Goal: Entertainment & Leisure: Browse casually

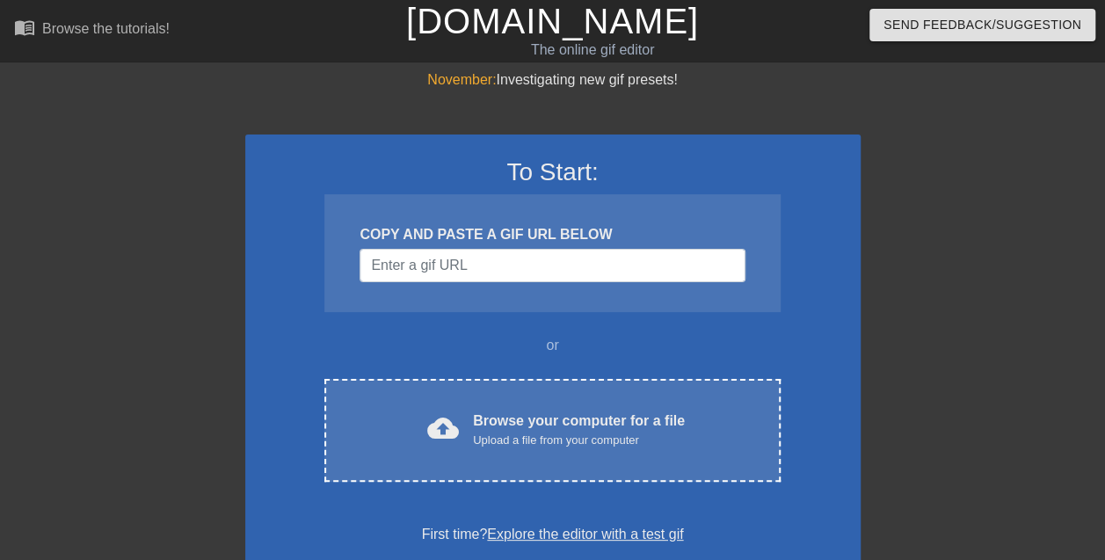
click at [417, 241] on div "COPY AND PASTE A GIF URL BELOW" at bounding box center [551, 234] width 385 height 21
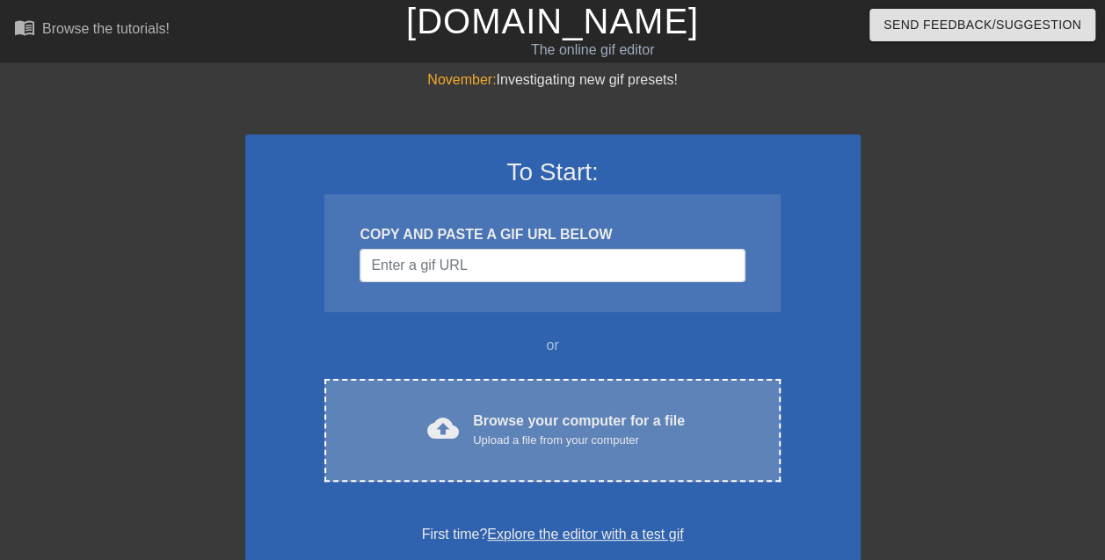
click at [507, 422] on div "Browse your computer for a file Upload a file from your computer" at bounding box center [579, 429] width 212 height 39
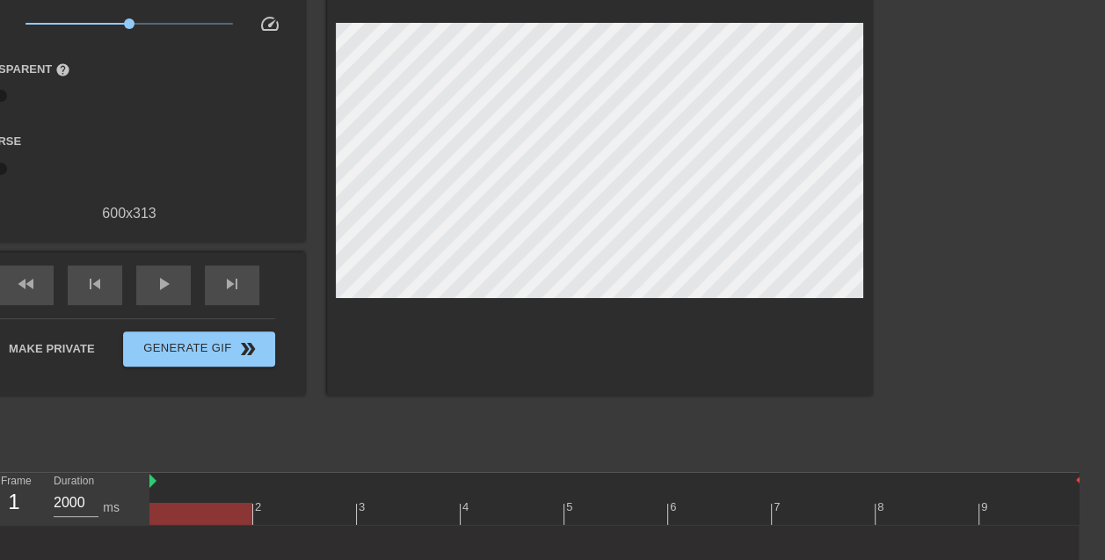
scroll to position [131, 26]
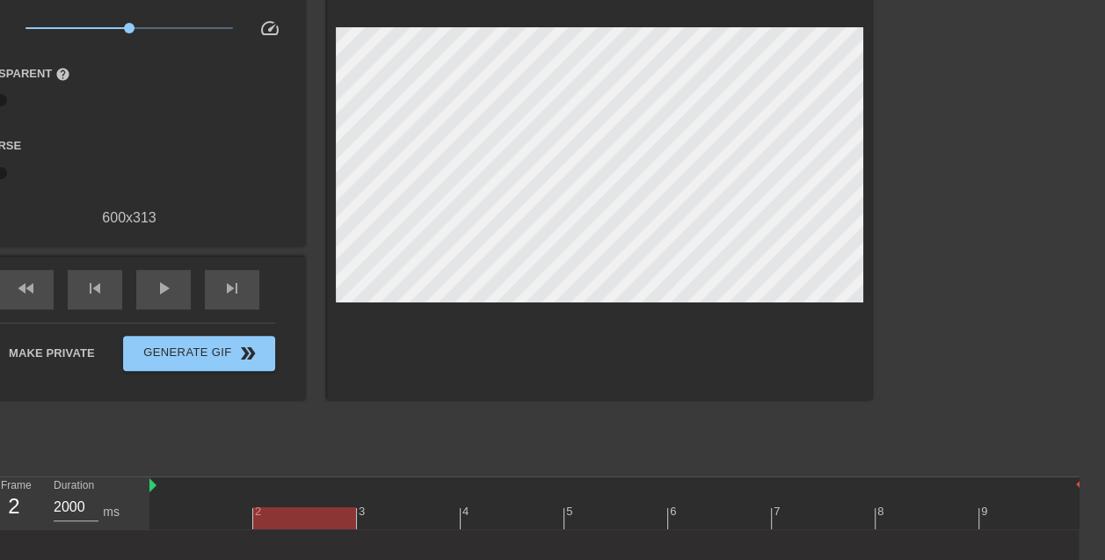
click at [258, 501] on div "2" at bounding box center [305, 506] width 104 height 22
click at [276, 507] on div at bounding box center [304, 518] width 103 height 22
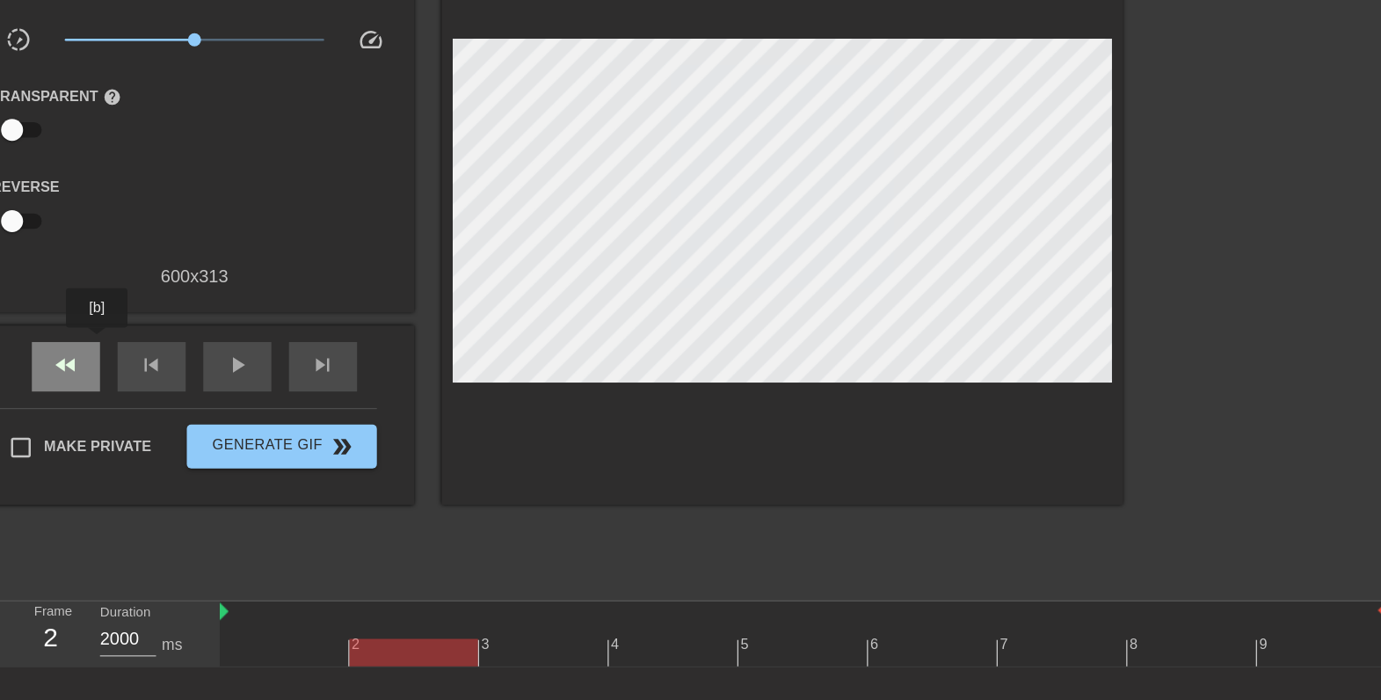
scroll to position [0, 0]
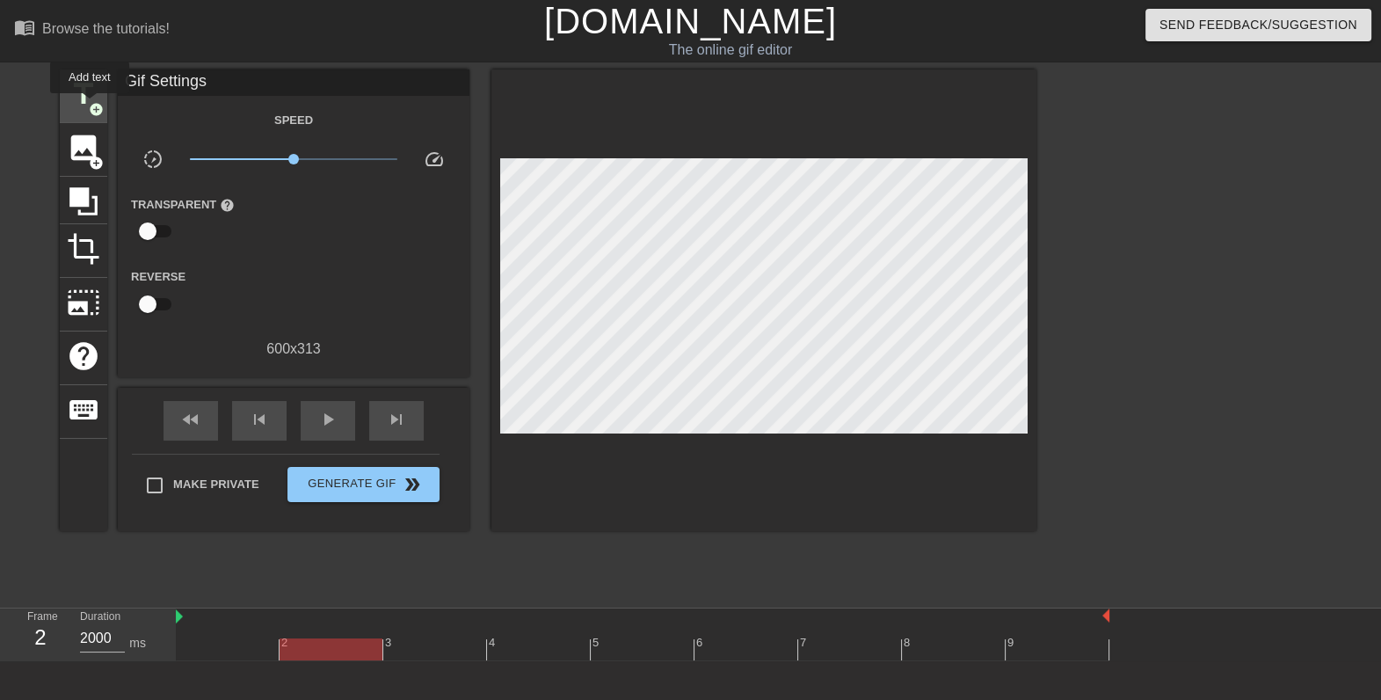
click at [90, 105] on span "add_circle" at bounding box center [96, 109] width 15 height 15
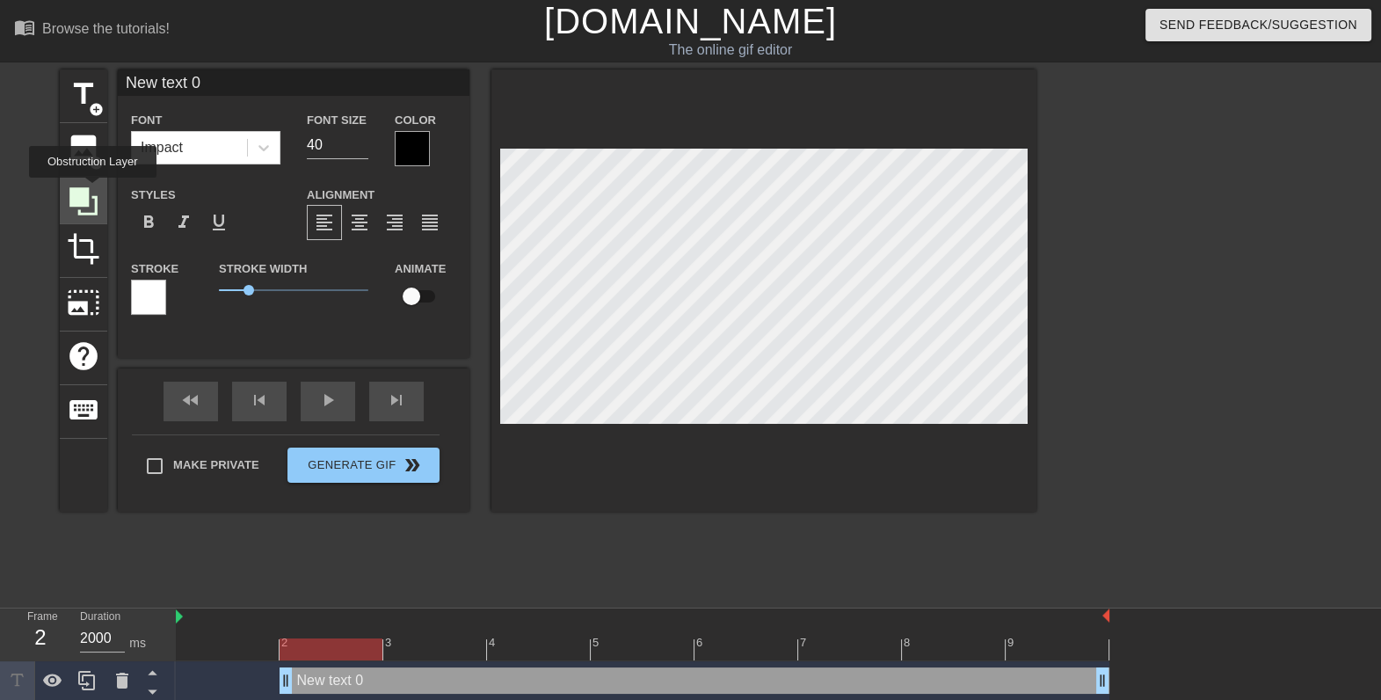
click at [92, 190] on icon at bounding box center [83, 201] width 33 height 33
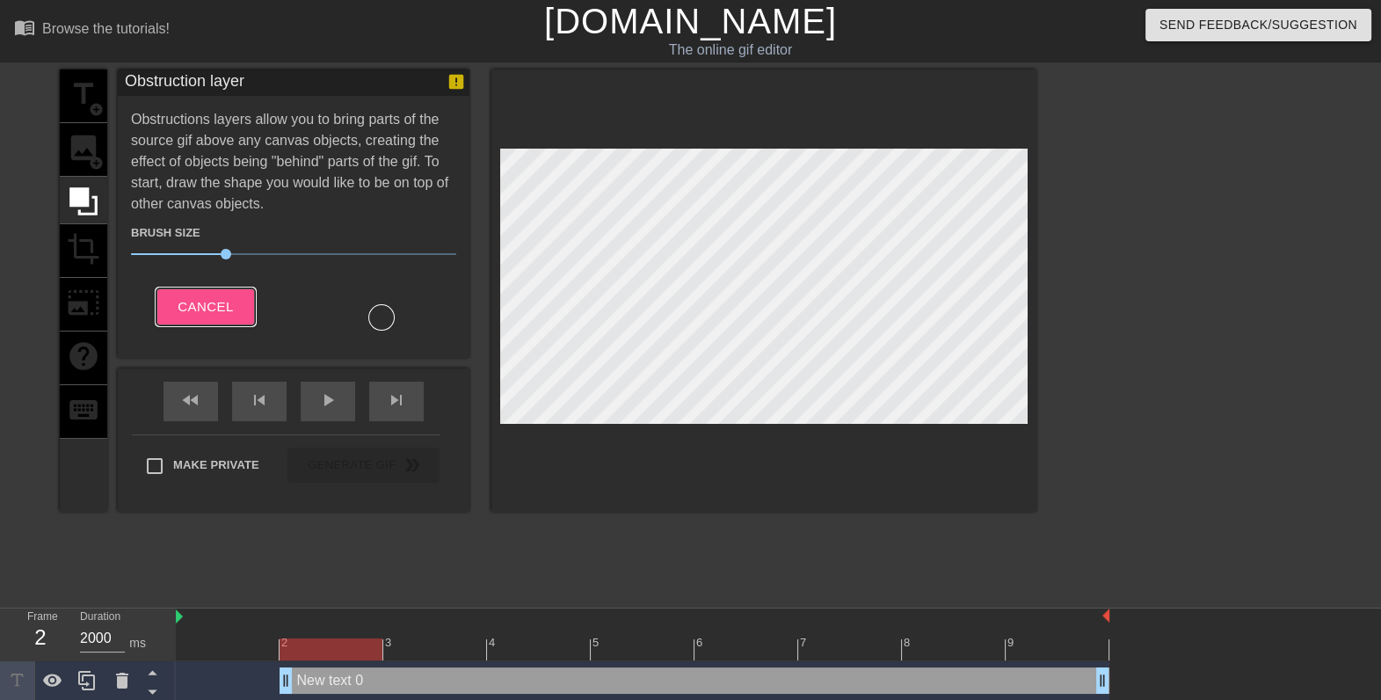
click at [220, 308] on span "Cancel" at bounding box center [205, 306] width 55 height 23
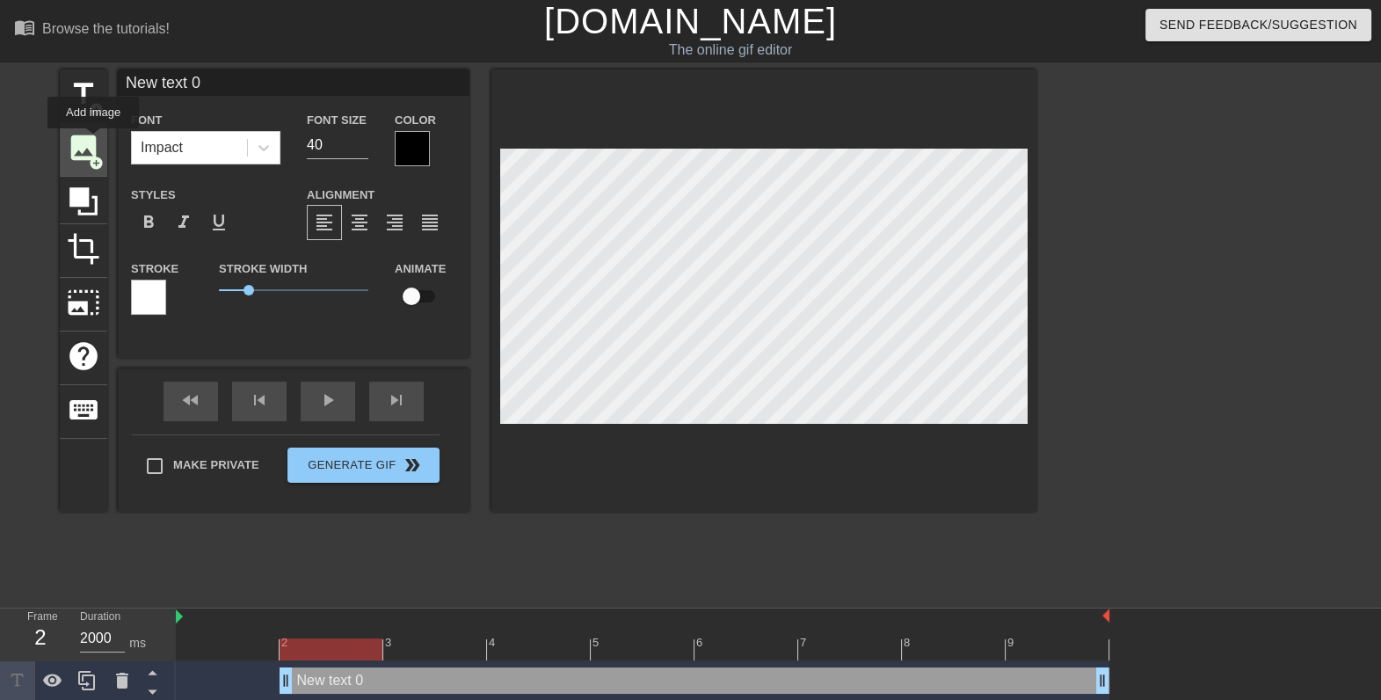
click at [93, 141] on span "image" at bounding box center [83, 147] width 33 height 33
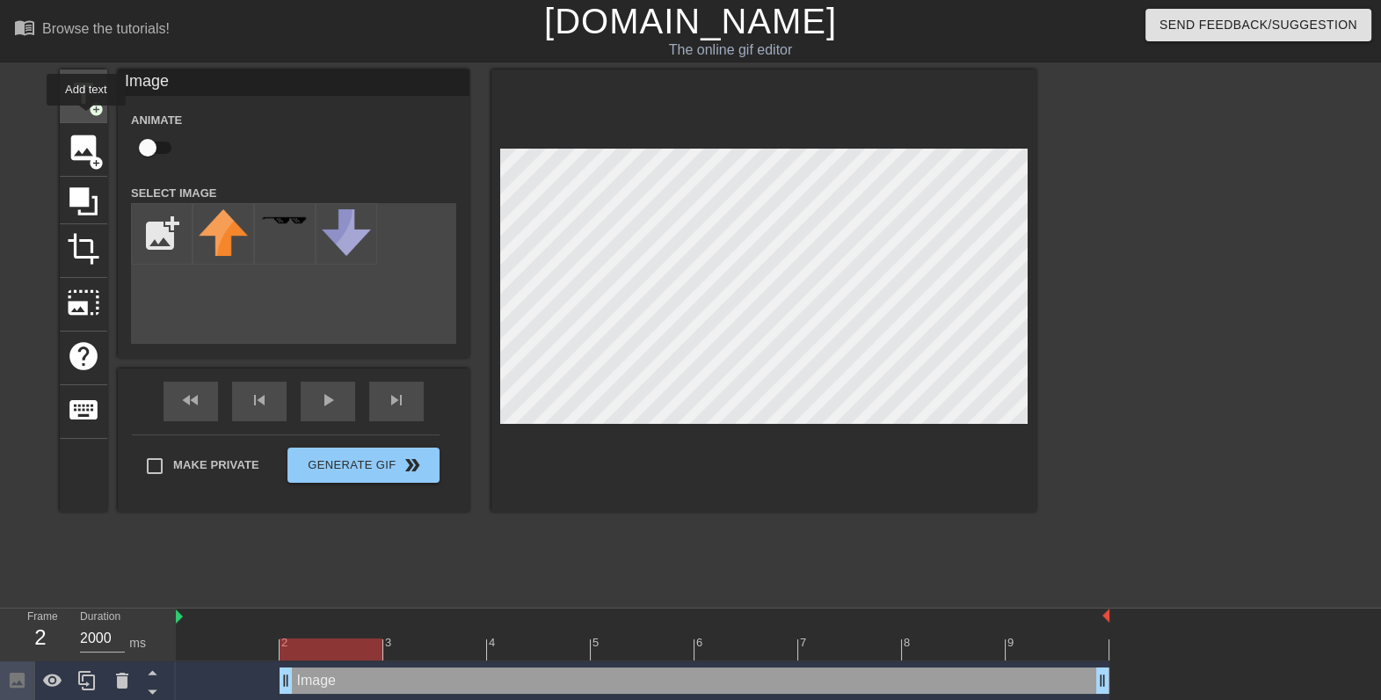
click at [86, 118] on div "title add_circle" at bounding box center [83, 96] width 47 height 54
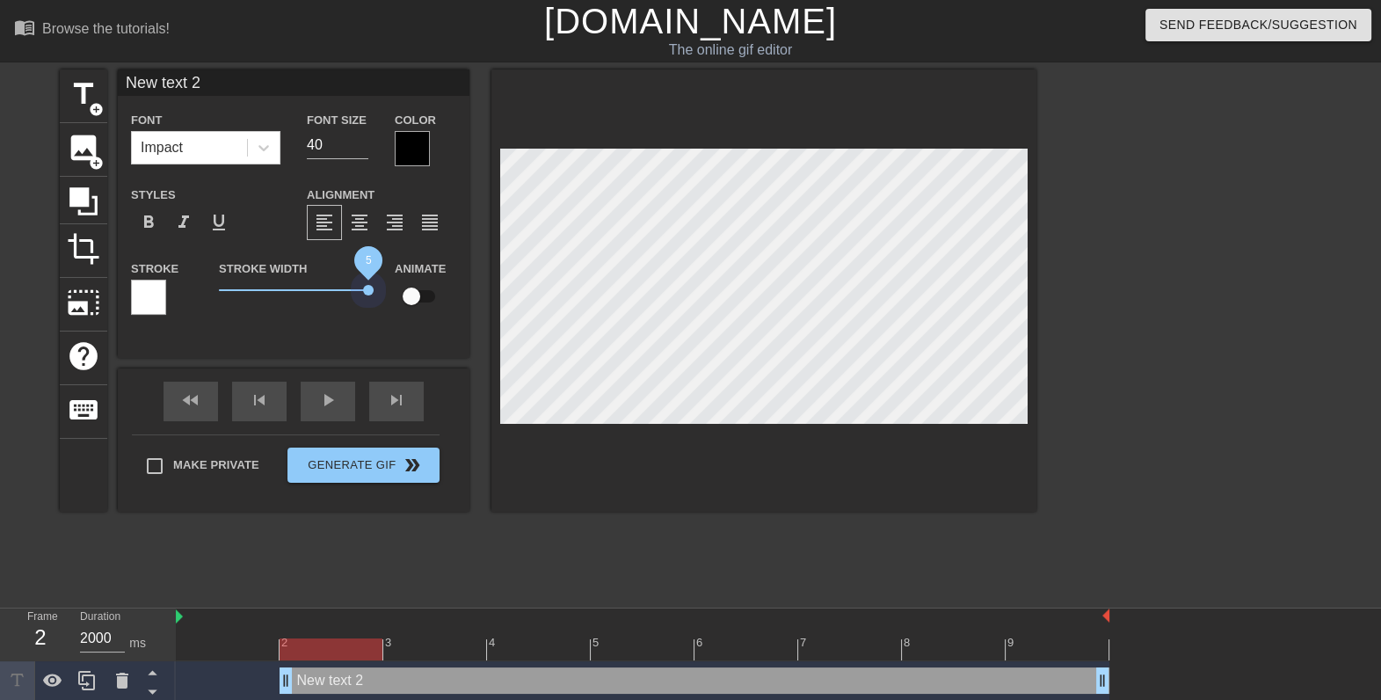
click at [512, 241] on div "title add_circle image add_circle crop photo_size_select_large help keyboard Ne…" at bounding box center [548, 290] width 976 height 442
drag, startPoint x: 363, startPoint y: 293, endPoint x: 201, endPoint y: 323, distance: 164.6
click at [201, 323] on div "Stroke Stroke Width 4.85 Animate" at bounding box center [294, 293] width 352 height 73
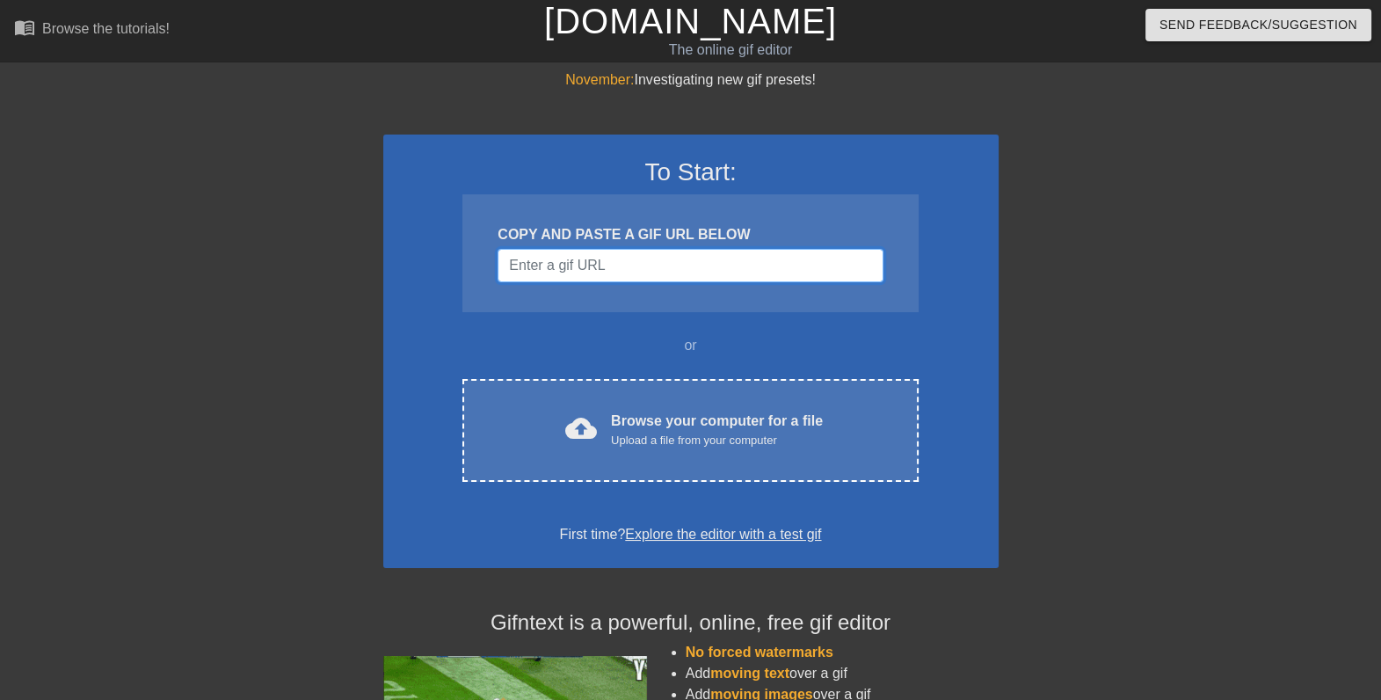
click at [658, 261] on input "Username" at bounding box center [689, 265] width 385 height 33
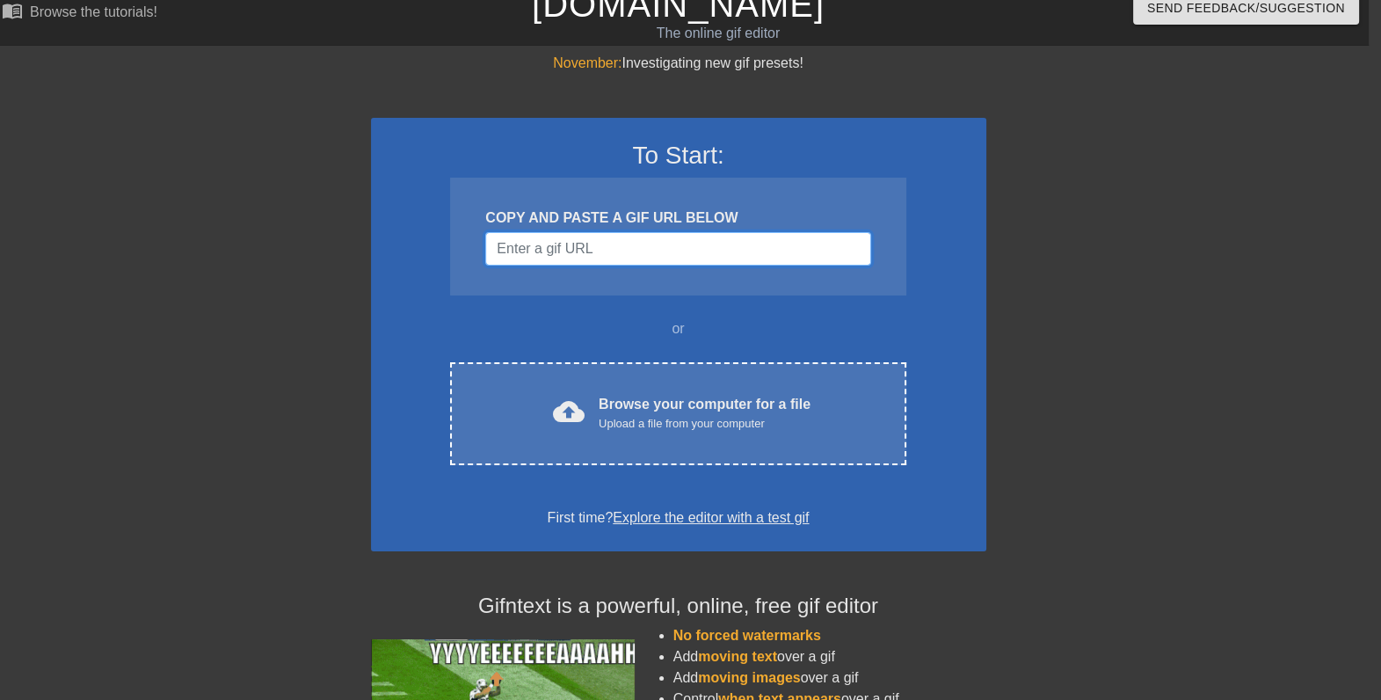
scroll to position [237, 12]
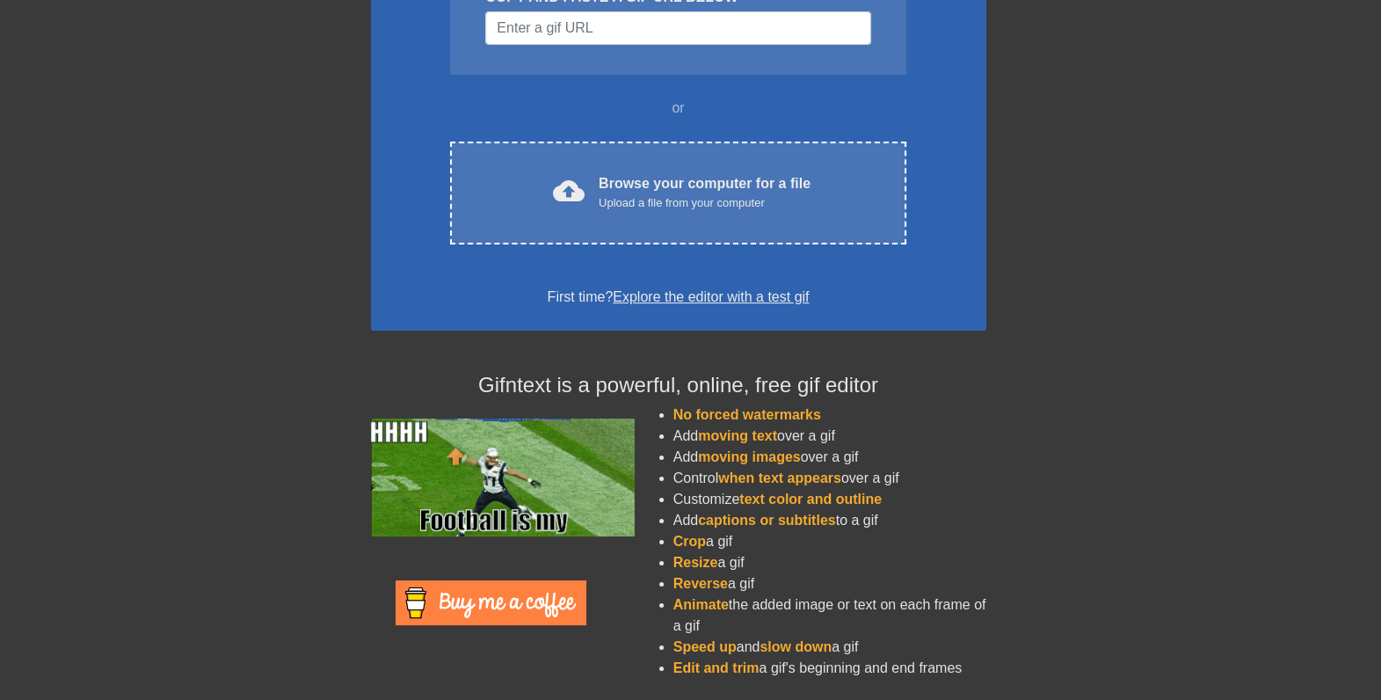
drag, startPoint x: 794, startPoint y: 589, endPoint x: 668, endPoint y: 547, distance: 132.3
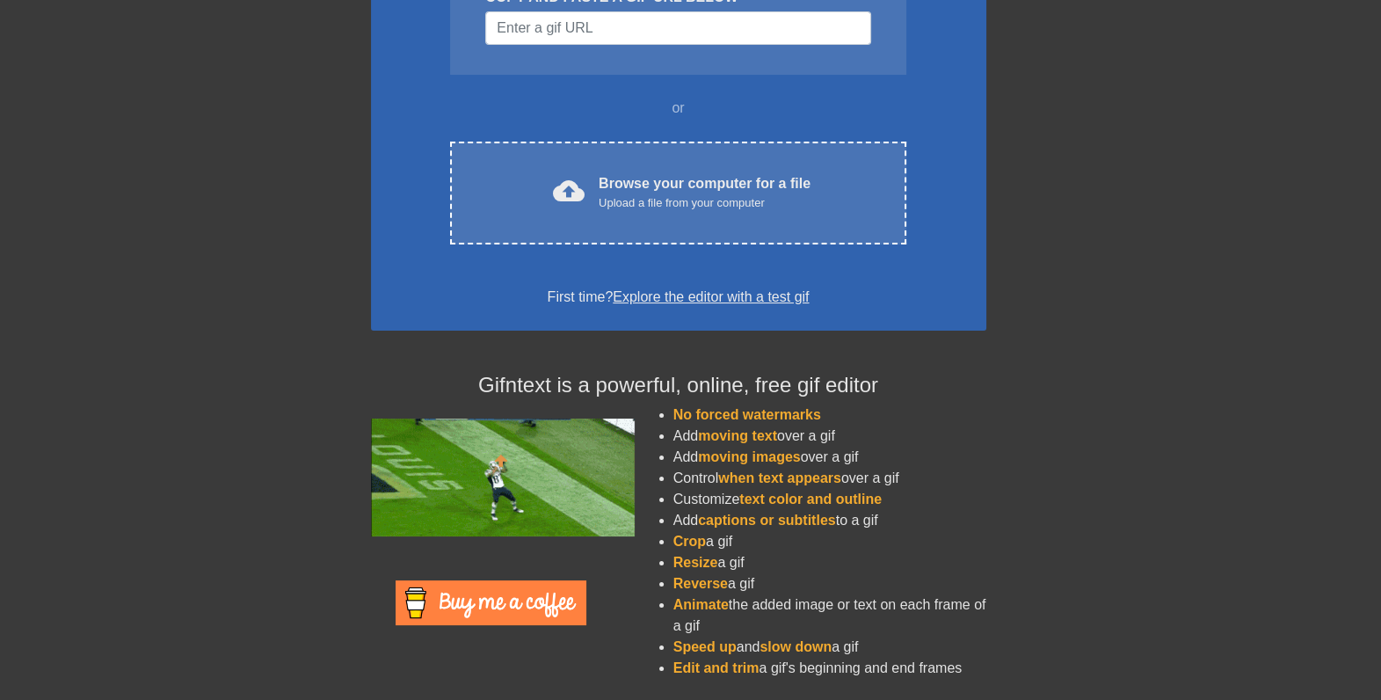
click at [668, 547] on ul "No forced watermarks Add moving text over a gif Add moving images over a gif Co…" at bounding box center [812, 541] width 348 height 274
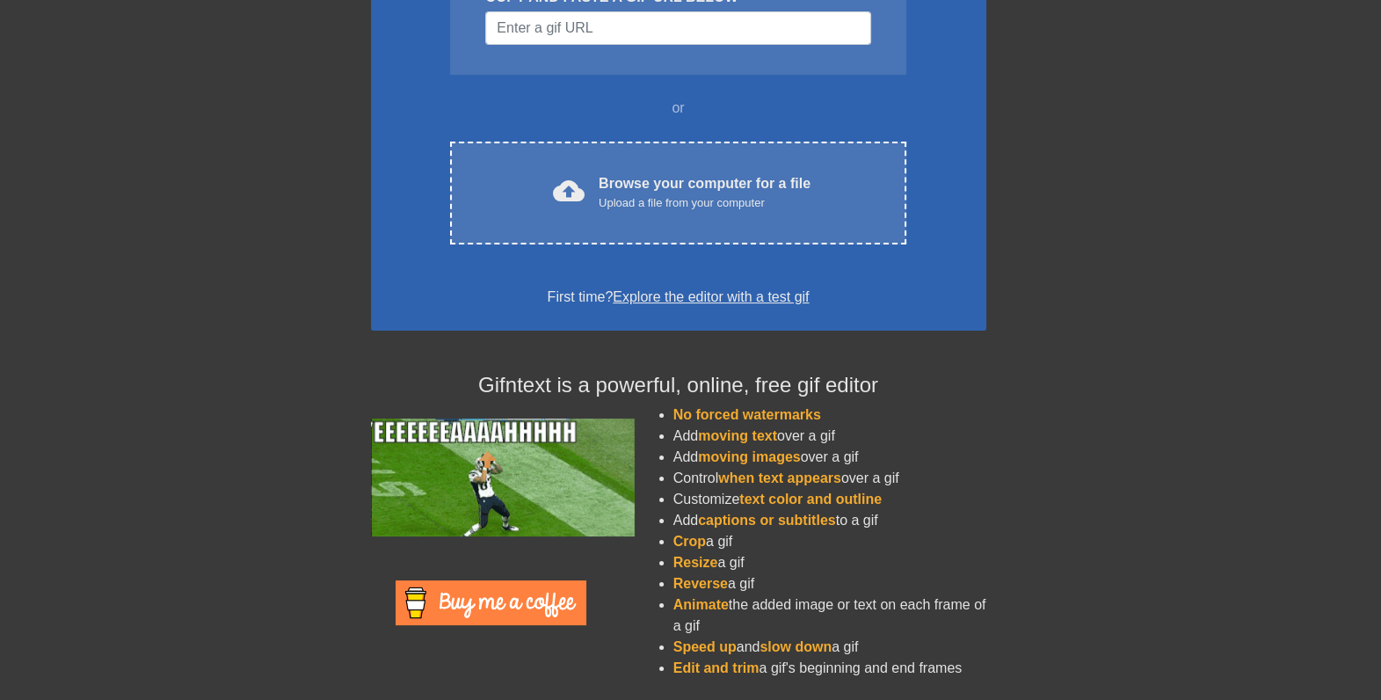
drag, startPoint x: 668, startPoint y: 547, endPoint x: 813, endPoint y: 555, distance: 145.2
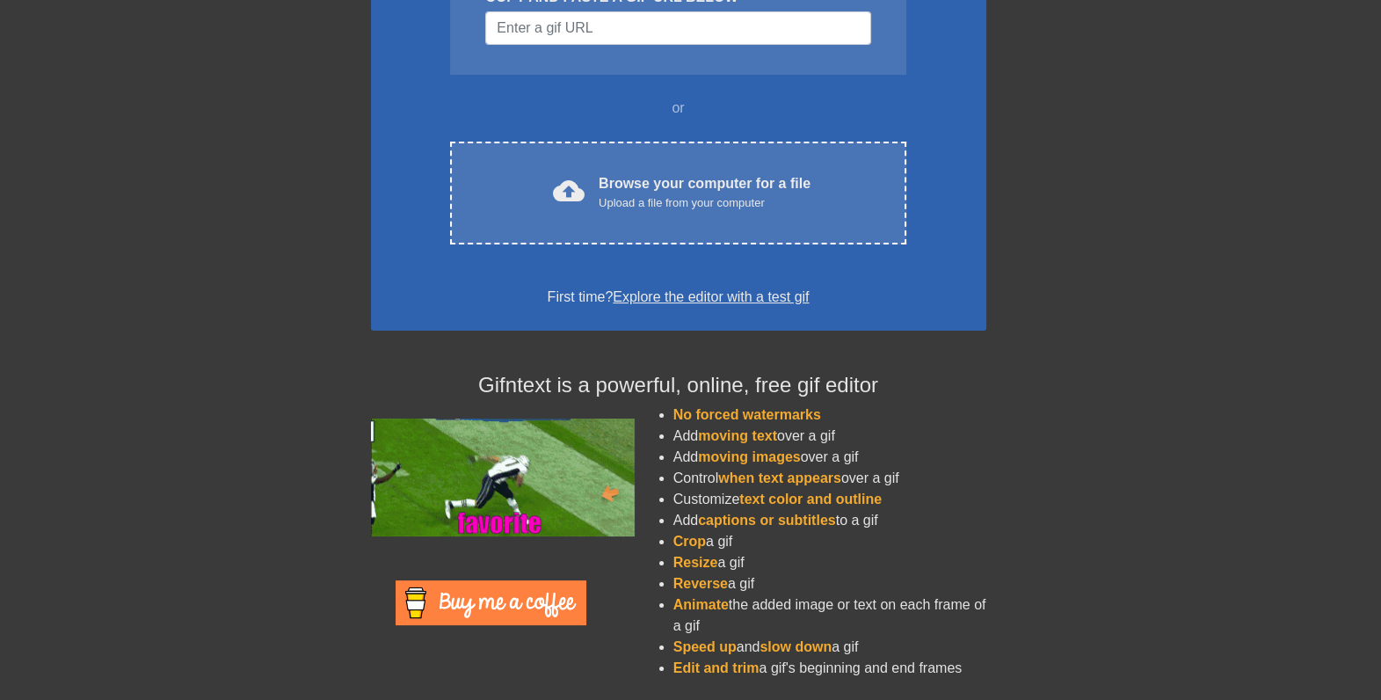
click at [813, 555] on li "Resize a gif" at bounding box center [829, 562] width 313 height 21
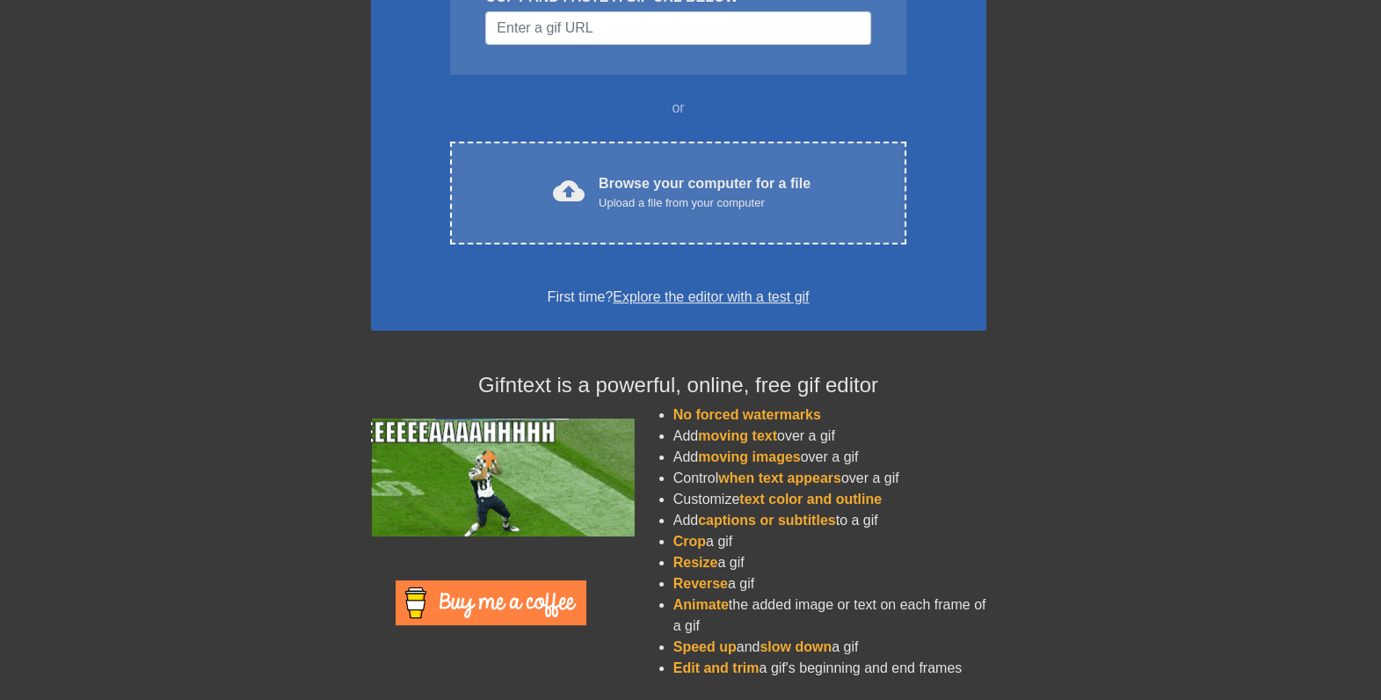
click at [783, 598] on li "Animate the added image or text on each frame of a gif" at bounding box center [829, 615] width 313 height 42
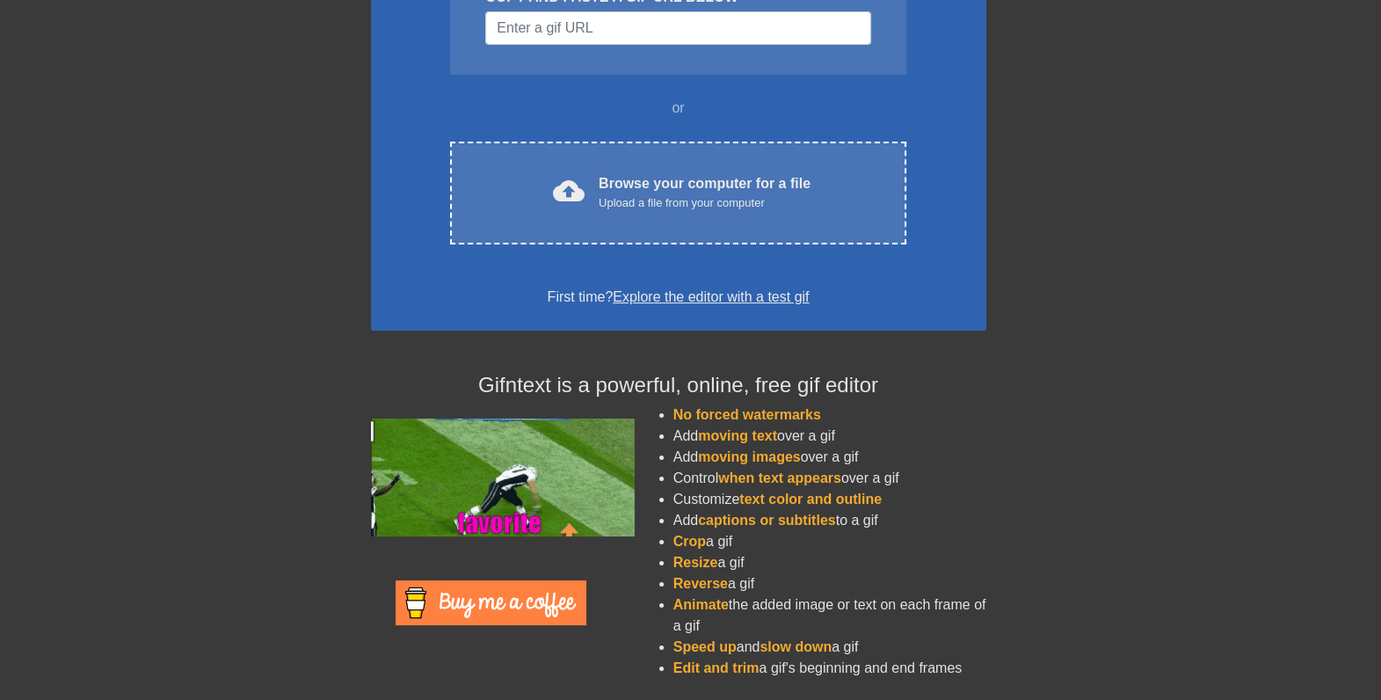
drag, startPoint x: 763, startPoint y: 586, endPoint x: 672, endPoint y: 536, distance: 103.4
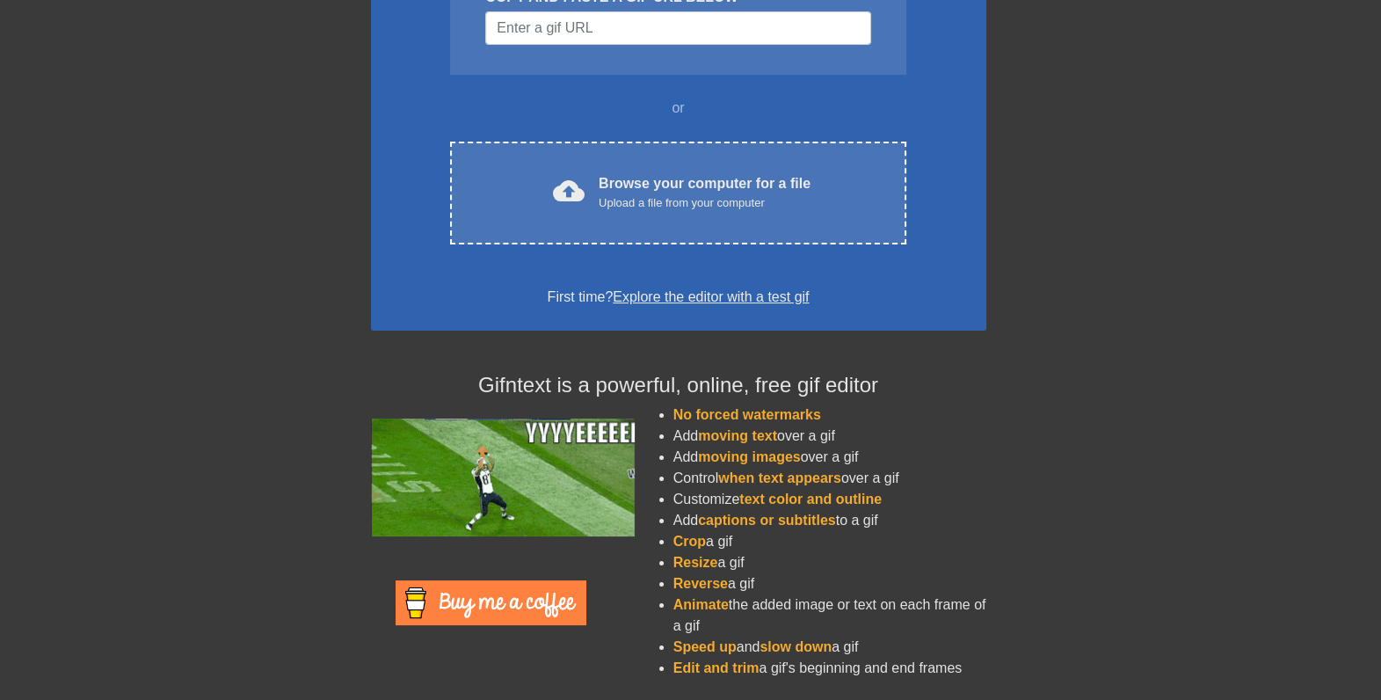
click at [672, 536] on ul "No forced watermarks Add moving text over a gif Add moving images over a gif Co…" at bounding box center [812, 541] width 348 height 274
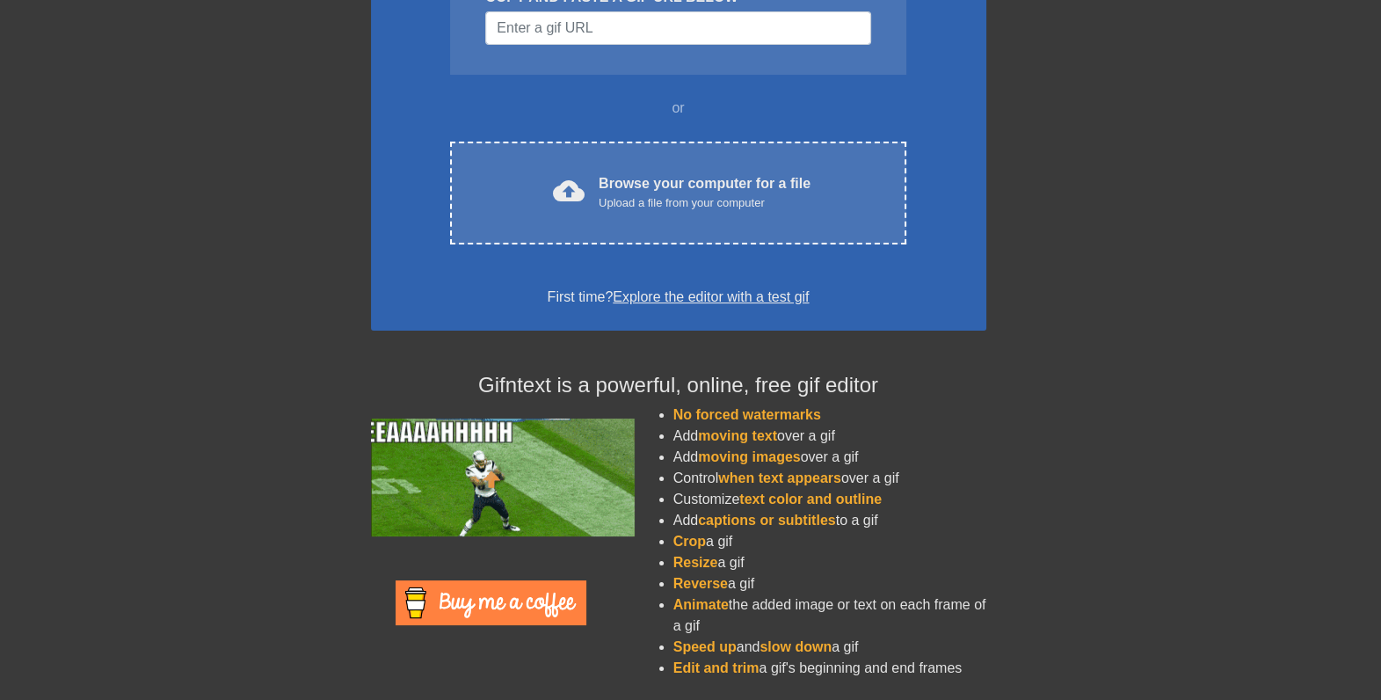
drag, startPoint x: 672, startPoint y: 536, endPoint x: 790, endPoint y: 590, distance: 129.4
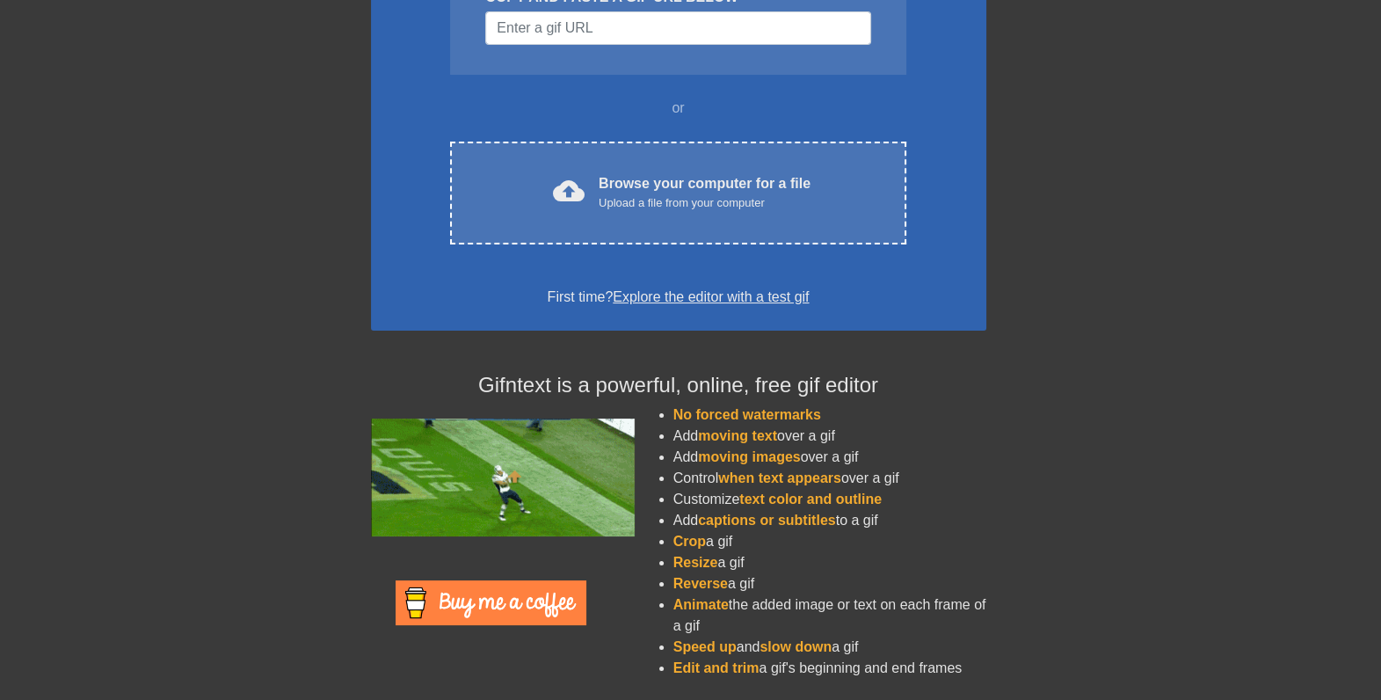
click at [790, 590] on li "Reverse a gif" at bounding box center [829, 583] width 313 height 21
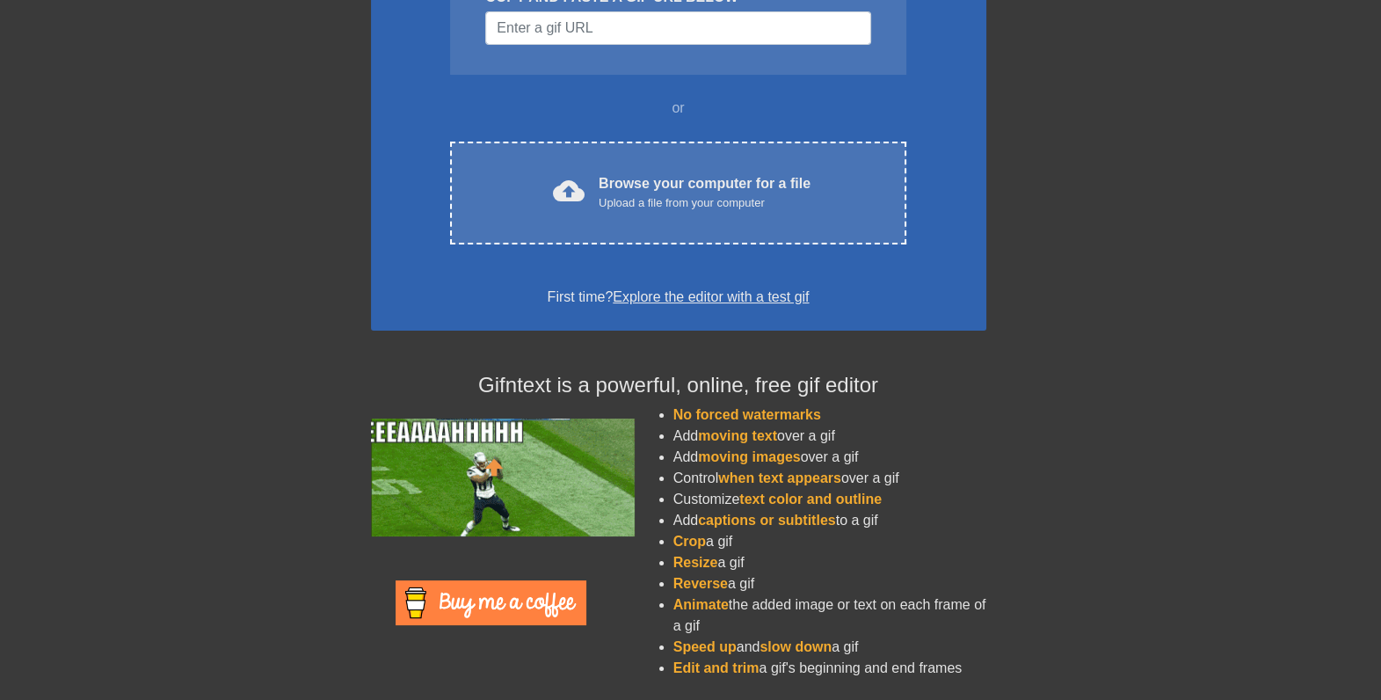
click at [777, 591] on li "Reverse a gif" at bounding box center [829, 583] width 313 height 21
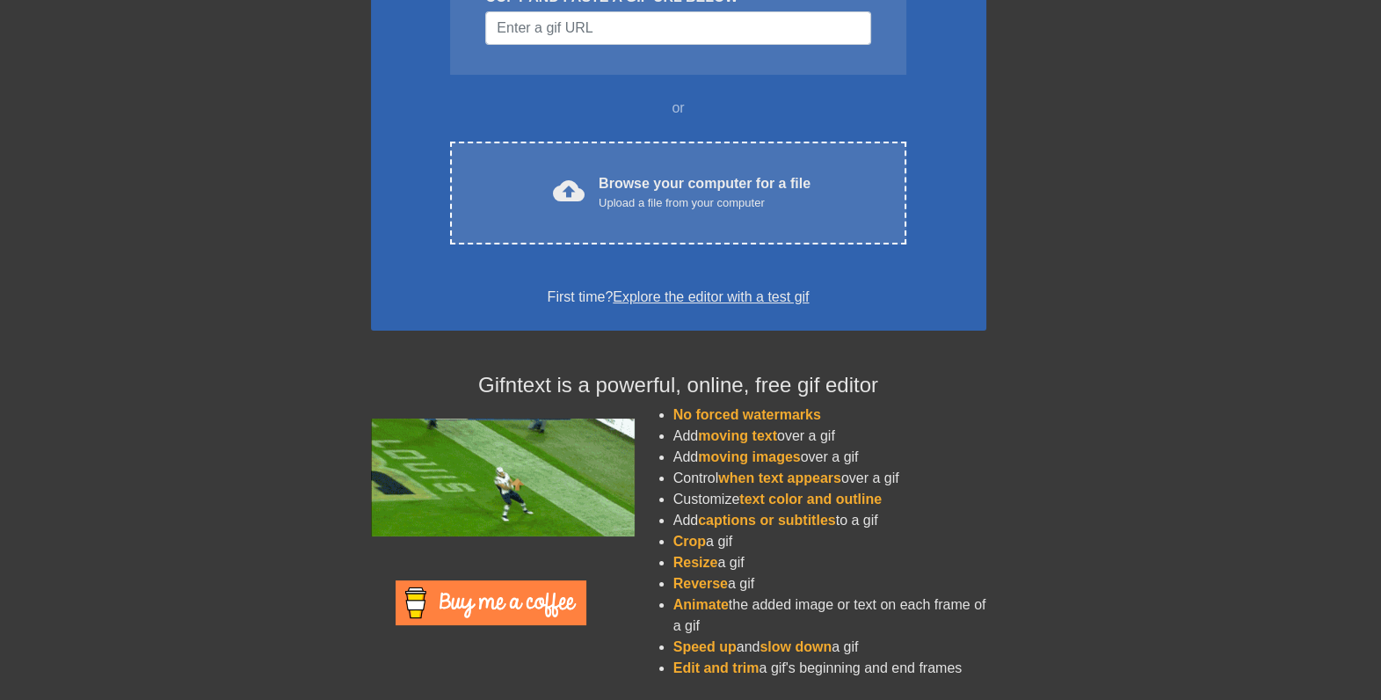
drag, startPoint x: 771, startPoint y: 591, endPoint x: 671, endPoint y: 531, distance: 116.6
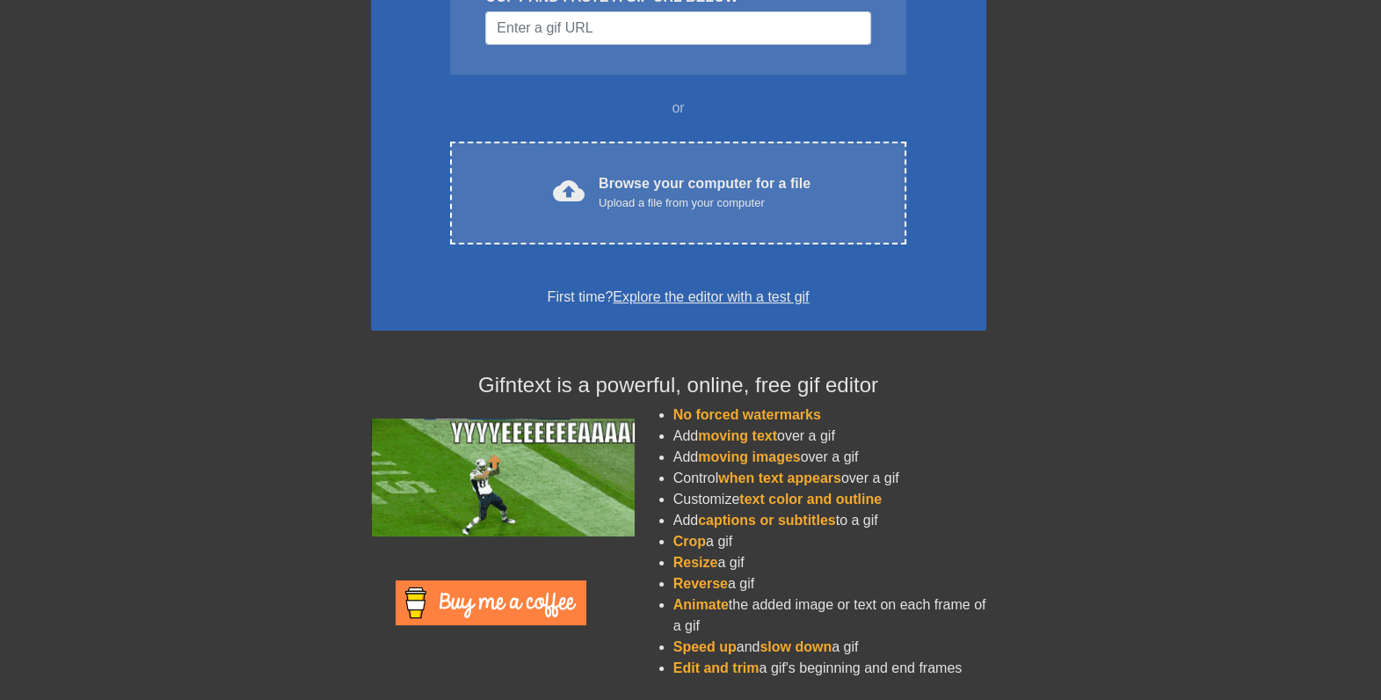
click at [671, 531] on ul "No forced watermarks Add moving text over a gif Add moving images over a gif Co…" at bounding box center [812, 541] width 348 height 274
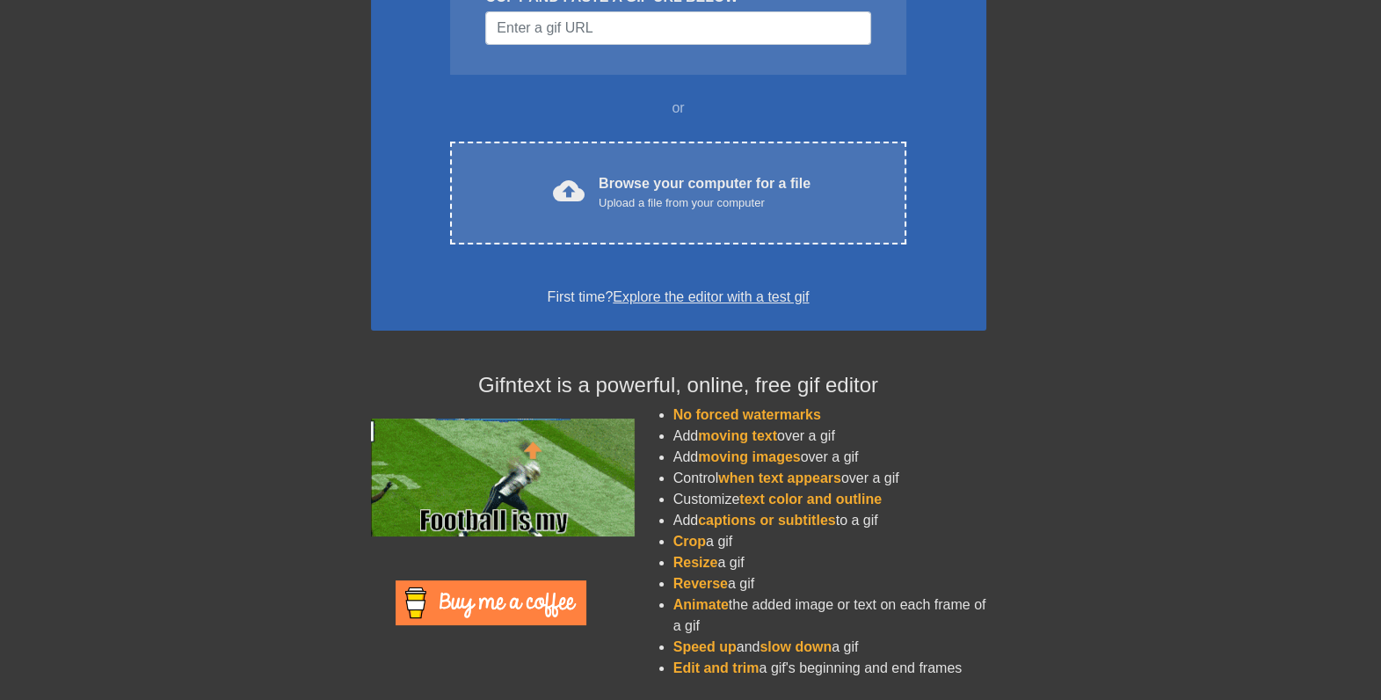
drag, startPoint x: 671, startPoint y: 531, endPoint x: 797, endPoint y: 581, distance: 136.1
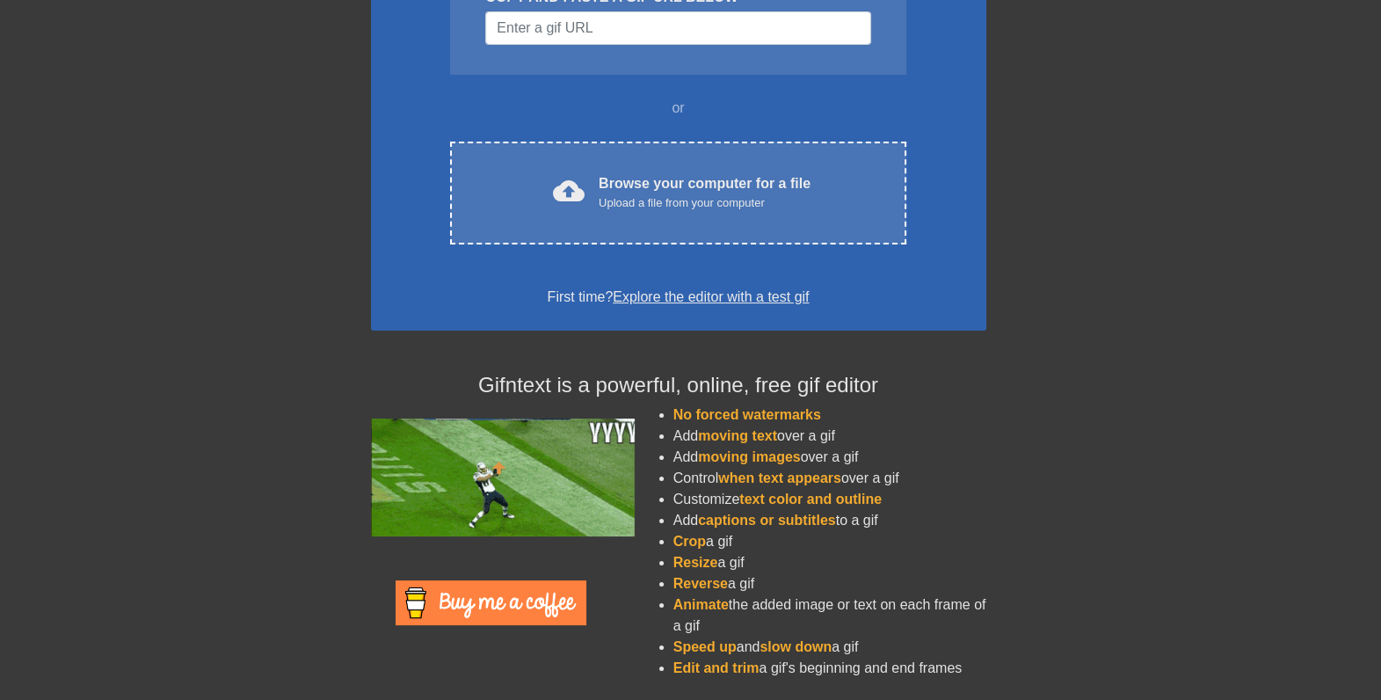
click at [797, 581] on li "Reverse a gif" at bounding box center [829, 583] width 313 height 21
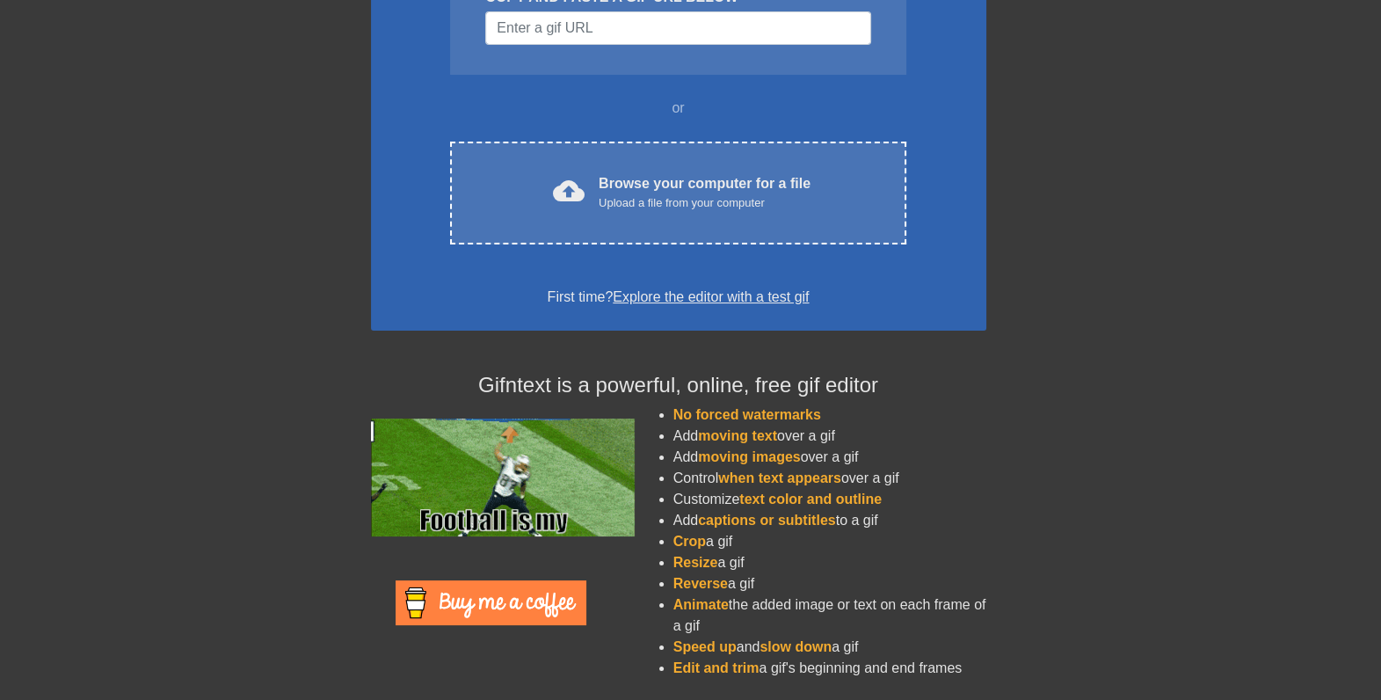
click at [797, 581] on li "Reverse a gif" at bounding box center [829, 583] width 313 height 21
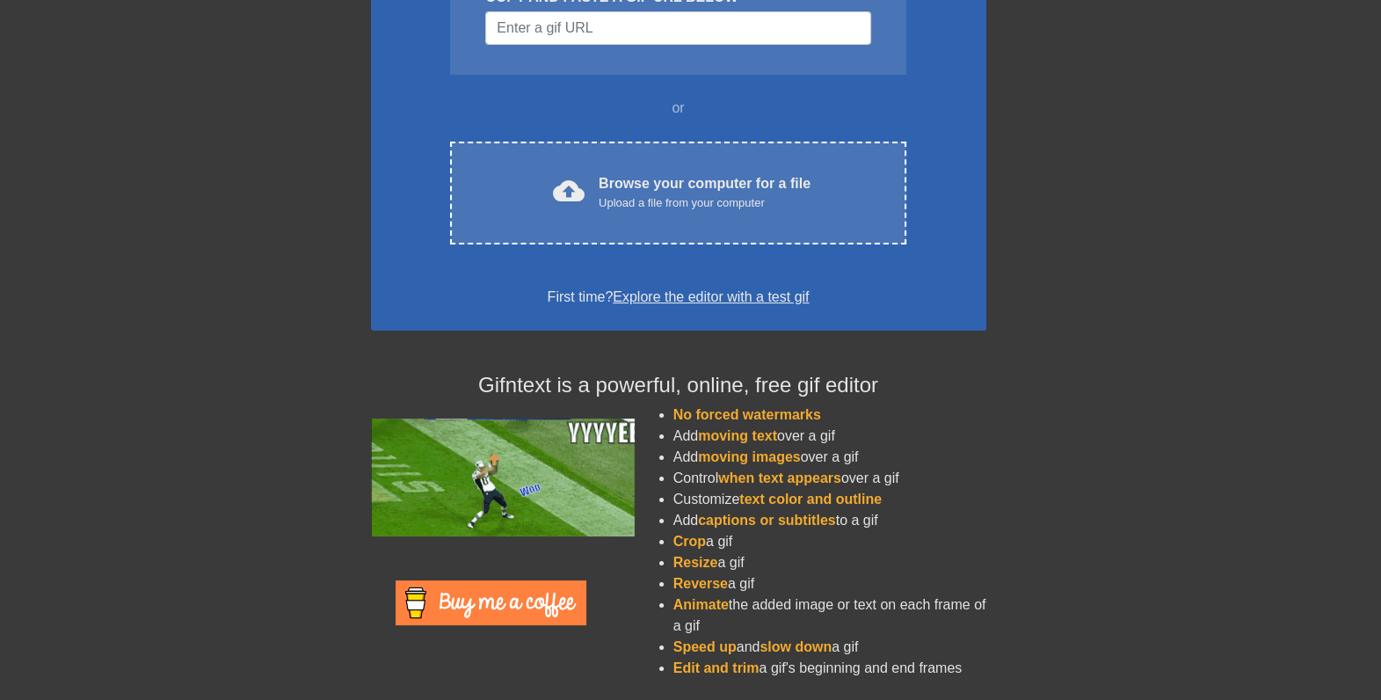
drag, startPoint x: 797, startPoint y: 581, endPoint x: 671, endPoint y: 545, distance: 130.7
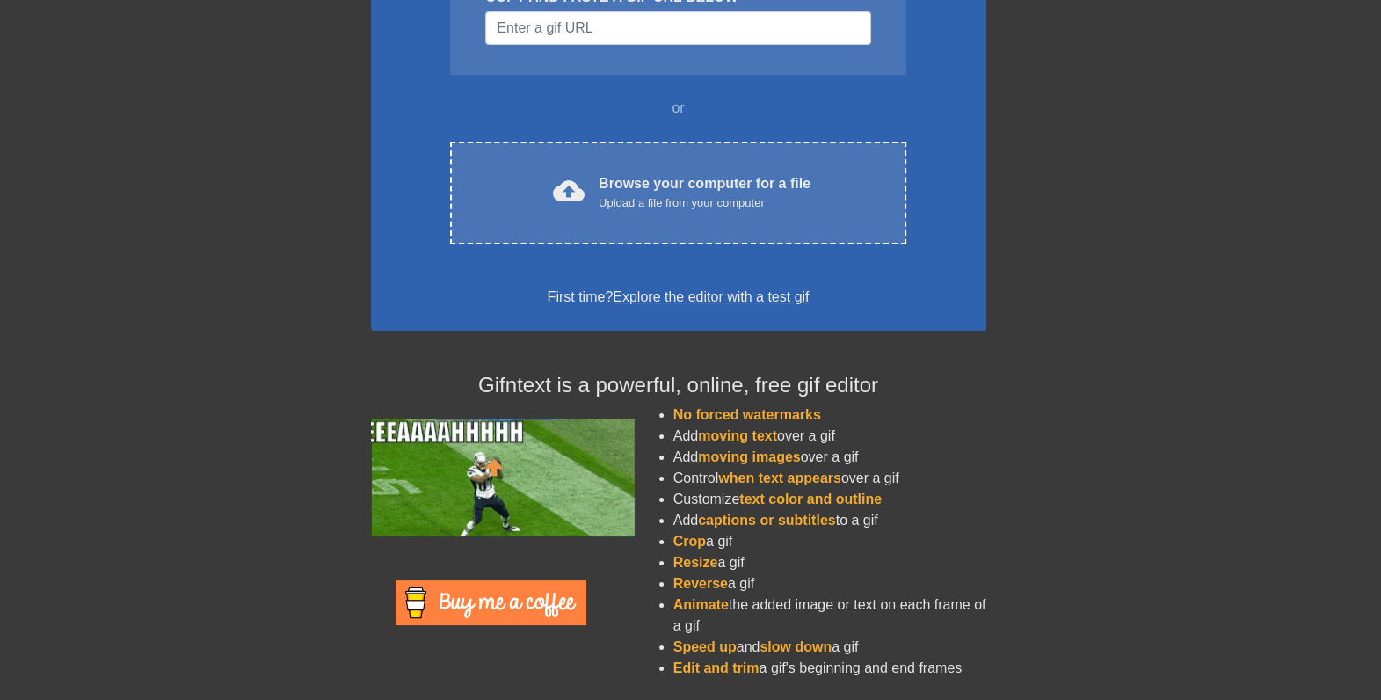
click at [671, 545] on ul "No forced watermarks Add moving text over a gif Add moving images over a gif Co…" at bounding box center [812, 541] width 348 height 274
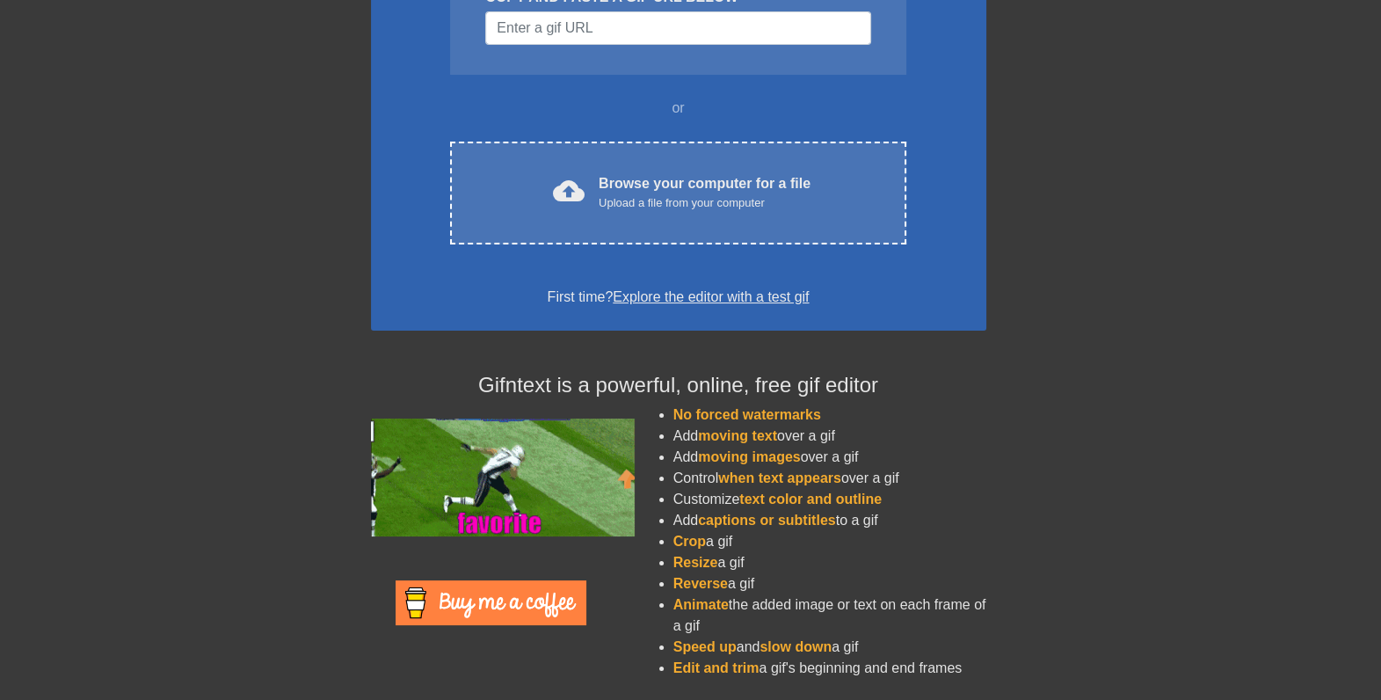
drag, startPoint x: 671, startPoint y: 545, endPoint x: 755, endPoint y: 562, distance: 85.1
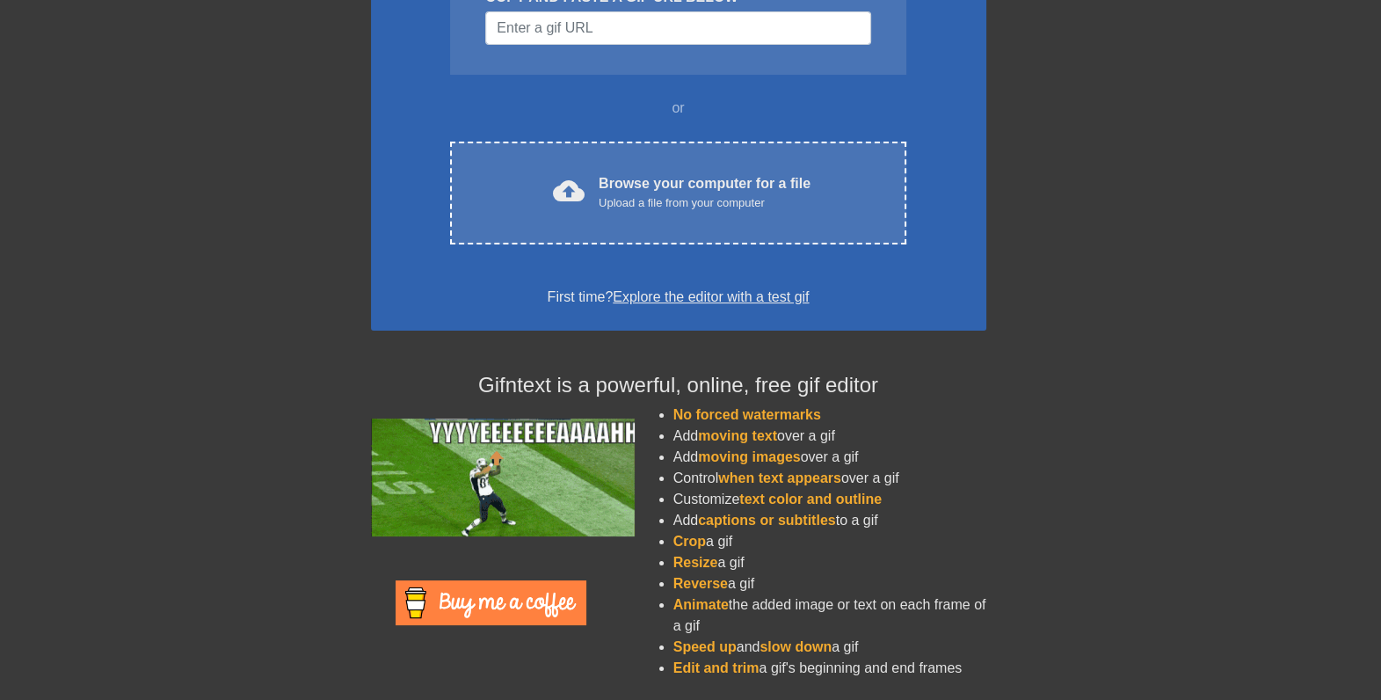
click at [755, 562] on li "Resize a gif" at bounding box center [829, 562] width 313 height 21
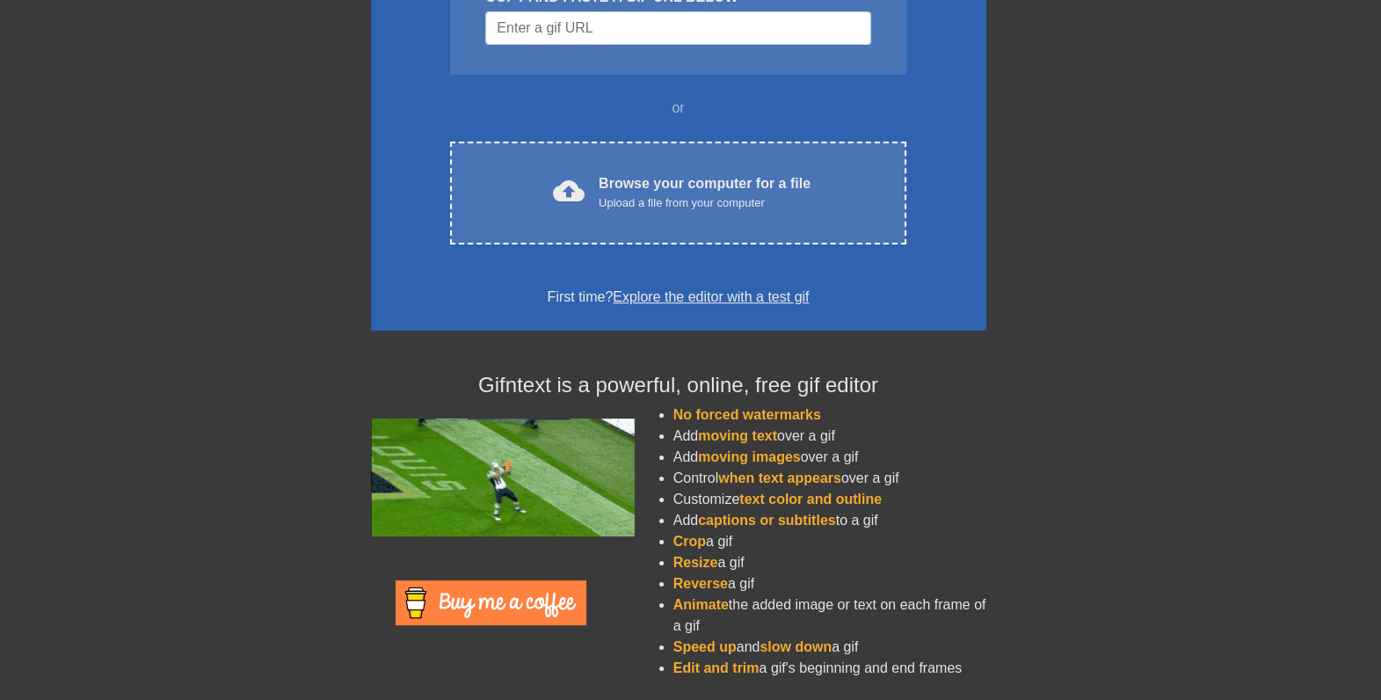
click at [770, 584] on li "Reverse a gif" at bounding box center [829, 583] width 313 height 21
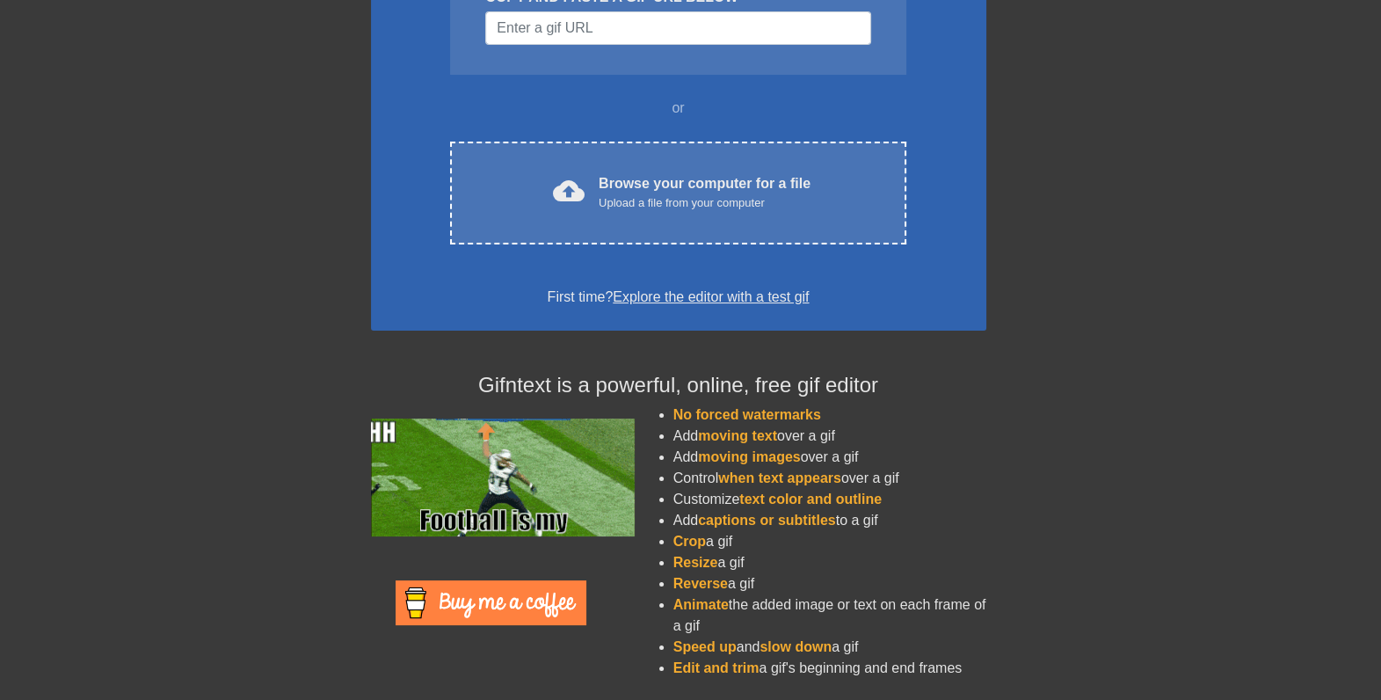
drag, startPoint x: 770, startPoint y: 584, endPoint x: 668, endPoint y: 539, distance: 111.7
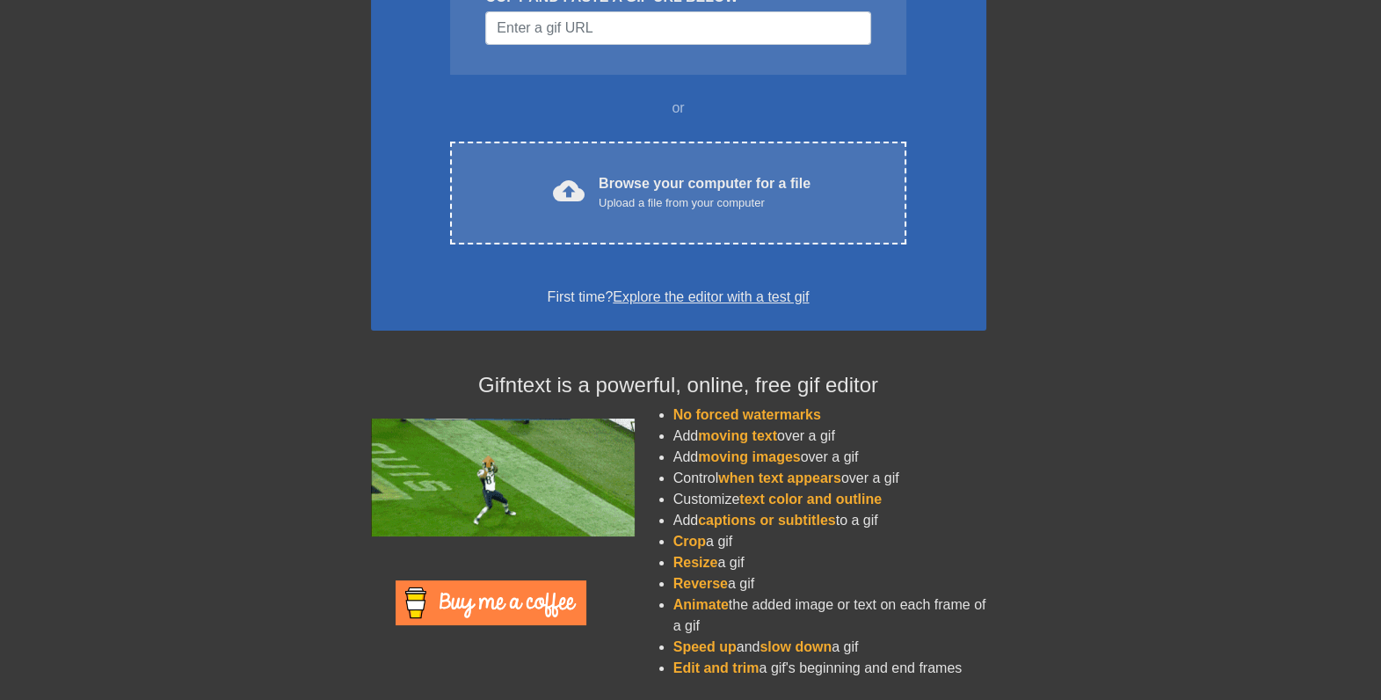
click at [668, 539] on ul "No forced watermarks Add moving text over a gif Add moving images over a gif Co…" at bounding box center [812, 541] width 348 height 274
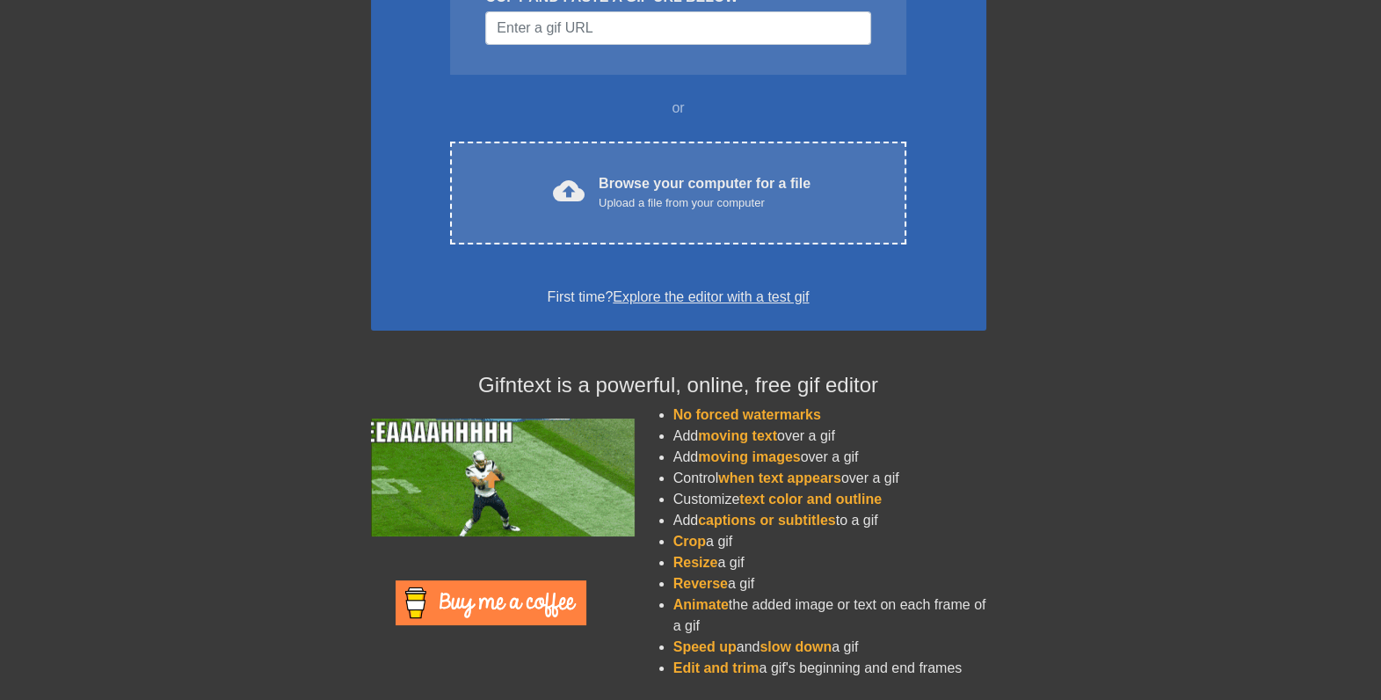
drag, startPoint x: 668, startPoint y: 539, endPoint x: 780, endPoint y: 580, distance: 119.8
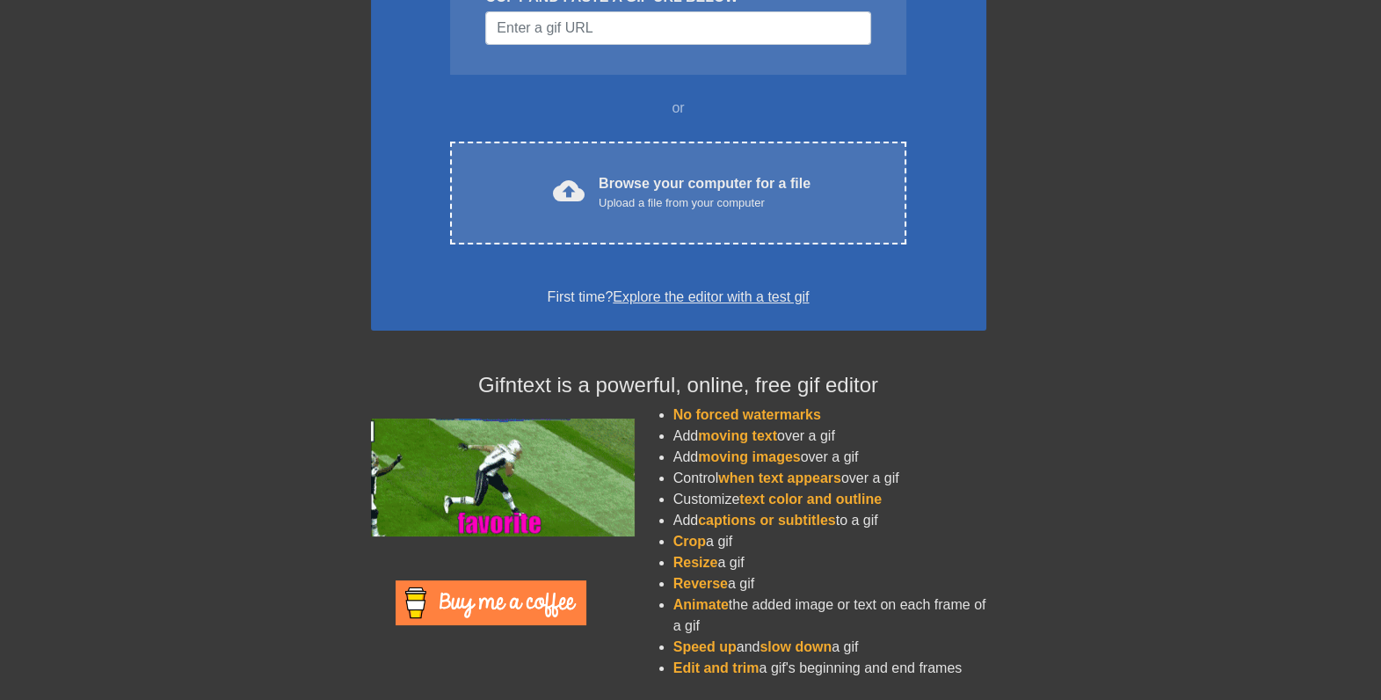
click at [780, 580] on li "Reverse a gif" at bounding box center [829, 583] width 313 height 21
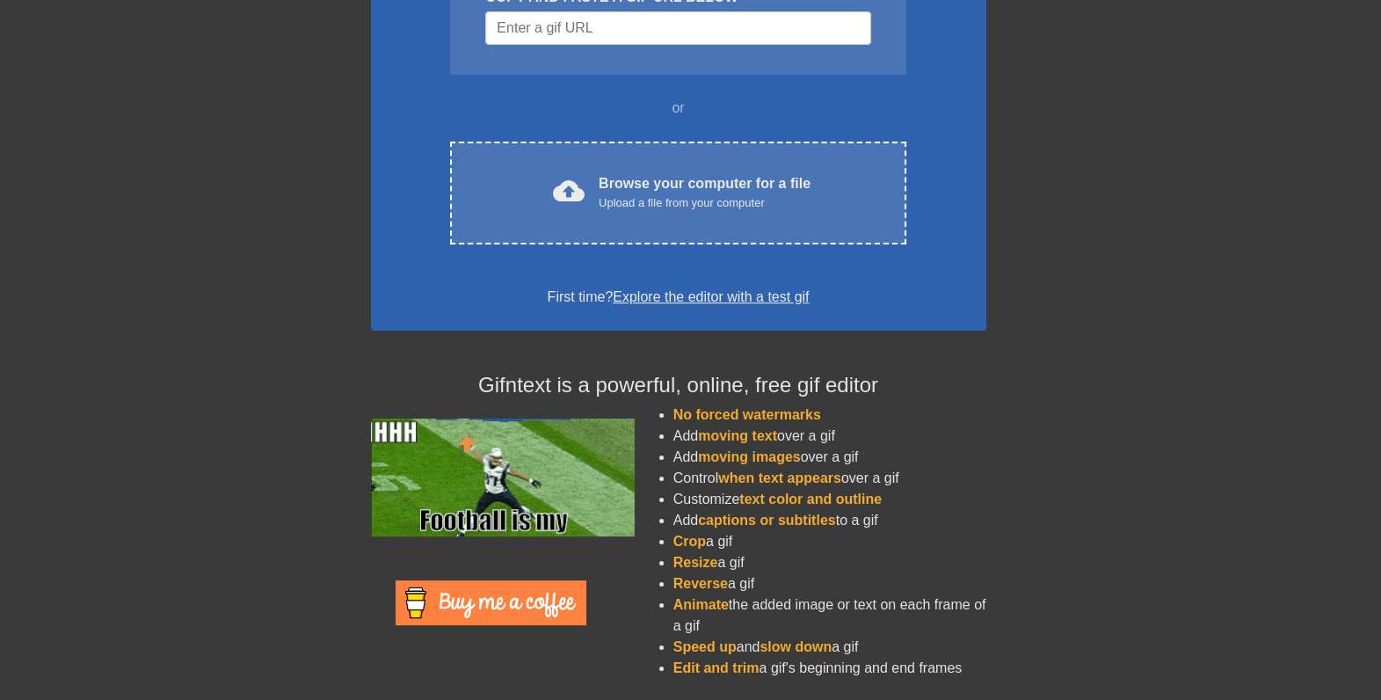
click at [780, 580] on li "Reverse a gif" at bounding box center [829, 583] width 313 height 21
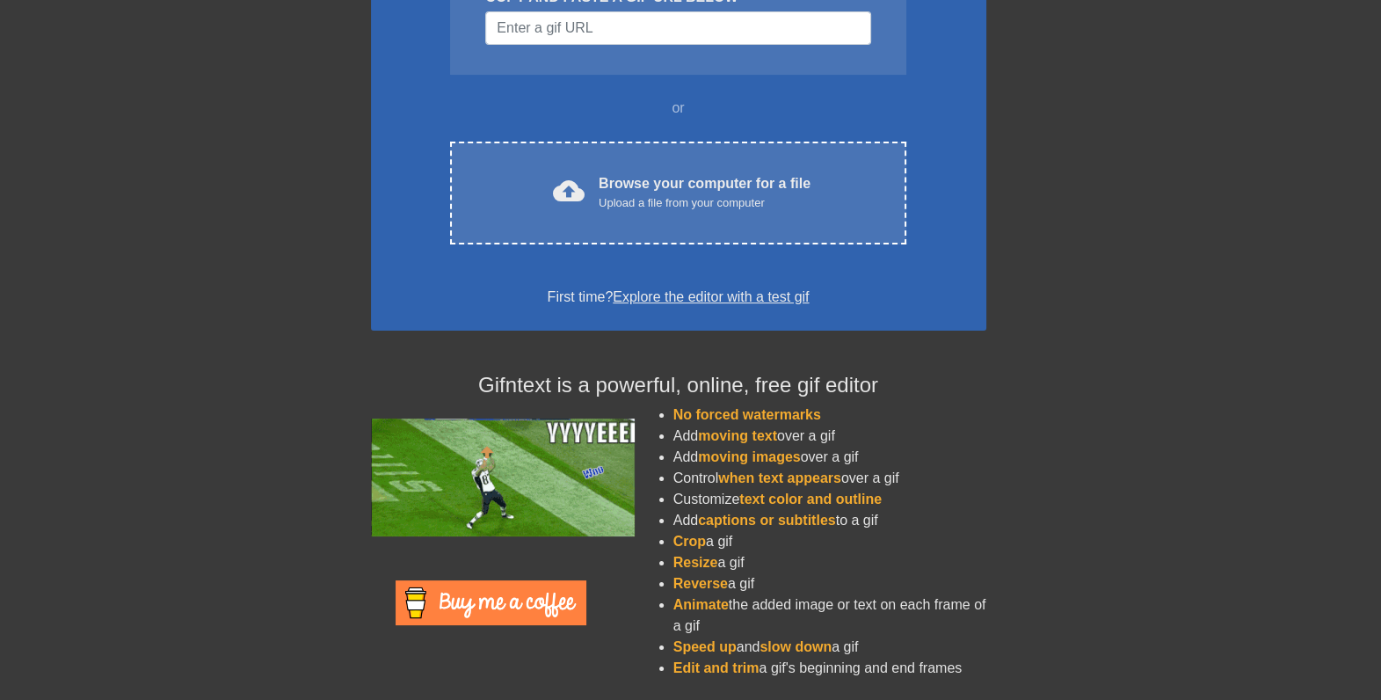
click at [780, 580] on li "Reverse a gif" at bounding box center [829, 583] width 313 height 21
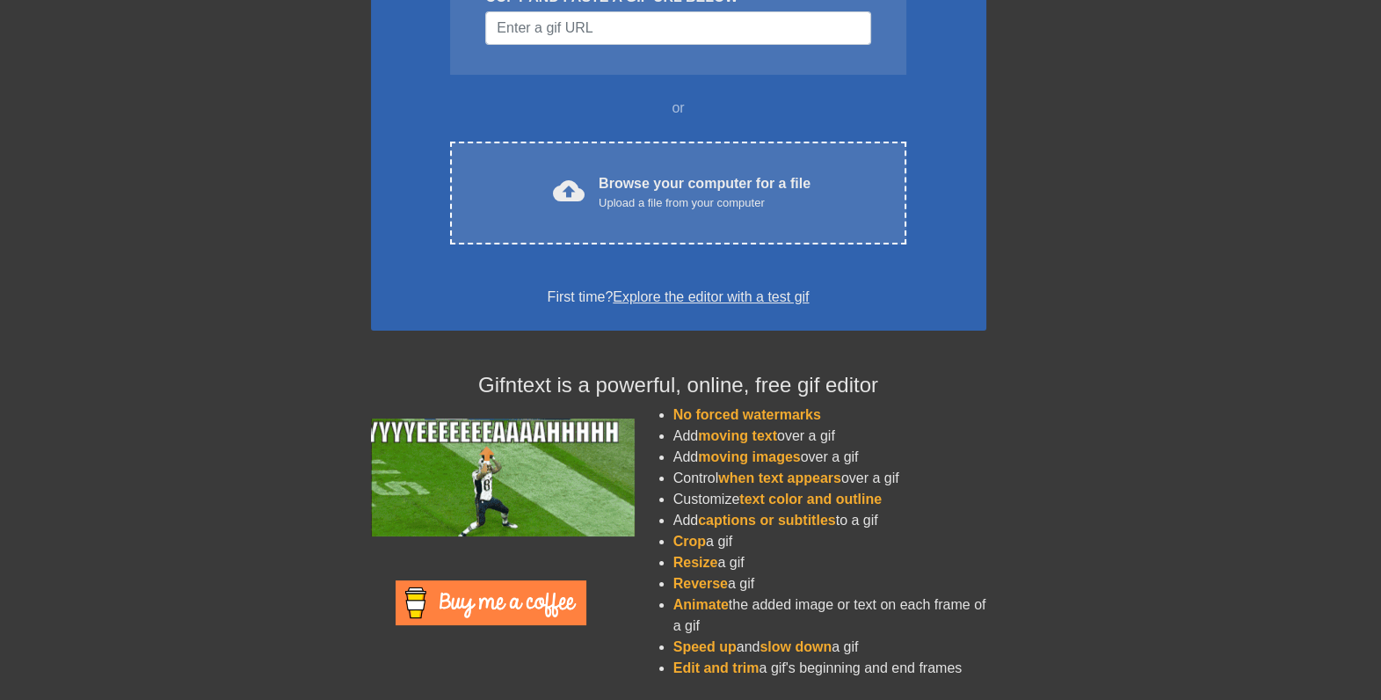
drag, startPoint x: 755, startPoint y: 582, endPoint x: 663, endPoint y: 540, distance: 100.7
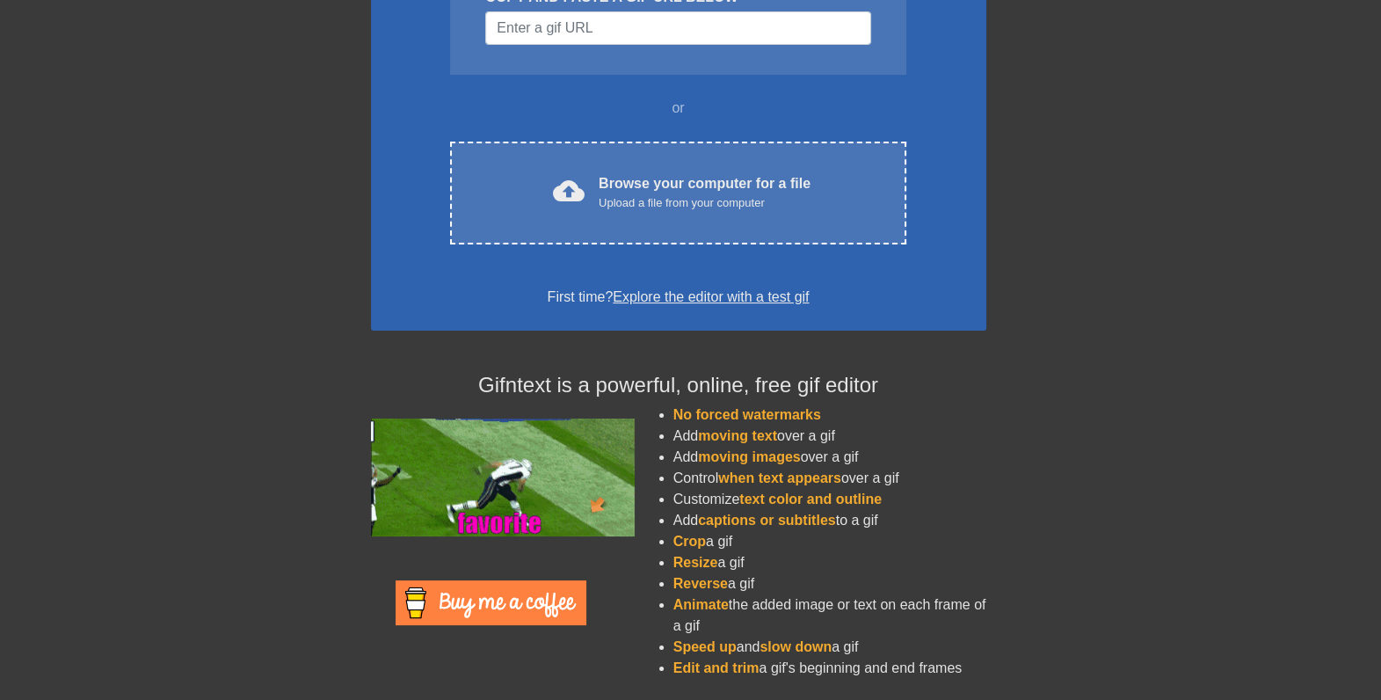
click at [663, 540] on ul "No forced watermarks Add moving text over a gif Add moving images over a gif Co…" at bounding box center [812, 541] width 348 height 274
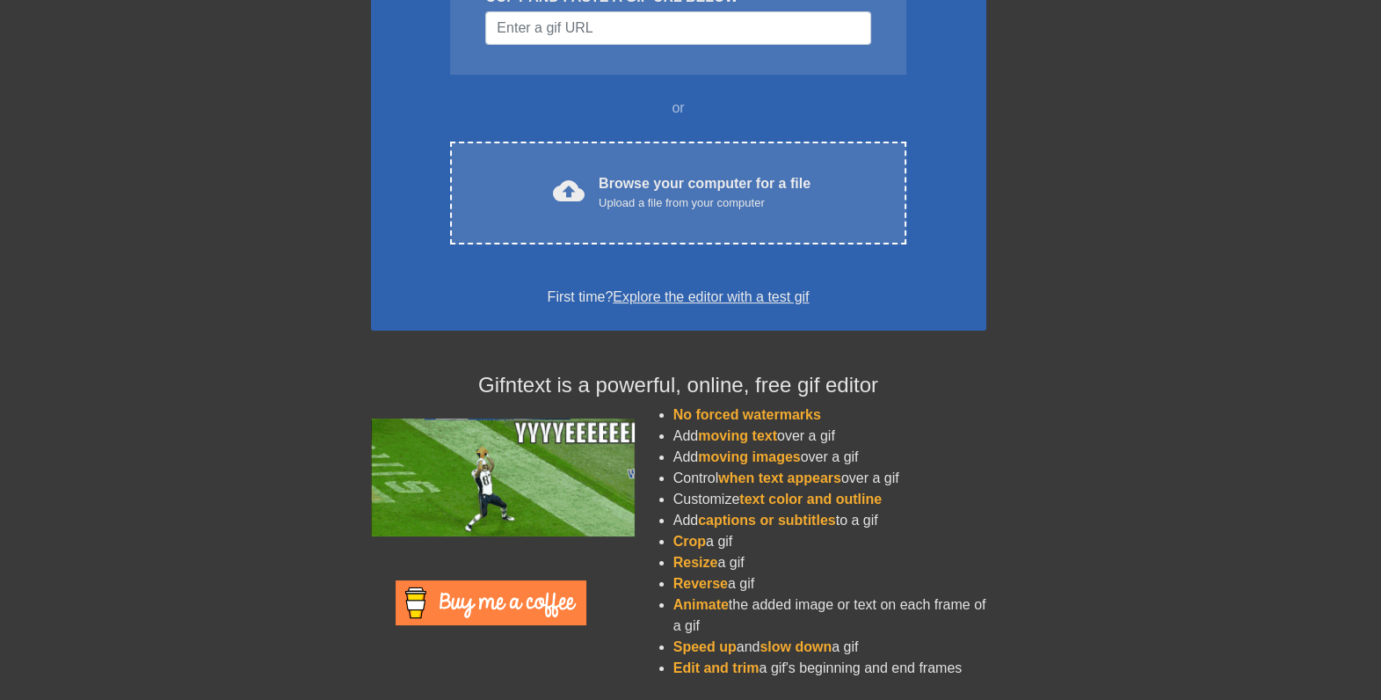
drag, startPoint x: 663, startPoint y: 540, endPoint x: 775, endPoint y: 561, distance: 113.6
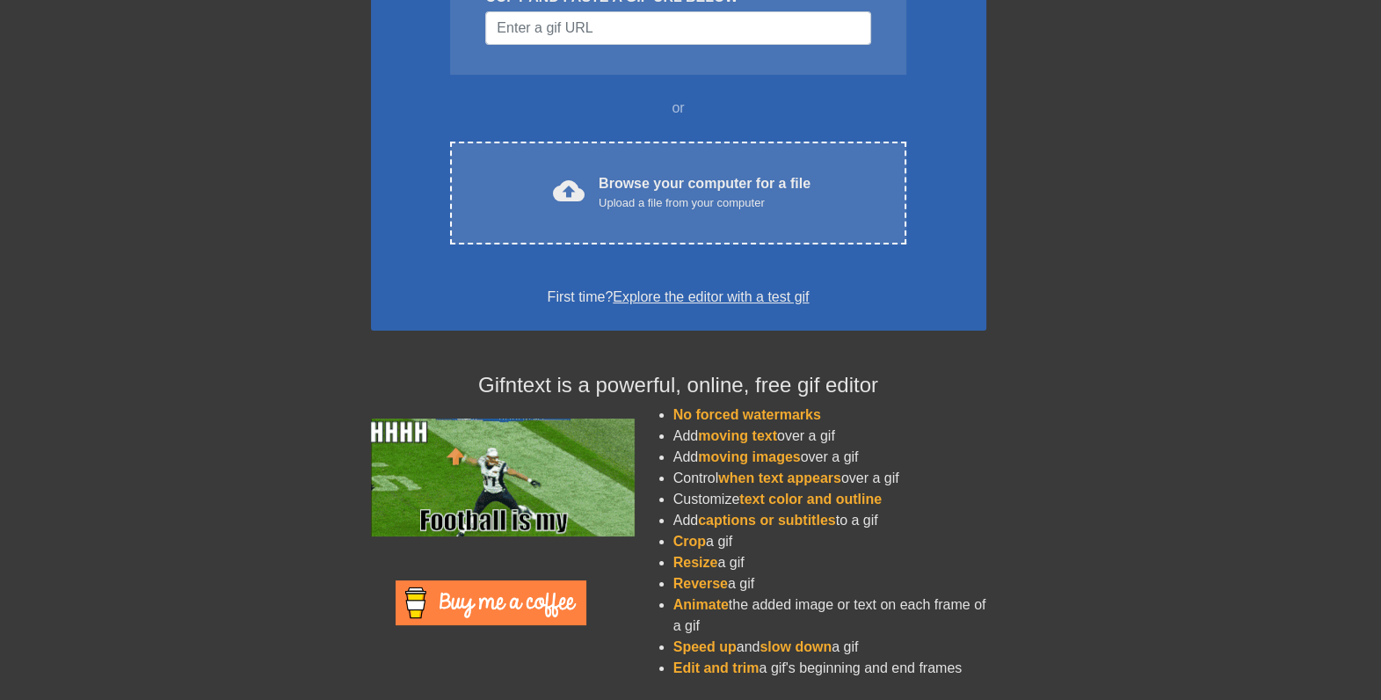
click at [775, 561] on li "Resize a gif" at bounding box center [829, 562] width 313 height 21
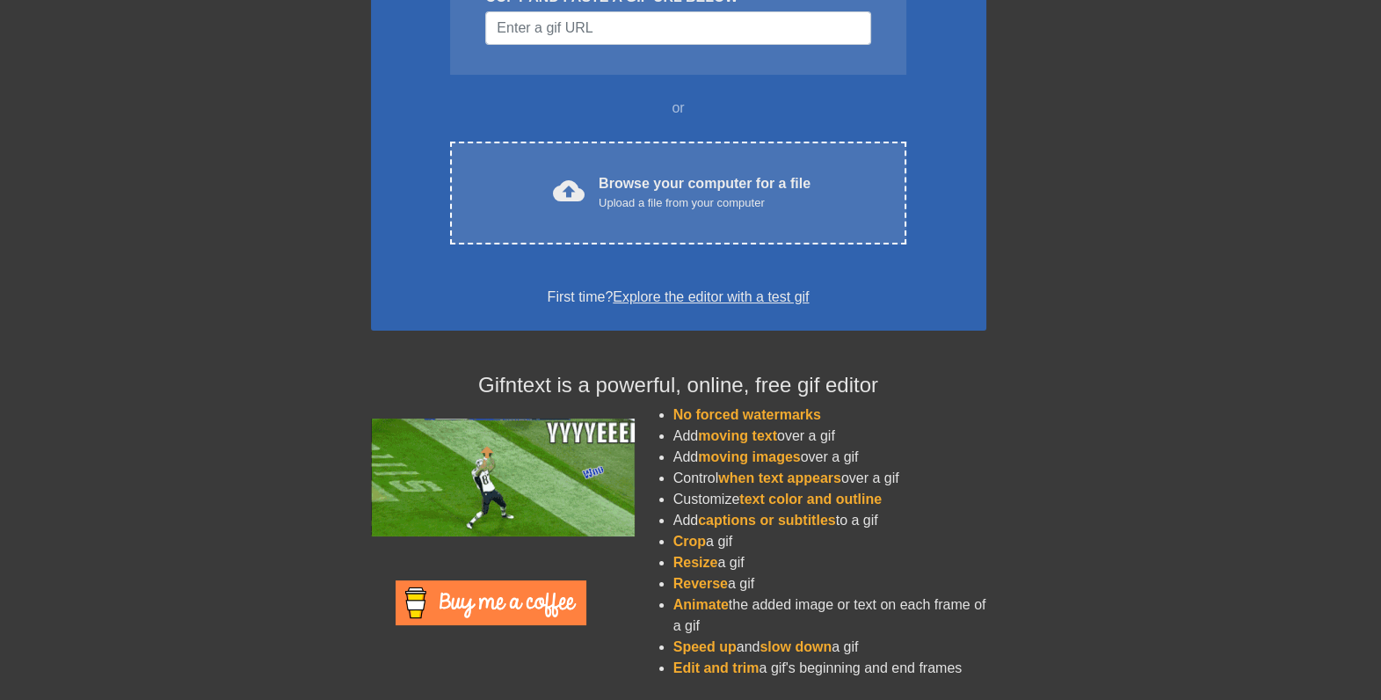
click at [761, 580] on li "Reverse a gif" at bounding box center [829, 583] width 313 height 21
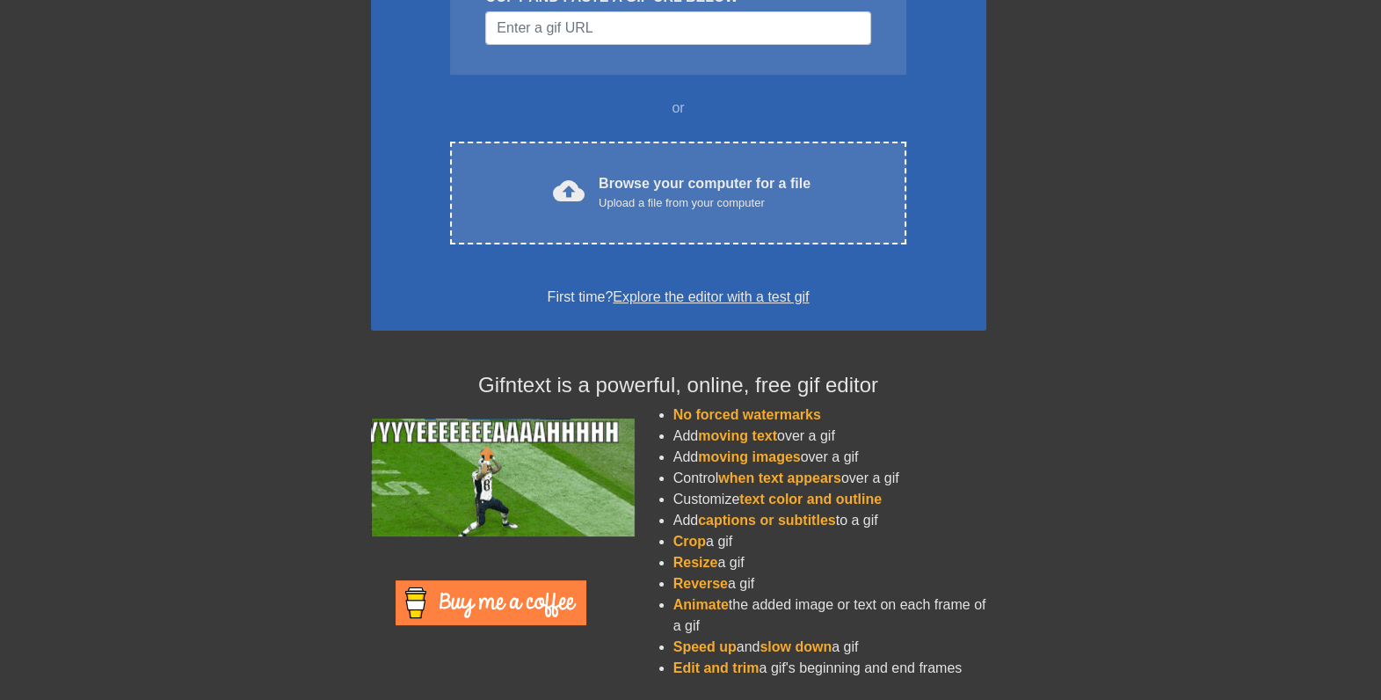
drag, startPoint x: 761, startPoint y: 580, endPoint x: 669, endPoint y: 537, distance: 101.8
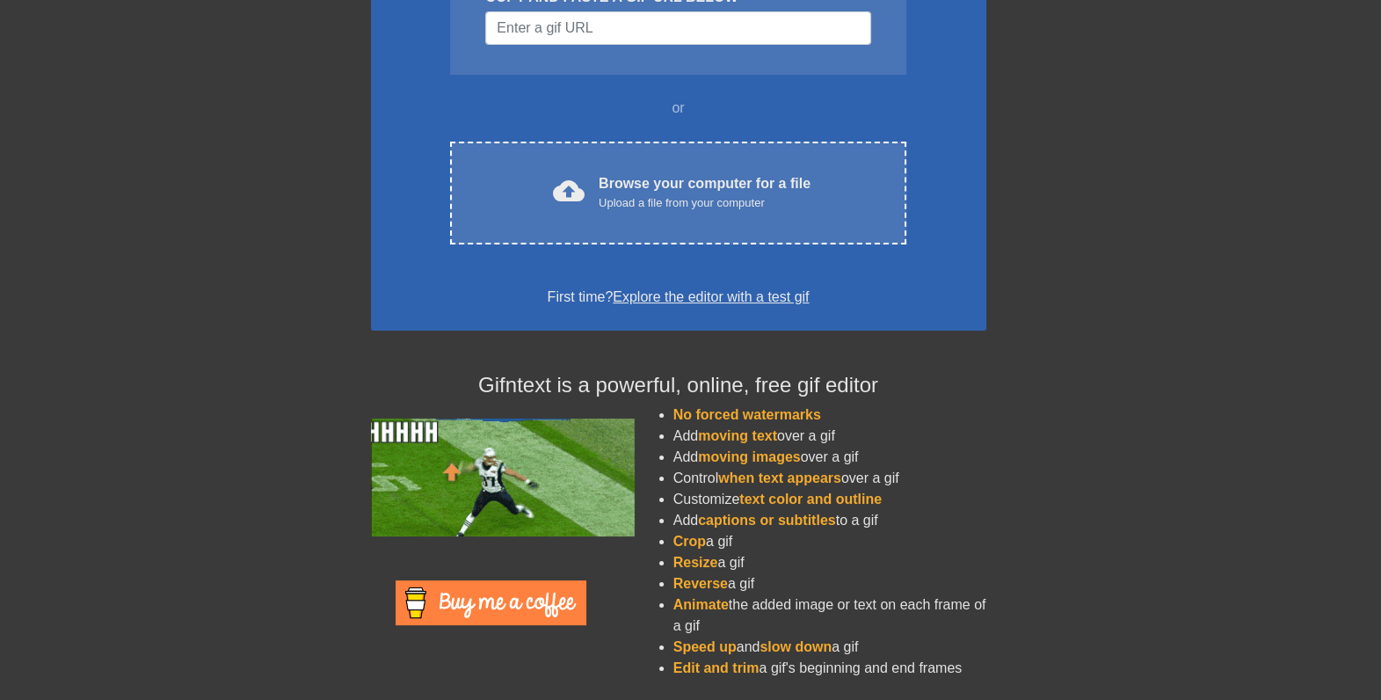
click at [669, 537] on ul "No forced watermarks Add moving text over a gif Add moving images over a gif Co…" at bounding box center [812, 541] width 348 height 274
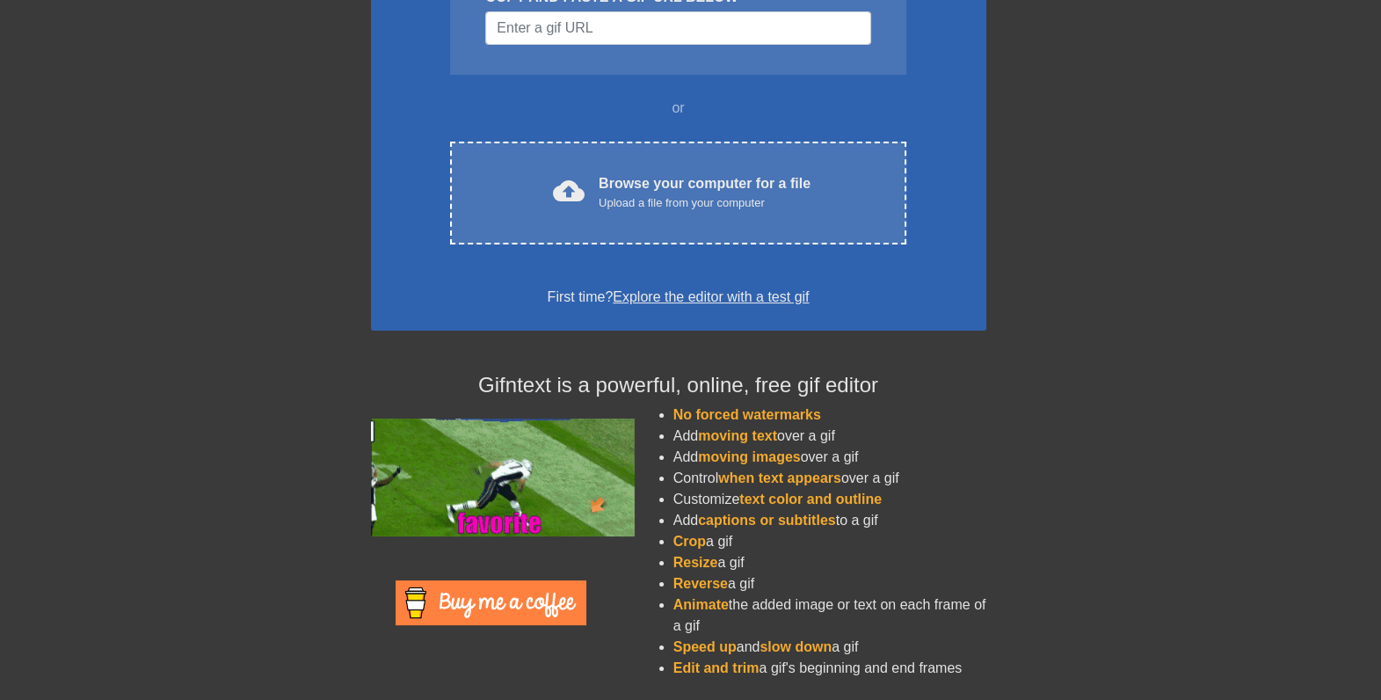
drag, startPoint x: 669, startPoint y: 537, endPoint x: 771, endPoint y: 586, distance: 113.2
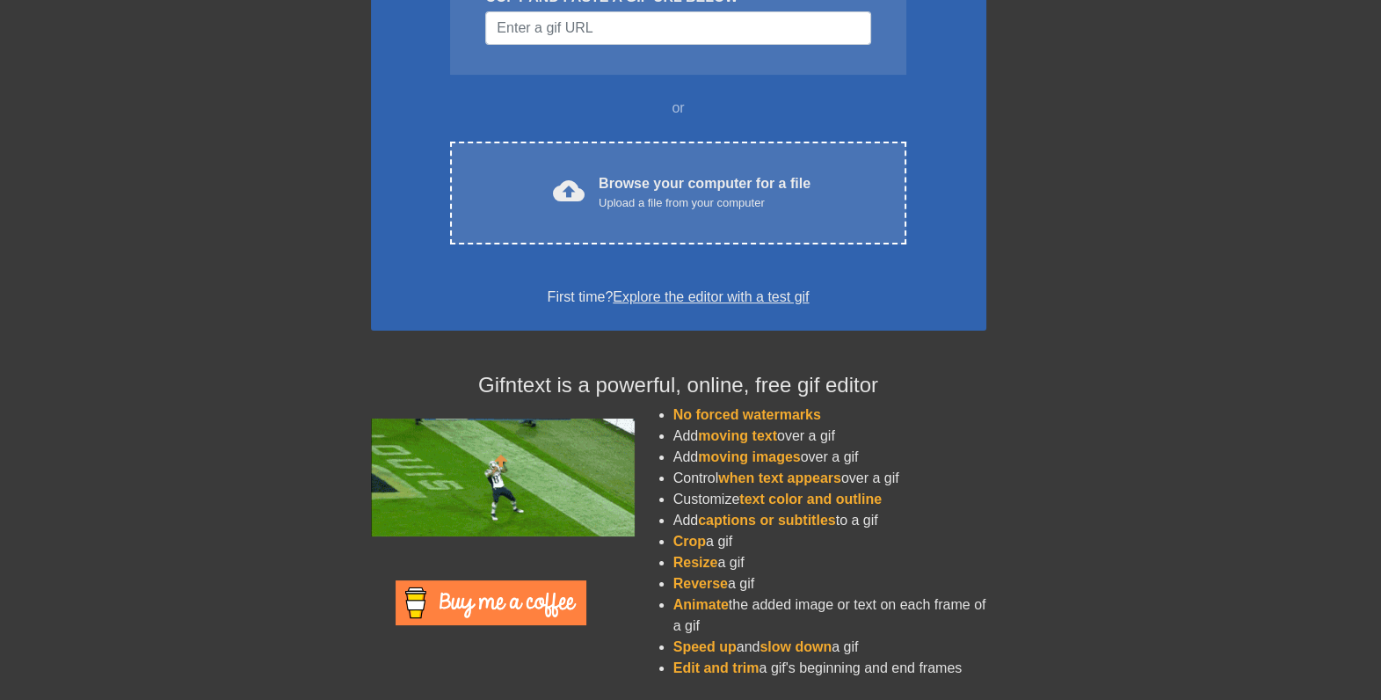
click at [771, 586] on li "Reverse a gif" at bounding box center [829, 583] width 313 height 21
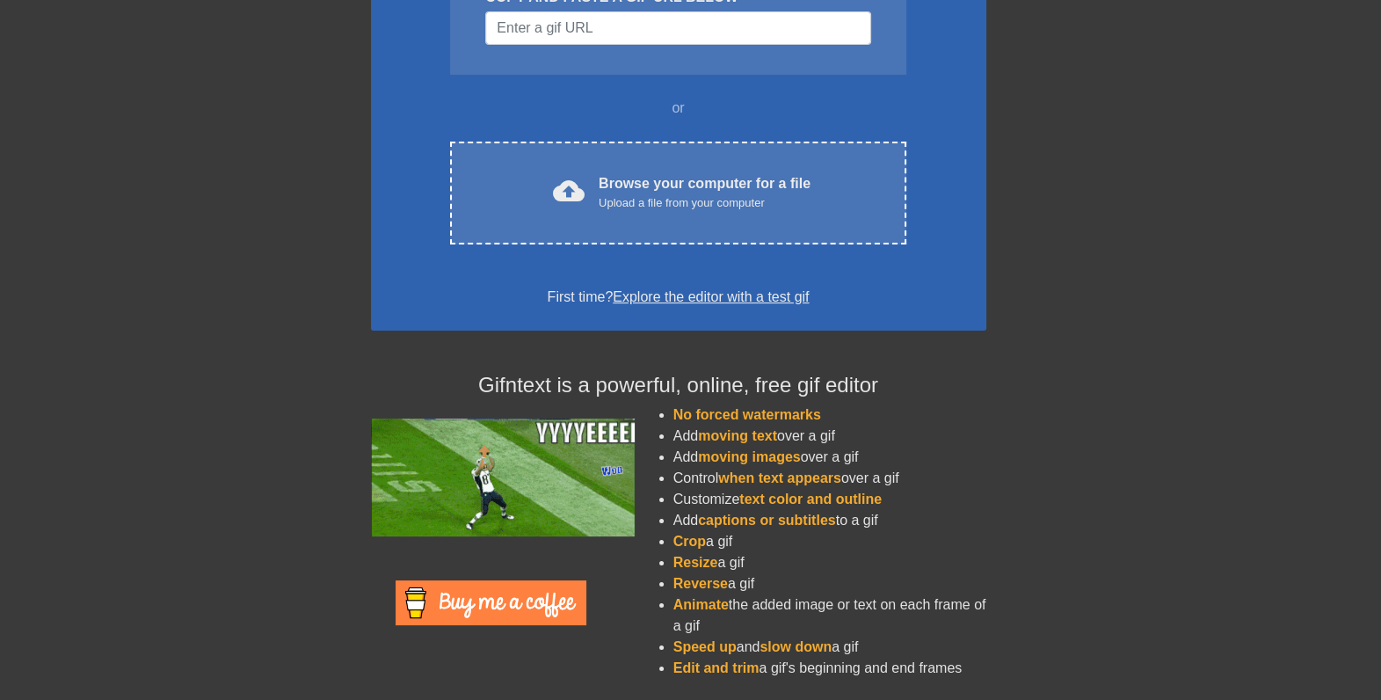
click at [771, 586] on li "Reverse a gif" at bounding box center [829, 583] width 313 height 21
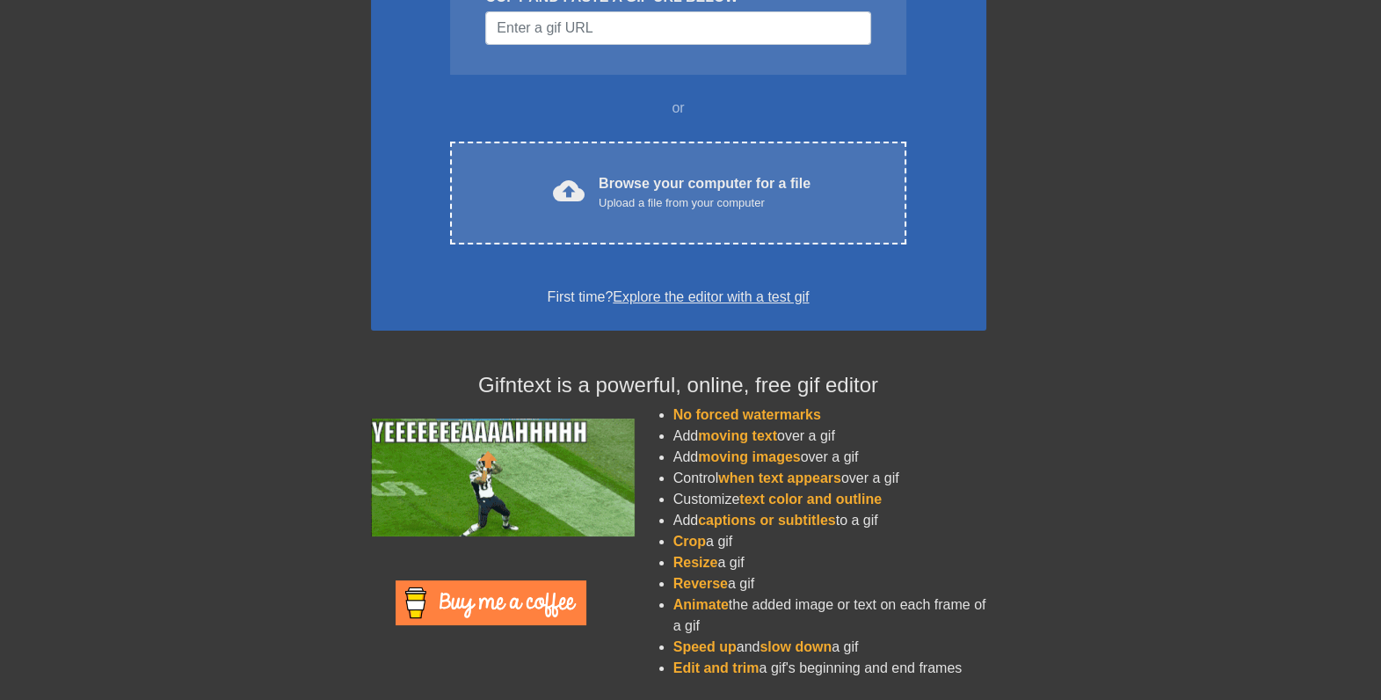
drag, startPoint x: 769, startPoint y: 591, endPoint x: 672, endPoint y: 539, distance: 110.1
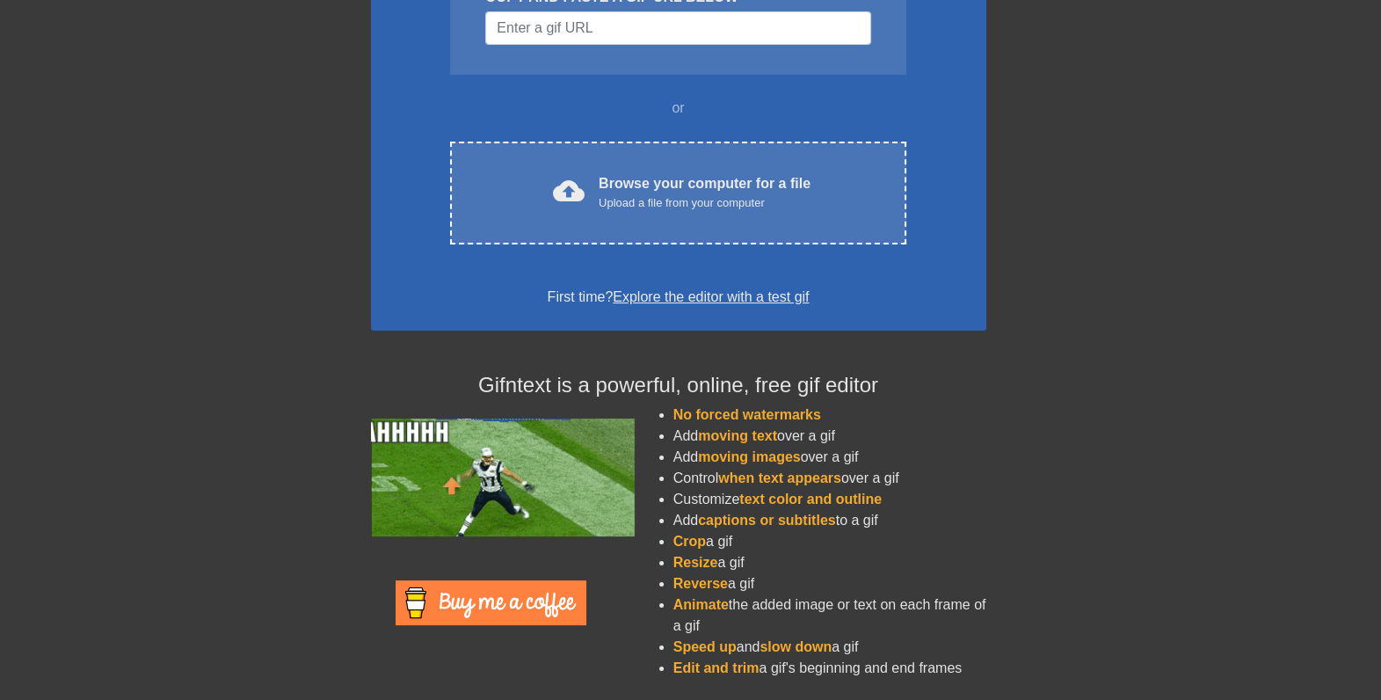
click at [672, 539] on ul "No forced watermarks Add moving text over a gif Add moving images over a gif Co…" at bounding box center [812, 541] width 348 height 274
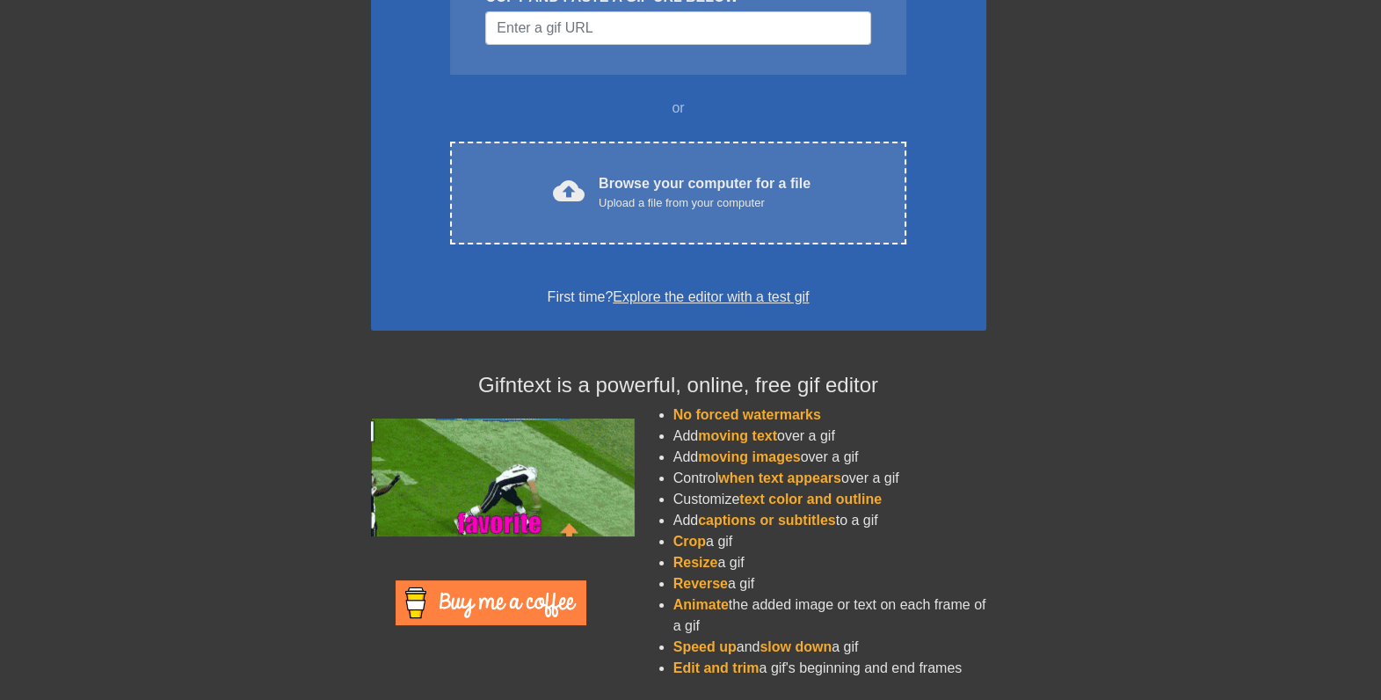
drag, startPoint x: 672, startPoint y: 539, endPoint x: 759, endPoint y: 577, distance: 95.2
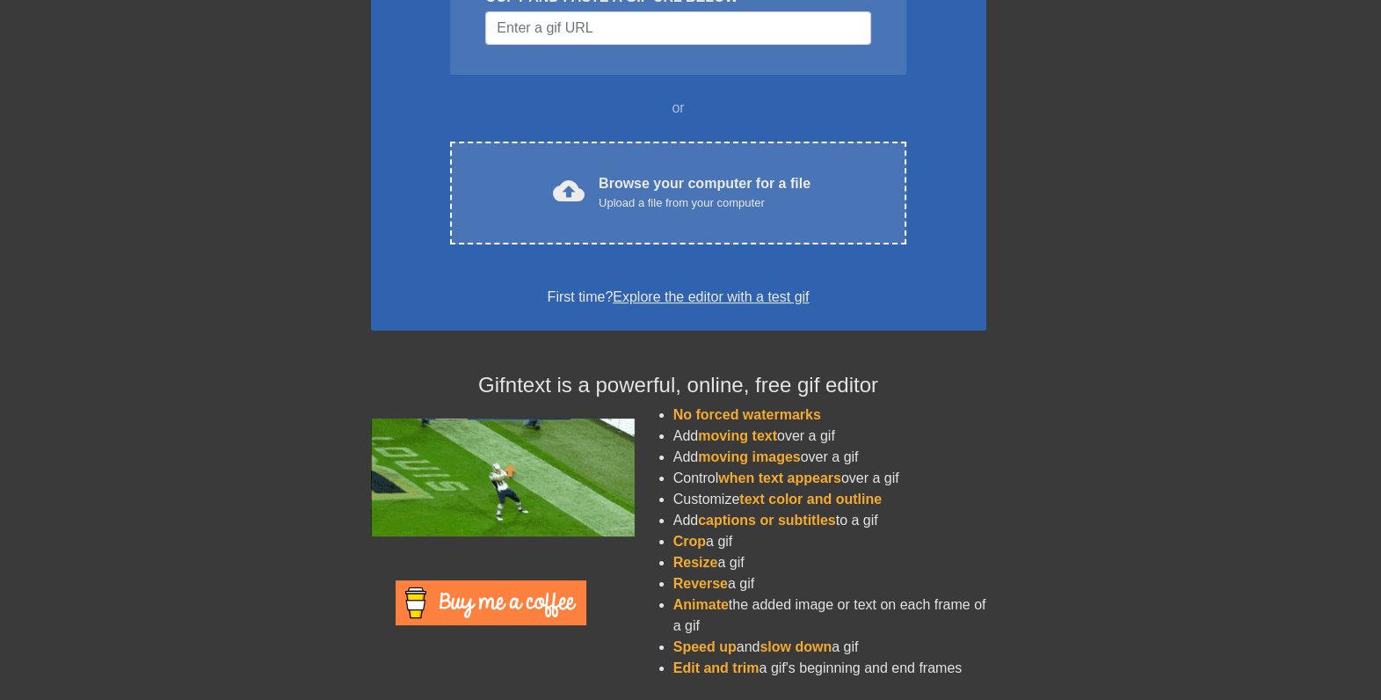
click at [759, 577] on li "Reverse a gif" at bounding box center [829, 583] width 313 height 21
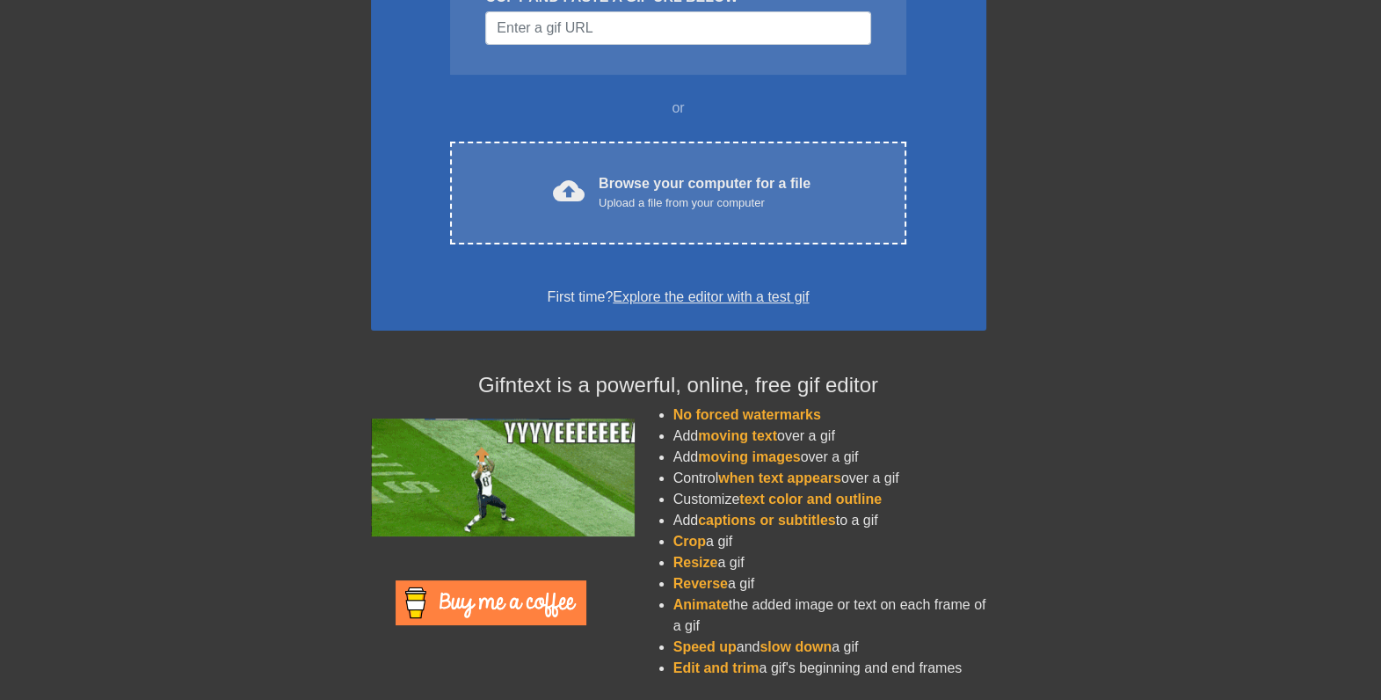
click at [760, 580] on li "Reverse a gif" at bounding box center [829, 583] width 313 height 21
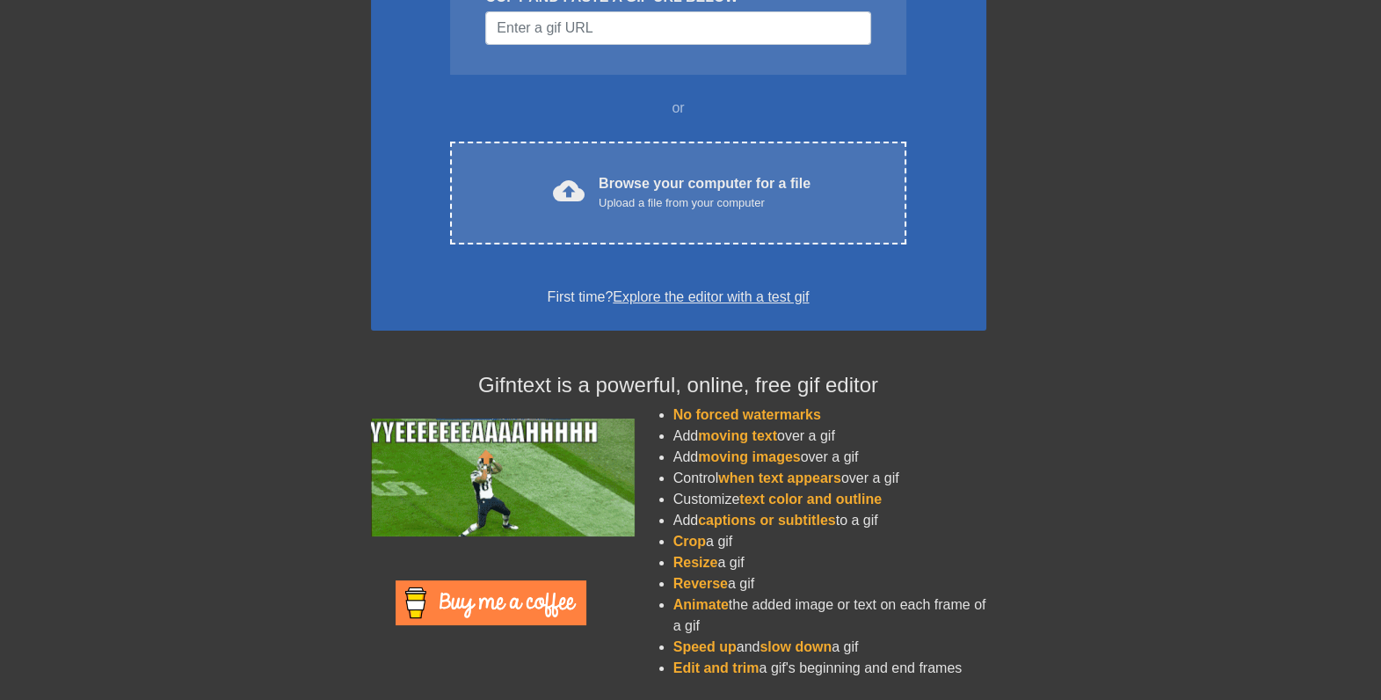
drag, startPoint x: 771, startPoint y: 583, endPoint x: 642, endPoint y: 539, distance: 135.6
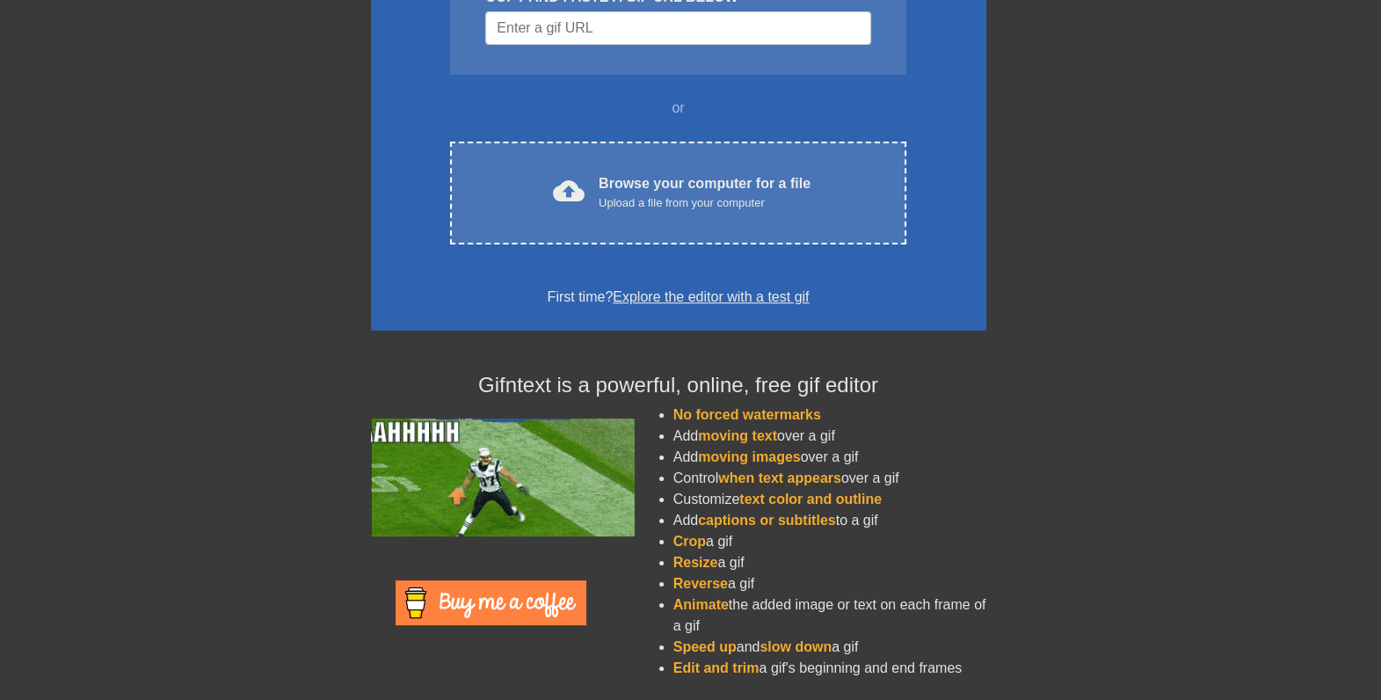
click at [642, 539] on ul "No forced watermarks Add moving text over a gif Add moving images over a gif Co…" at bounding box center [812, 541] width 348 height 274
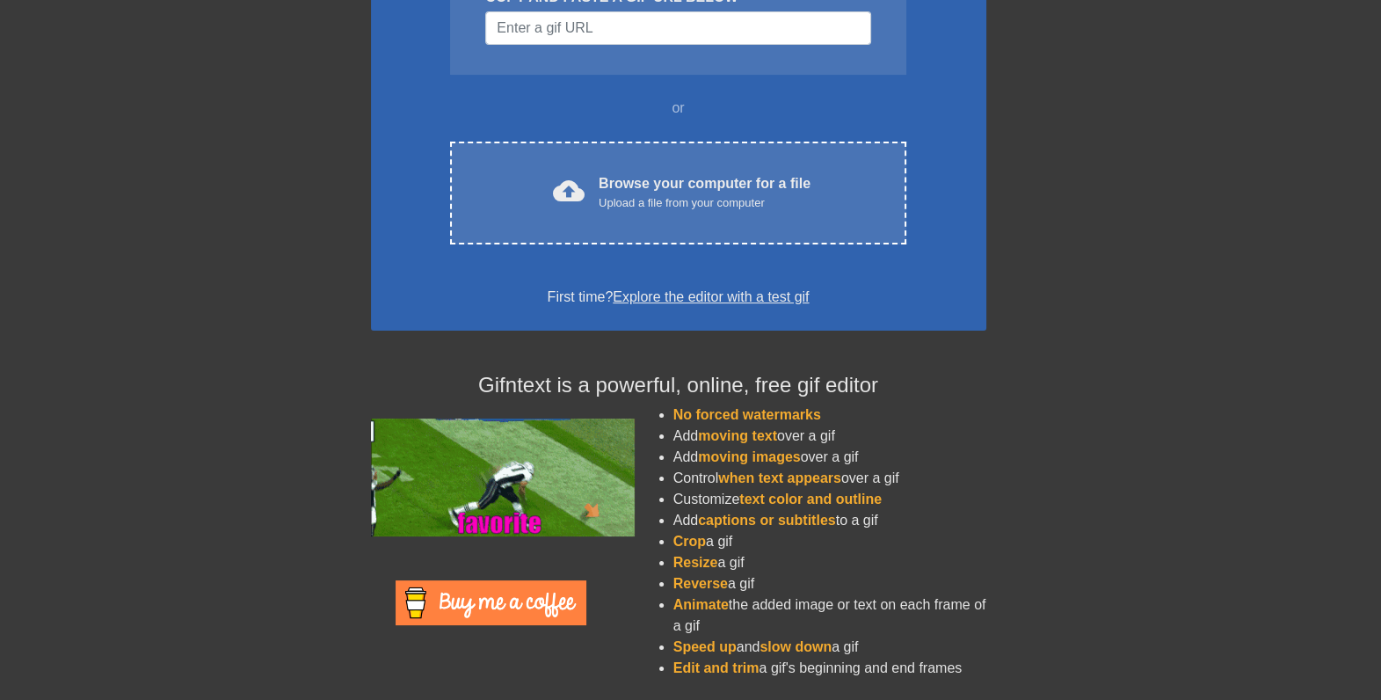
drag, startPoint x: 642, startPoint y: 539, endPoint x: 763, endPoint y: 579, distance: 127.0
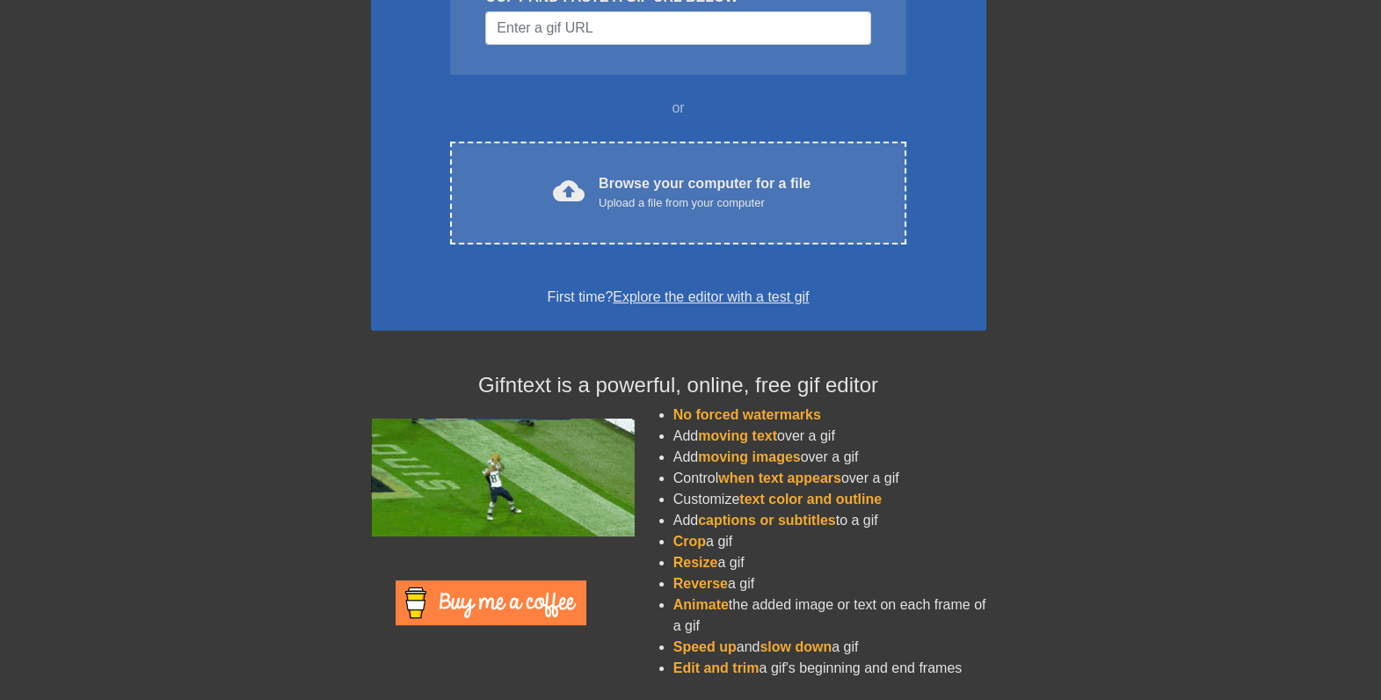
click at [763, 579] on li "Reverse a gif" at bounding box center [829, 583] width 313 height 21
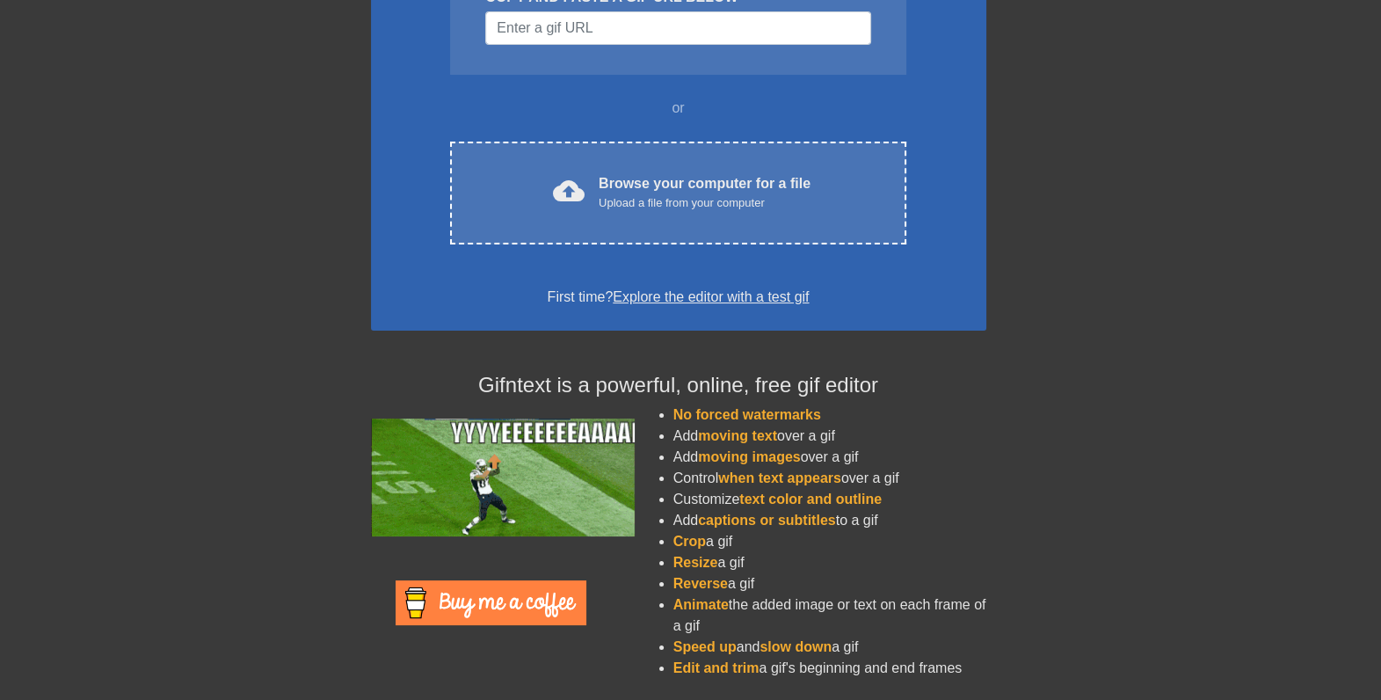
click at [763, 583] on li "Reverse a gif" at bounding box center [829, 583] width 313 height 21
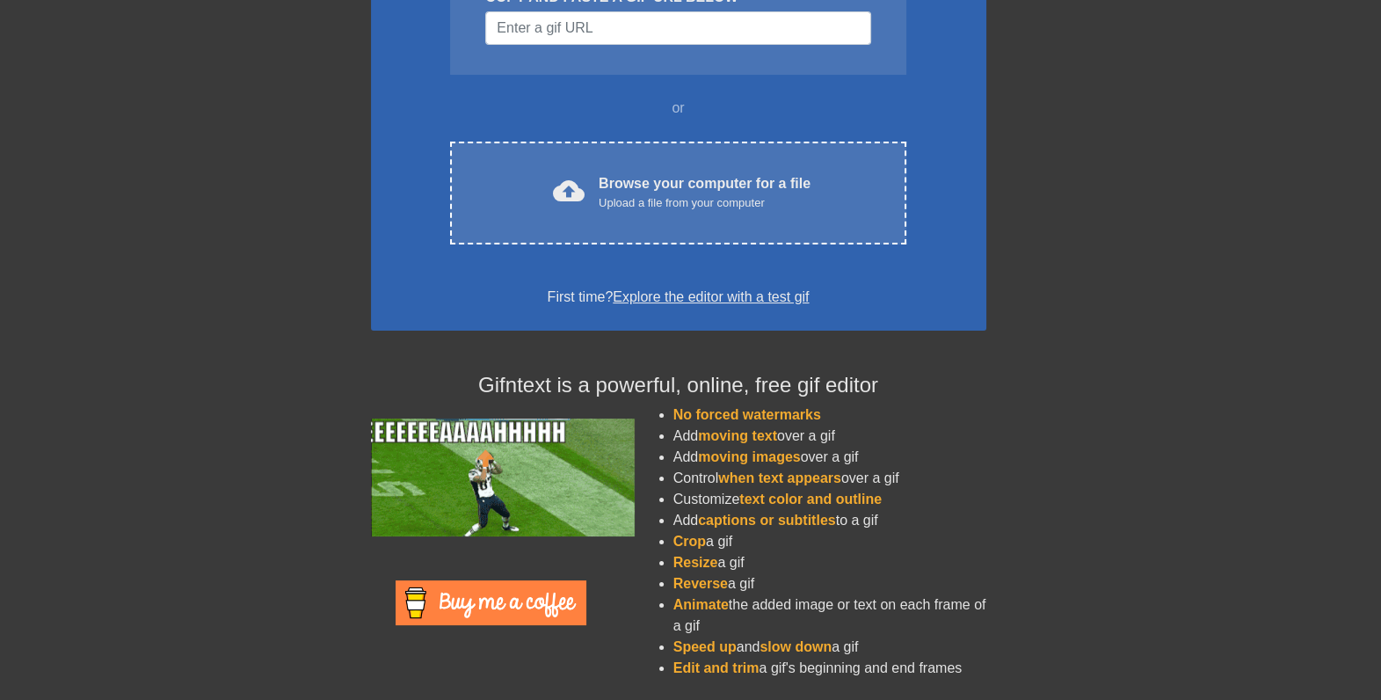
drag, startPoint x: 783, startPoint y: 580, endPoint x: 671, endPoint y: 545, distance: 117.0
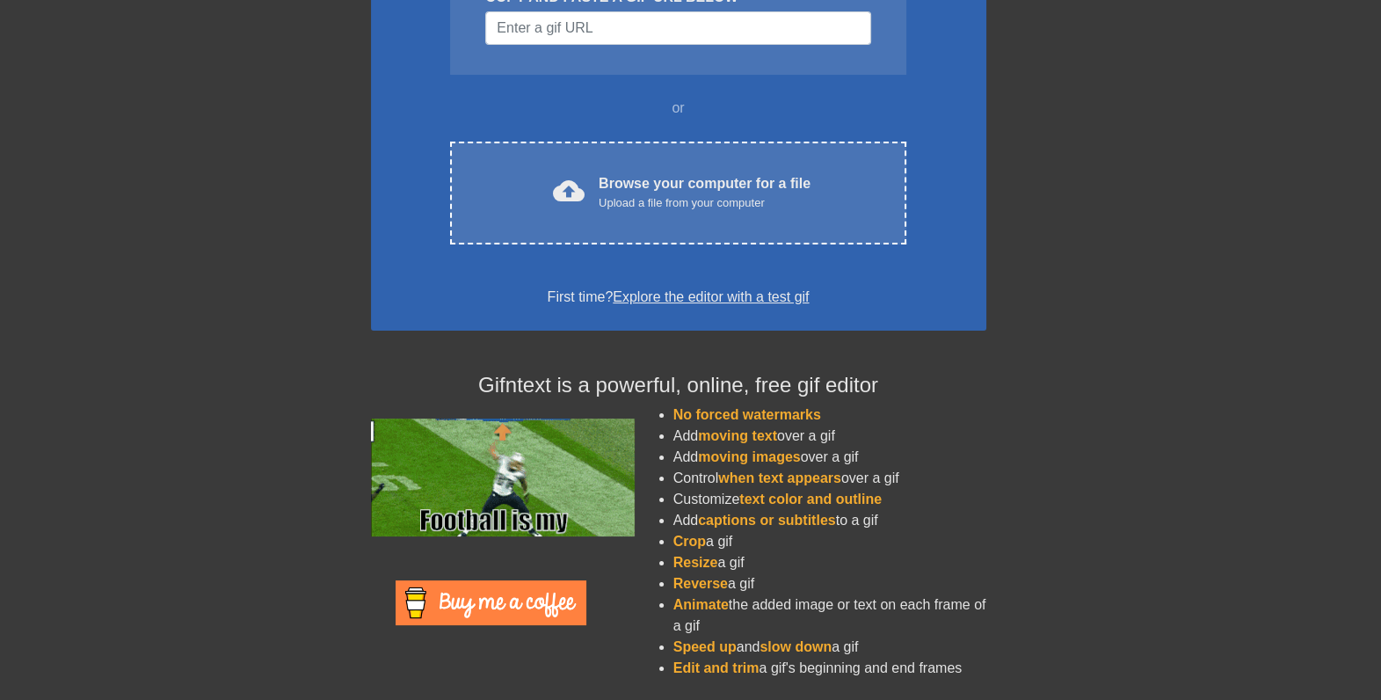
click at [671, 545] on ul "No forced watermarks Add moving text over a gif Add moving images over a gif Co…" at bounding box center [812, 541] width 348 height 274
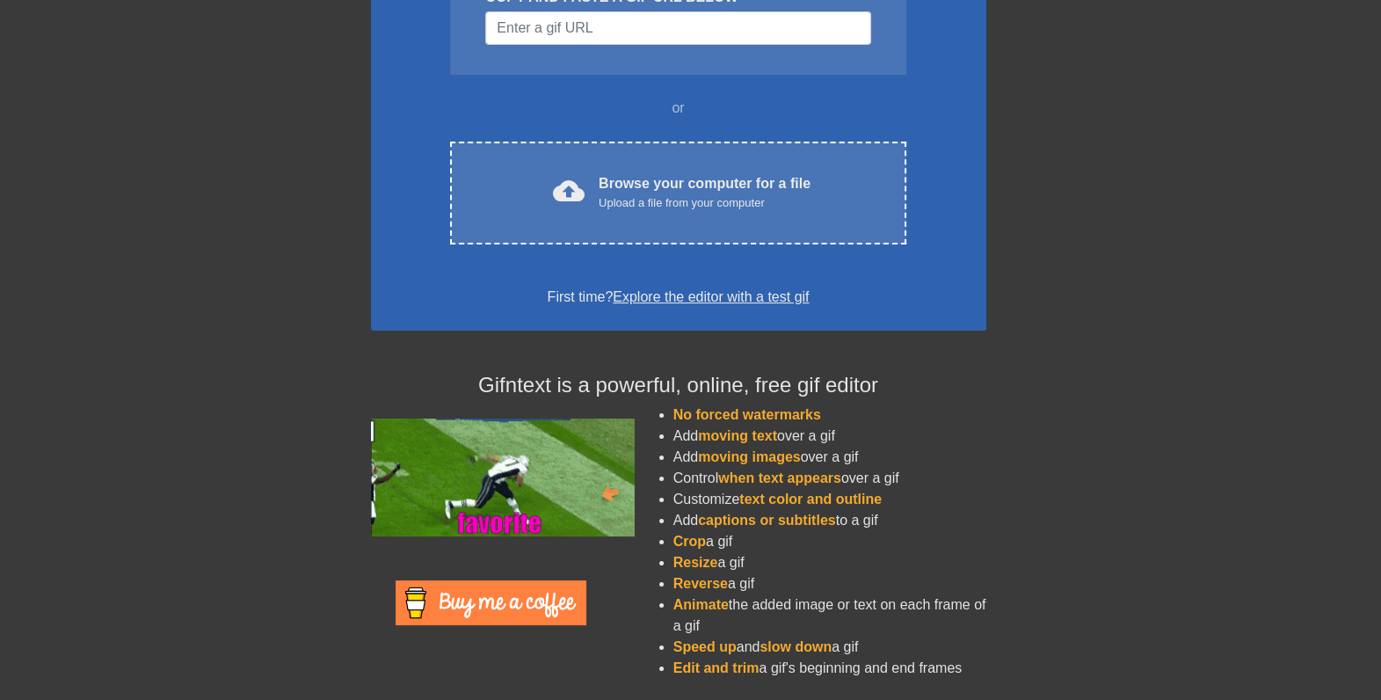
drag, startPoint x: 671, startPoint y: 545, endPoint x: 750, endPoint y: 578, distance: 85.9
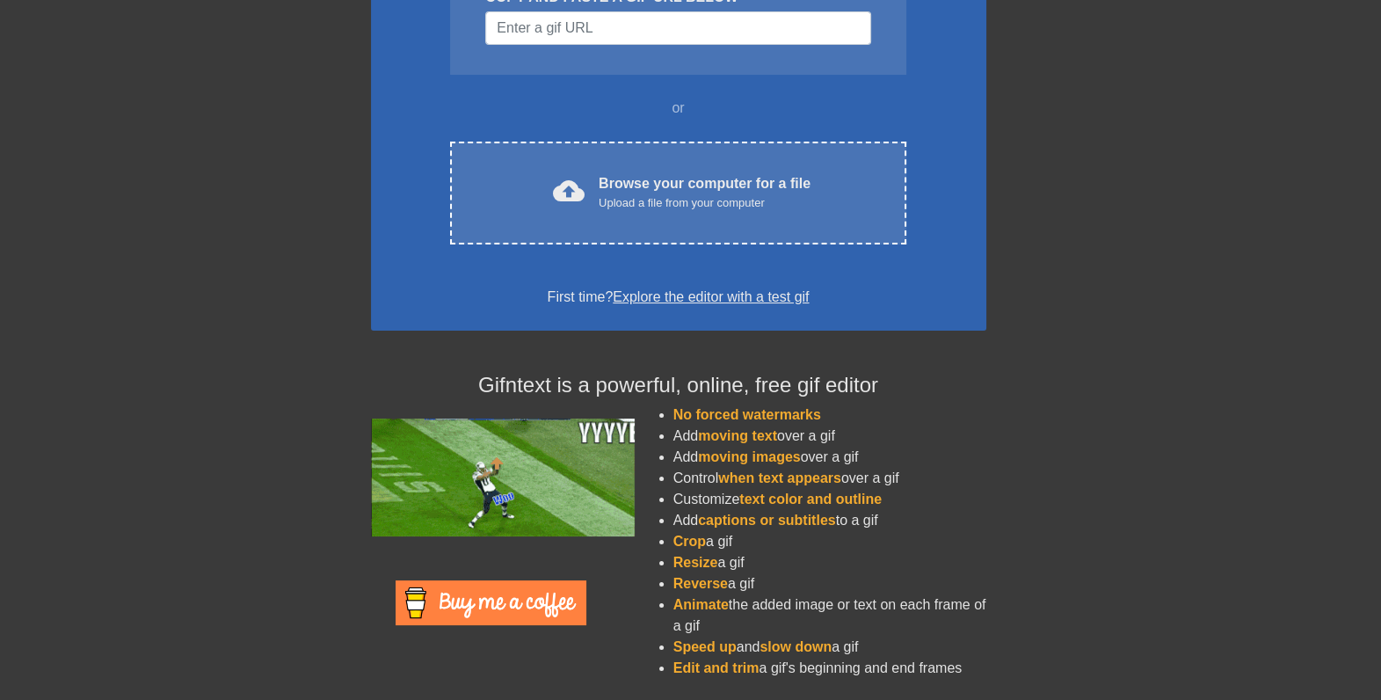
click at [750, 578] on li "Reverse a gif" at bounding box center [829, 583] width 313 height 21
click at [758, 582] on li "Reverse a gif" at bounding box center [829, 583] width 313 height 21
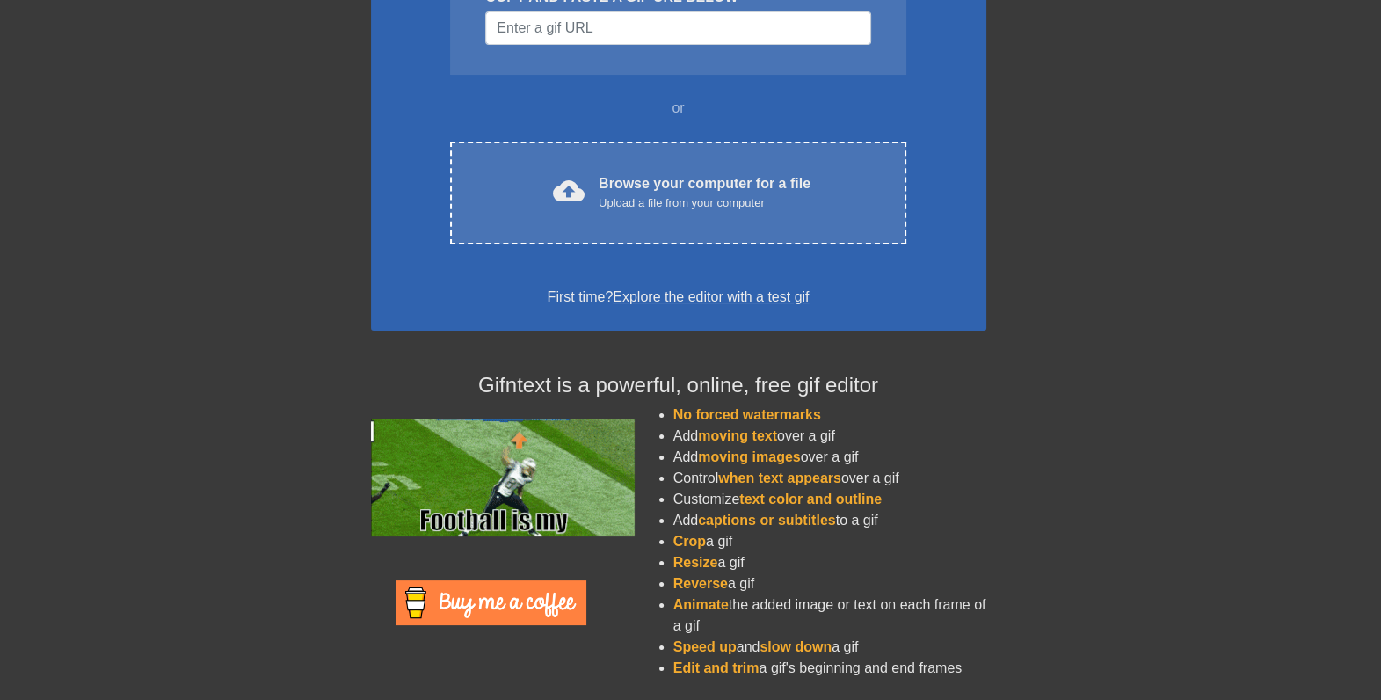
drag, startPoint x: 765, startPoint y: 584, endPoint x: 675, endPoint y: 541, distance: 99.4
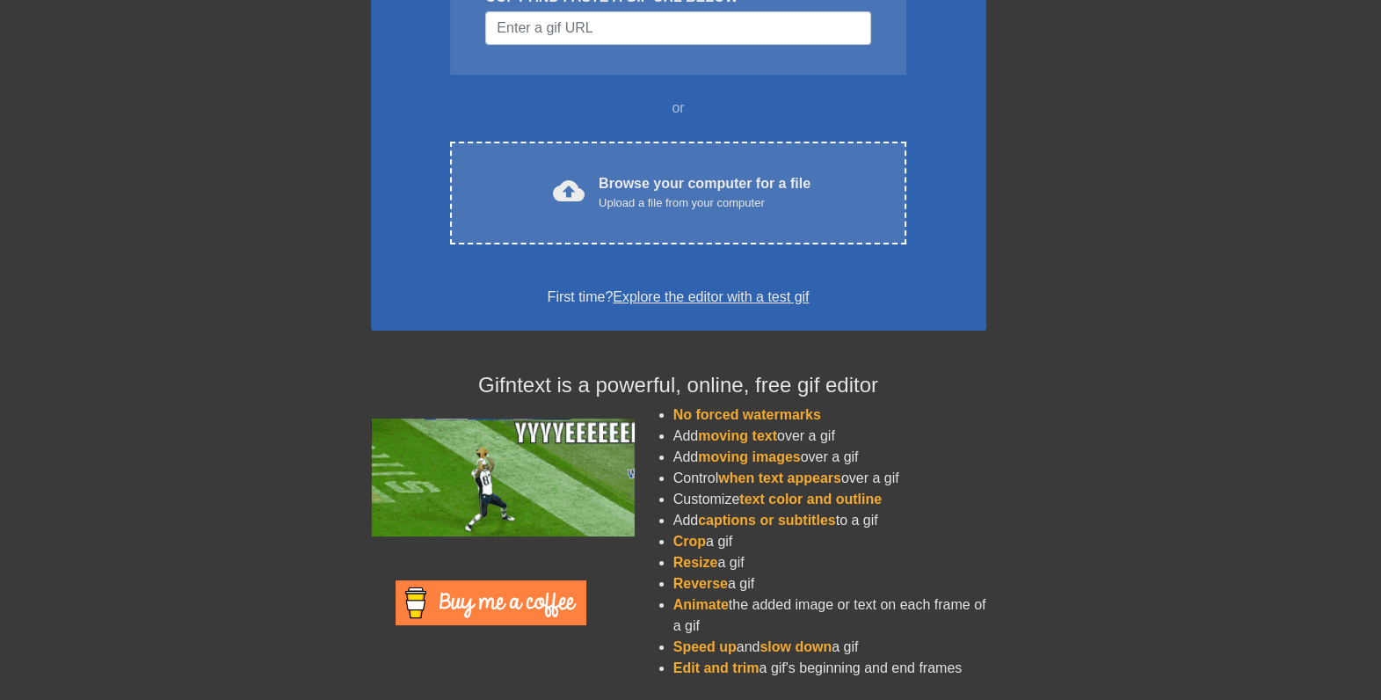
click at [675, 541] on ul "No forced watermarks Add moving text over a gif Add moving images over a gif Co…" at bounding box center [812, 541] width 348 height 274
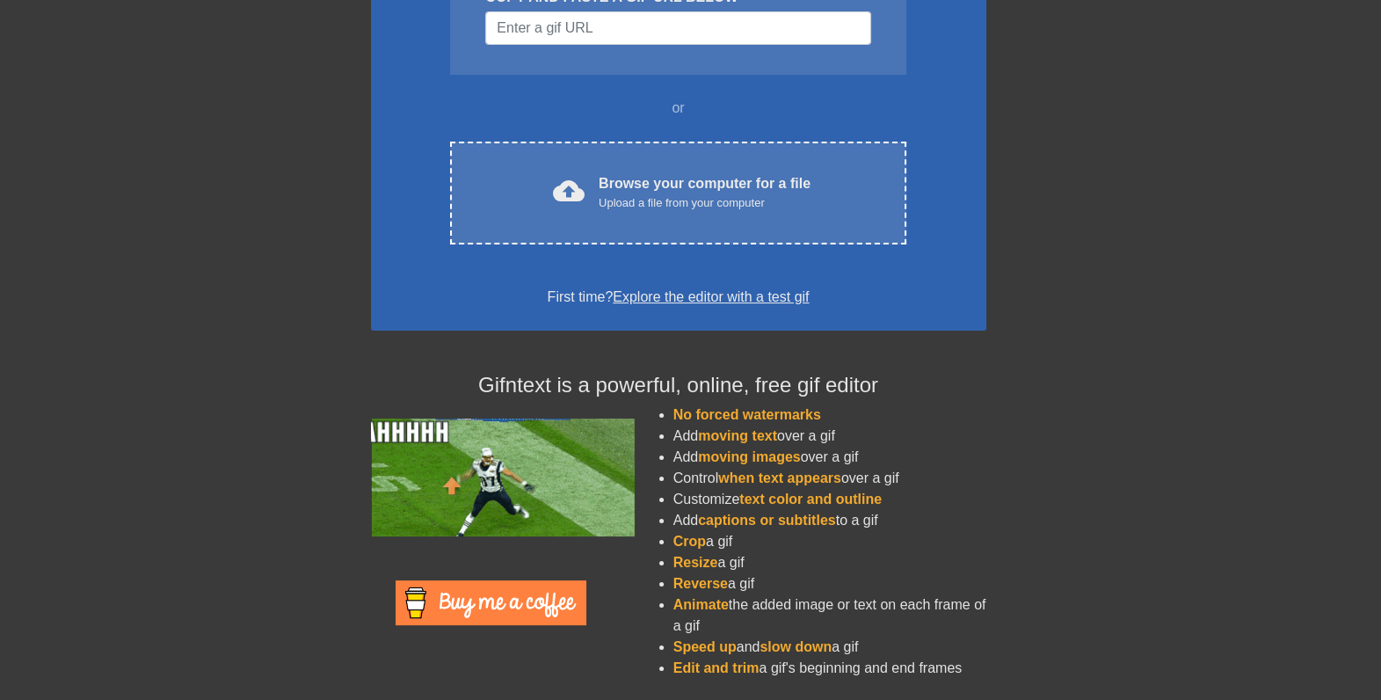
drag, startPoint x: 675, startPoint y: 541, endPoint x: 743, endPoint y: 576, distance: 75.9
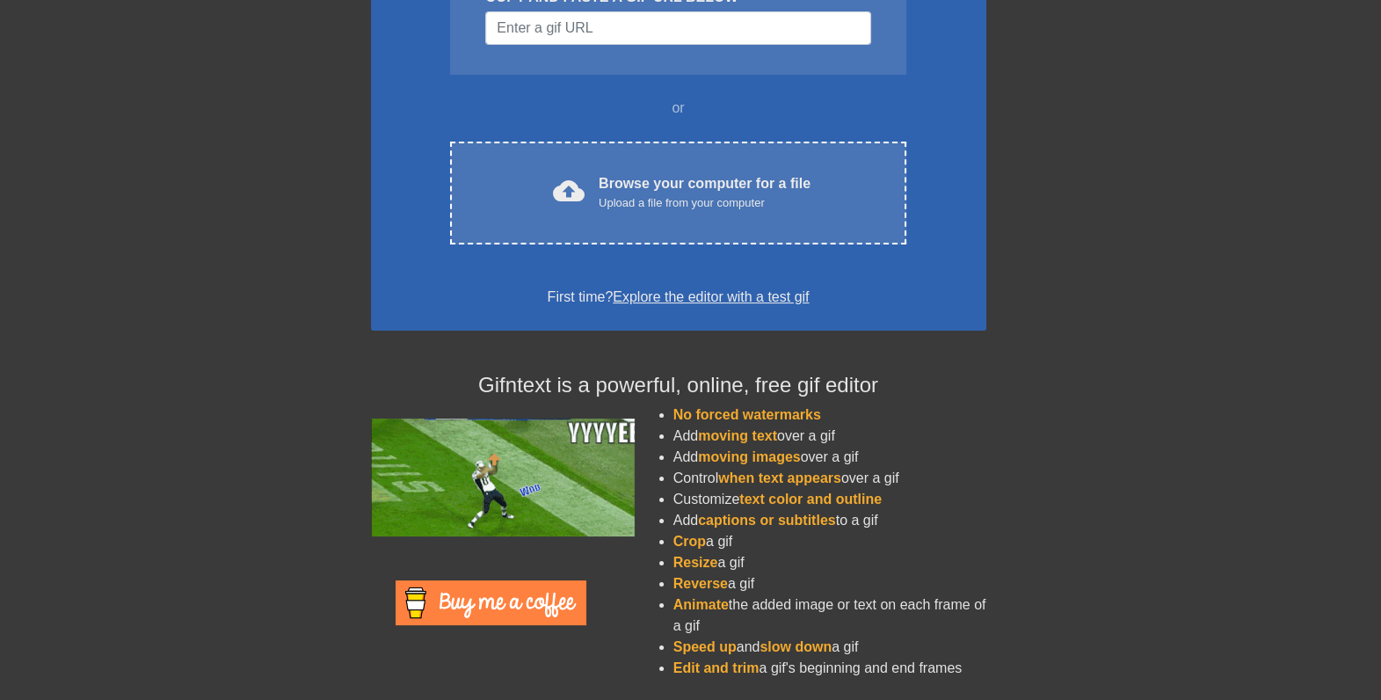
click at [743, 576] on li "Reverse a gif" at bounding box center [829, 583] width 313 height 21
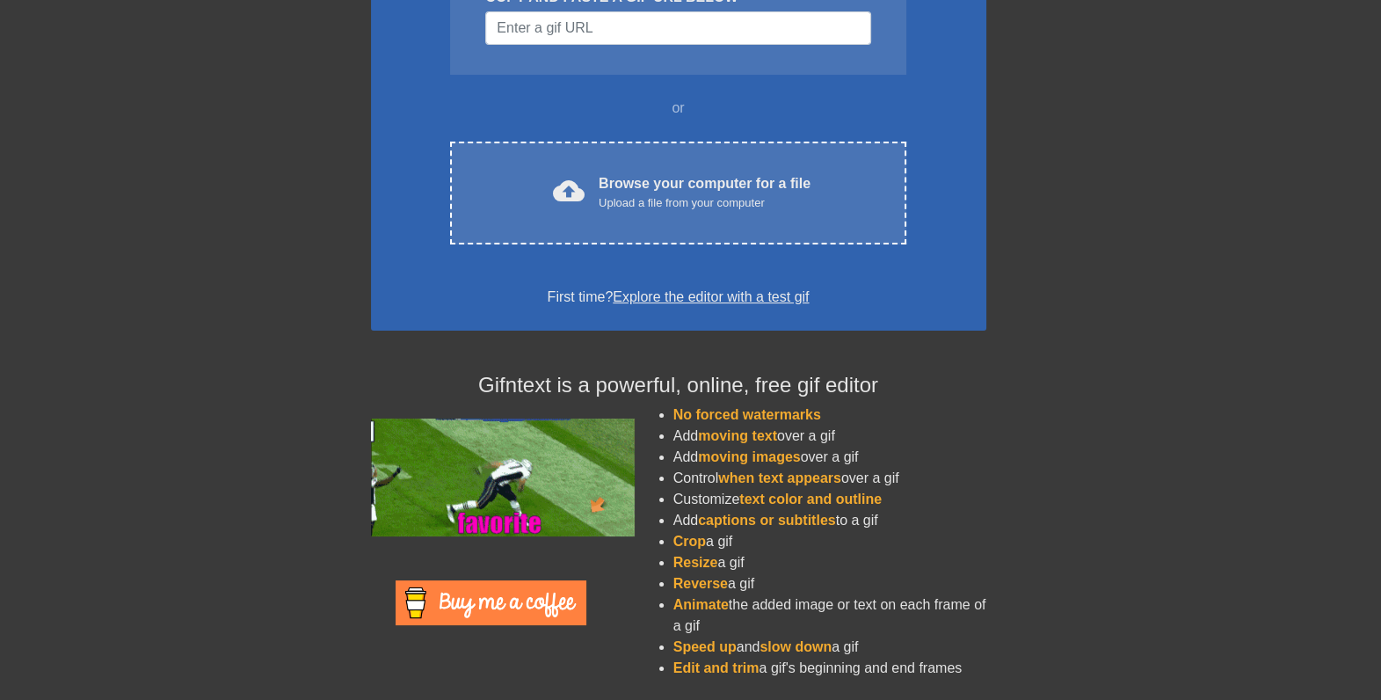
click at [756, 579] on li "Reverse a gif" at bounding box center [829, 583] width 313 height 21
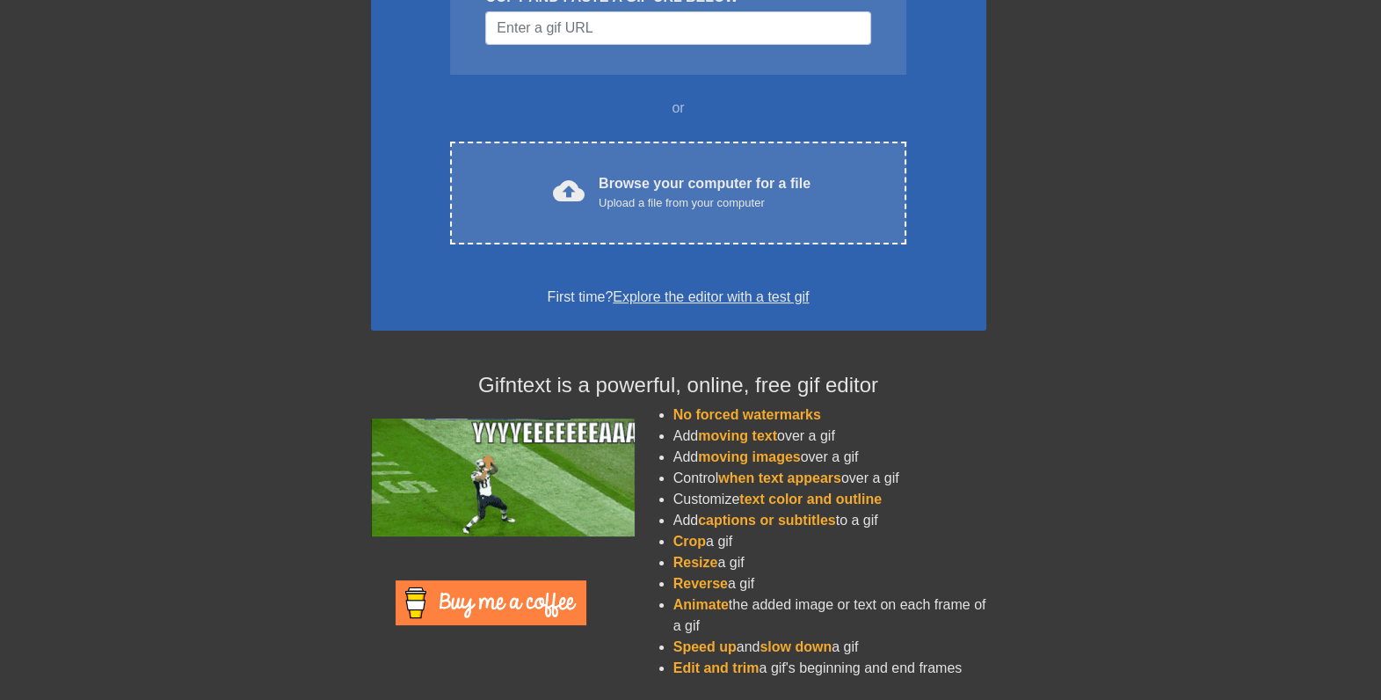
drag, startPoint x: 756, startPoint y: 579, endPoint x: 662, endPoint y: 544, distance: 100.4
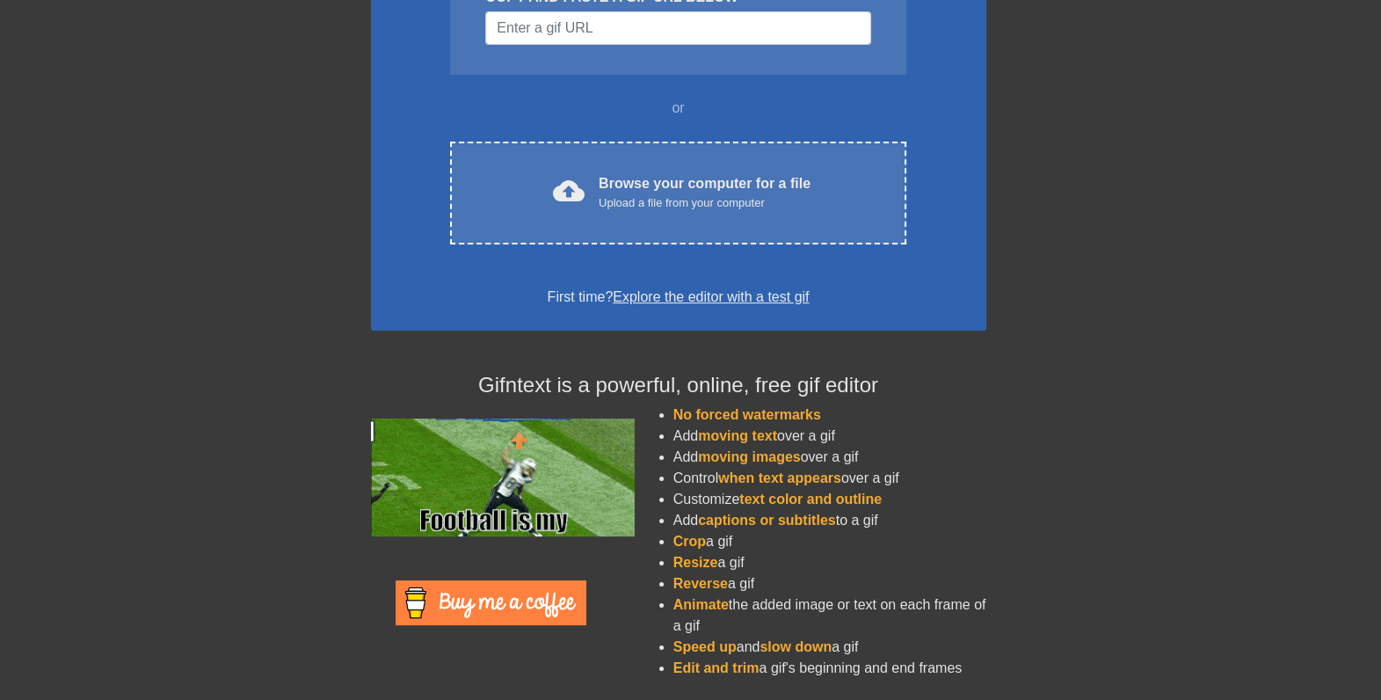
click at [662, 544] on ul "No forced watermarks Add moving text over a gif Add moving images over a gif Co…" at bounding box center [812, 541] width 348 height 274
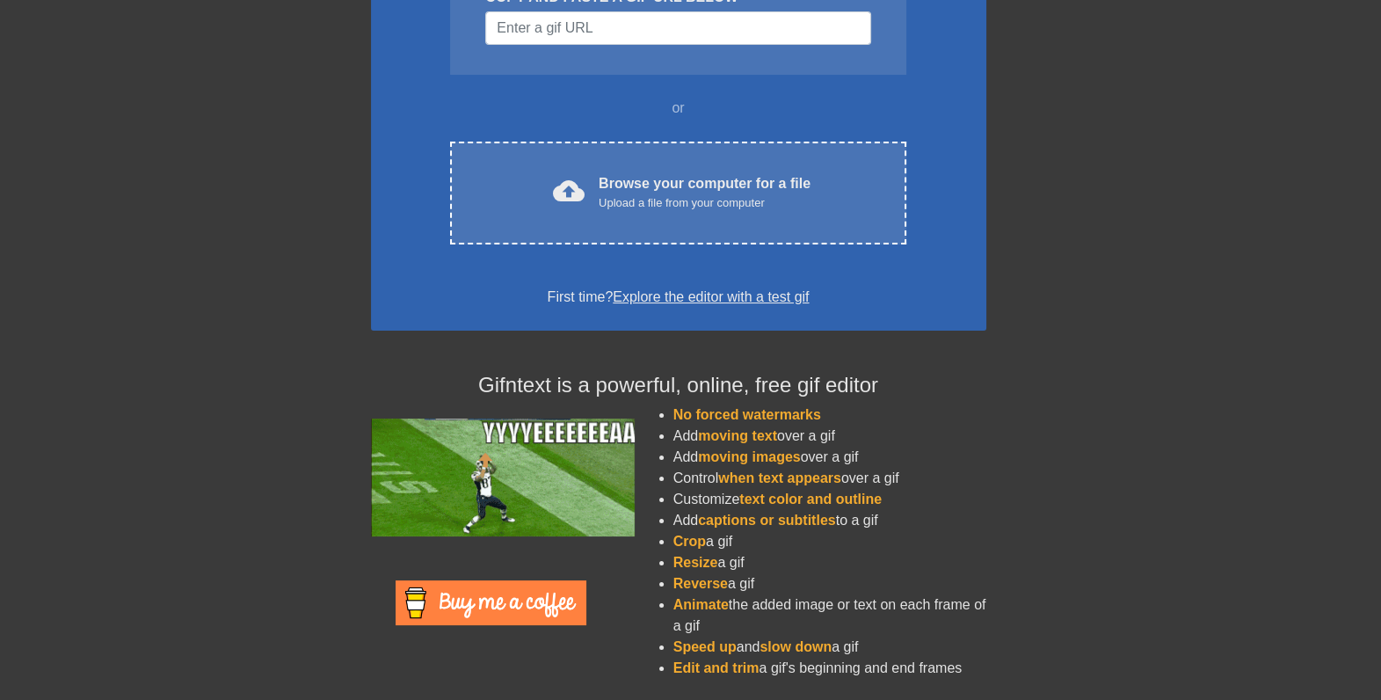
drag, startPoint x: 662, startPoint y: 544, endPoint x: 757, endPoint y: 567, distance: 97.6
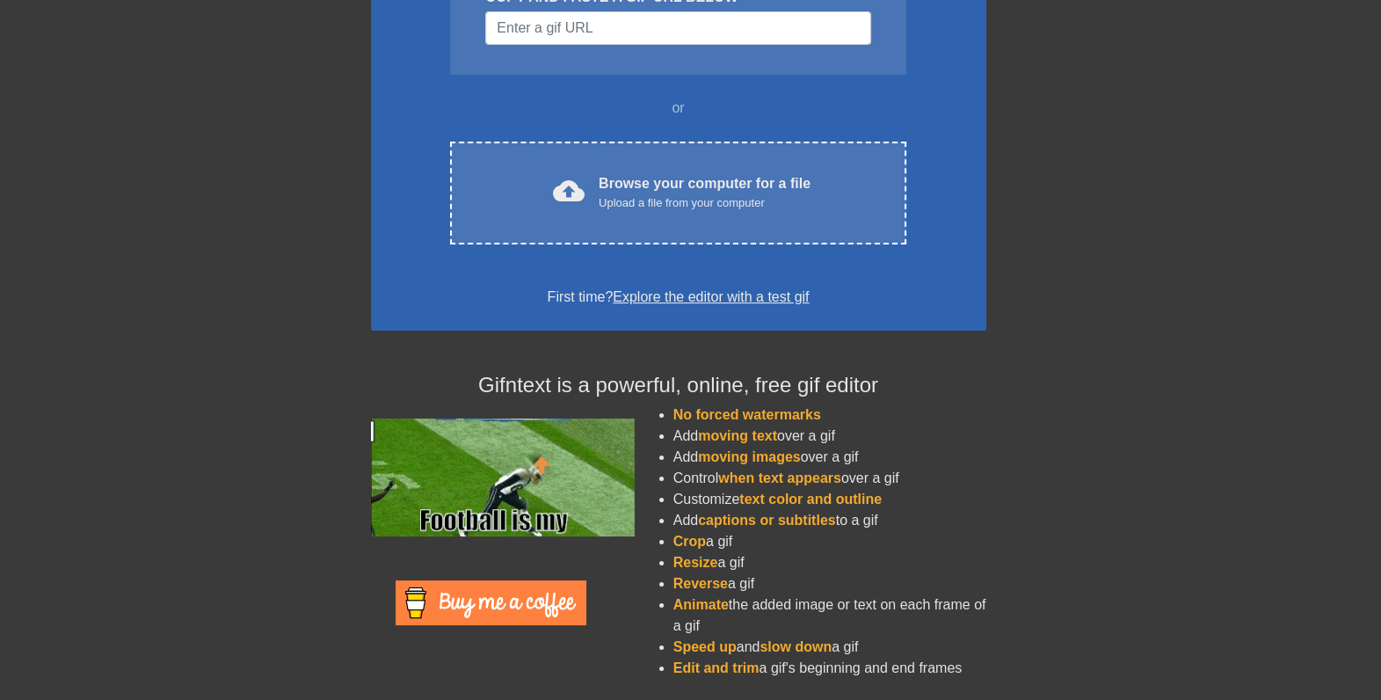
click at [757, 567] on li "Resize a gif" at bounding box center [829, 562] width 313 height 21
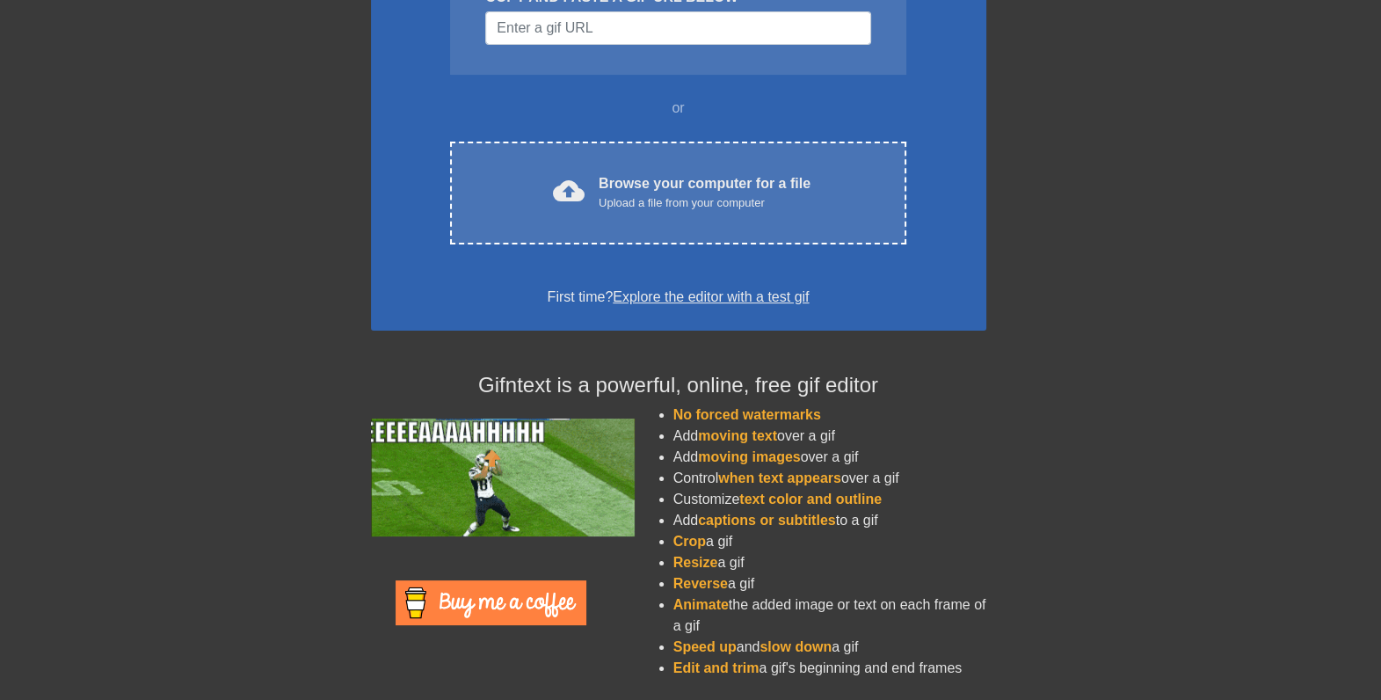
click at [756, 574] on li "Reverse a gif" at bounding box center [829, 583] width 313 height 21
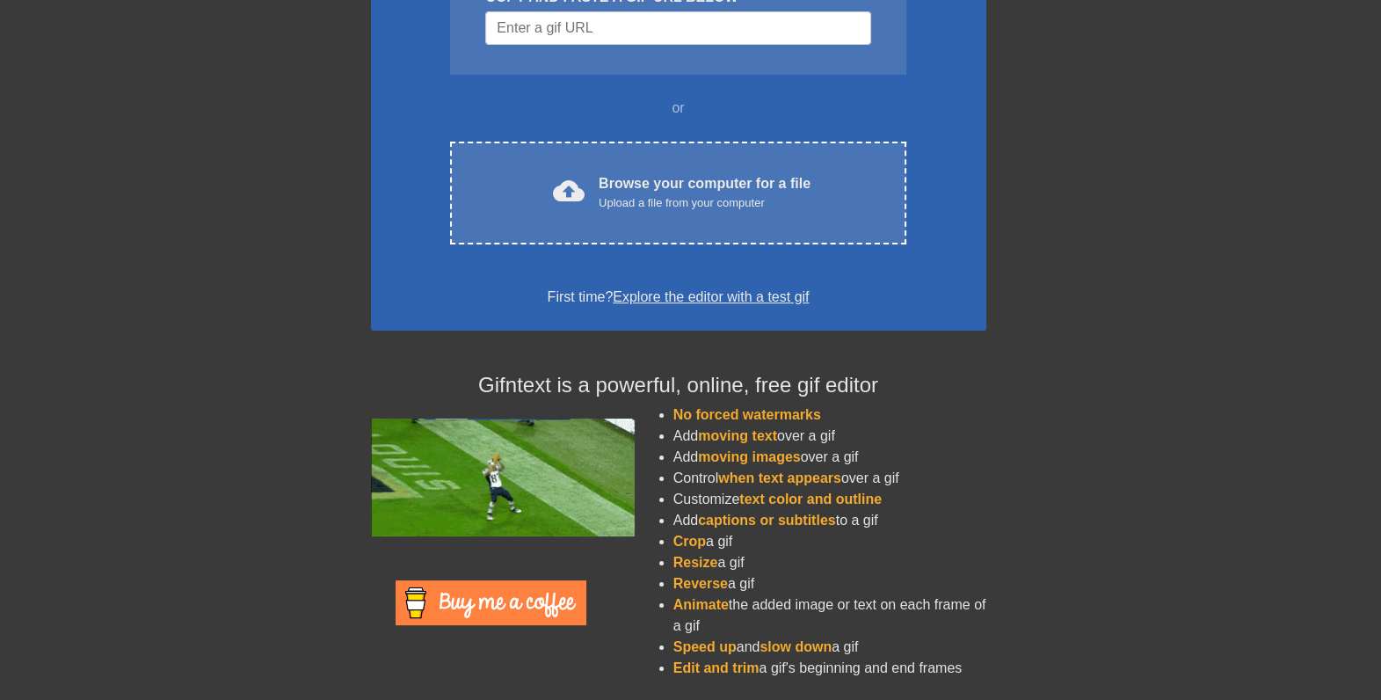
drag, startPoint x: 755, startPoint y: 577, endPoint x: 672, endPoint y: 541, distance: 90.1
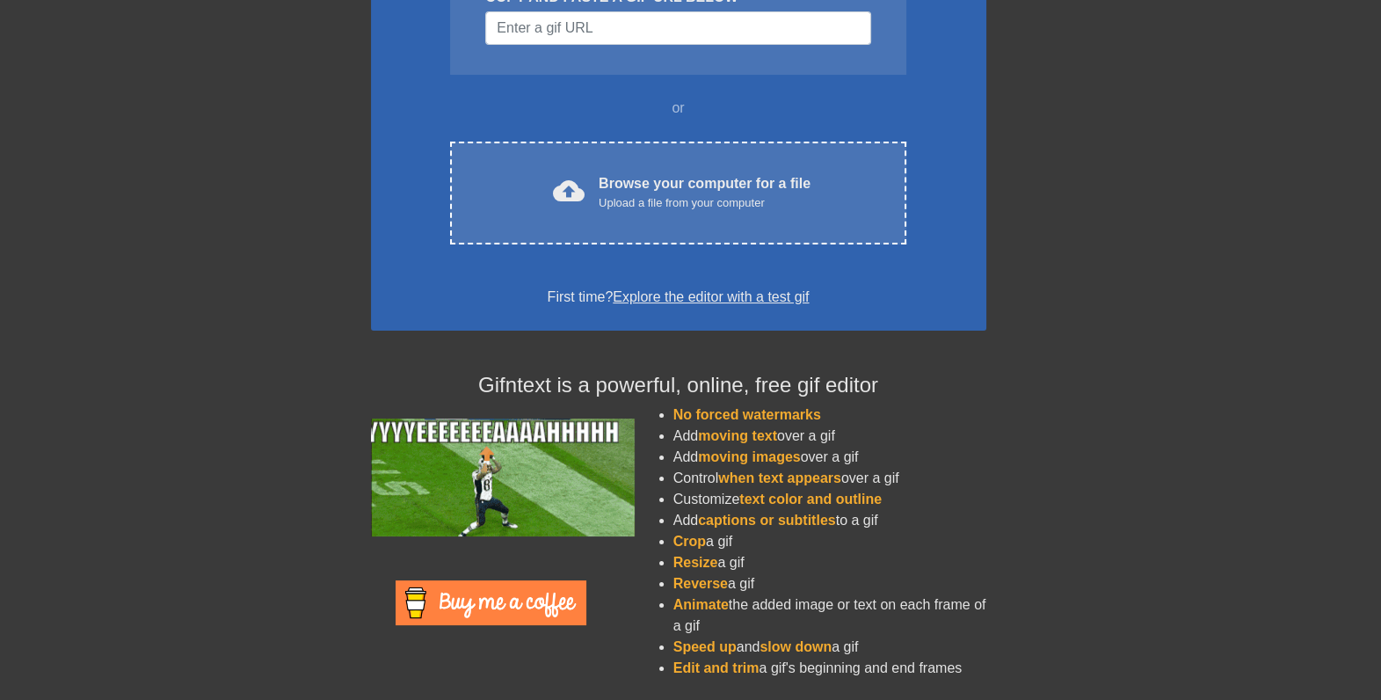
click at [672, 541] on ul "No forced watermarks Add moving text over a gif Add moving images over a gif Co…" at bounding box center [812, 541] width 348 height 274
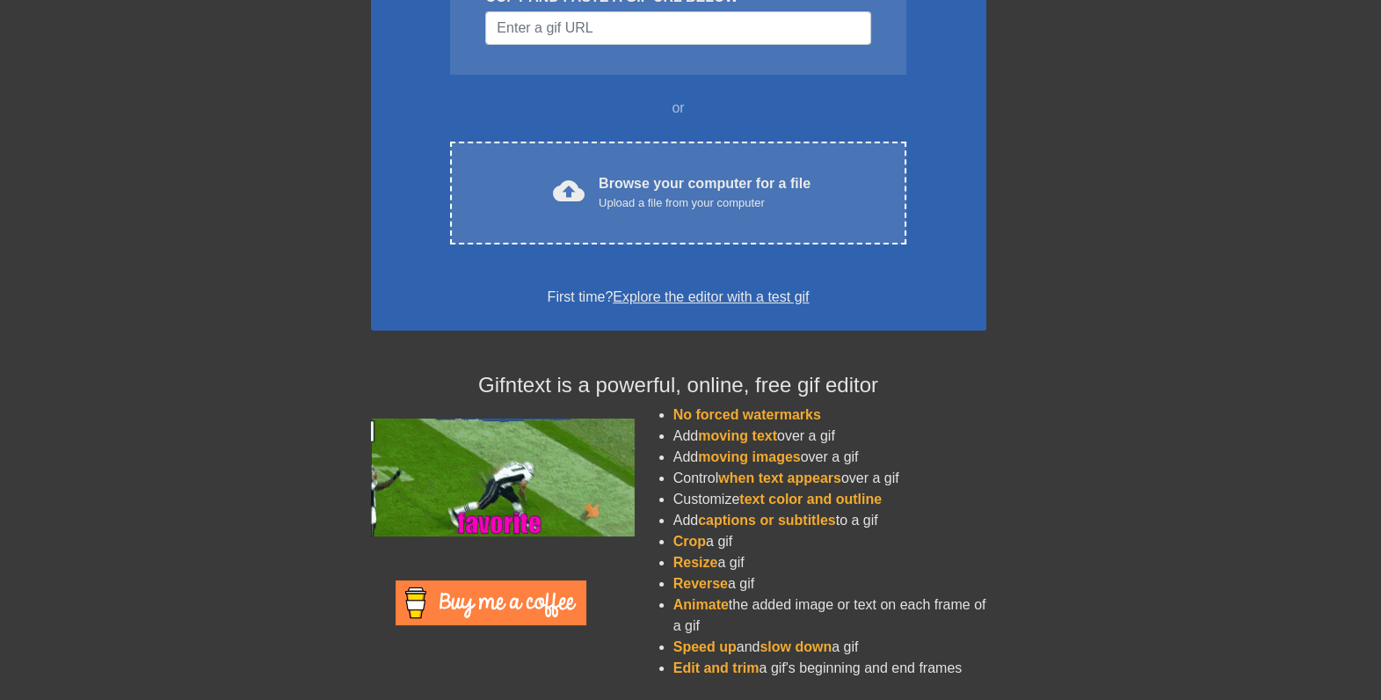
drag, startPoint x: 672, startPoint y: 541, endPoint x: 757, endPoint y: 589, distance: 96.8
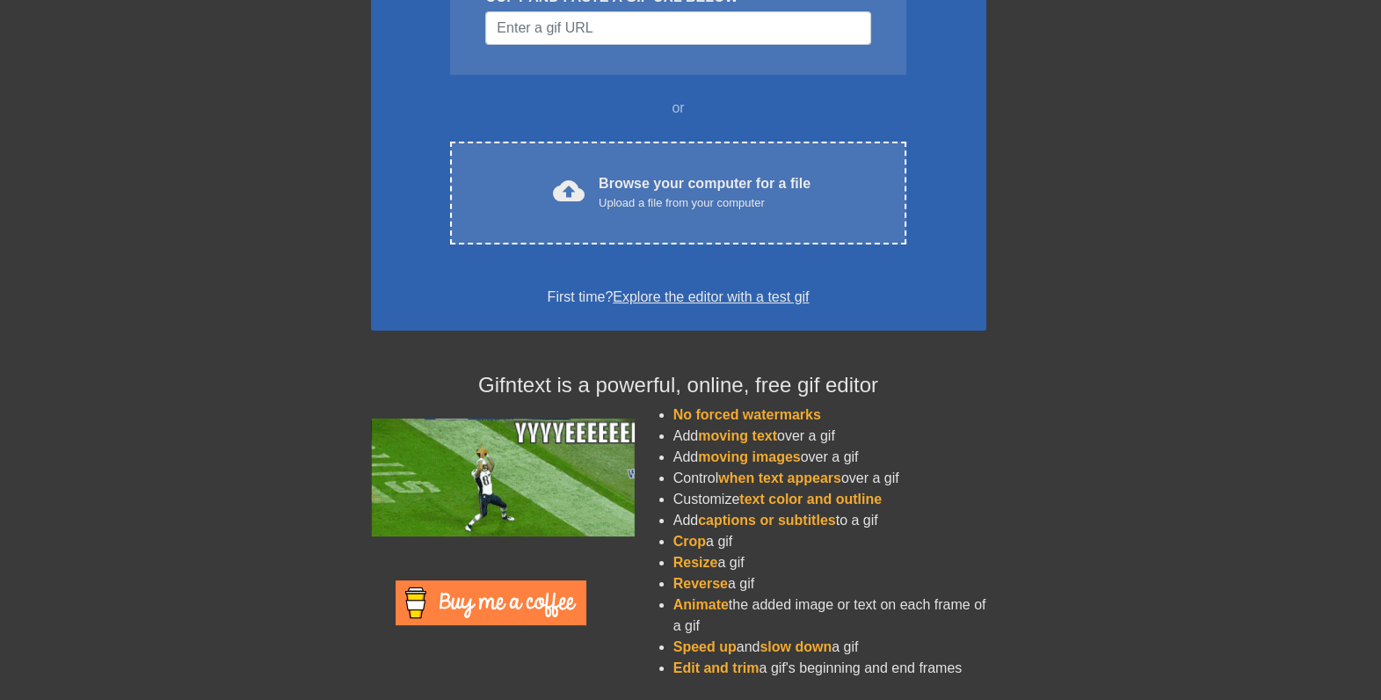
click at [757, 589] on li "Reverse a gif" at bounding box center [829, 583] width 313 height 21
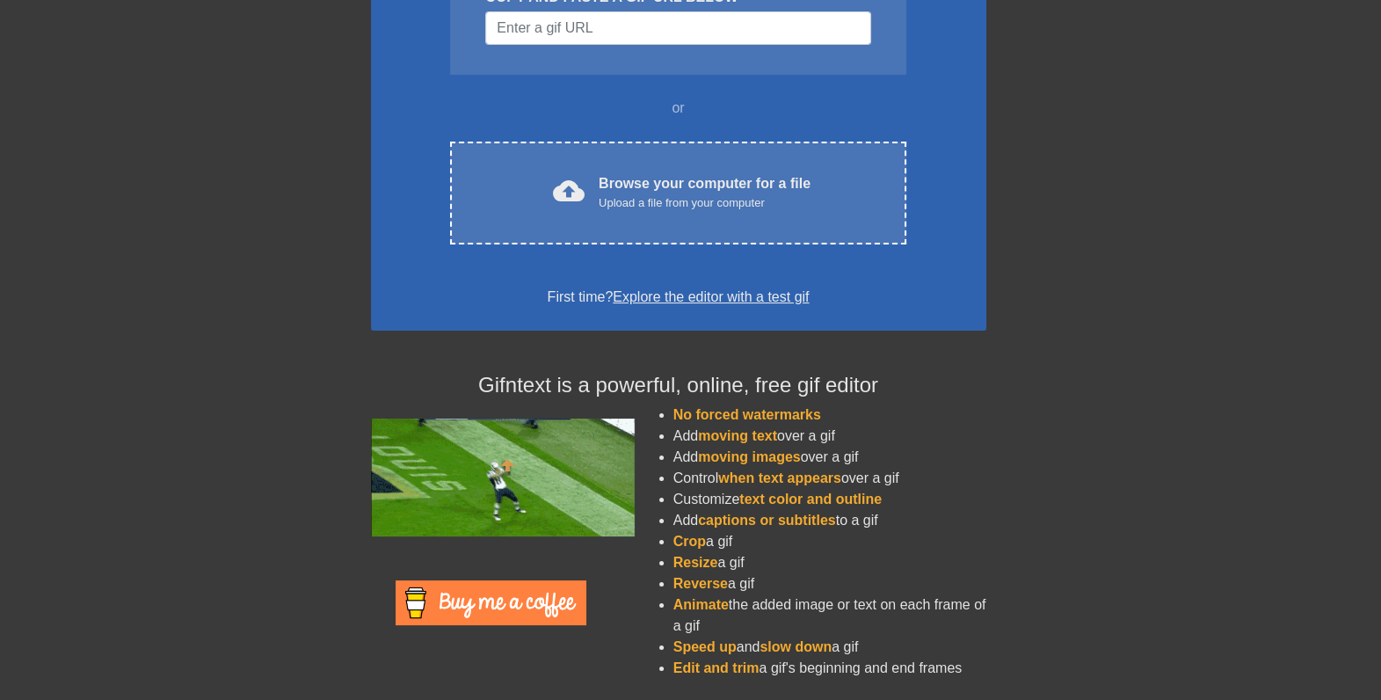
click at [757, 589] on li "Reverse a gif" at bounding box center [829, 583] width 313 height 21
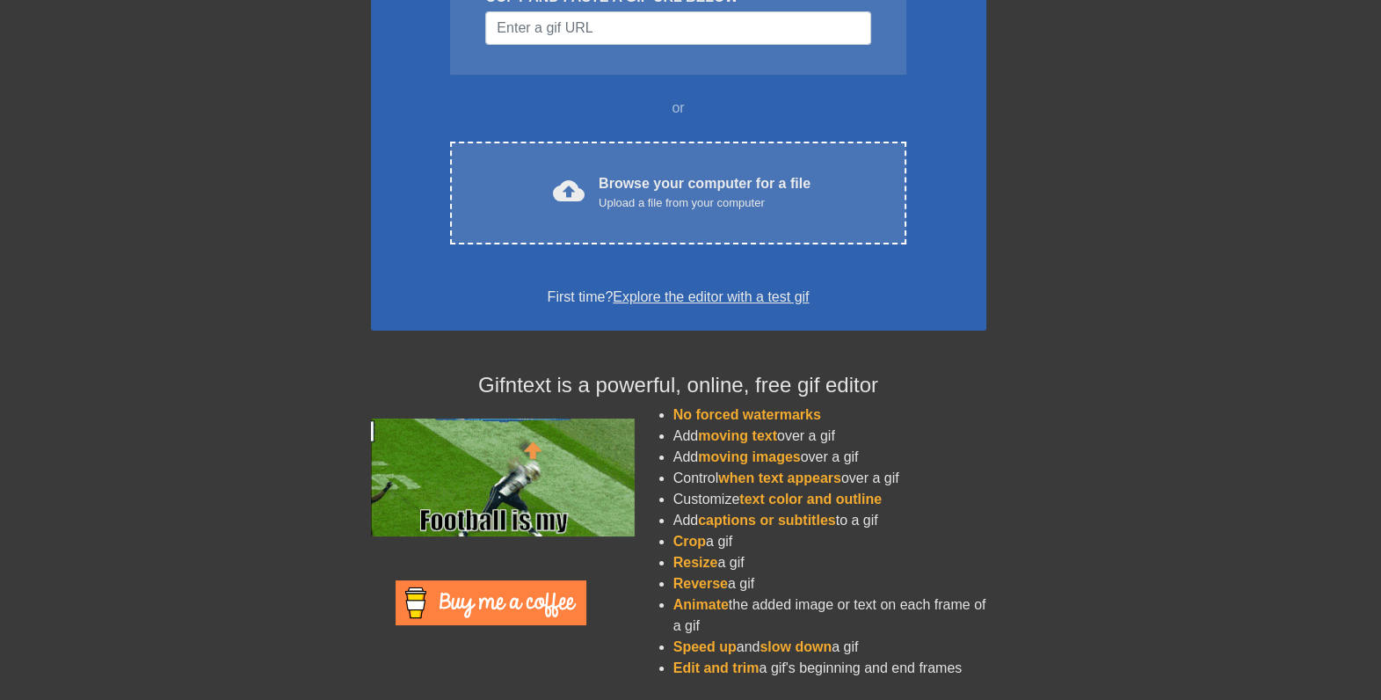
click at [757, 589] on li "Reverse a gif" at bounding box center [829, 583] width 313 height 21
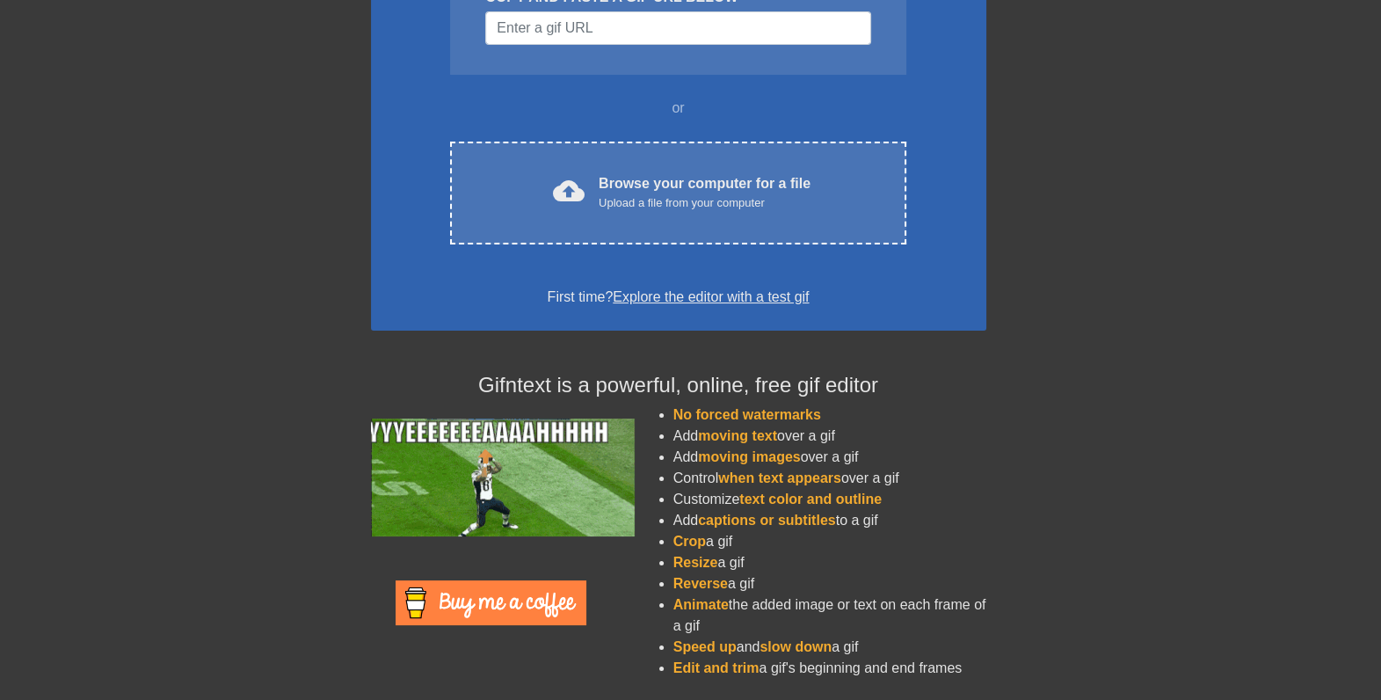
click at [757, 588] on li "Reverse a gif" at bounding box center [829, 583] width 313 height 21
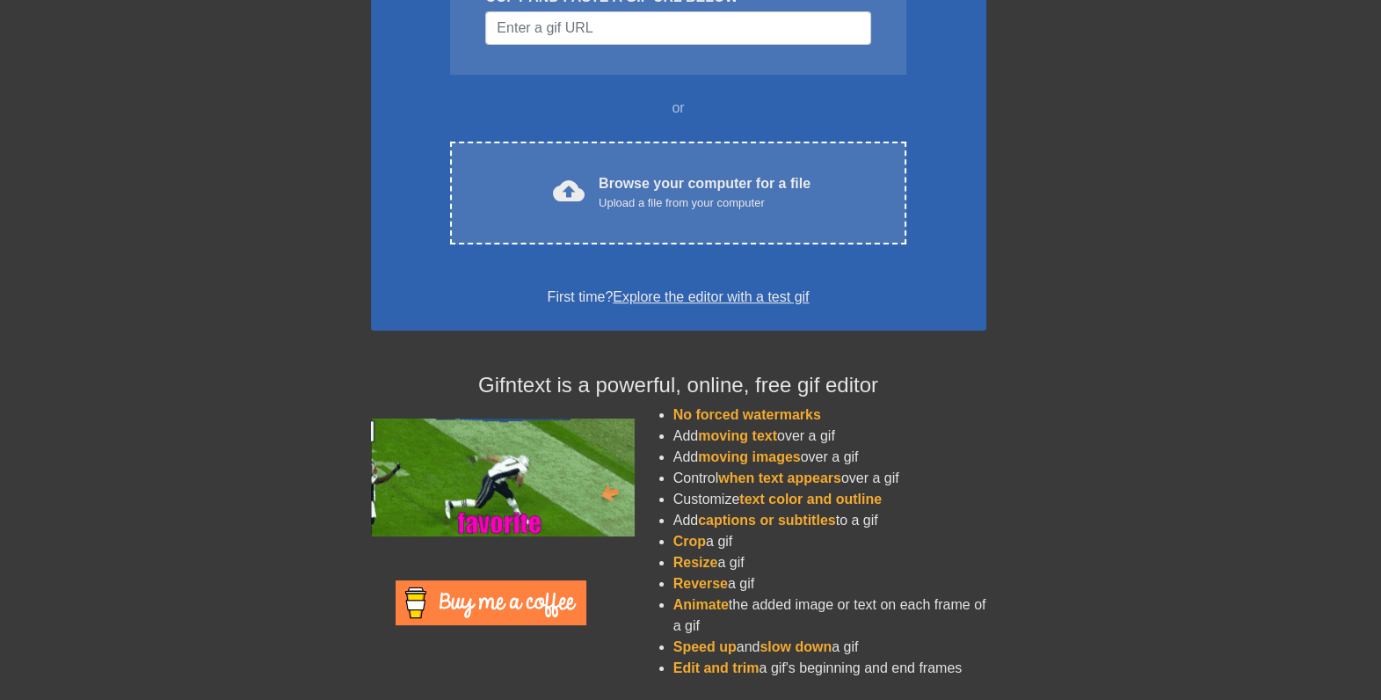
drag, startPoint x: 758, startPoint y: 584, endPoint x: 674, endPoint y: 536, distance: 96.5
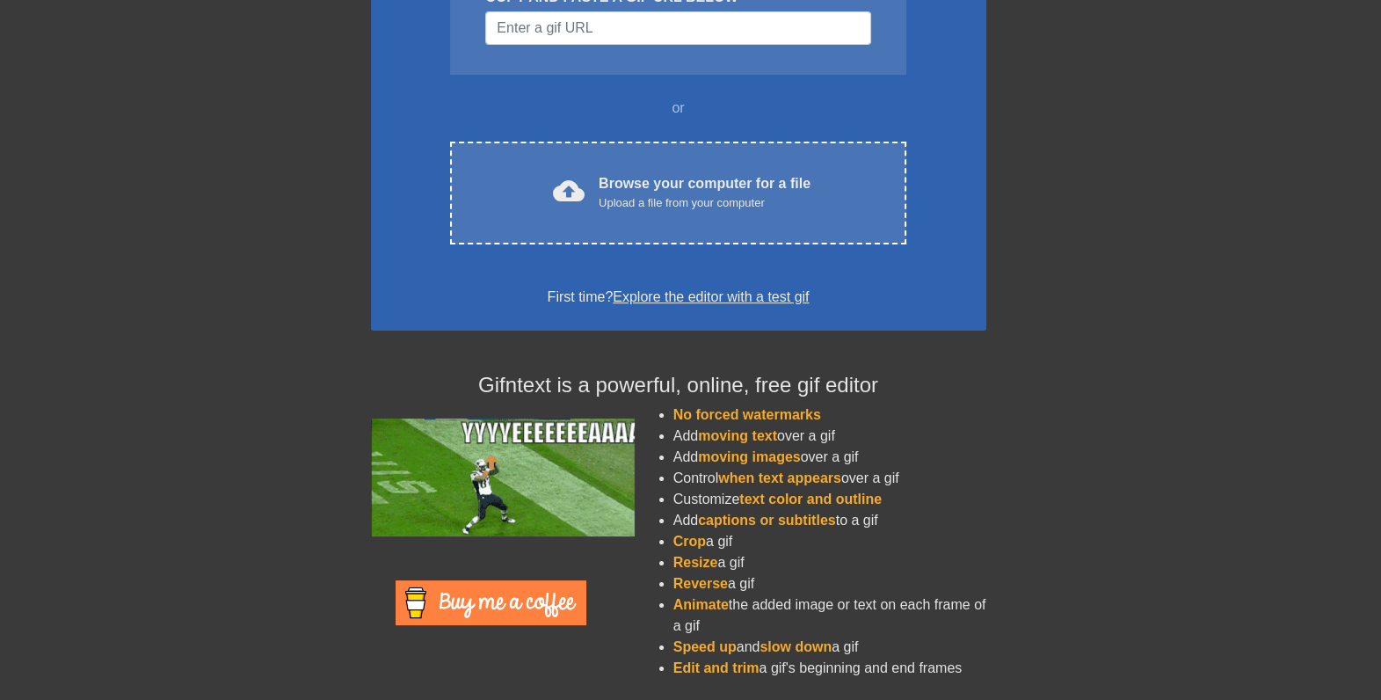
click at [674, 536] on ul "No forced watermarks Add moving text over a gif Add moving images over a gif Co…" at bounding box center [812, 541] width 348 height 274
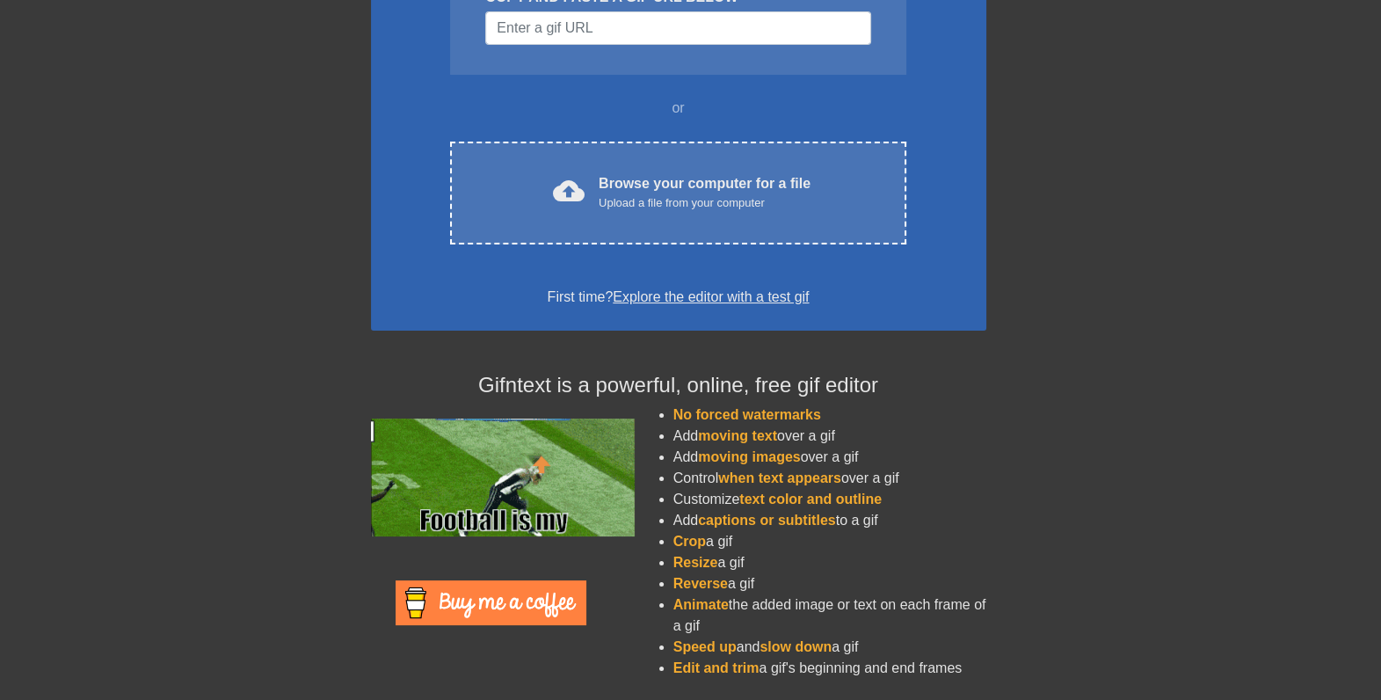
drag, startPoint x: 674, startPoint y: 536, endPoint x: 791, endPoint y: 598, distance: 132.5
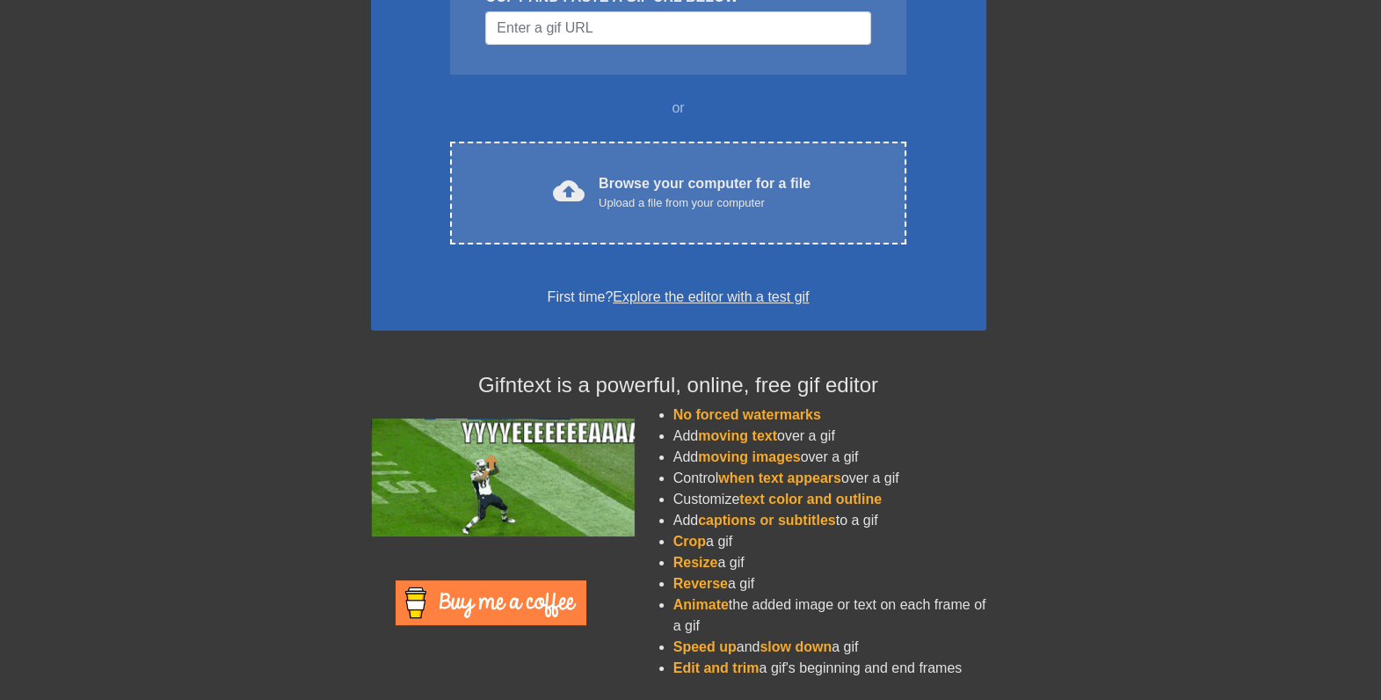
click at [791, 598] on li "Animate the added image or text on each frame of a gif" at bounding box center [829, 615] width 313 height 42
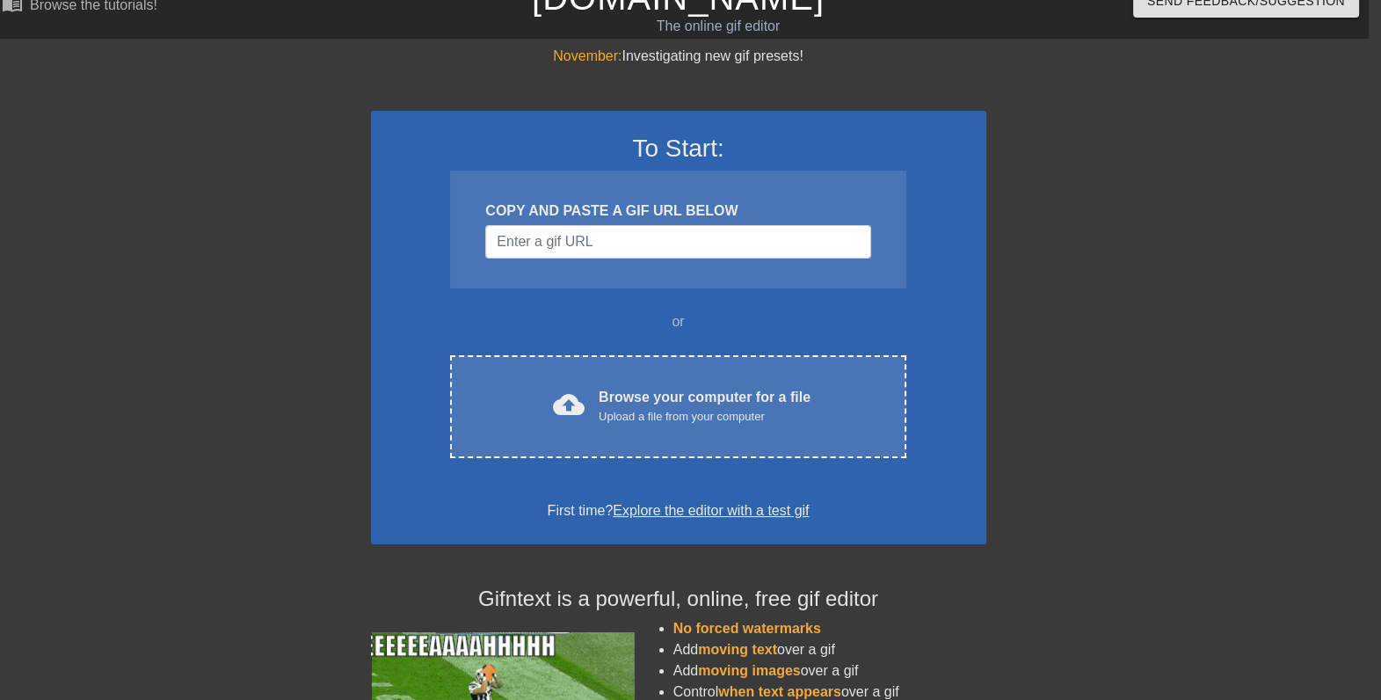
scroll to position [23, 12]
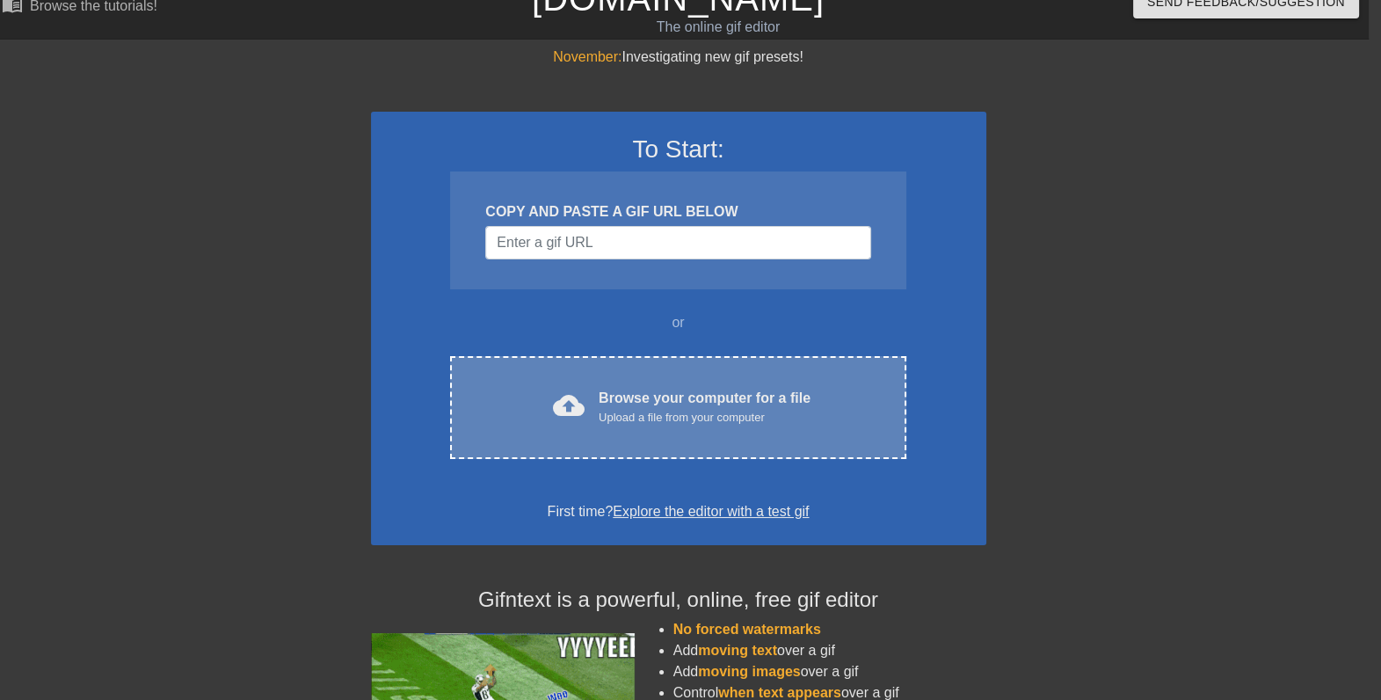
click at [734, 426] on div "cloud_upload Browse your computer for a file Upload a file from your computer C…" at bounding box center [677, 407] width 455 height 103
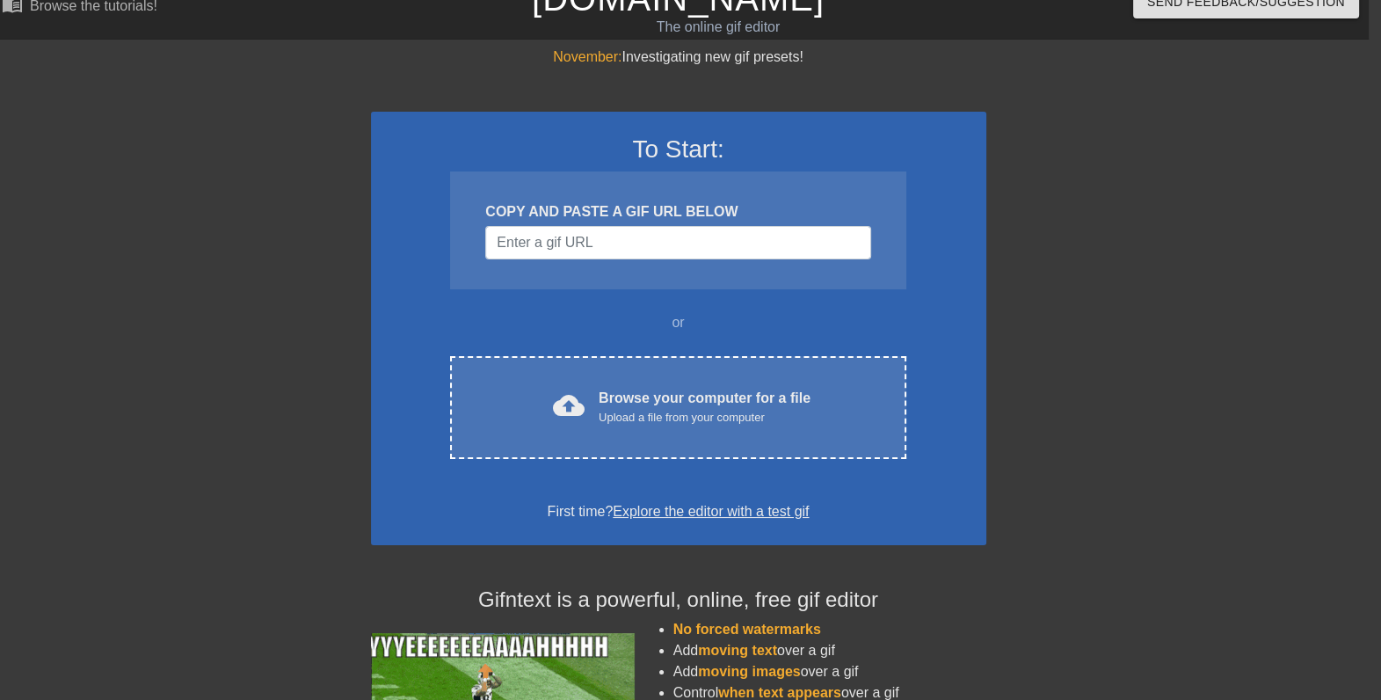
scroll to position [0, 12]
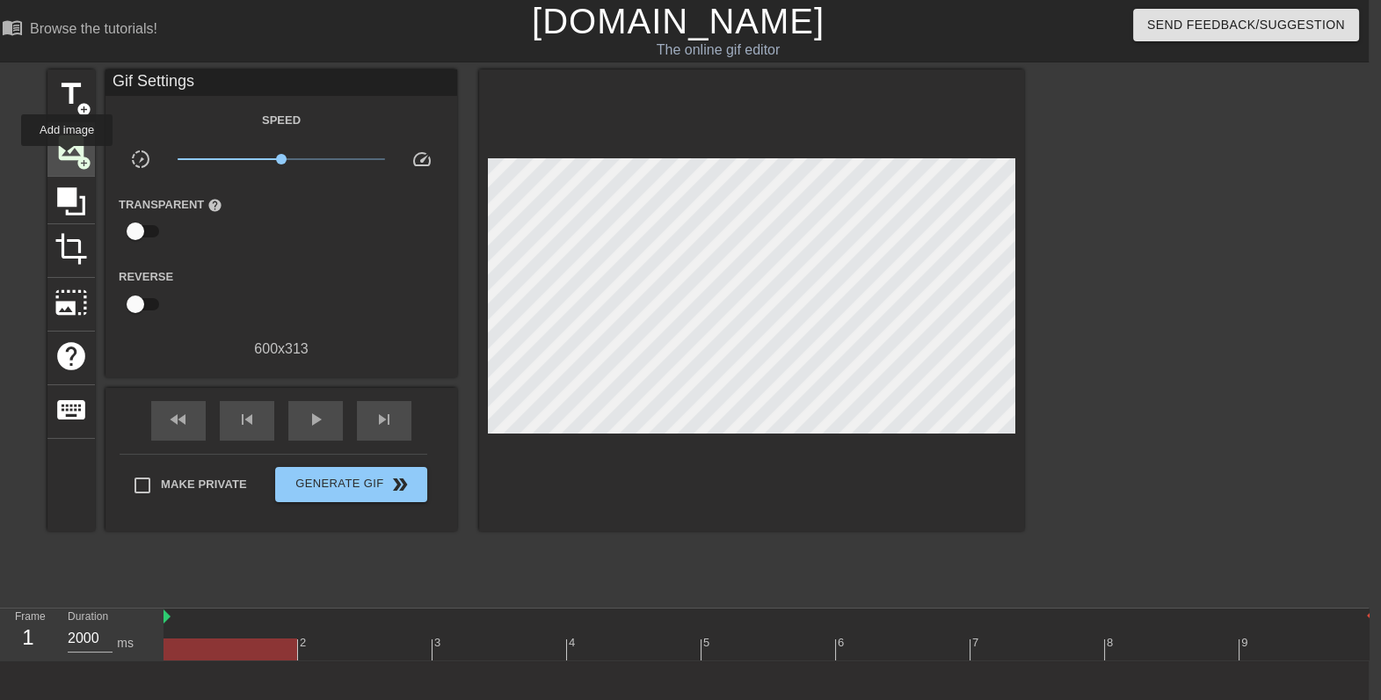
click at [67, 158] on span "image" at bounding box center [70, 147] width 33 height 33
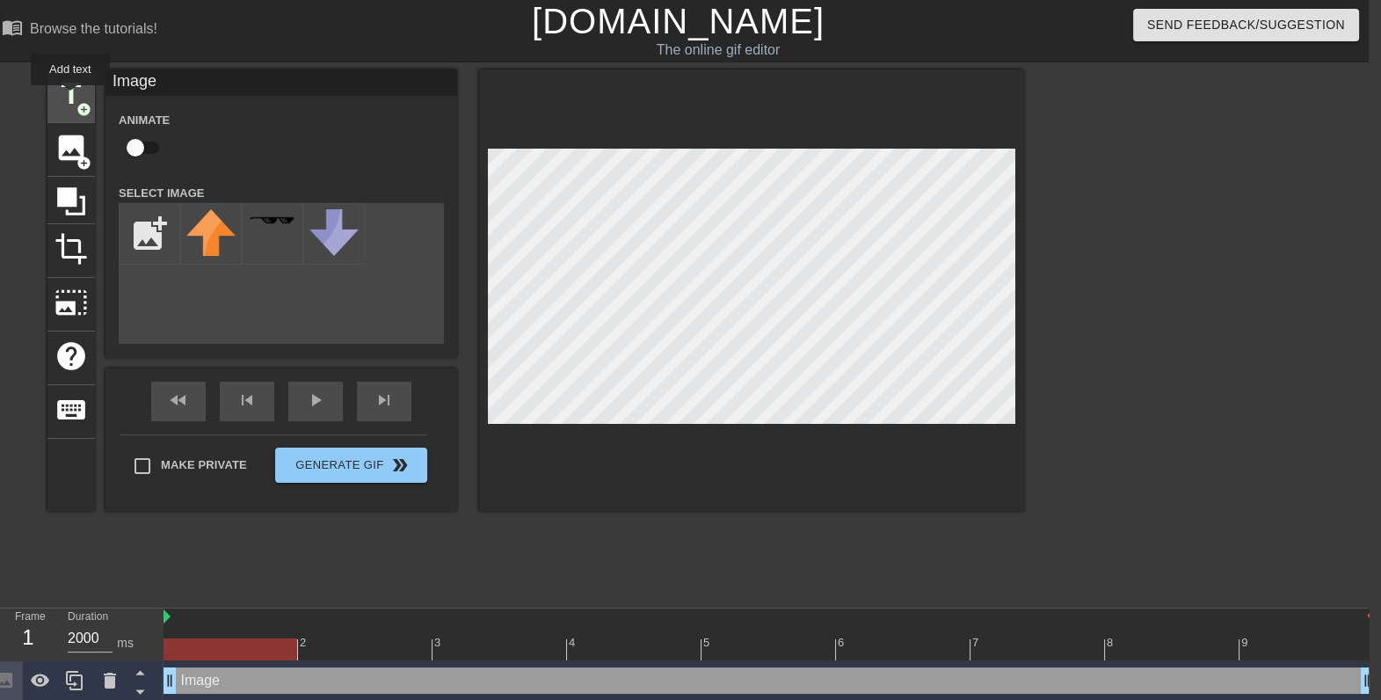
click at [70, 98] on span "title" at bounding box center [70, 93] width 33 height 33
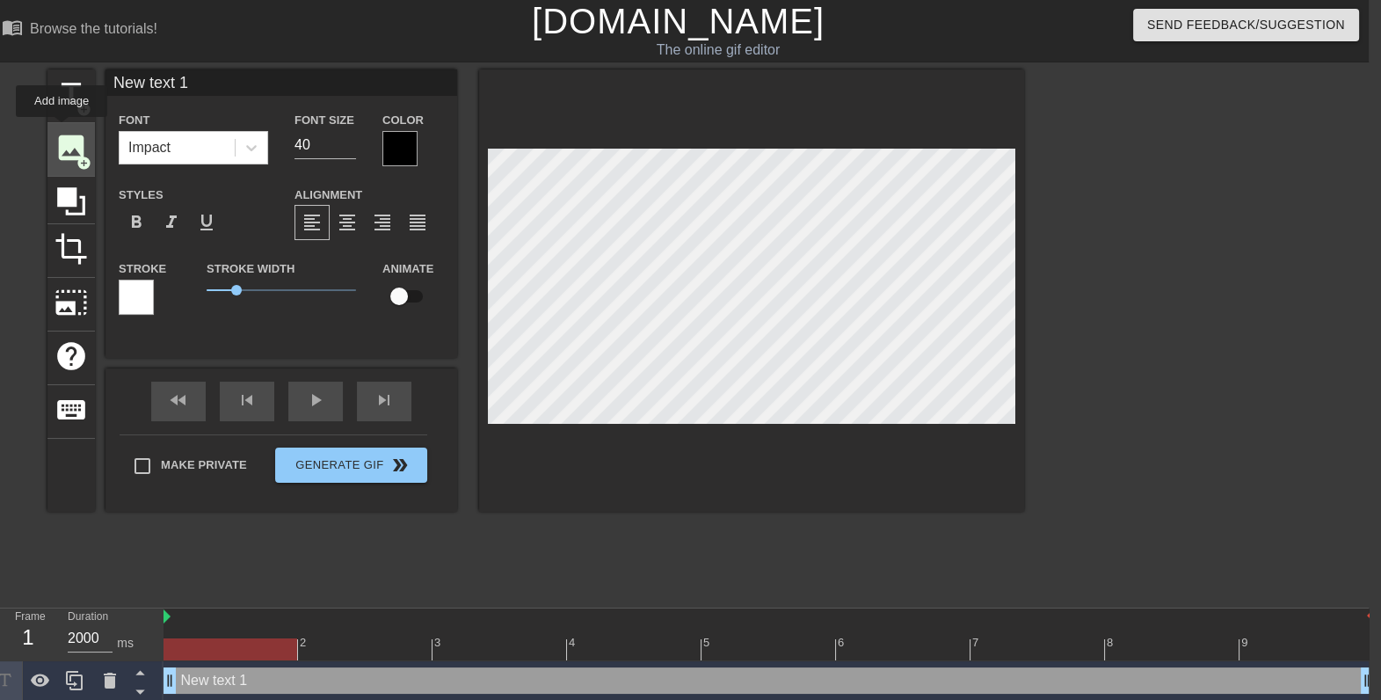
click at [62, 131] on span "image" at bounding box center [70, 147] width 33 height 33
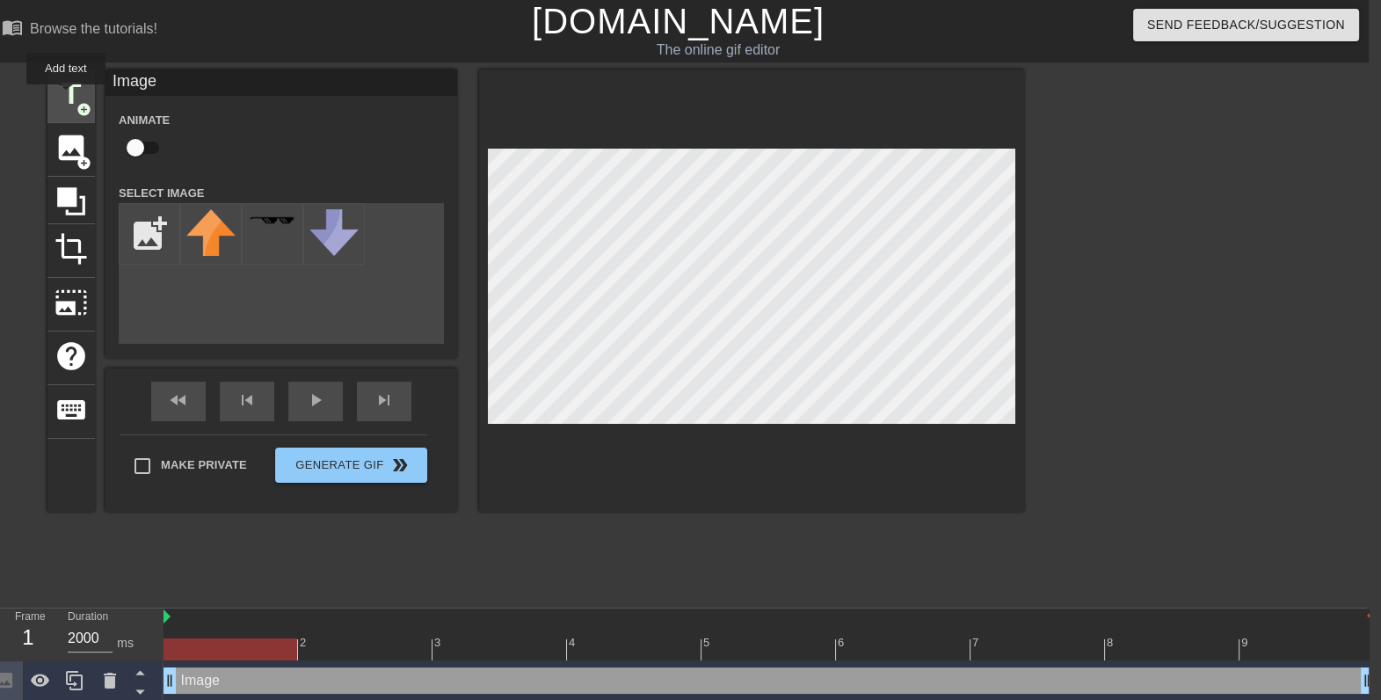
click at [66, 97] on span "title" at bounding box center [70, 93] width 33 height 33
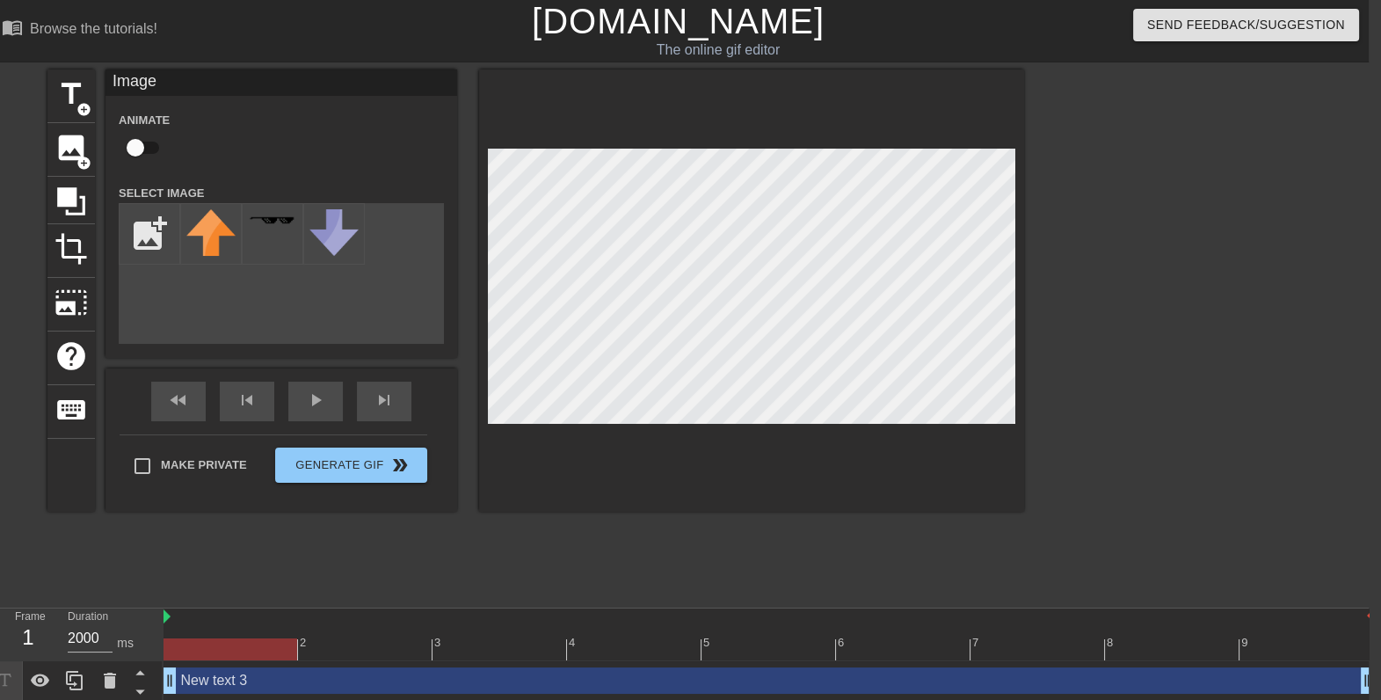
drag, startPoint x: 444, startPoint y: 426, endPoint x: 460, endPoint y: 425, distance: 15.8
click at [460, 425] on div "title add_circle image add_circle crop photo_size_select_large help keyboard Im…" at bounding box center [535, 290] width 976 height 442
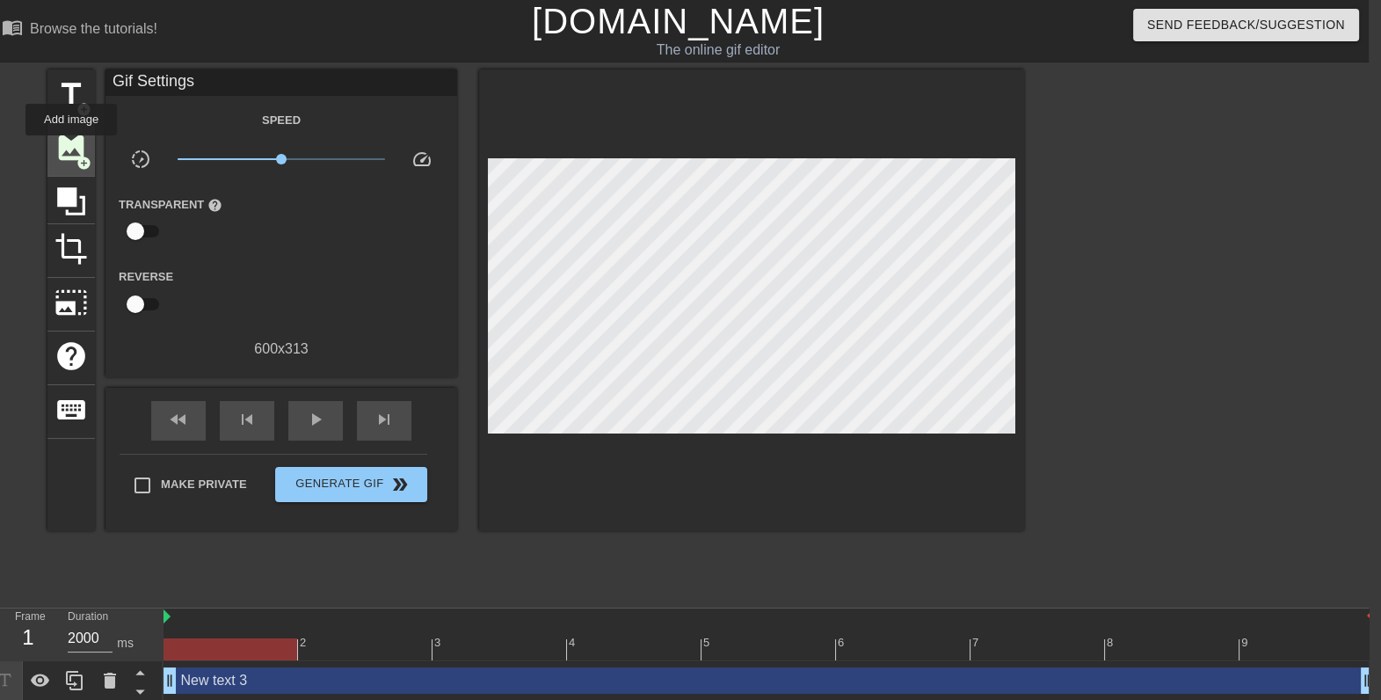
click at [75, 146] on span "image" at bounding box center [70, 147] width 33 height 33
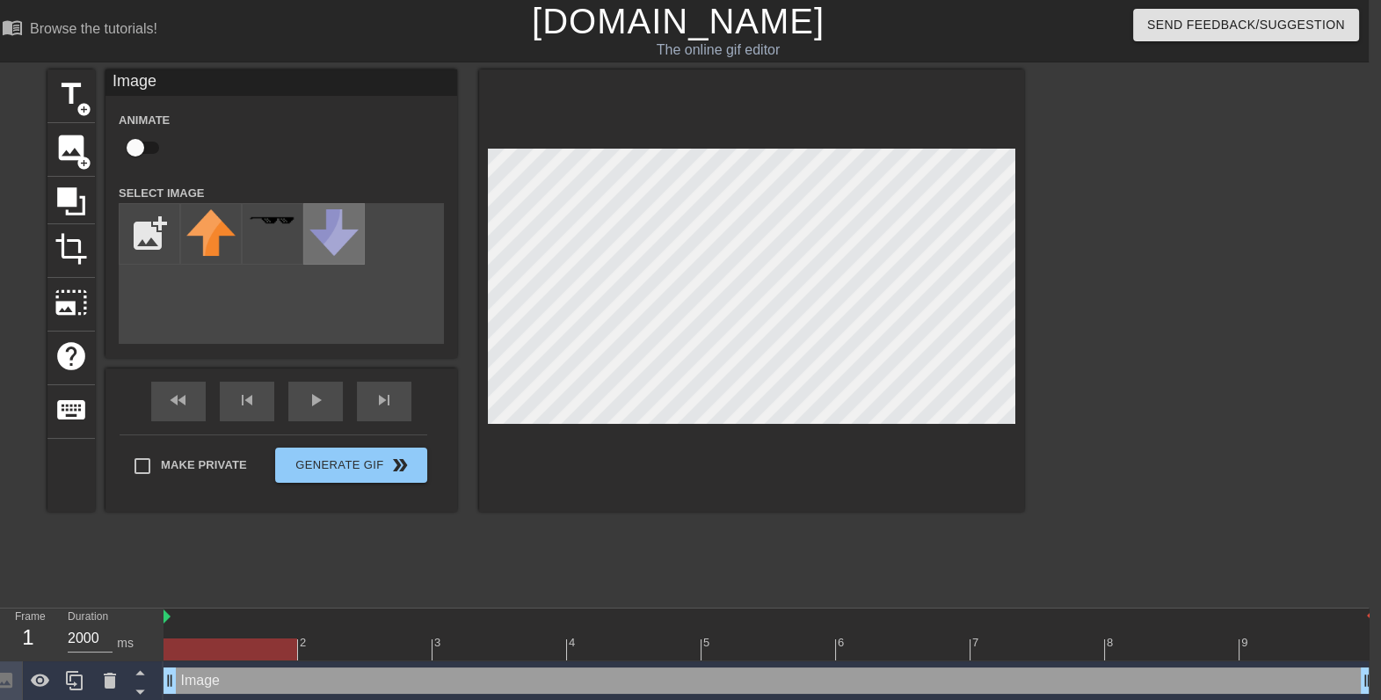
click at [331, 220] on img at bounding box center [333, 232] width 49 height 47
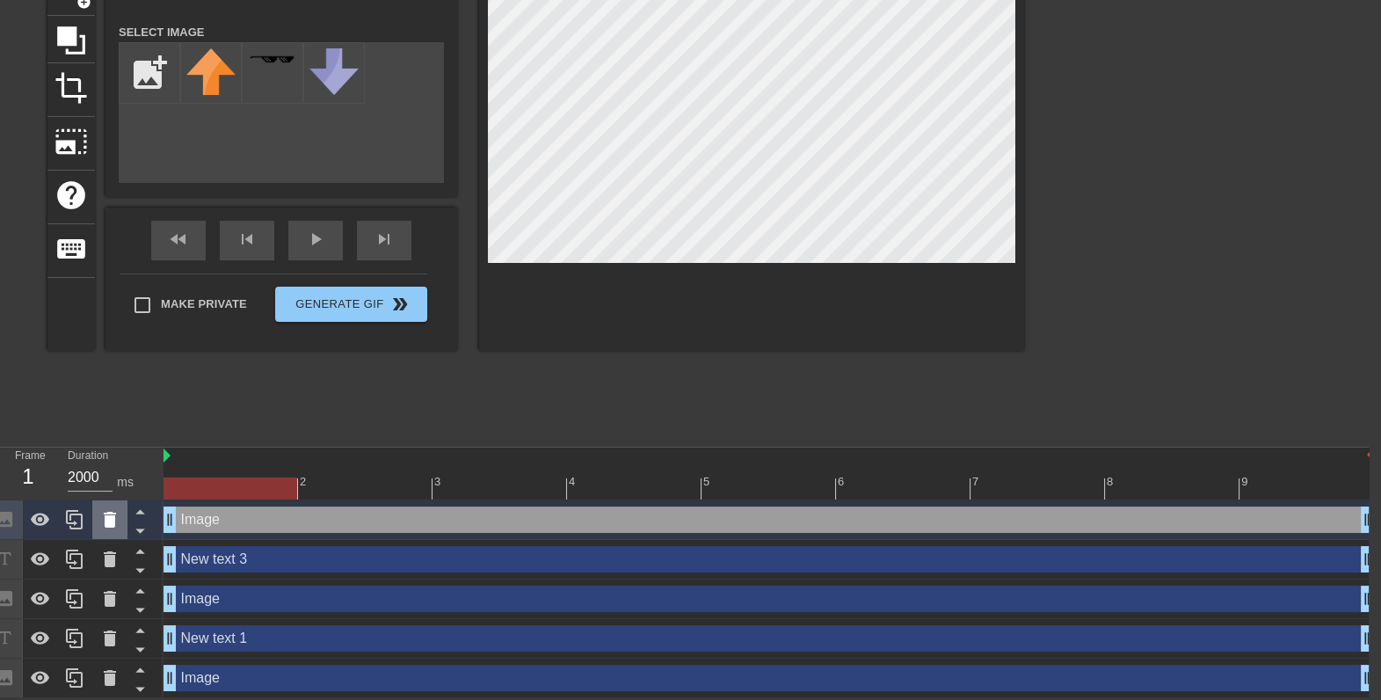
click at [111, 523] on icon at bounding box center [110, 519] width 12 height 16
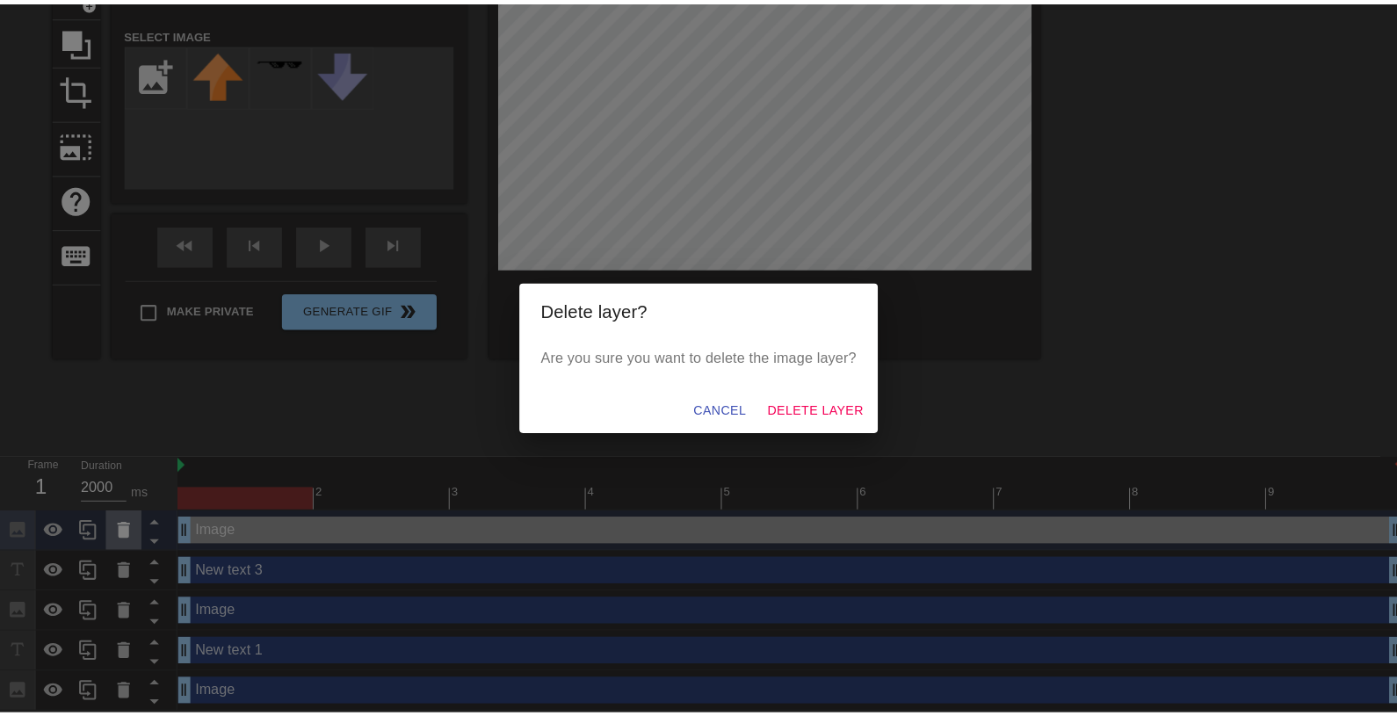
scroll to position [145, 0]
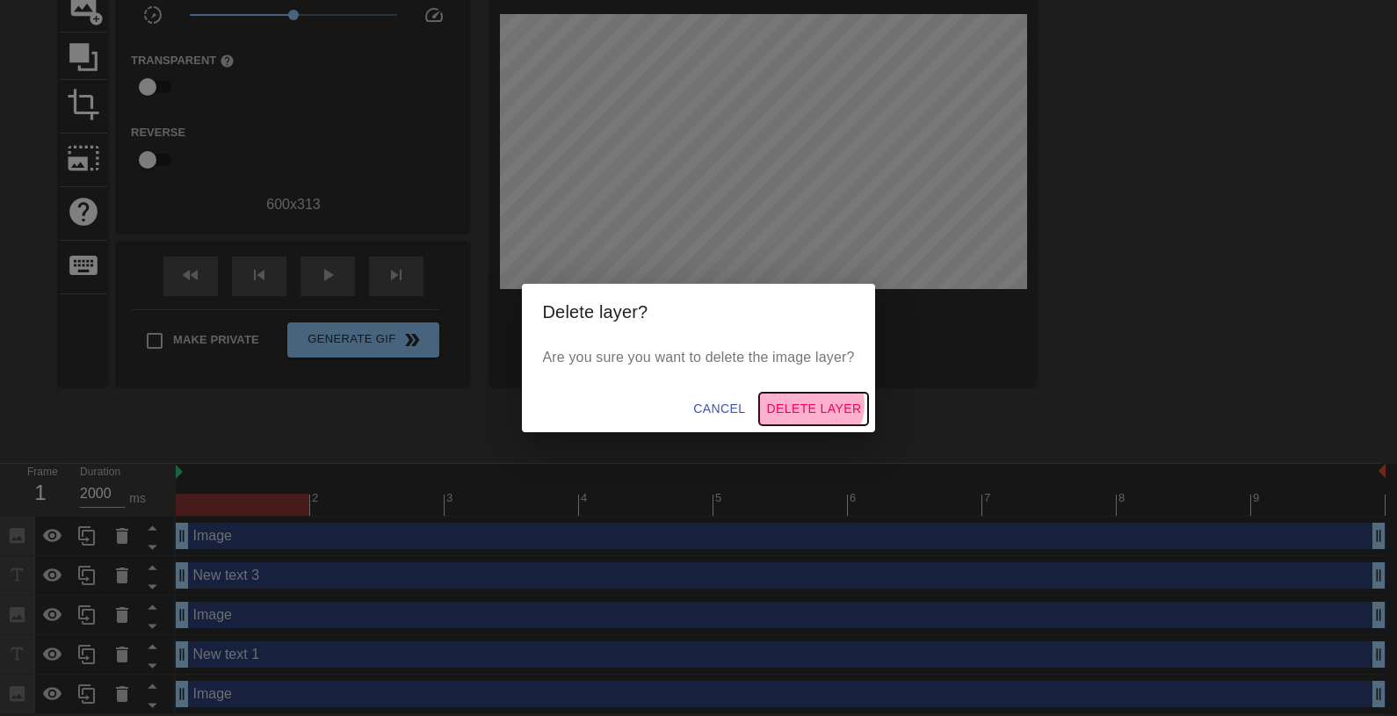
click at [814, 404] on span "Delete Layer" at bounding box center [813, 409] width 95 height 22
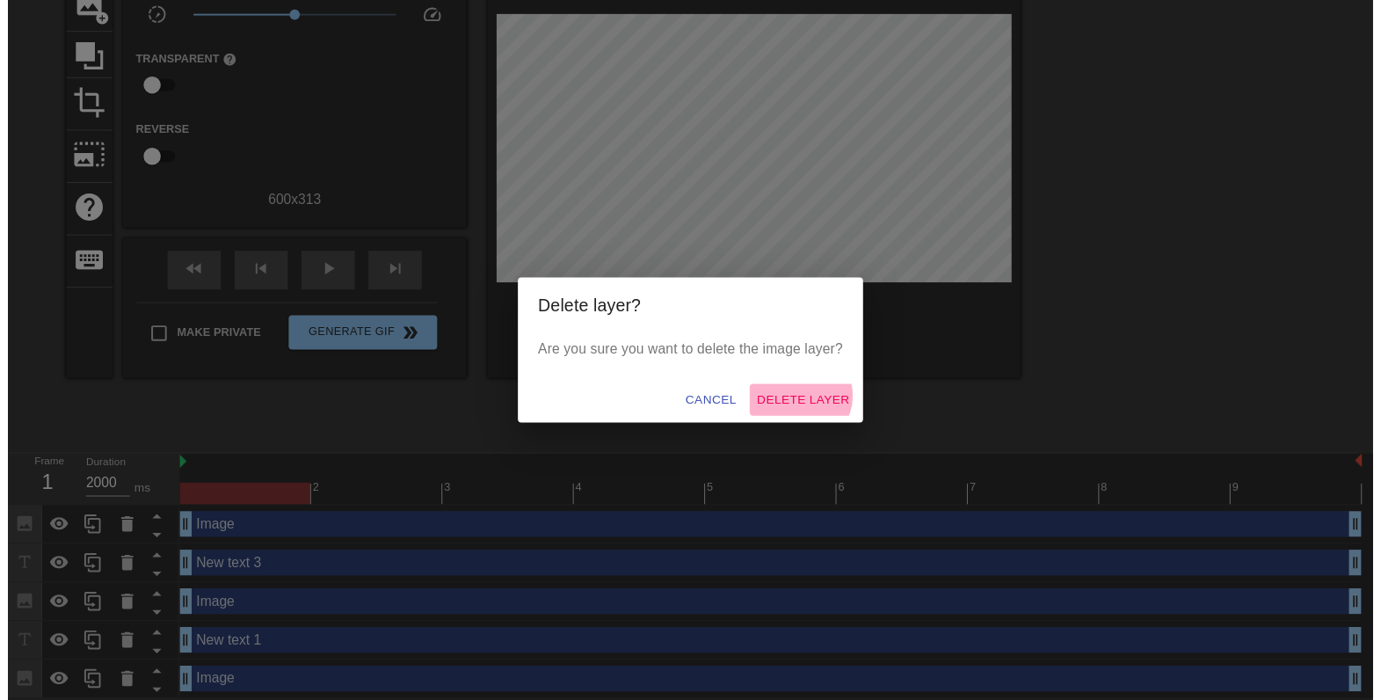
scroll to position [123, 0]
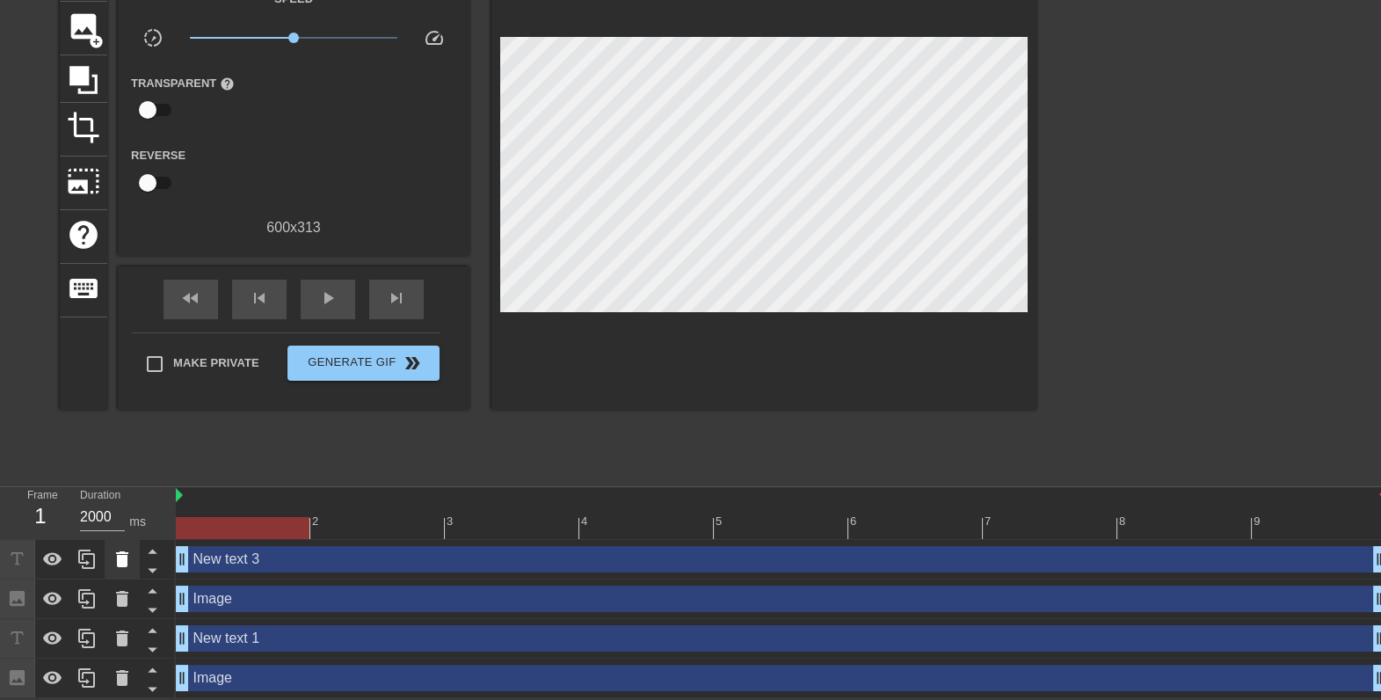
click at [126, 561] on icon at bounding box center [122, 559] width 12 height 16
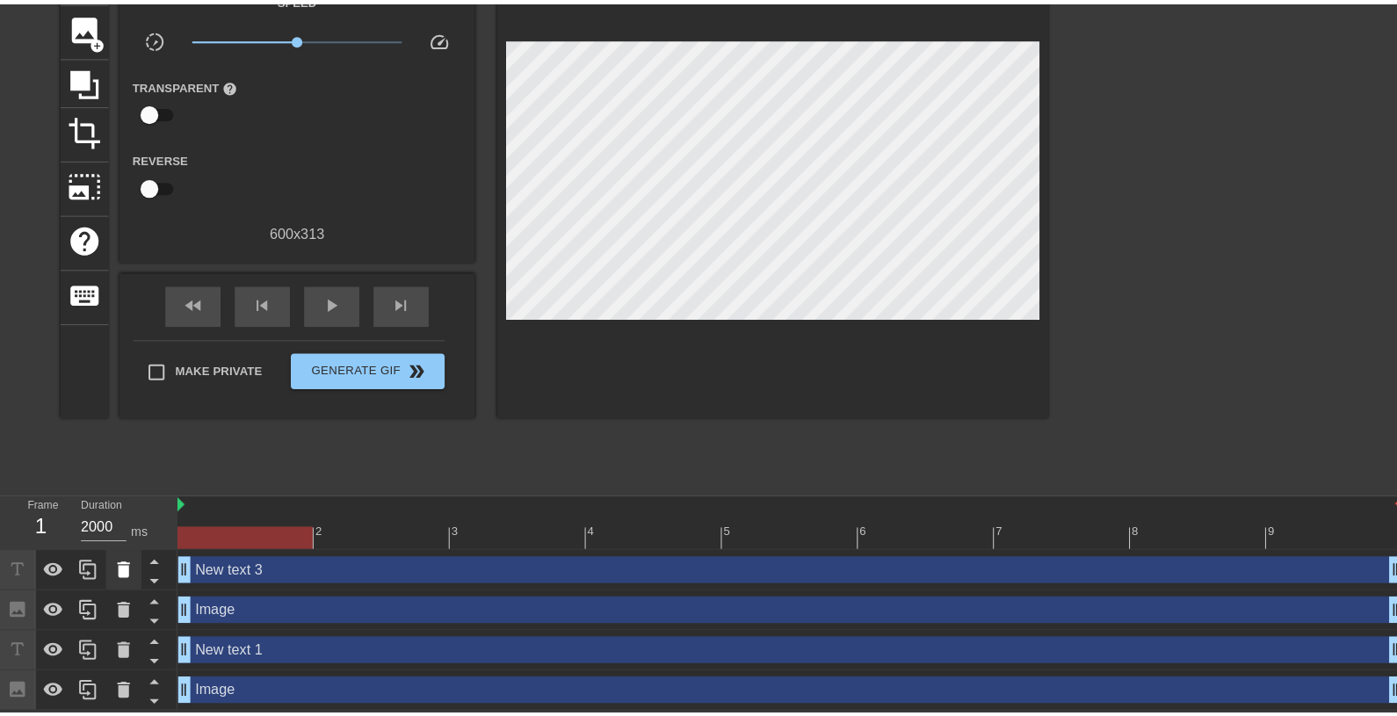
scroll to position [105, 0]
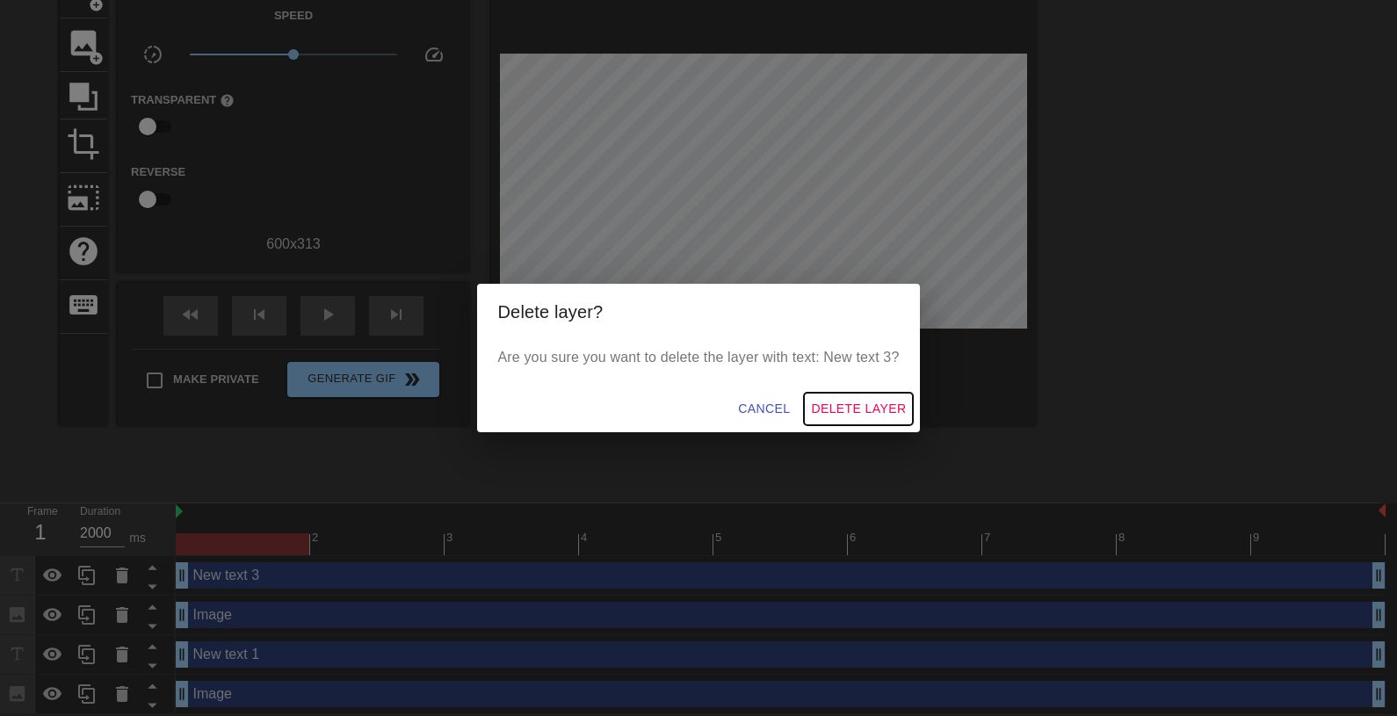
click at [842, 412] on span "Delete Layer" at bounding box center [858, 409] width 95 height 22
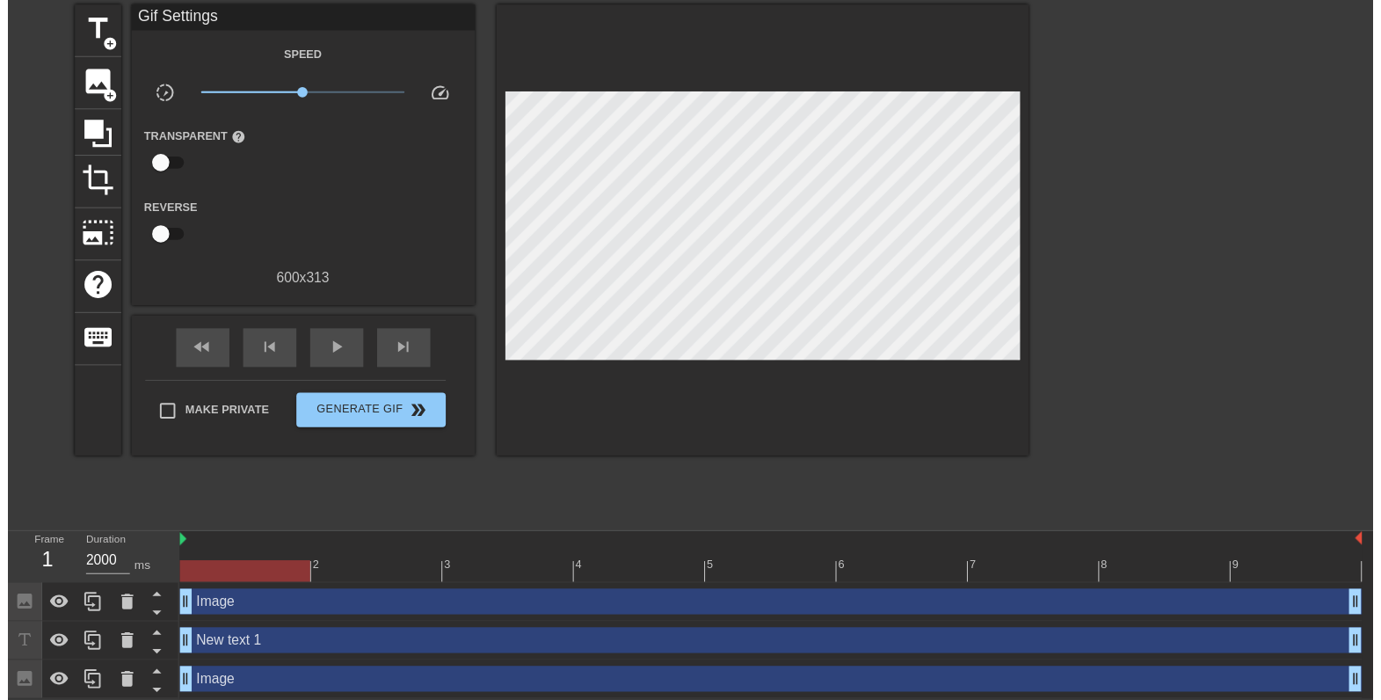
scroll to position [83, 0]
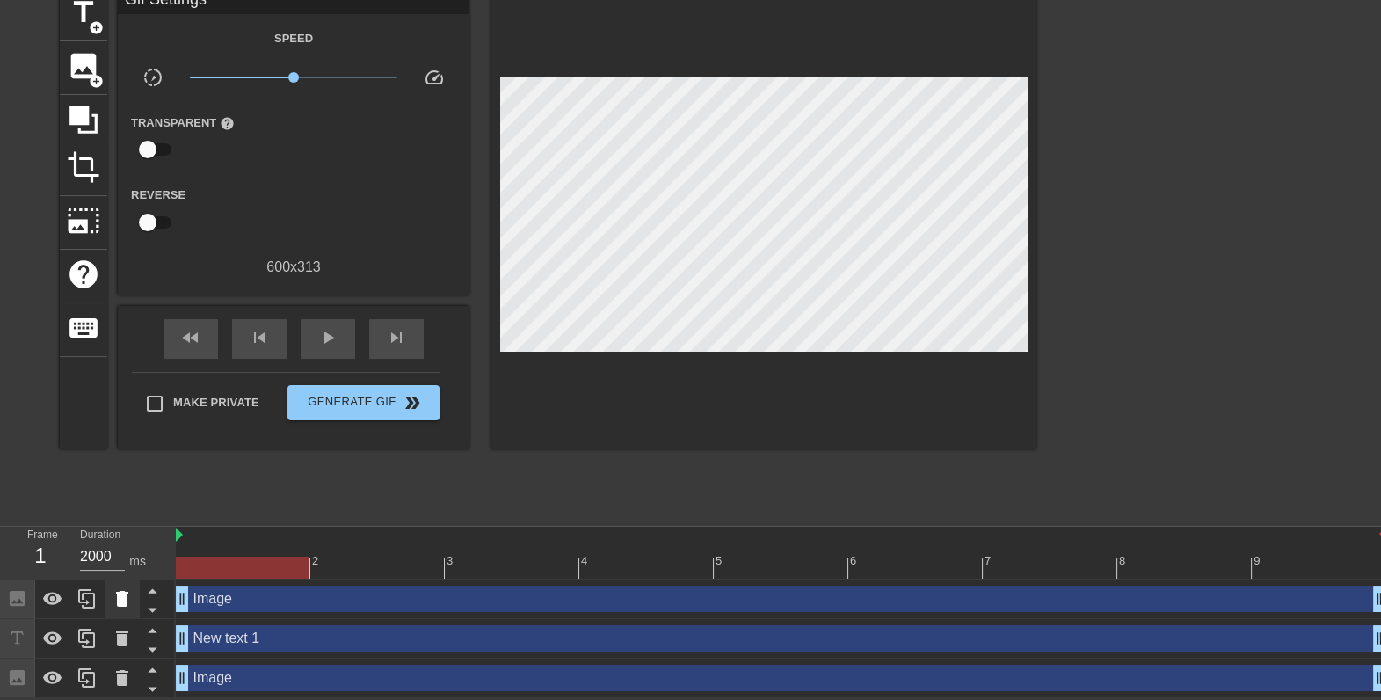
click at [134, 594] on div at bounding box center [122, 598] width 35 height 39
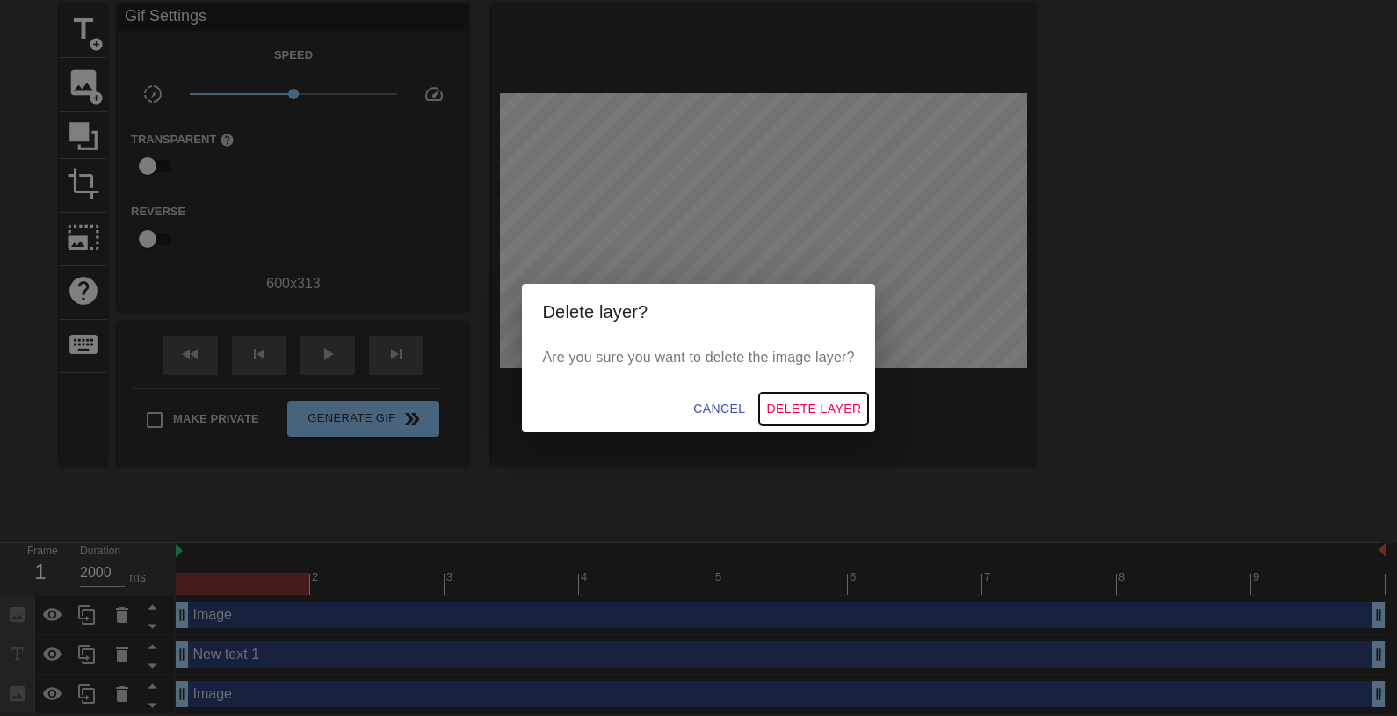
click at [835, 402] on span "Delete Layer" at bounding box center [813, 409] width 95 height 22
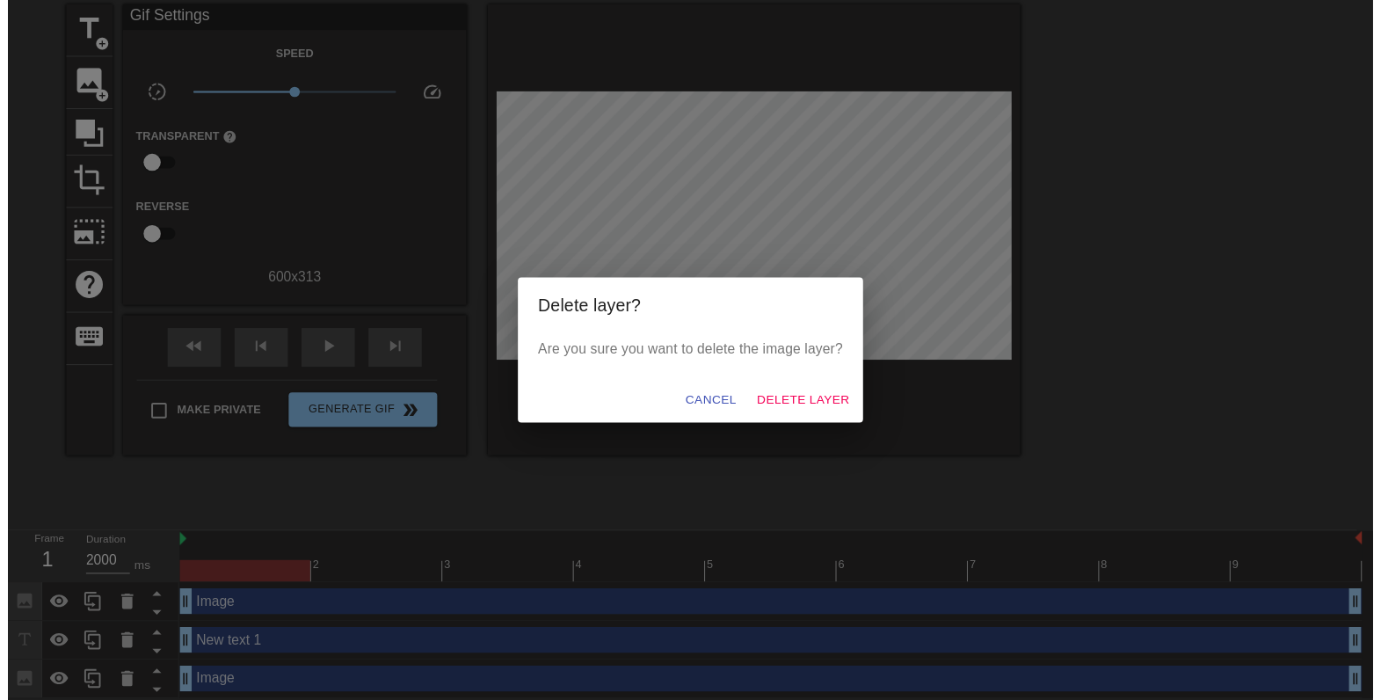
scroll to position [43, 0]
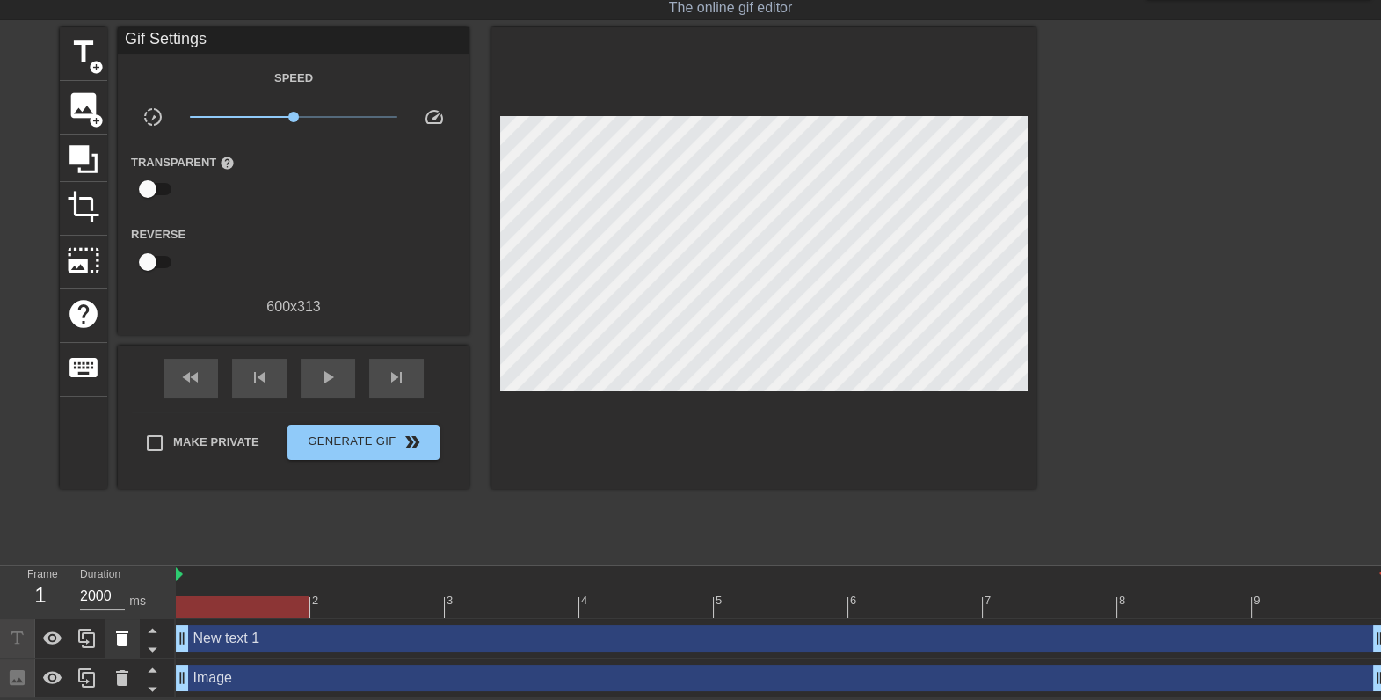
click at [119, 642] on icon at bounding box center [122, 638] width 12 height 16
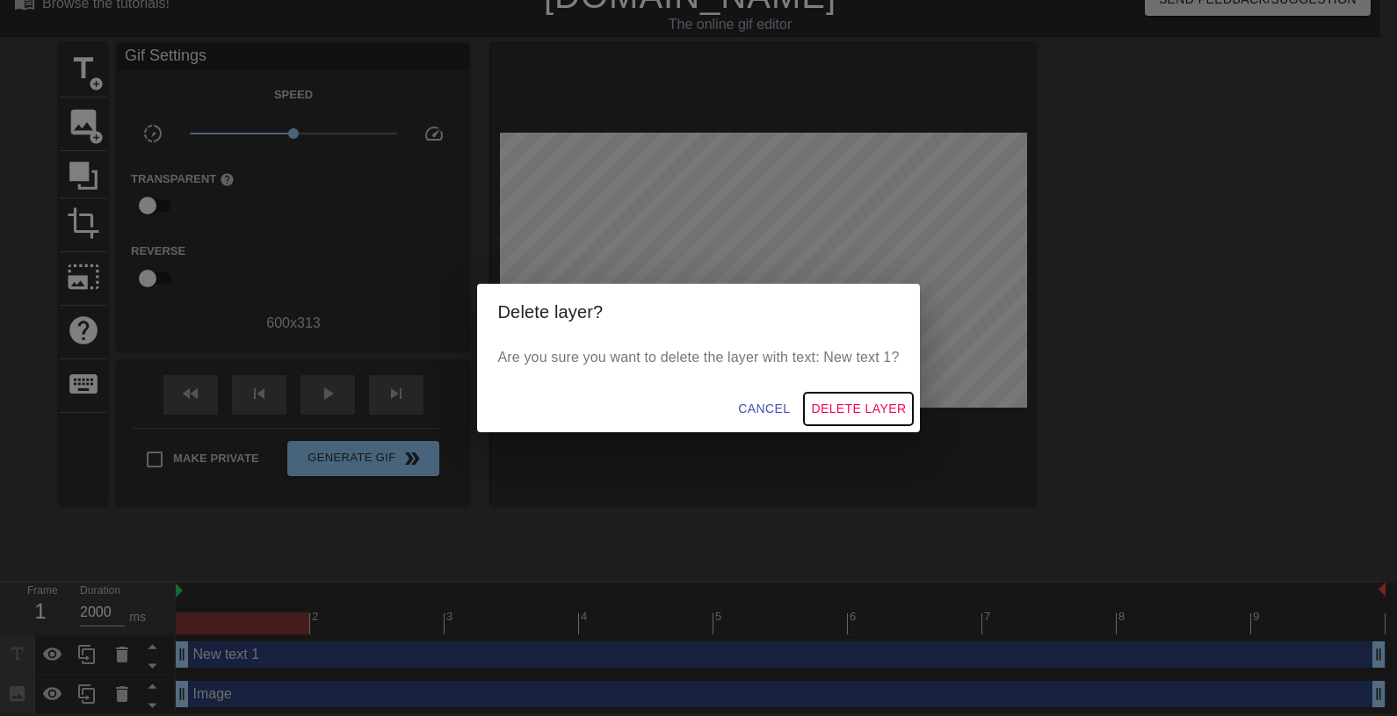
click at [874, 398] on span "Delete Layer" at bounding box center [858, 409] width 95 height 22
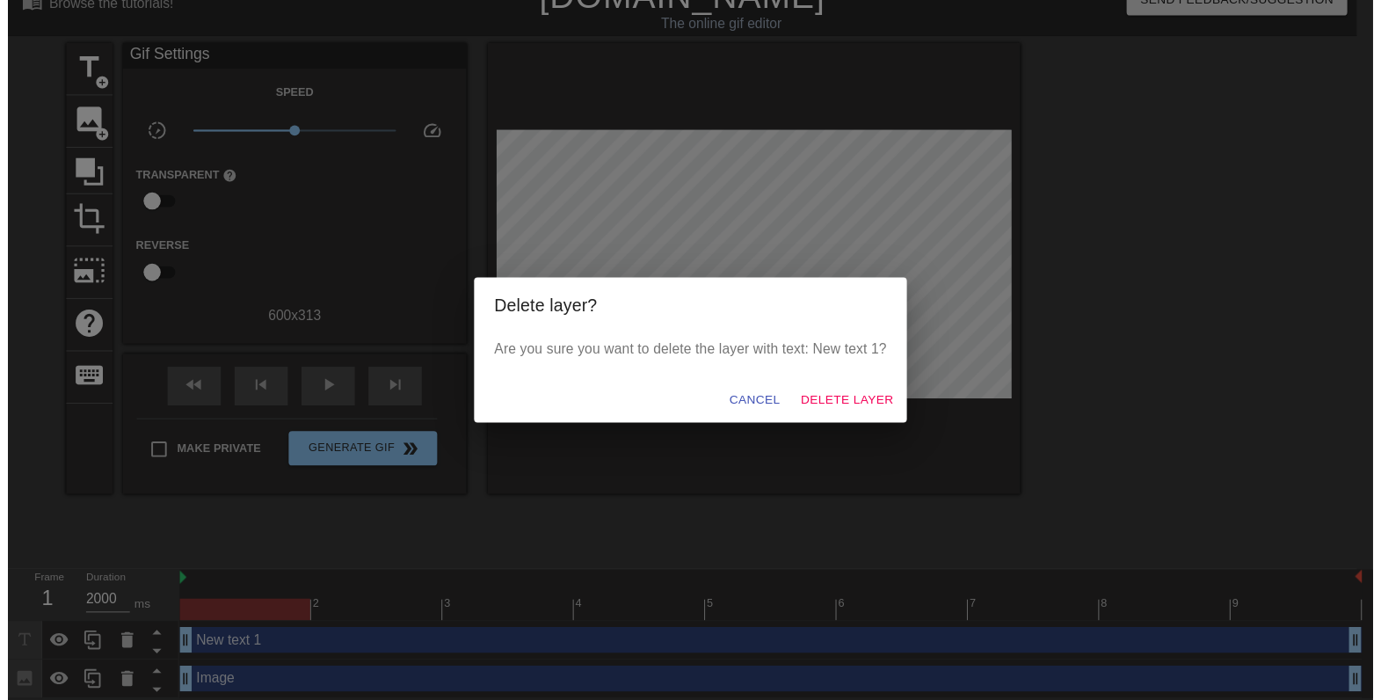
scroll to position [4, 0]
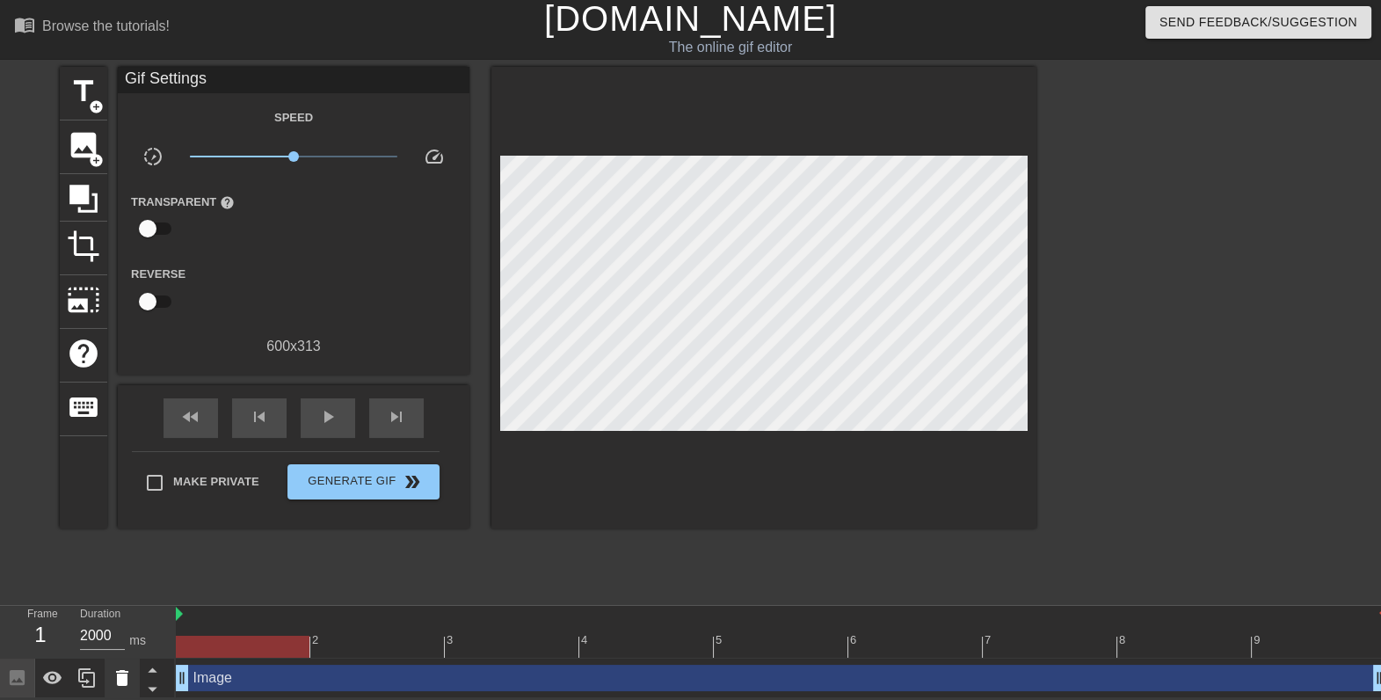
click at [120, 677] on icon at bounding box center [122, 678] width 12 height 16
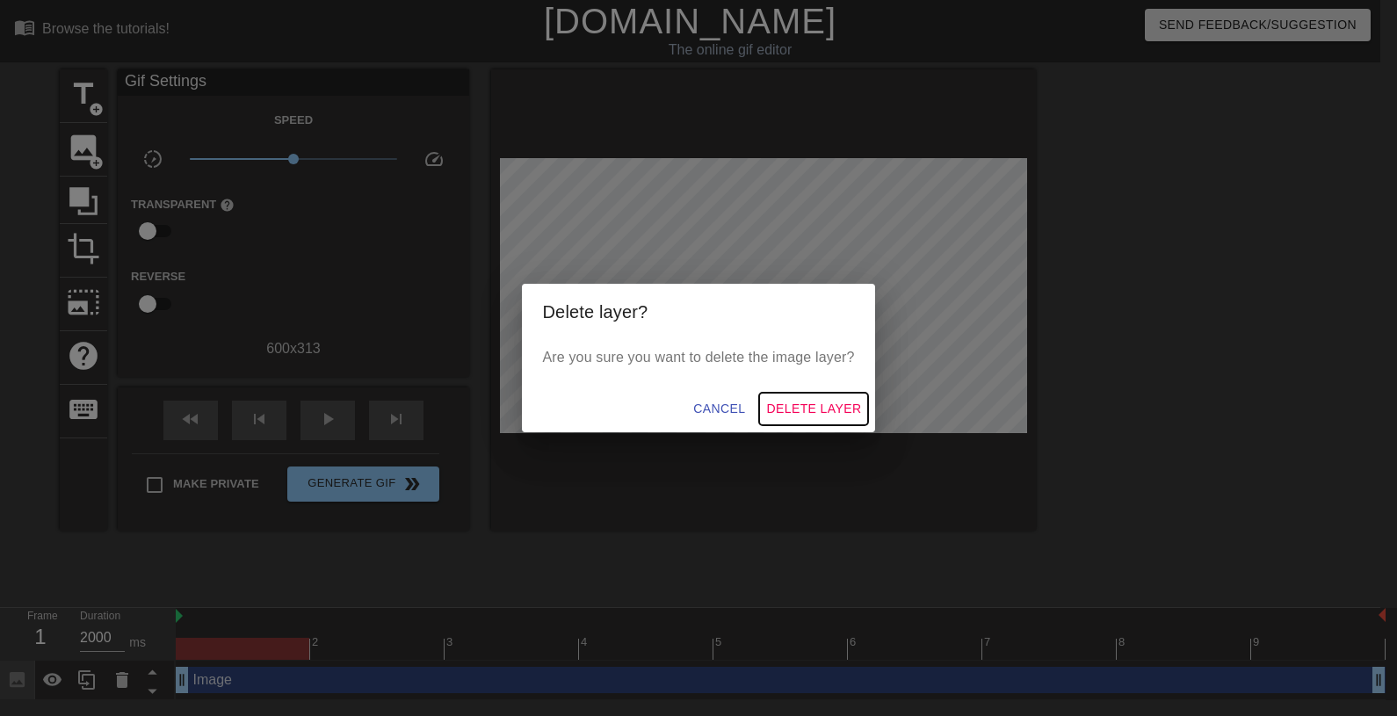
click at [778, 401] on span "Delete Layer" at bounding box center [813, 409] width 95 height 22
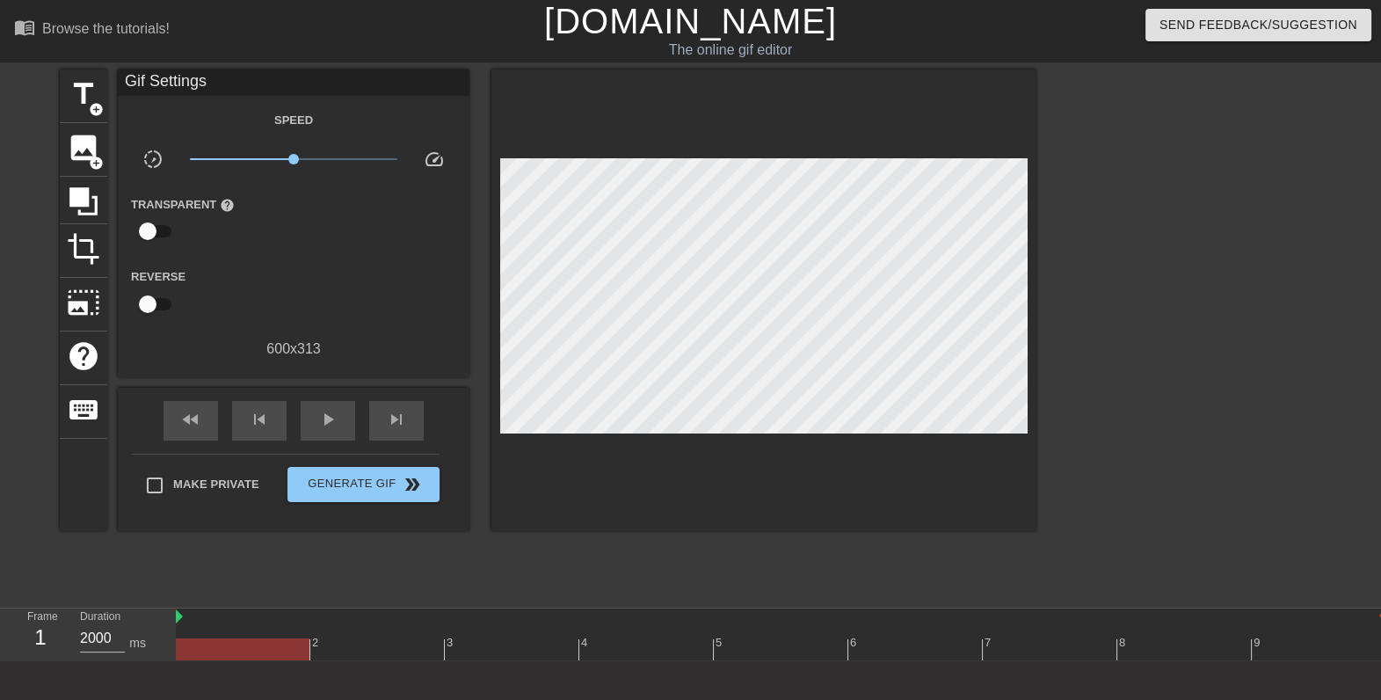
click at [234, 655] on div at bounding box center [243, 649] width 134 height 22
click at [208, 647] on div at bounding box center [243, 649] width 134 height 22
drag, startPoint x: 208, startPoint y: 647, endPoint x: 240, endPoint y: 648, distance: 31.6
click at [240, 648] on div at bounding box center [243, 649] width 134 height 22
drag, startPoint x: 240, startPoint y: 648, endPoint x: 225, endPoint y: 648, distance: 14.9
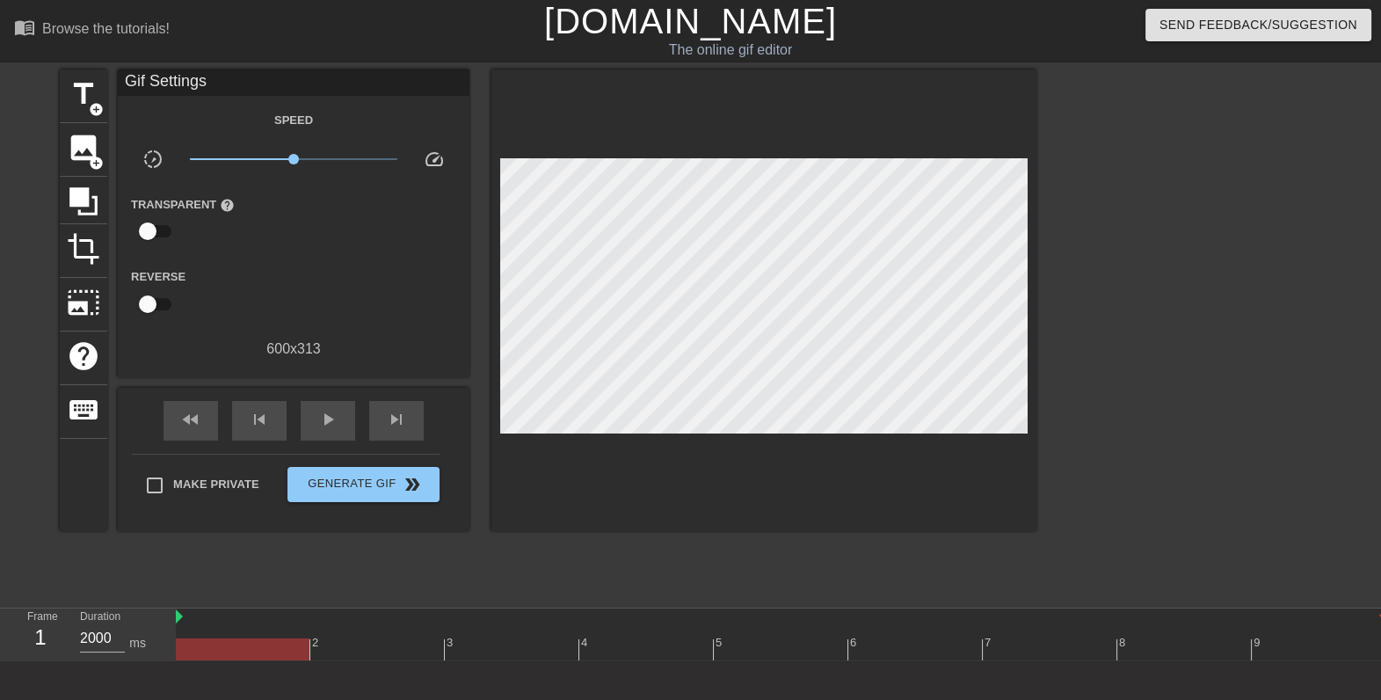
click at [229, 648] on div at bounding box center [243, 649] width 134 height 22
click at [76, 156] on span "image" at bounding box center [83, 147] width 33 height 33
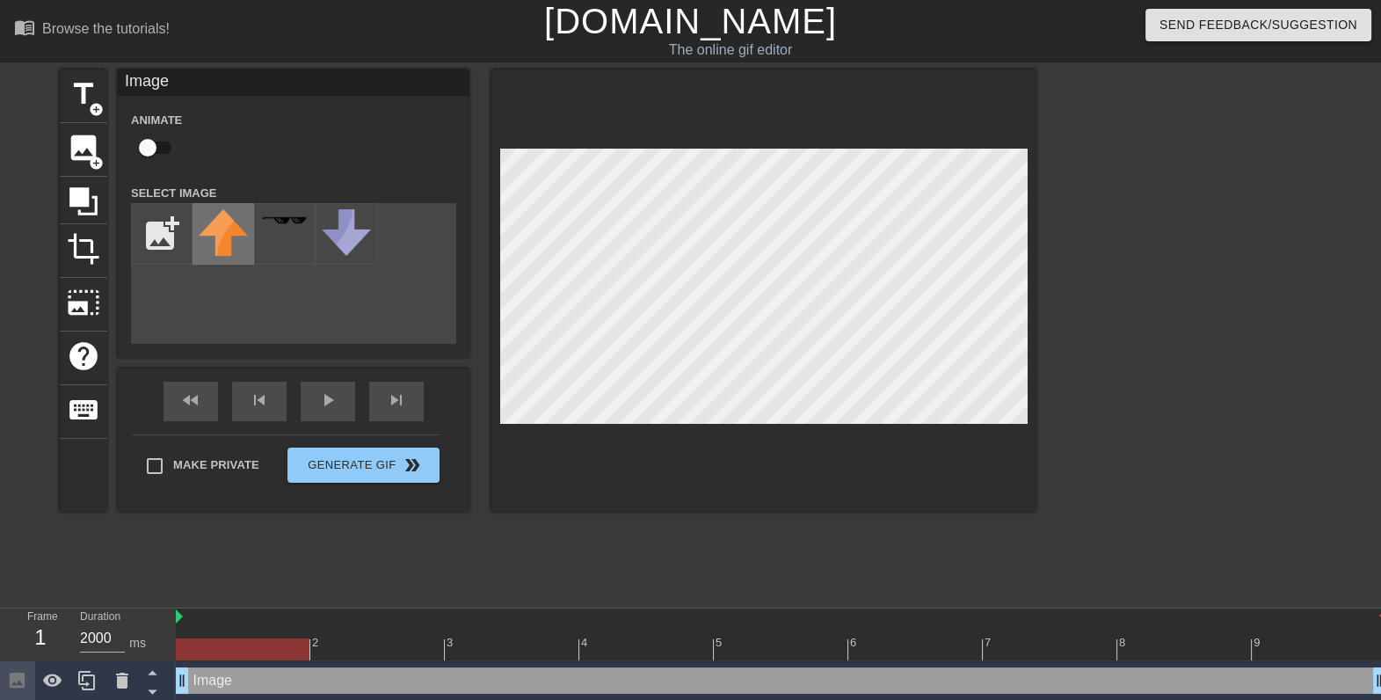
click at [218, 227] on img at bounding box center [223, 232] width 49 height 47
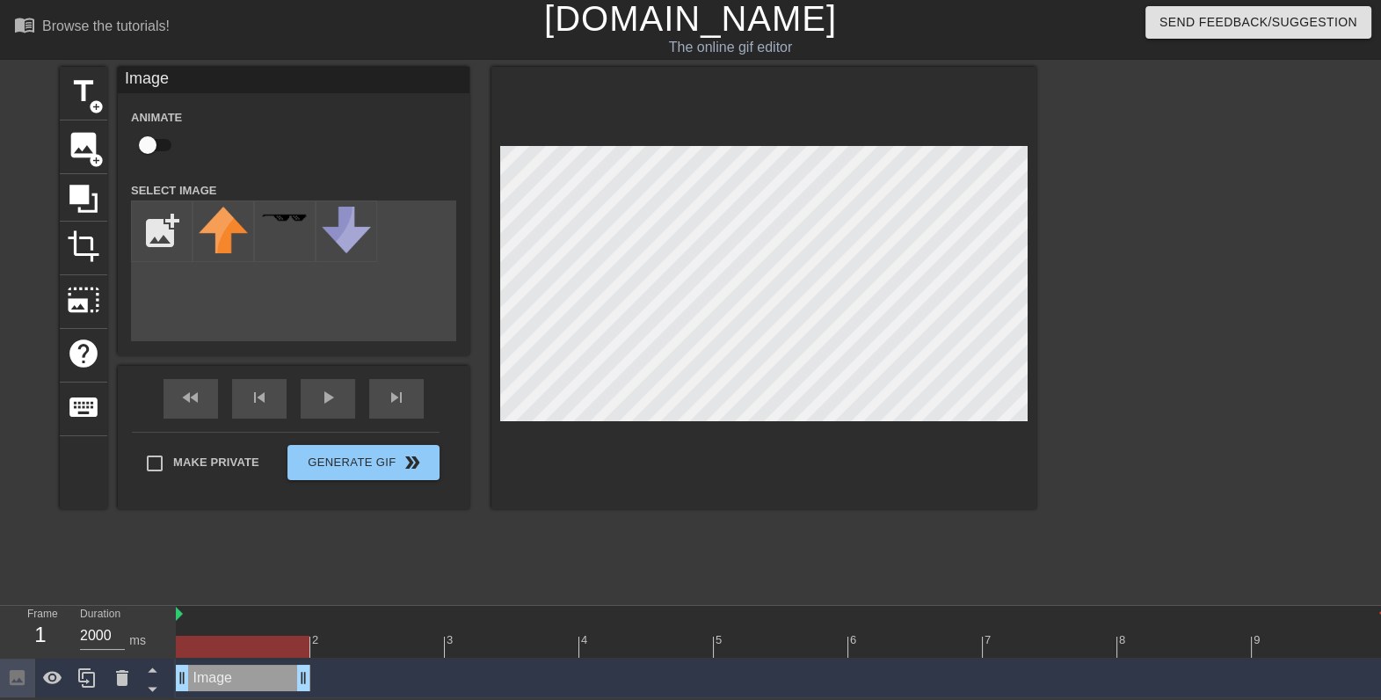
drag, startPoint x: 1375, startPoint y: 669, endPoint x: 286, endPoint y: 570, distance: 1093.2
click at [286, 570] on div "menu_book Browse the tutorials! Gifntext.com The online gif editor Send Feedbac…" at bounding box center [690, 347] width 1381 height 700
click at [120, 667] on icon at bounding box center [122, 677] width 21 height 21
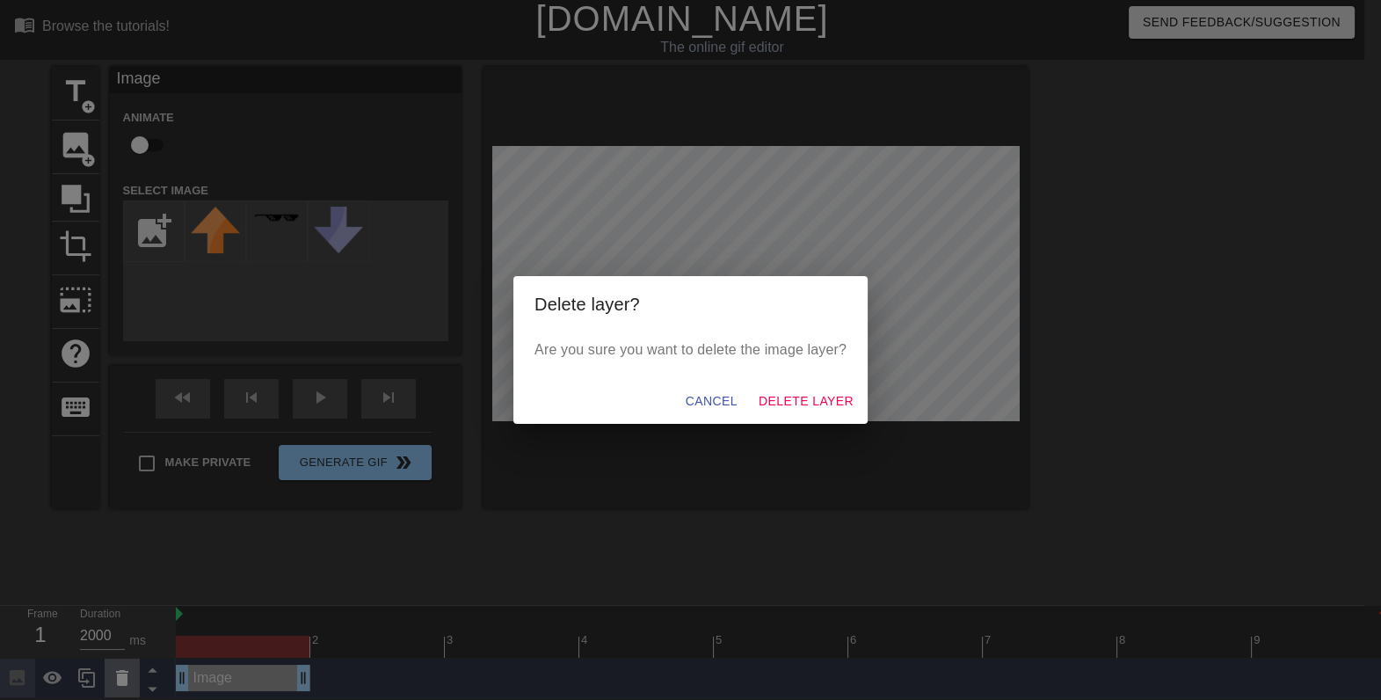
scroll to position [0, 0]
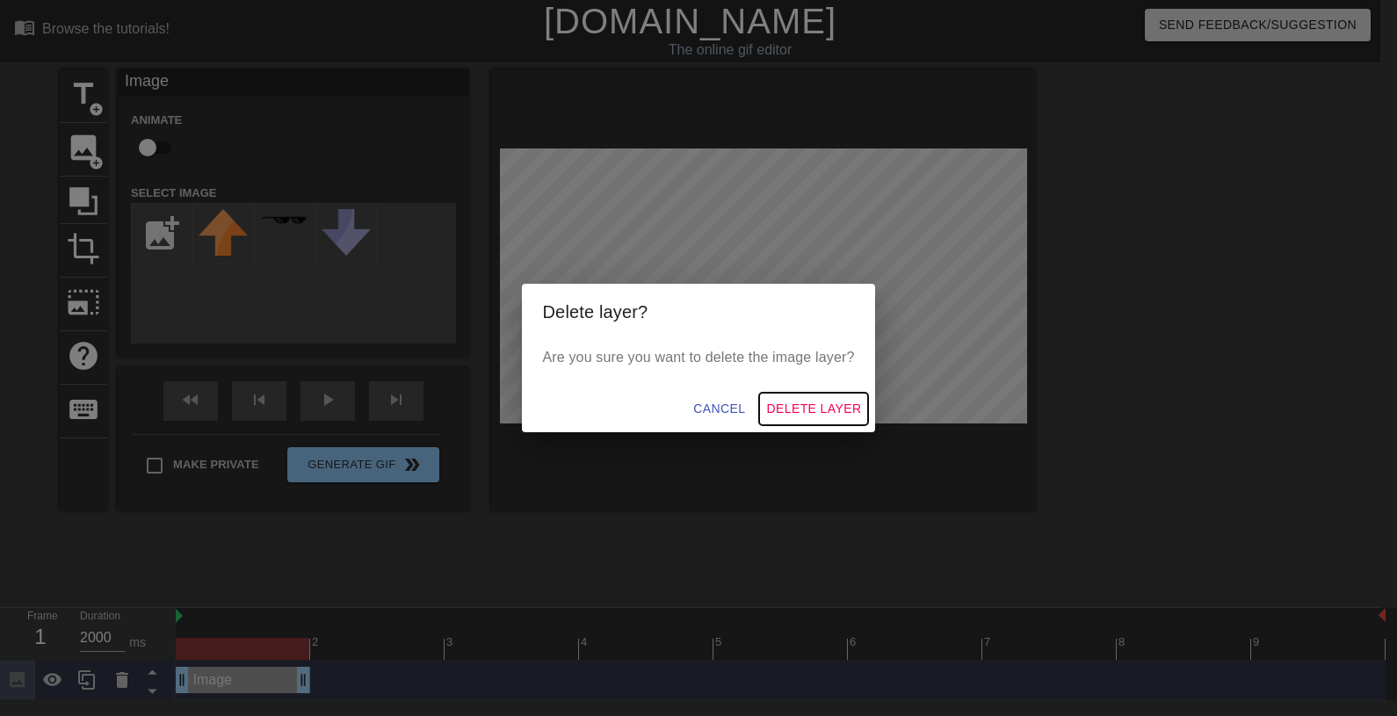
click at [776, 409] on span "Delete Layer" at bounding box center [813, 409] width 95 height 22
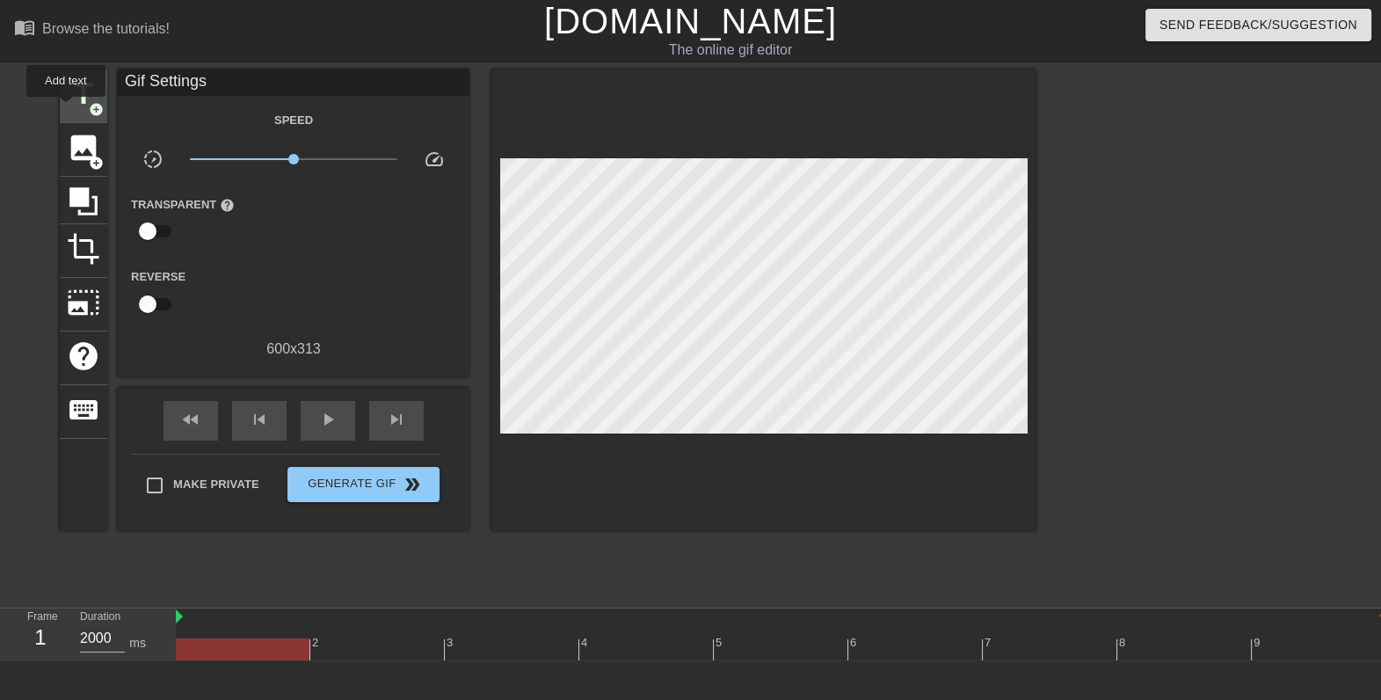
click at [66, 108] on div "title add_circle" at bounding box center [83, 96] width 47 height 54
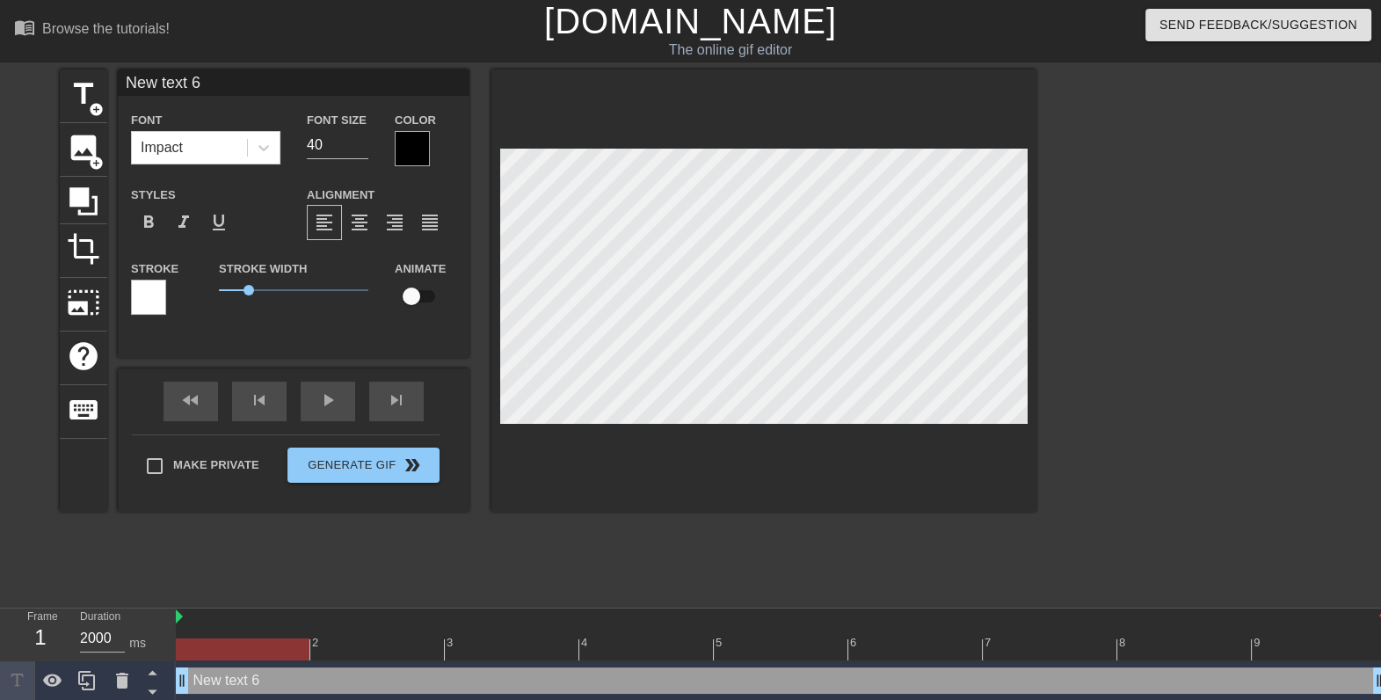
scroll to position [2, 4]
type textarea "T"
type input "T"
type textarea "T"
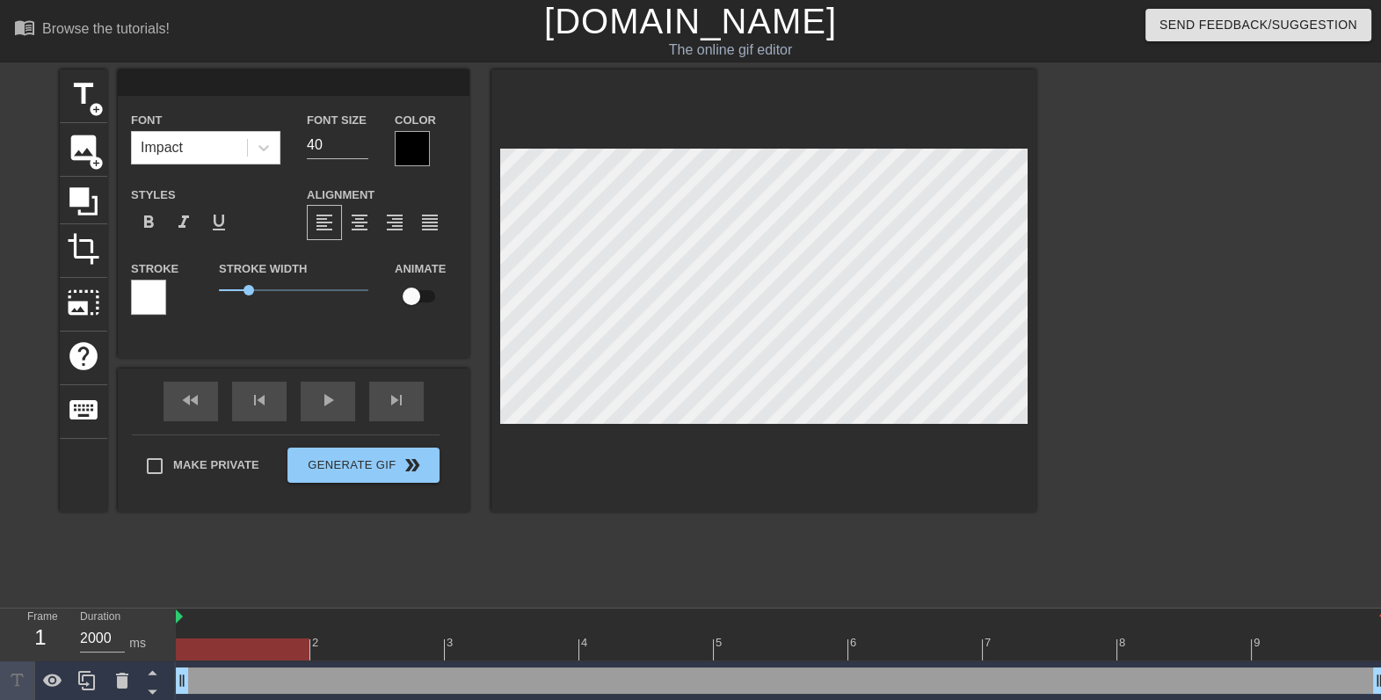
type input "T"
type textarea "To"
type input "To"
type textarea "Tod"
type input "Tod"
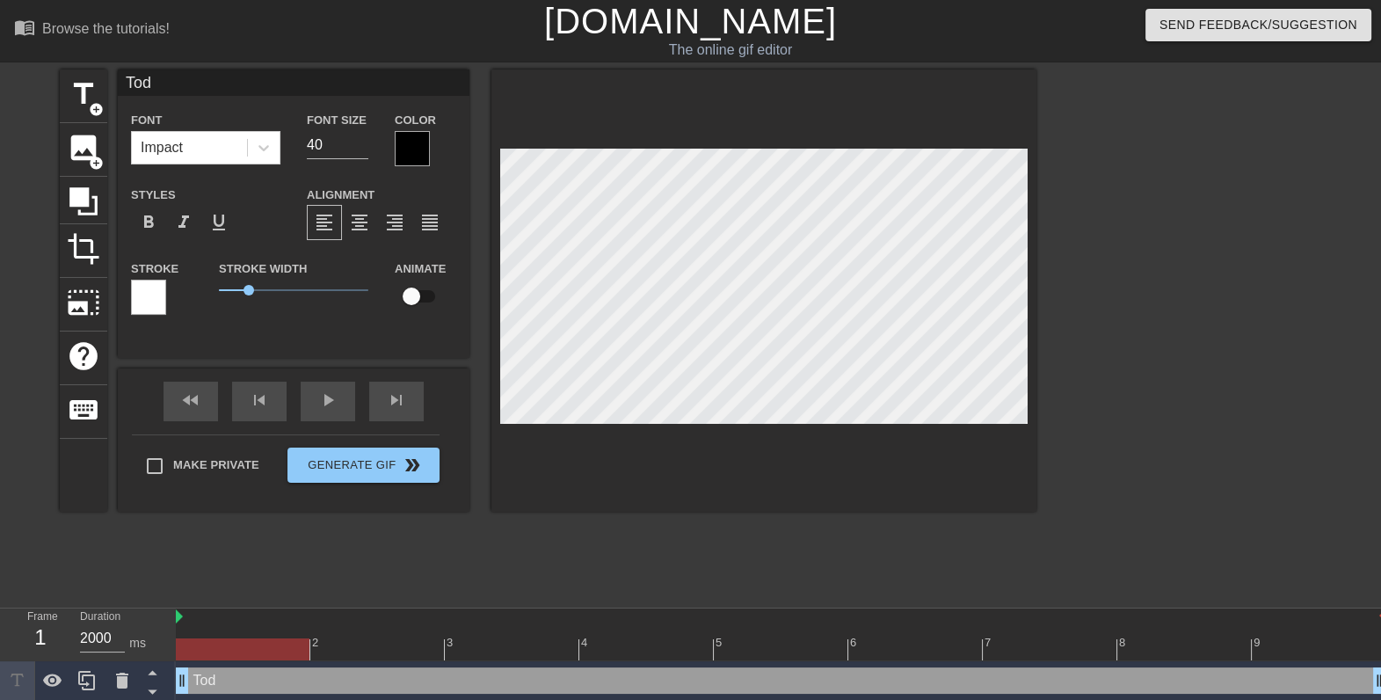
type textarea "Toda"
type input "Toda"
type textarea "Todas"
type input "Todas"
type textarea "Todas l"
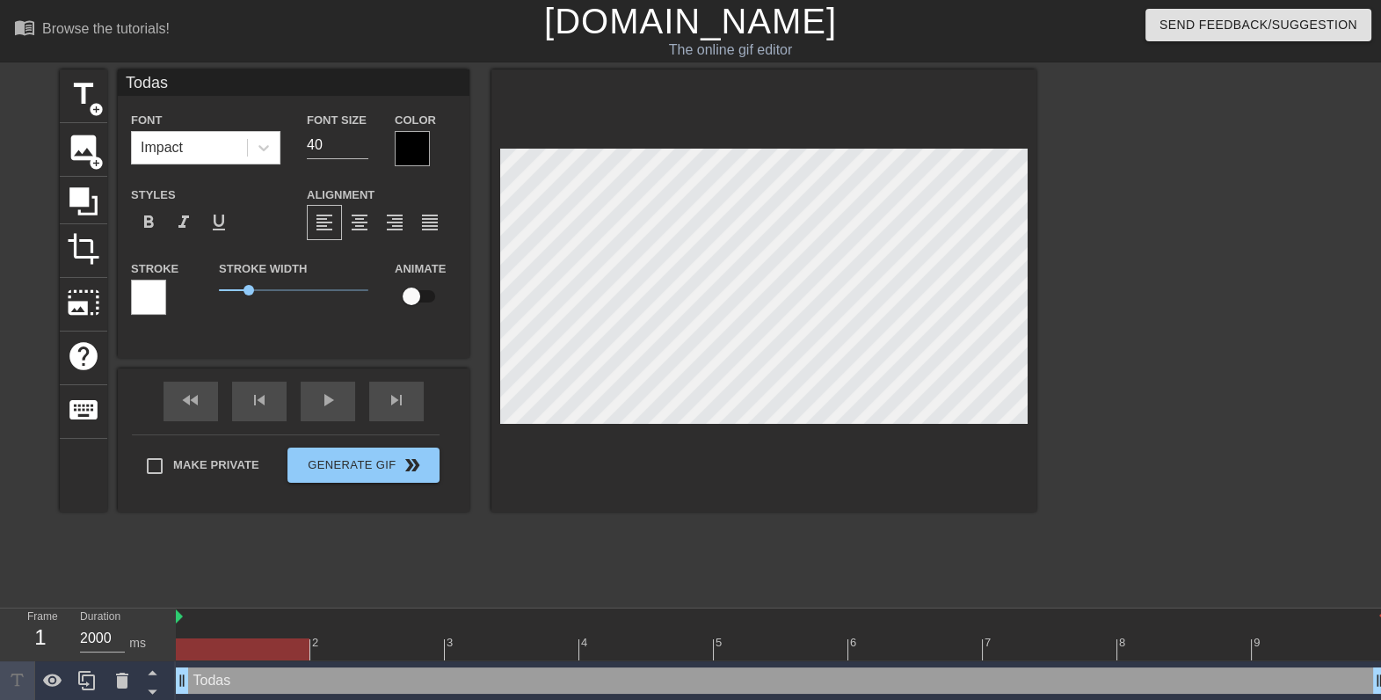
type input "Todas l"
type textarea "Todas la"
type input "Todas la"
type textarea "Todas las"
type input "Todas las"
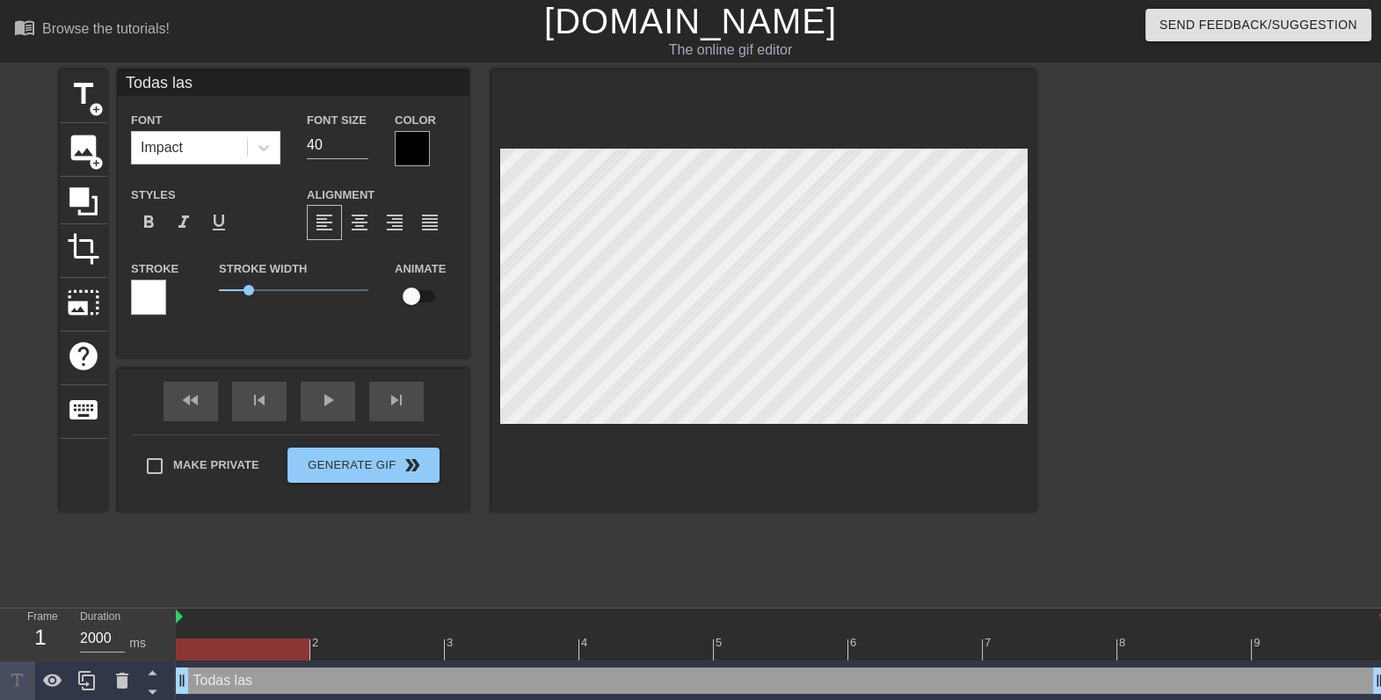
type textarea "Todas las v"
type input "Todas las v"
type textarea "Todas las va"
type input "Todas las va"
type textarea "Todas las var"
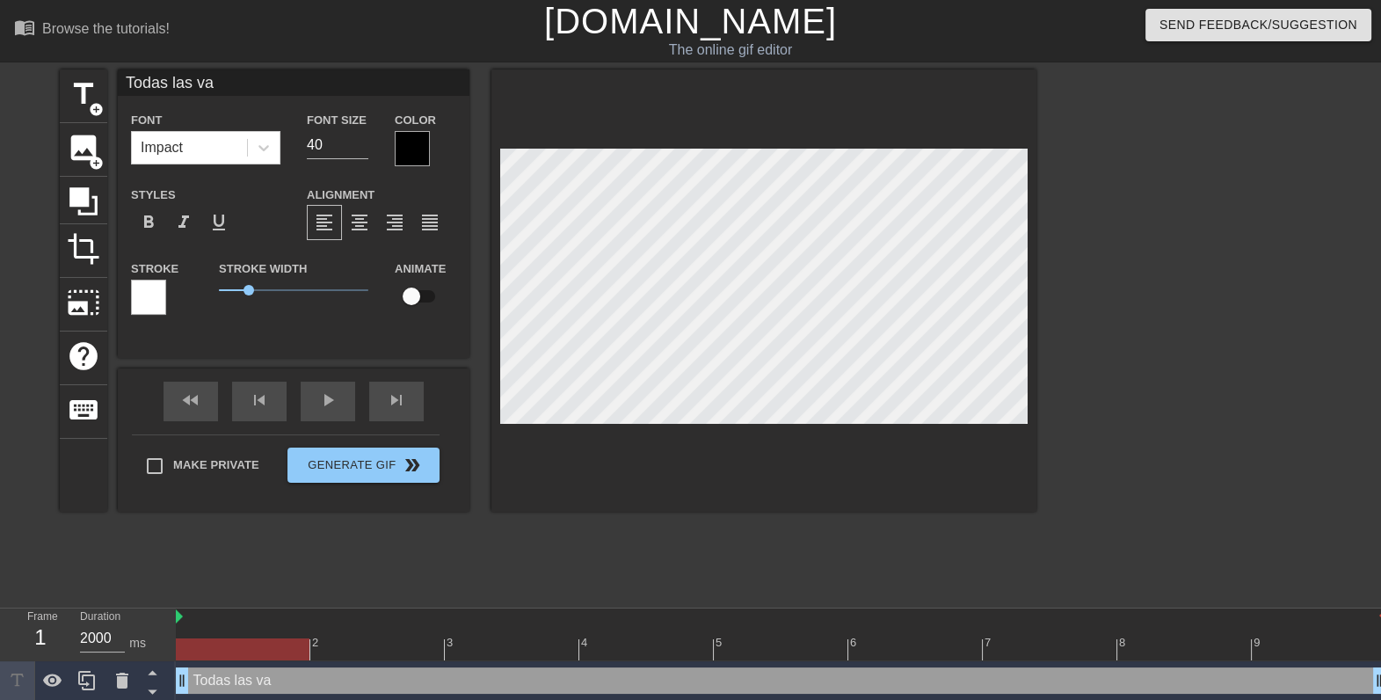
type input "Todas las var"
type textarea "Todas las vari"
type input "Todas las vari"
type textarea "Todas las varia"
type input "Todas las varia"
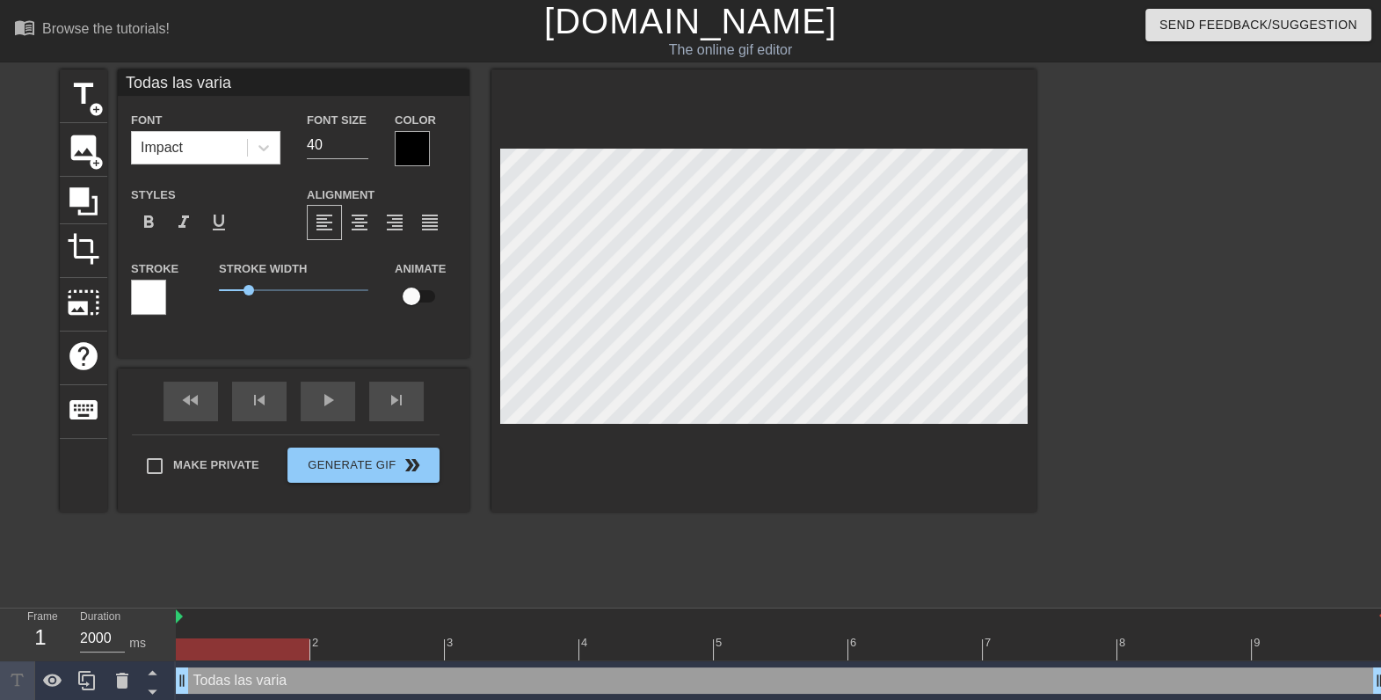
type textarea "Todas las variab"
type input "Todas las variab"
type textarea "Todas las variabl"
type input "Todas las variabl"
type textarea "Todas las variable"
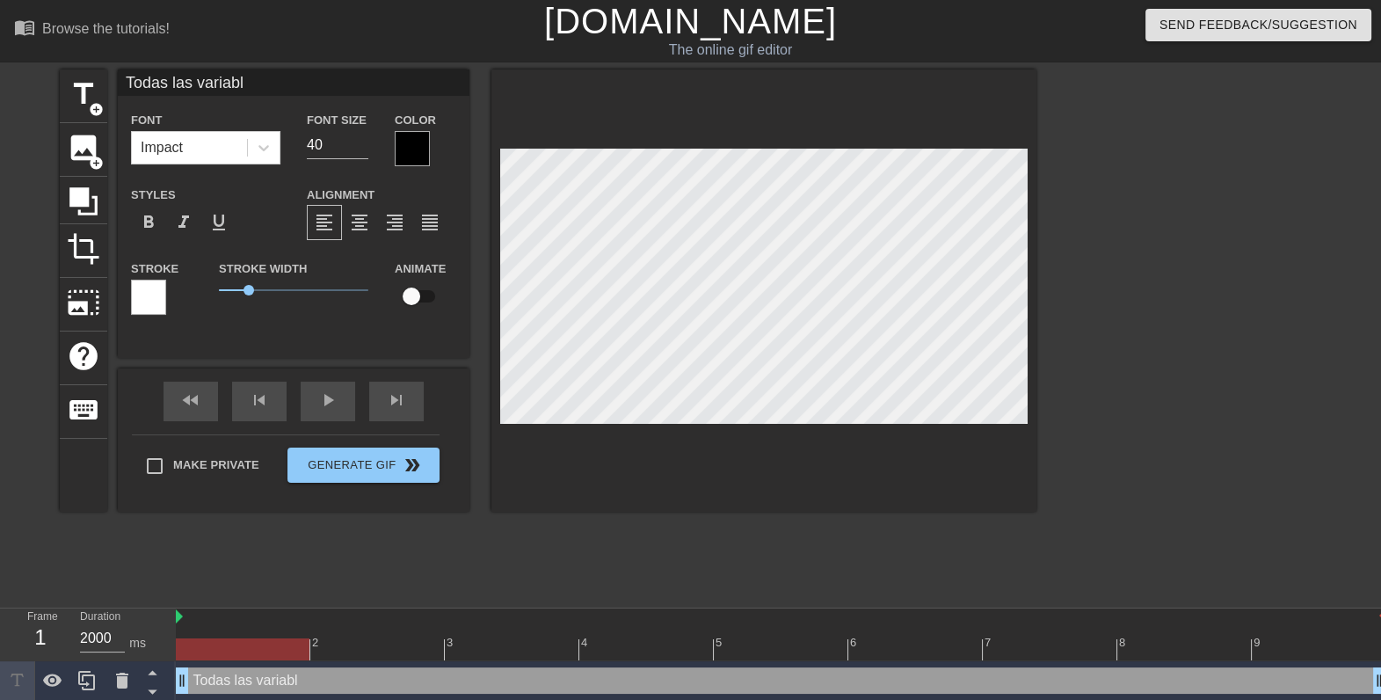
type input "Todas las variable"
type textarea "Todas las variables"
type input "Todas las variables"
type textarea "Todas las variables ("
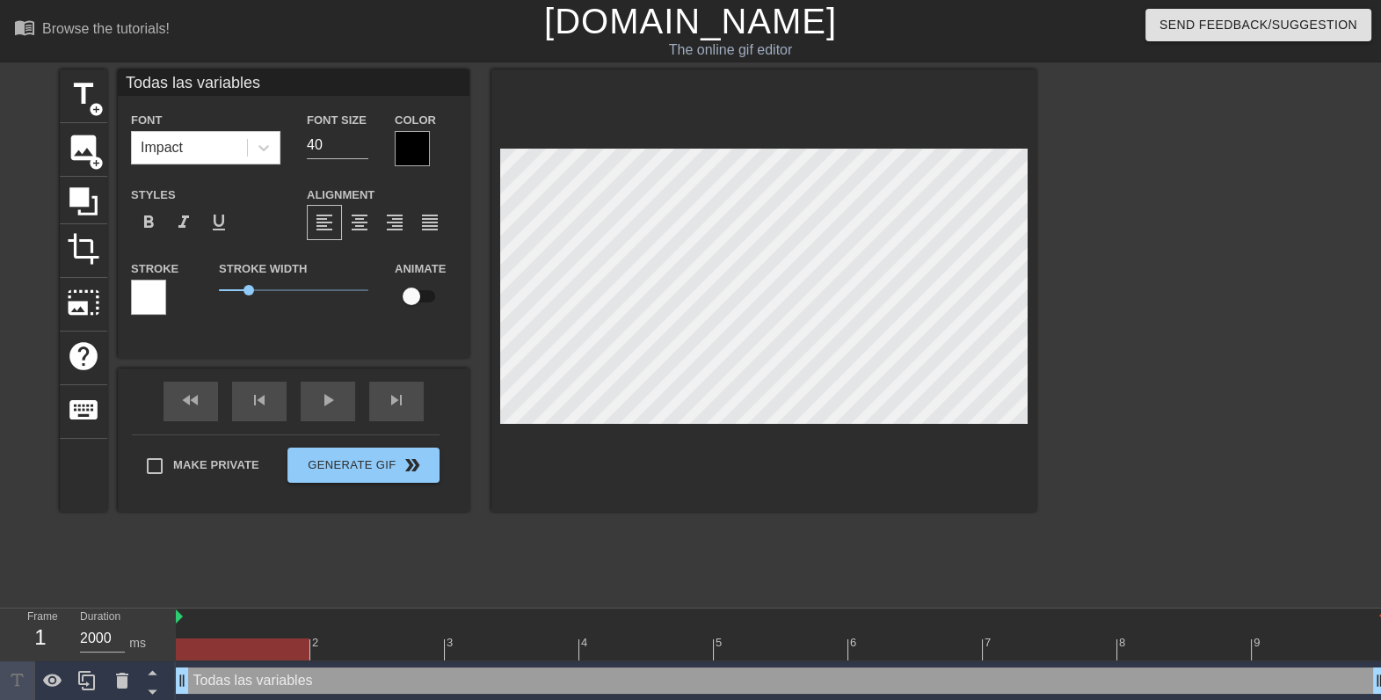
type input "Todas las variables ("
type textarea "Todas las variables ()"
type input "Todas las variables ()"
type textarea "Todas las variables (9)"
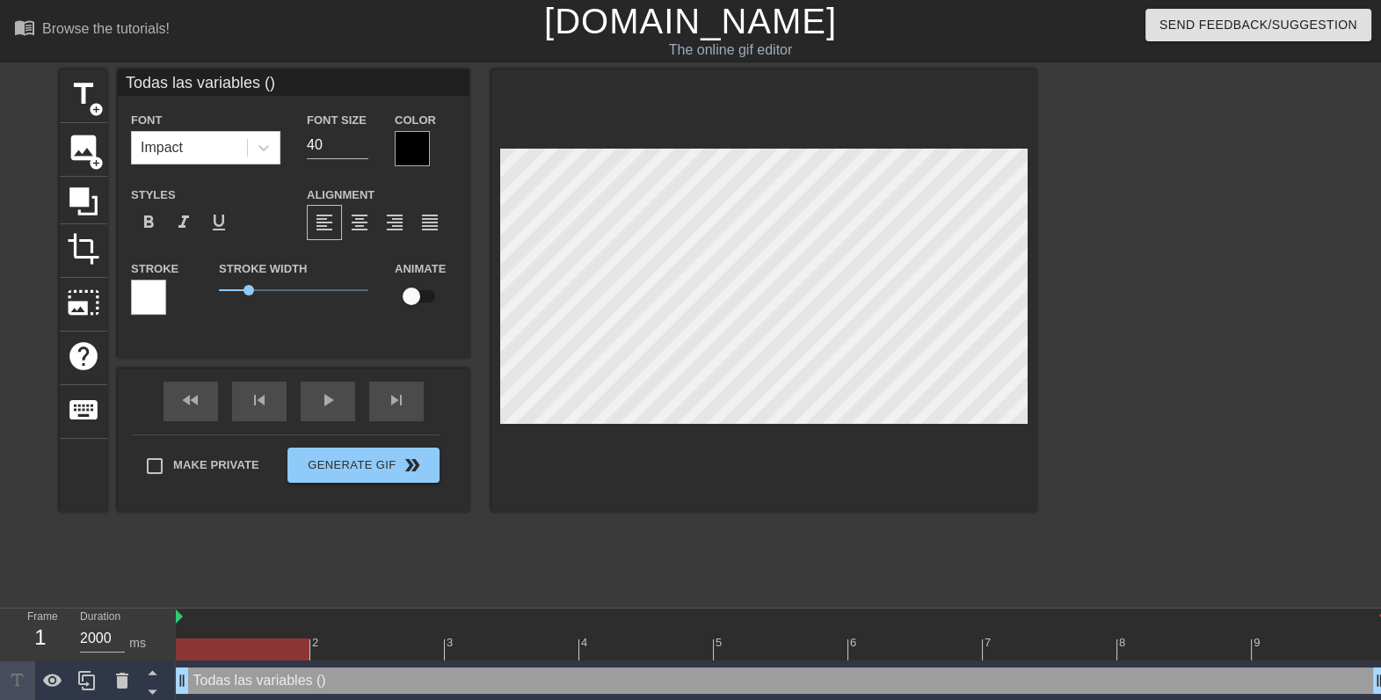
type input "Todas las variables (9)"
click at [254, 145] on div at bounding box center [264, 148] width 32 height 32
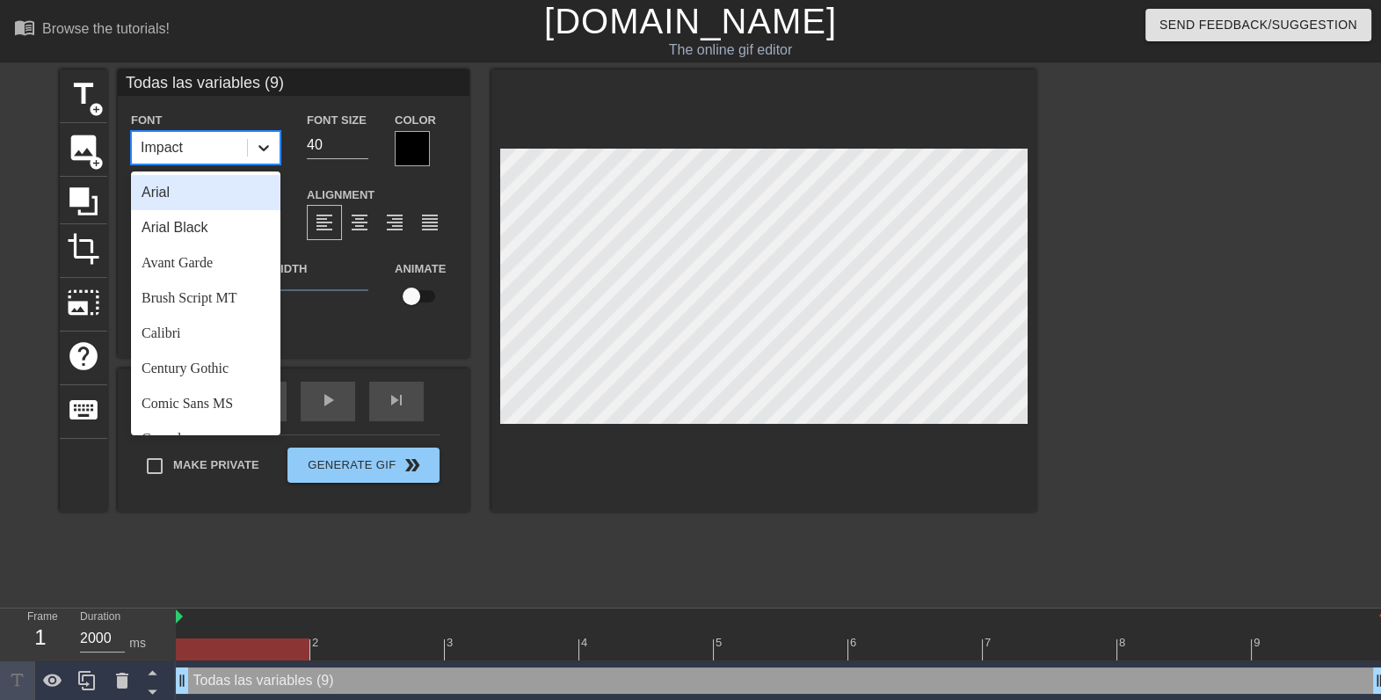
click at [254, 143] on div at bounding box center [264, 148] width 32 height 32
click at [162, 197] on div "Arial" at bounding box center [205, 192] width 149 height 35
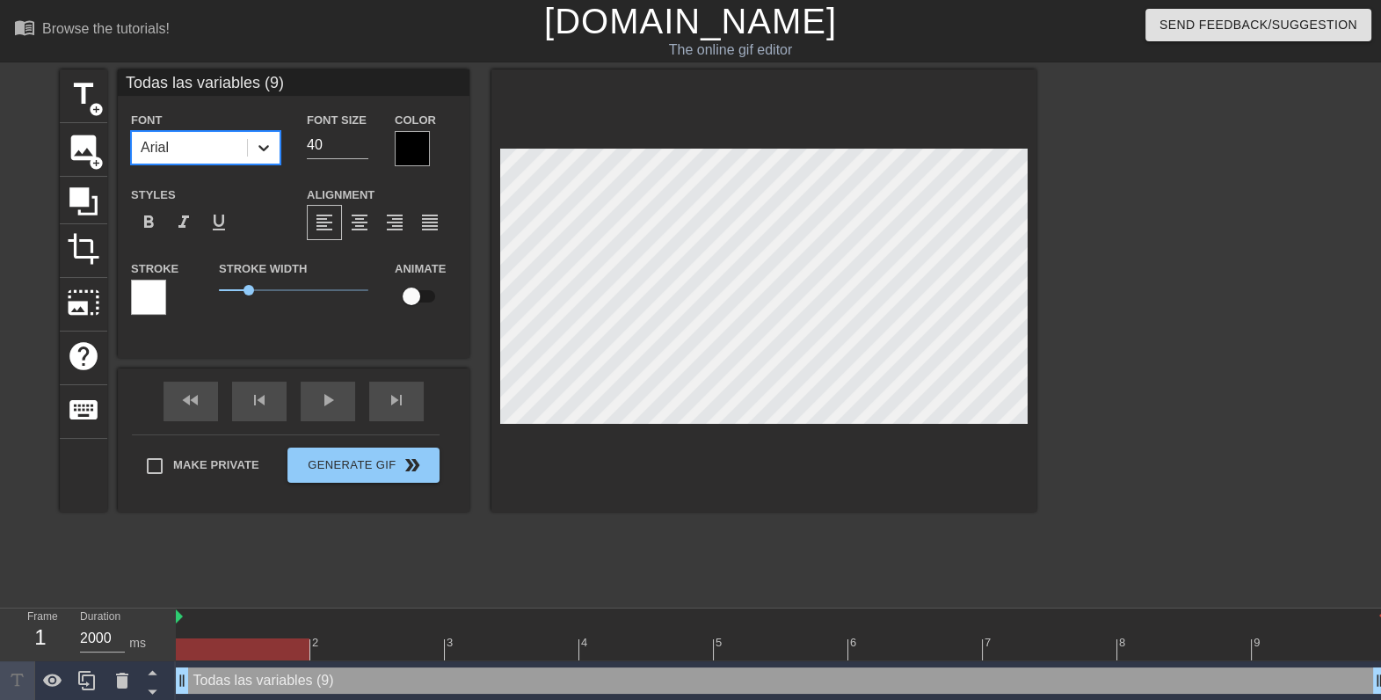
click at [257, 156] on div at bounding box center [264, 148] width 32 height 32
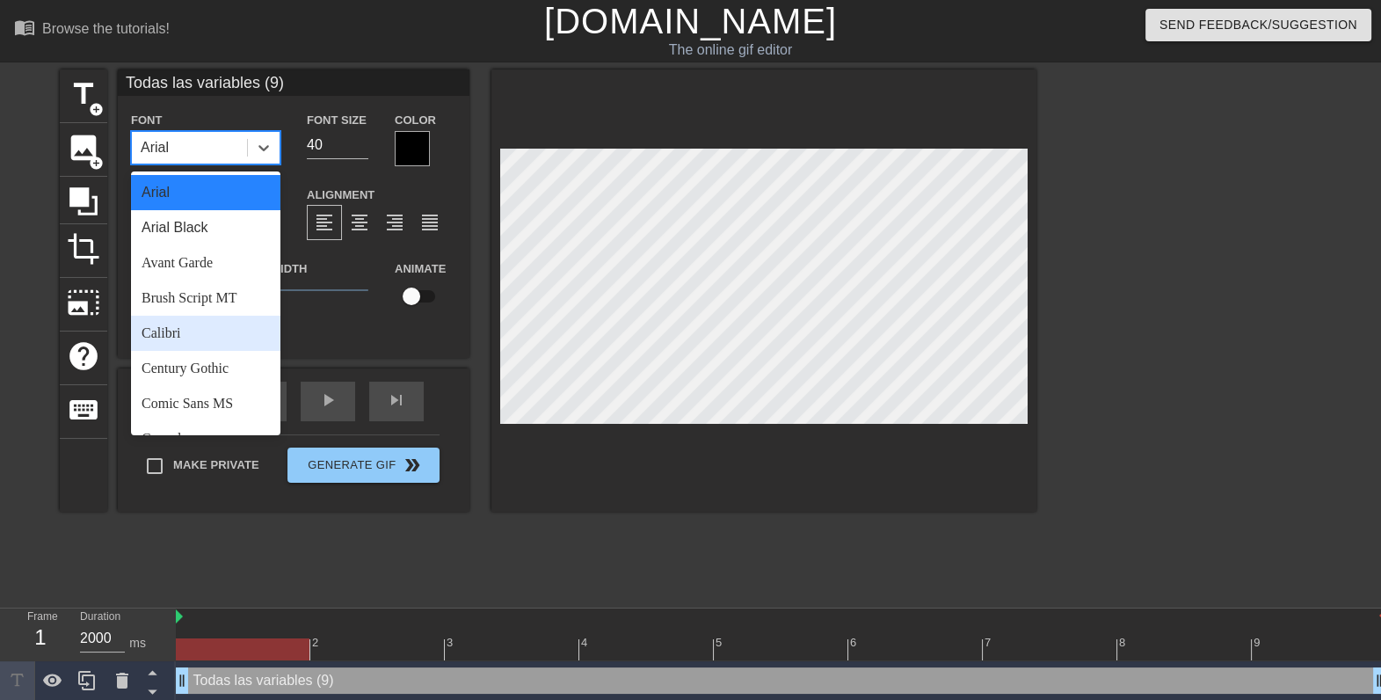
click at [215, 326] on div "Calibri" at bounding box center [205, 332] width 149 height 35
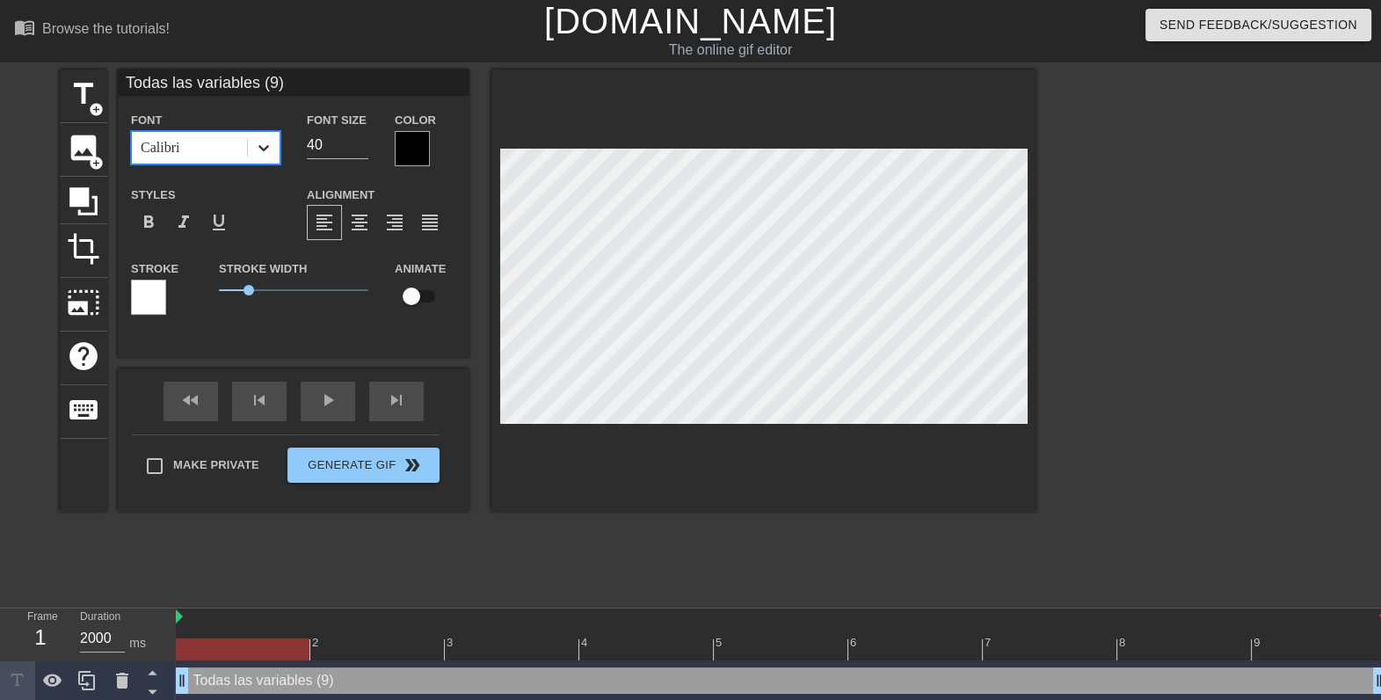
click at [277, 143] on div at bounding box center [264, 148] width 32 height 32
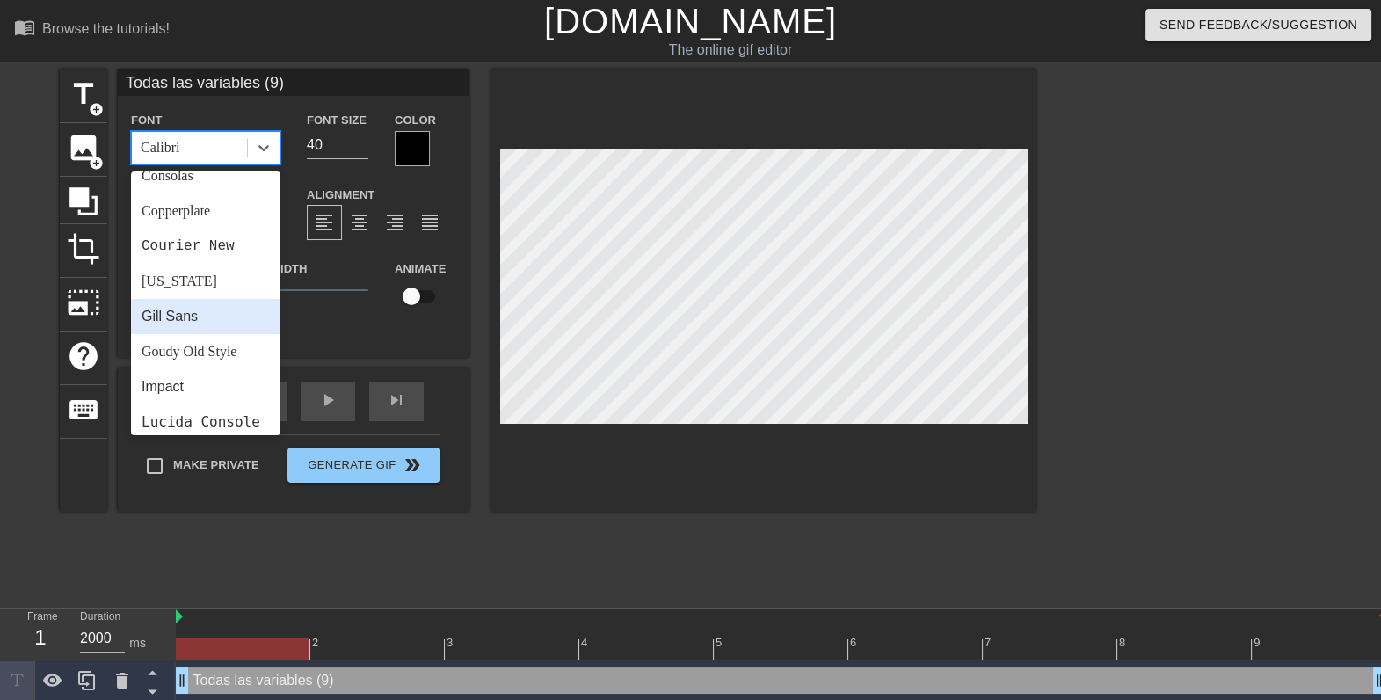
scroll to position [412, 0]
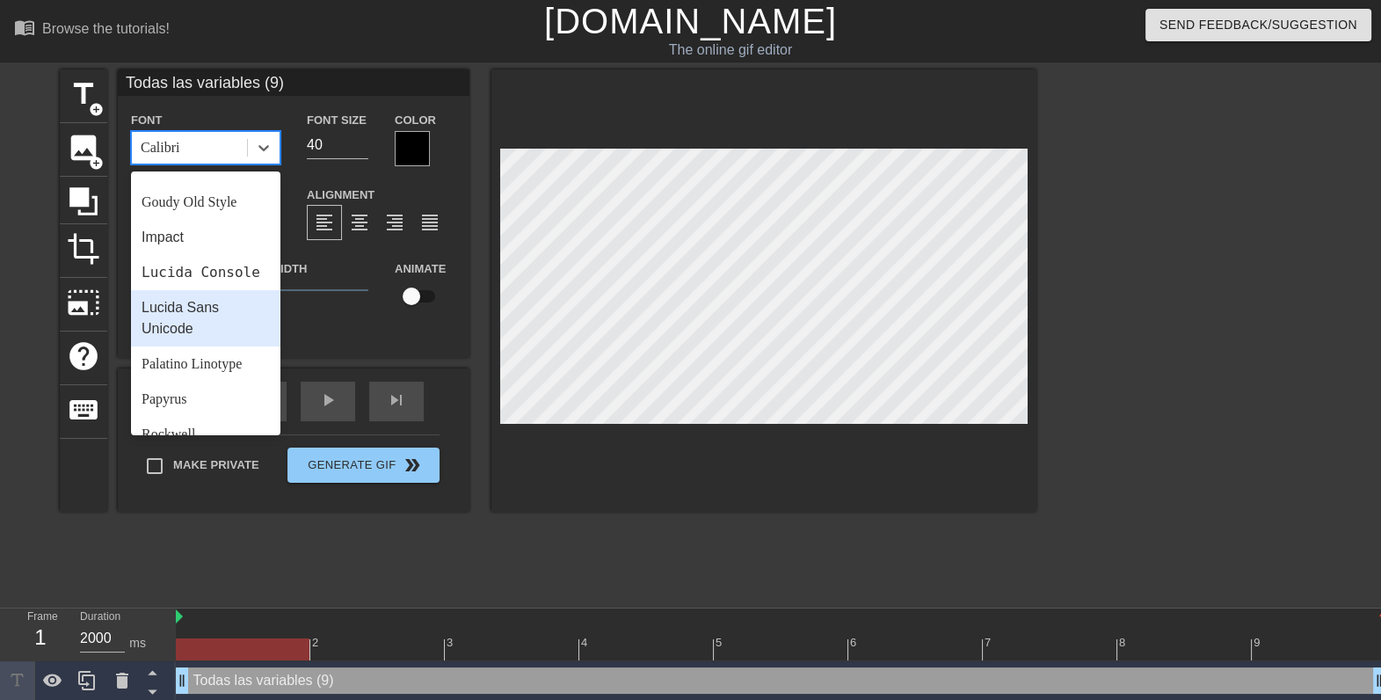
click at [196, 330] on div "Lucida Sans Unicode" at bounding box center [205, 318] width 149 height 56
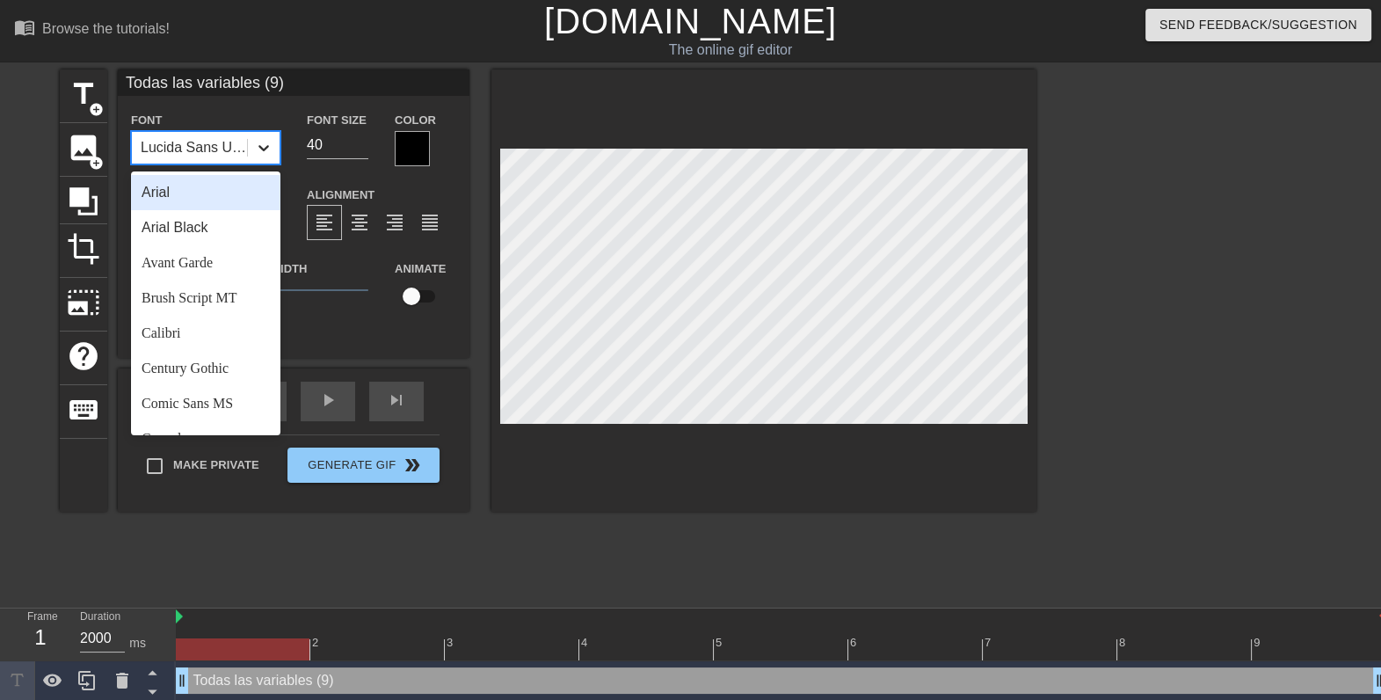
click at [256, 147] on icon at bounding box center [264, 148] width 18 height 18
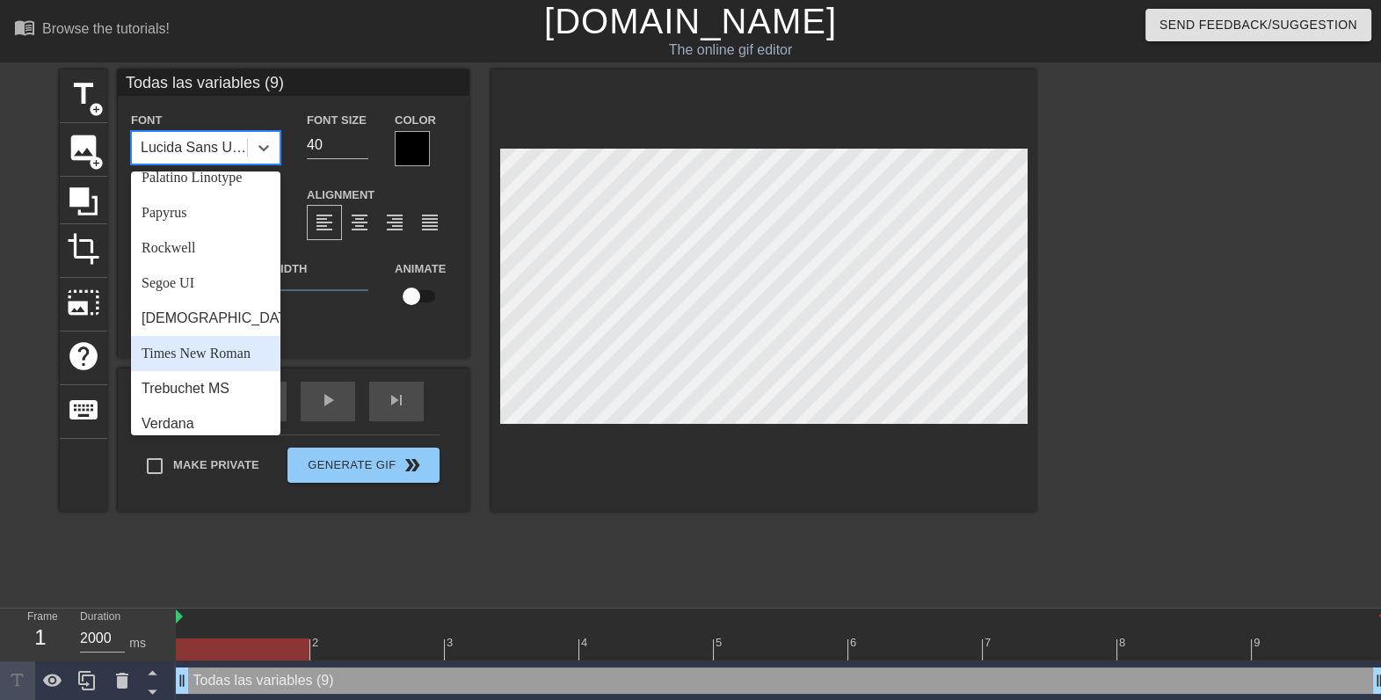
scroll to position [628, 0]
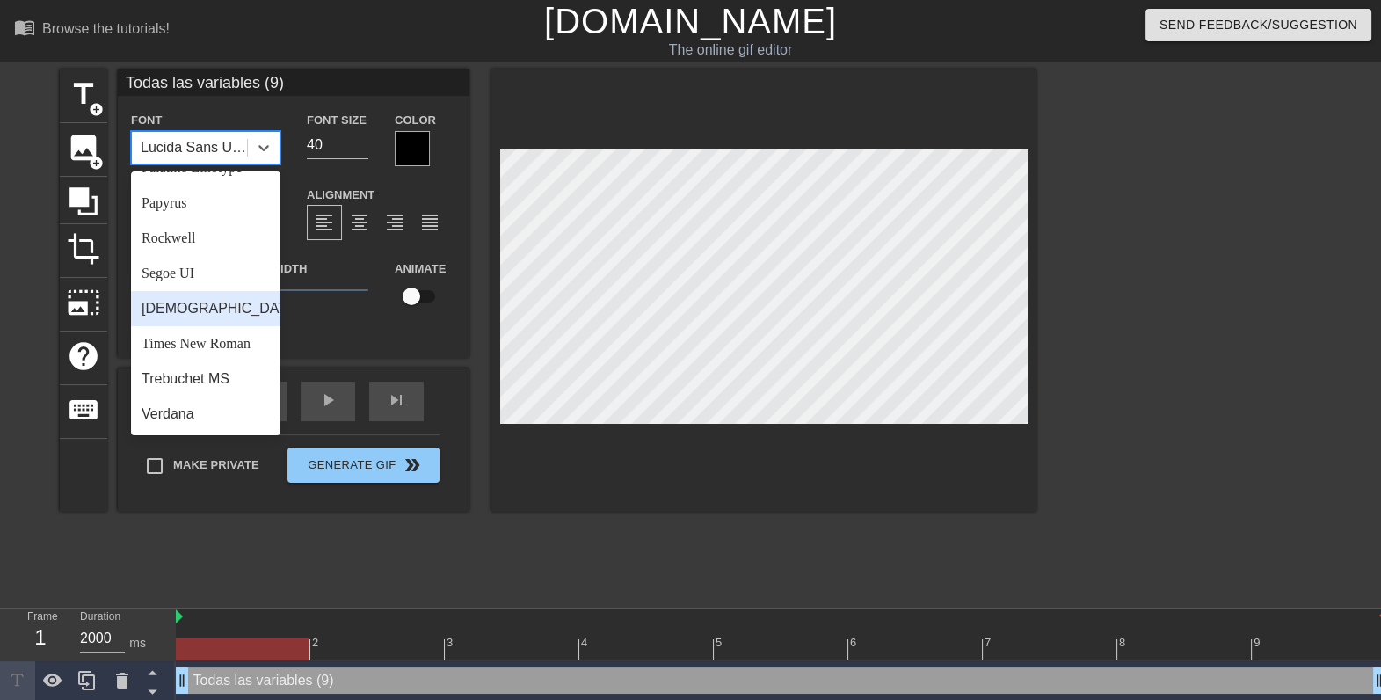
click at [196, 308] on div "Tahoma" at bounding box center [205, 308] width 149 height 35
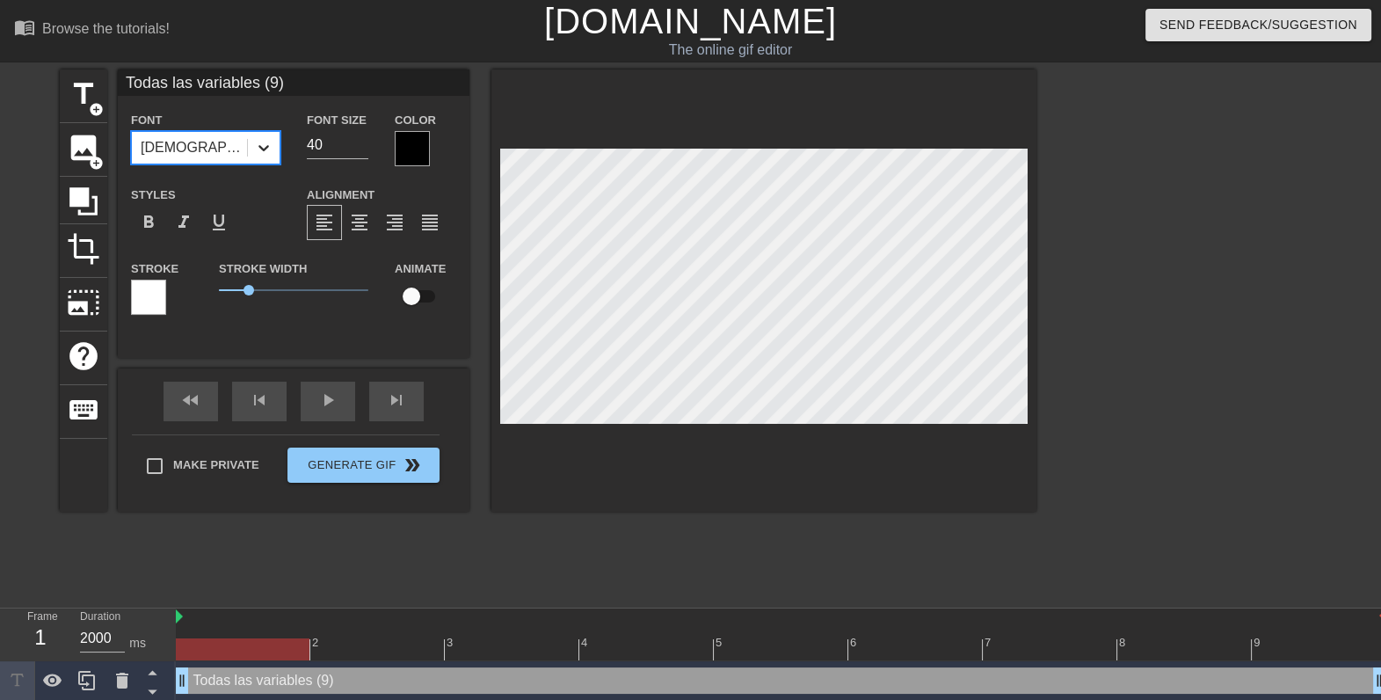
click at [257, 151] on icon at bounding box center [264, 148] width 18 height 18
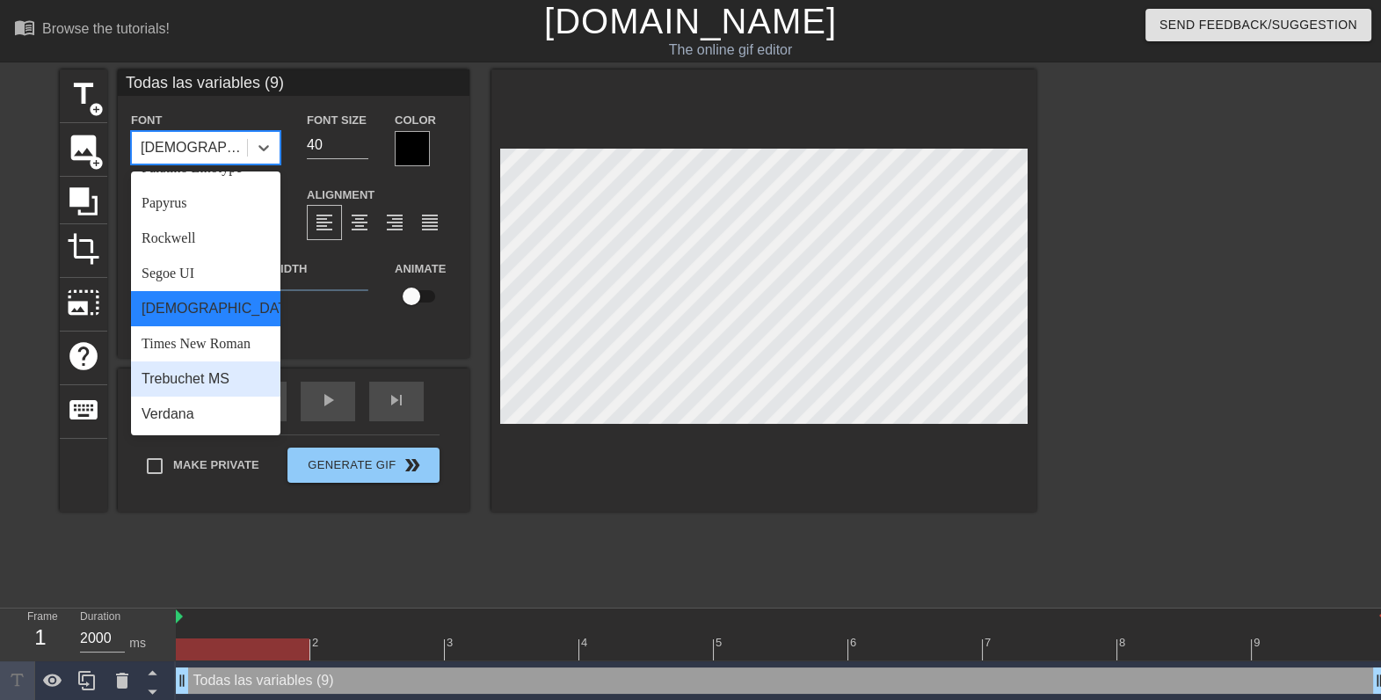
click at [194, 382] on div "Trebuchet MS" at bounding box center [205, 378] width 149 height 35
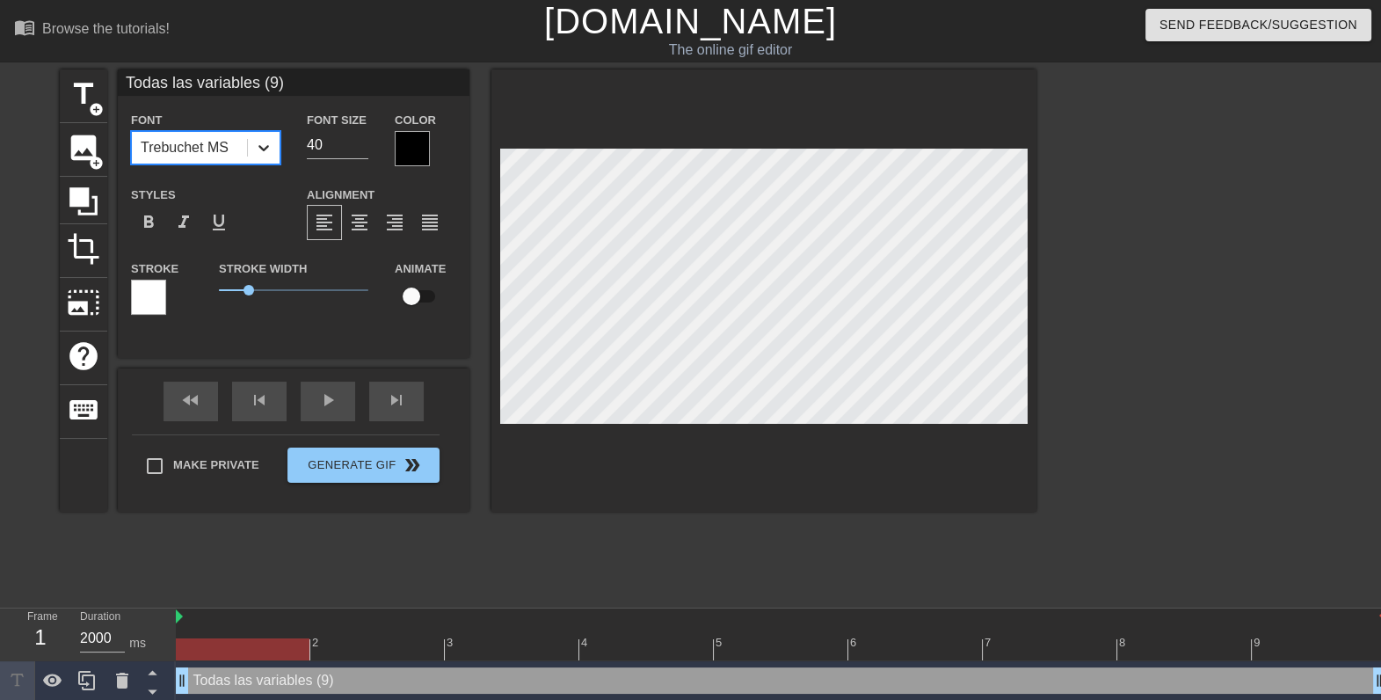
click at [274, 146] on div at bounding box center [264, 148] width 32 height 32
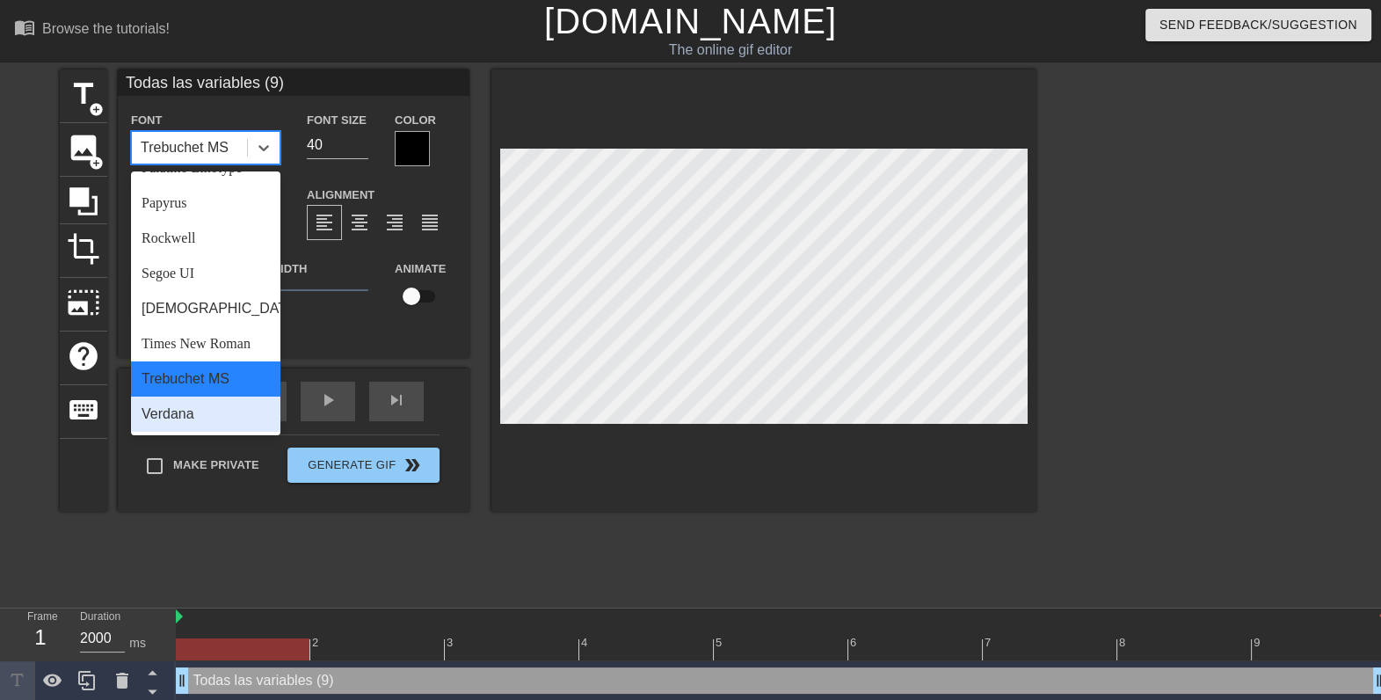
click at [188, 406] on div "Verdana" at bounding box center [205, 413] width 149 height 35
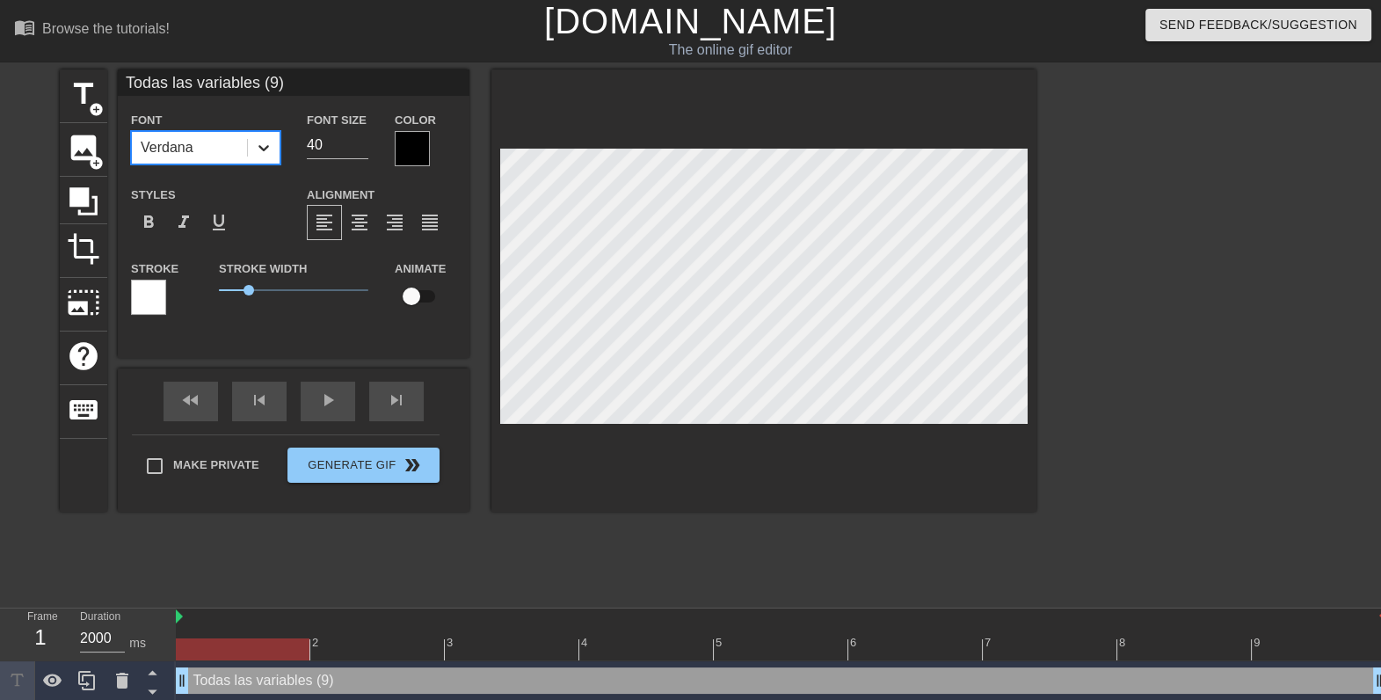
click at [268, 156] on div at bounding box center [264, 148] width 32 height 32
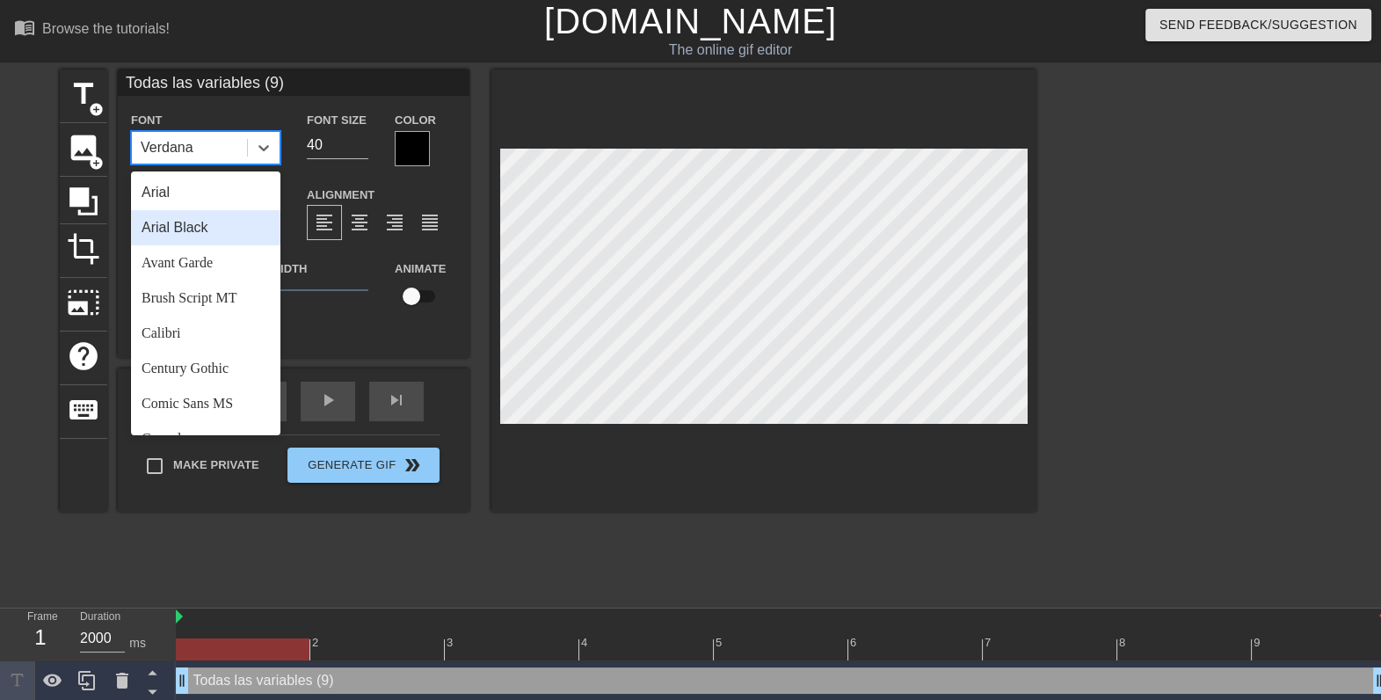
click at [214, 236] on div "Arial Black" at bounding box center [205, 227] width 149 height 35
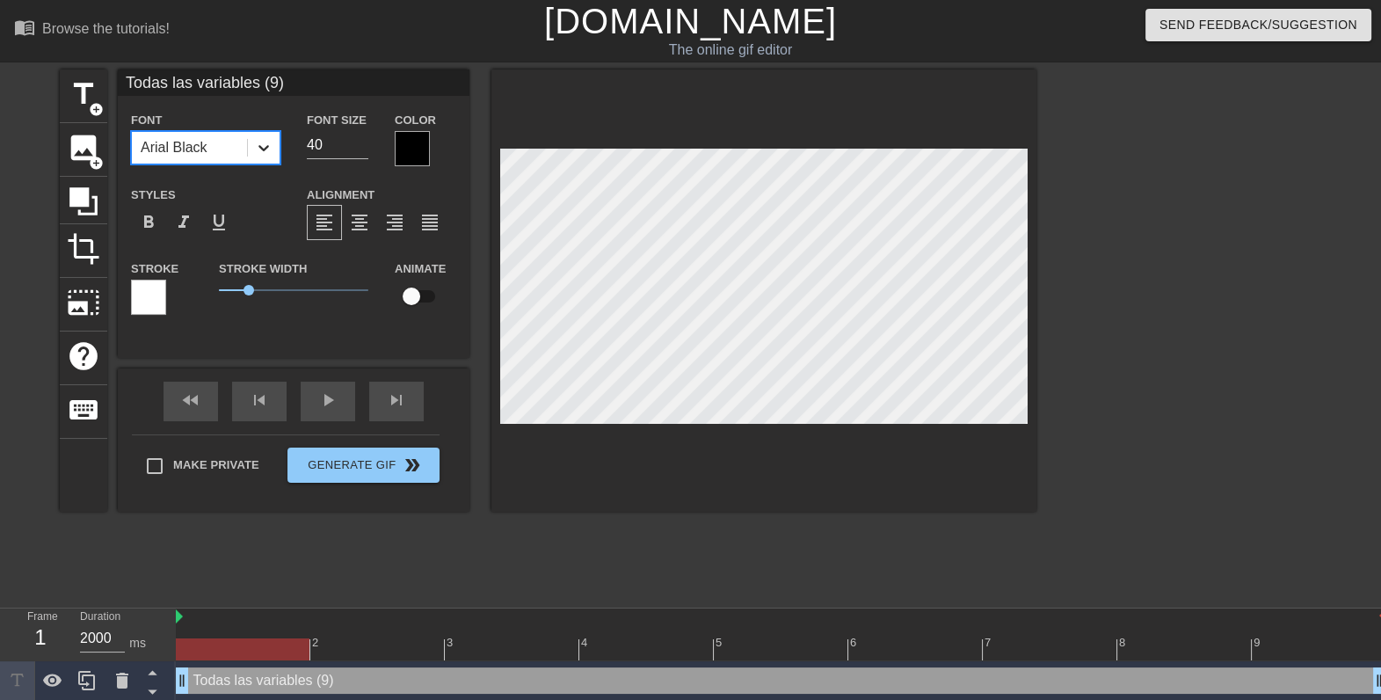
click at [262, 149] on icon at bounding box center [264, 148] width 18 height 18
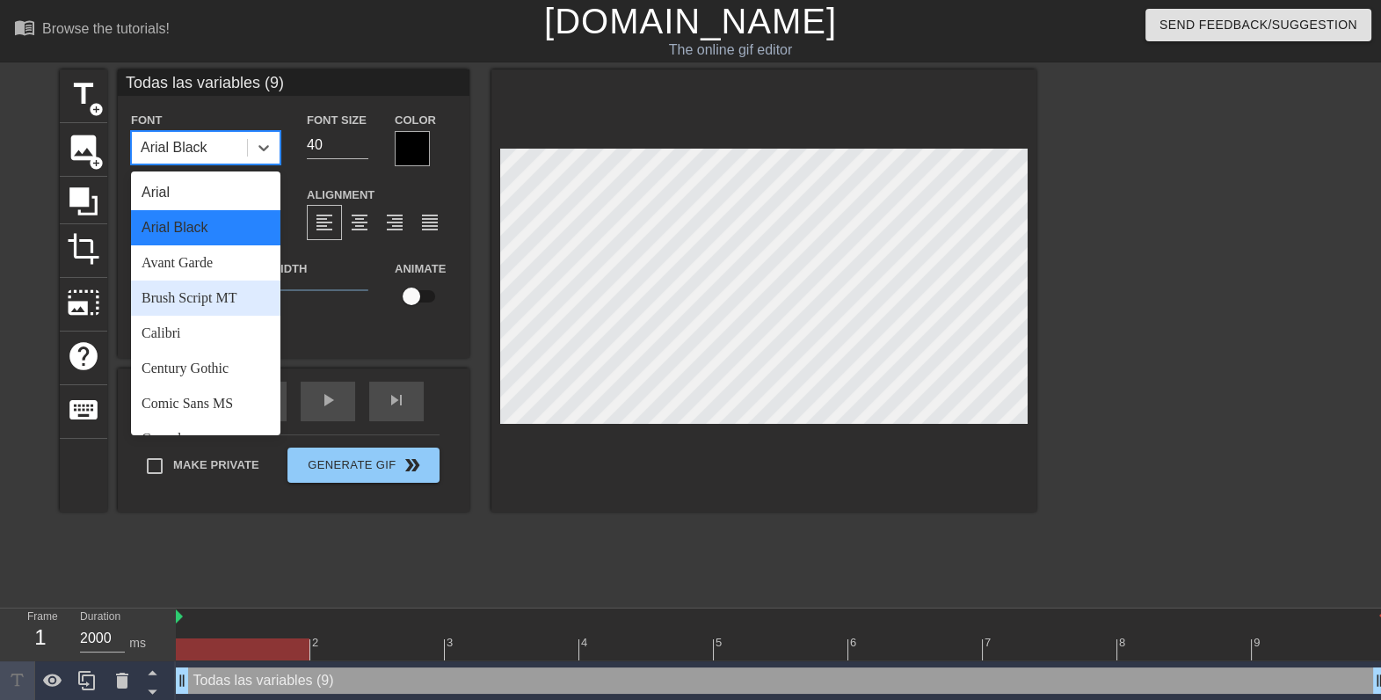
scroll to position [2, 4]
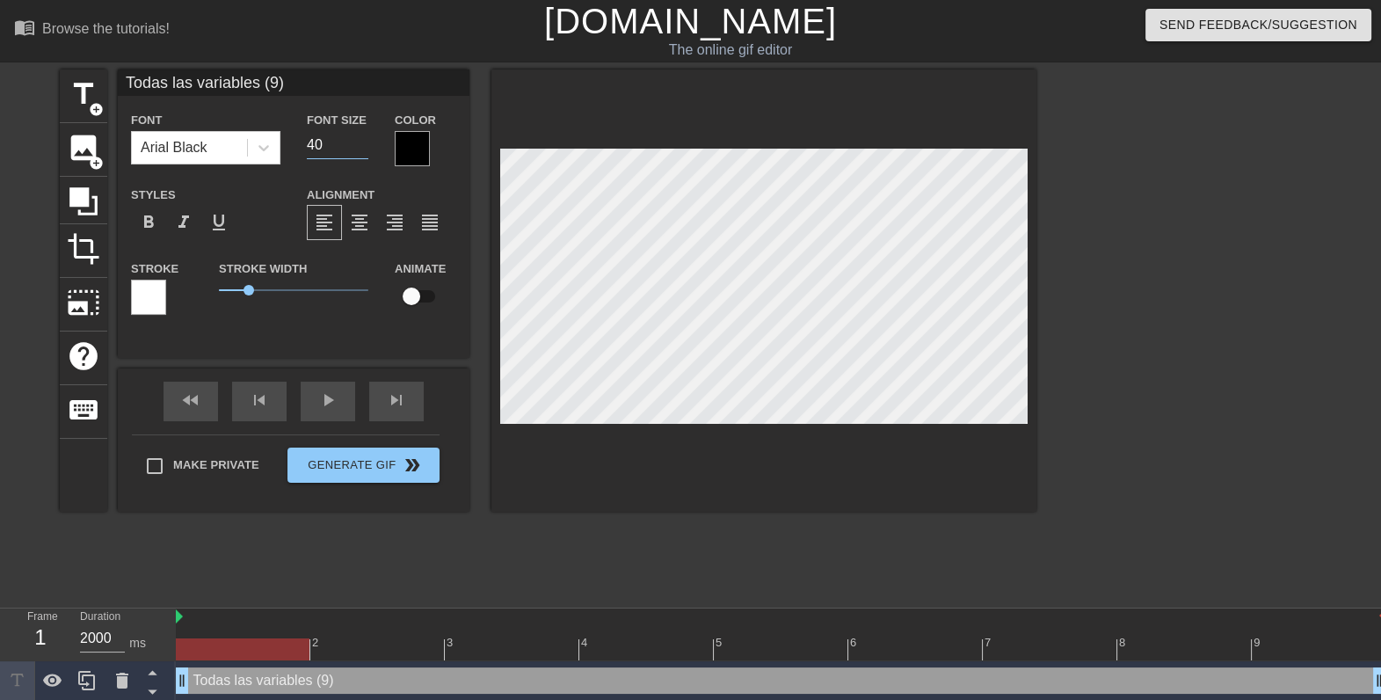
drag, startPoint x: 334, startPoint y: 156, endPoint x: 322, endPoint y: 155, distance: 12.4
click at [322, 155] on input "40" at bounding box center [338, 145] width 62 height 28
drag, startPoint x: 322, startPoint y: 155, endPoint x: 217, endPoint y: 143, distance: 105.2
click at [217, 143] on div "Font Arial Black Font Size 40 Color" at bounding box center [294, 137] width 352 height 57
type input "20"
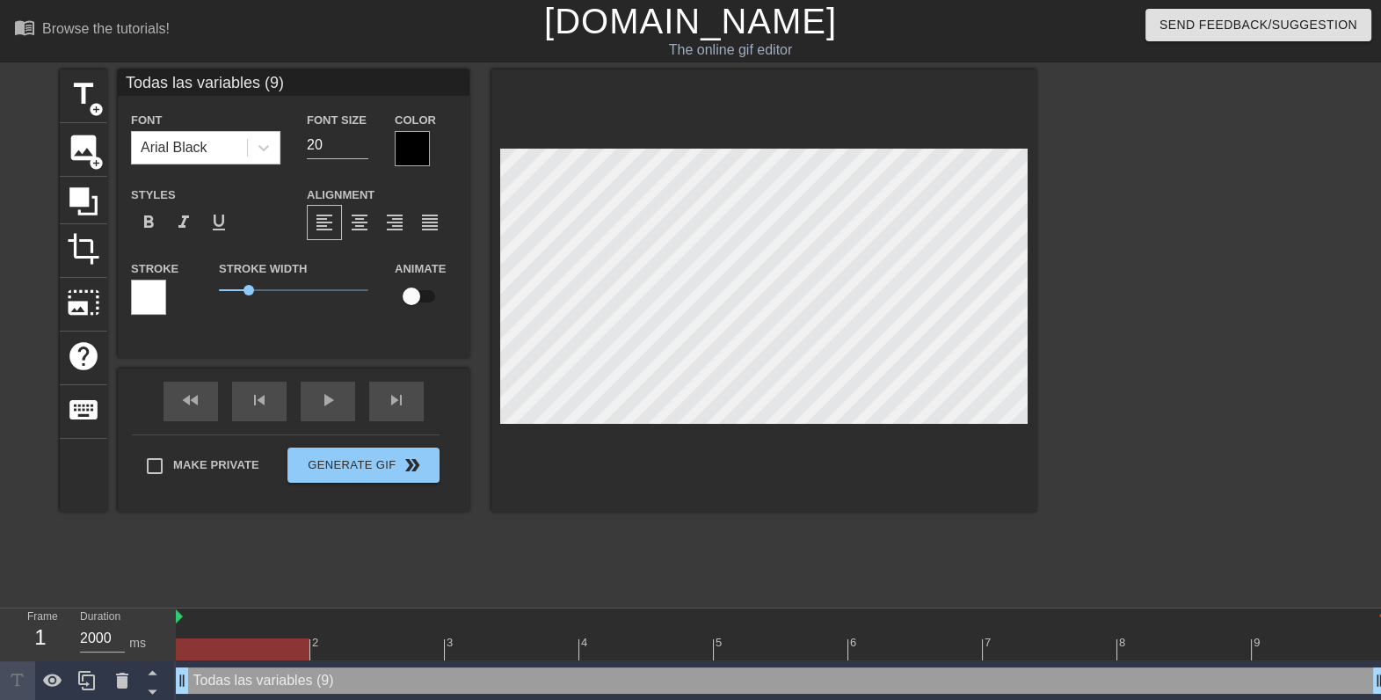
scroll to position [2, 6]
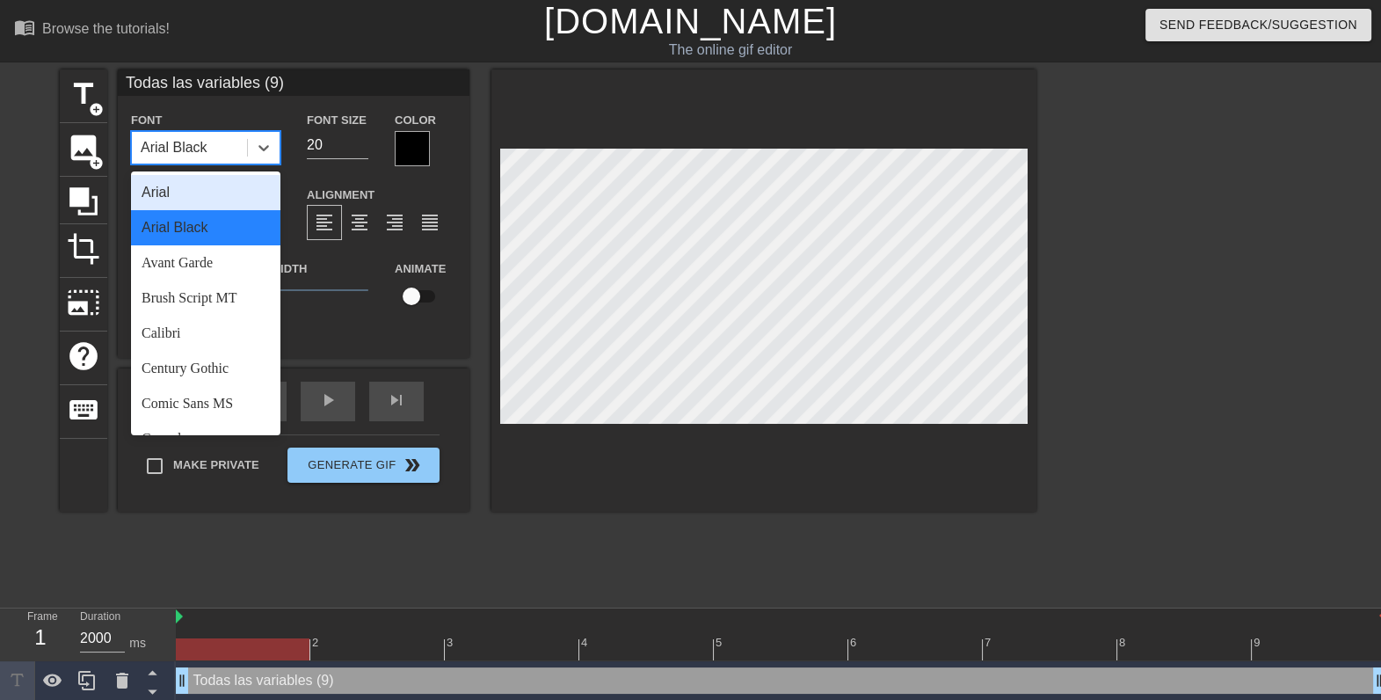
click at [242, 145] on div "Arial Black" at bounding box center [189, 148] width 115 height 32
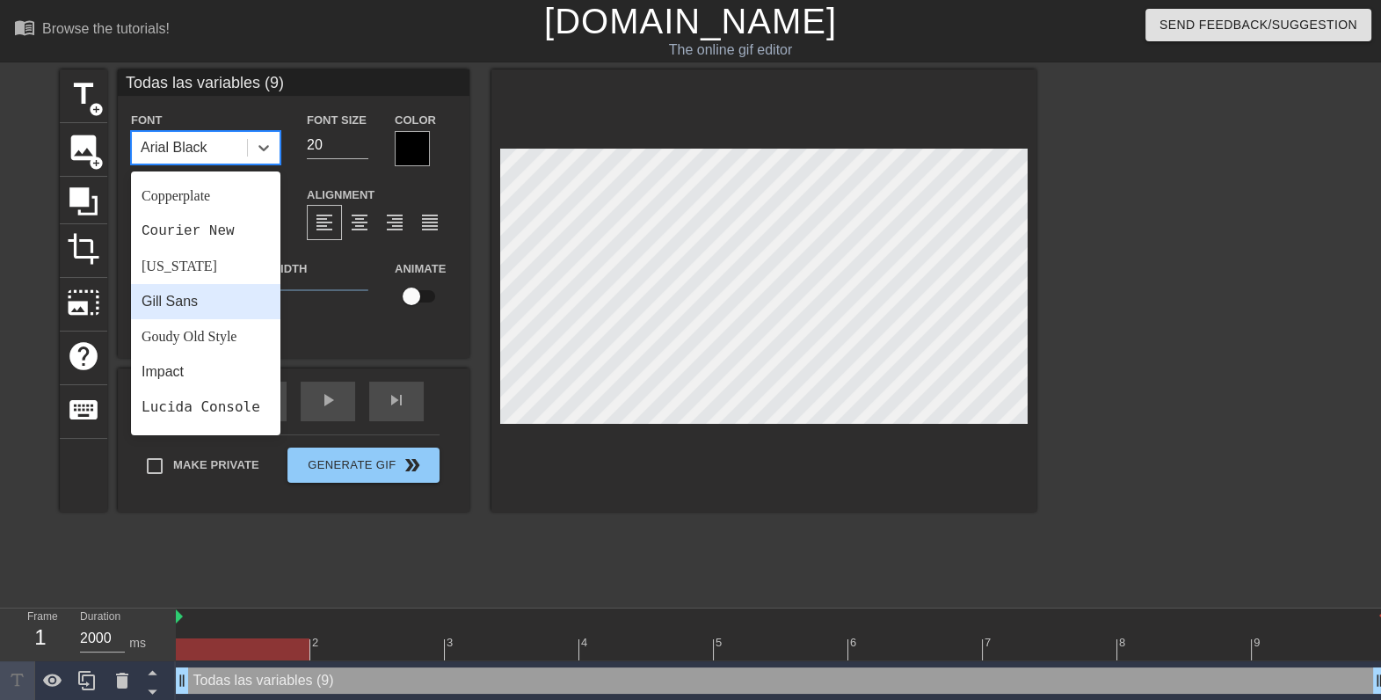
scroll to position [279, 0]
click at [163, 312] on div "Gill Sans" at bounding box center [205, 300] width 149 height 35
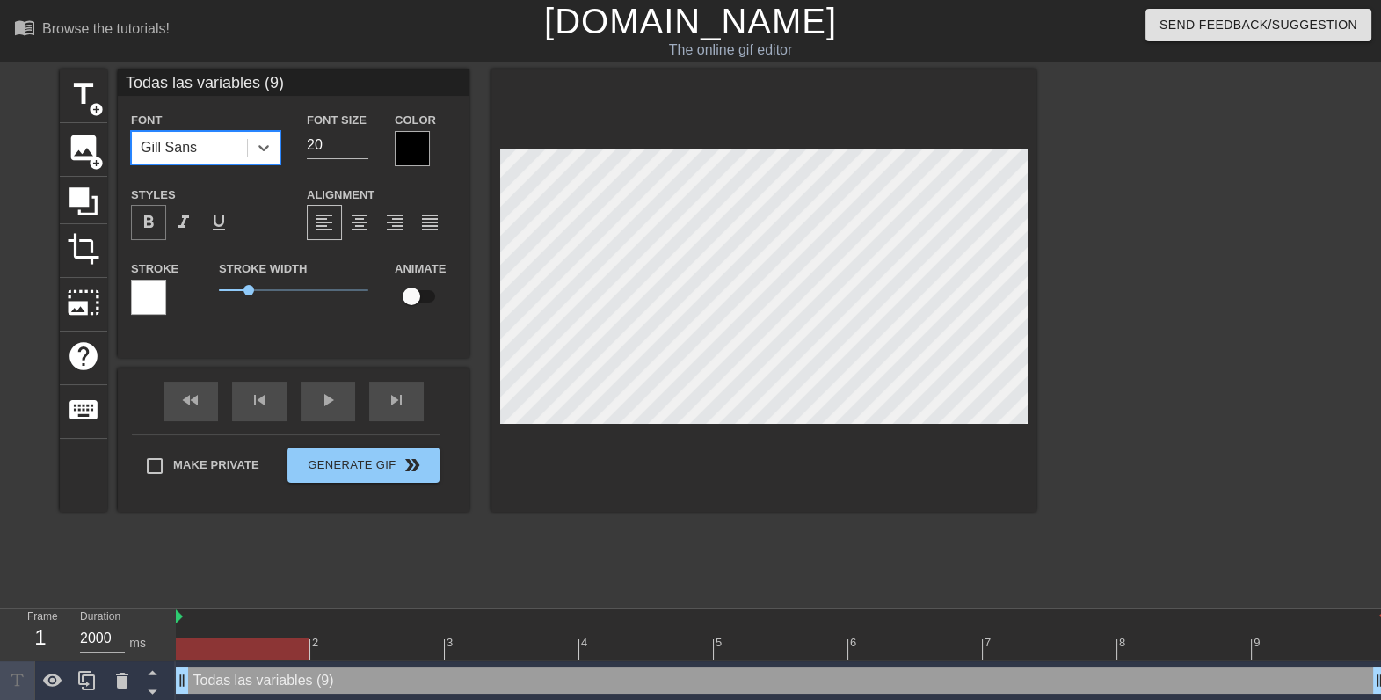
click at [145, 224] on span "format_bold" at bounding box center [148, 222] width 21 height 21
drag, startPoint x: 334, startPoint y: 149, endPoint x: 241, endPoint y: 154, distance: 93.3
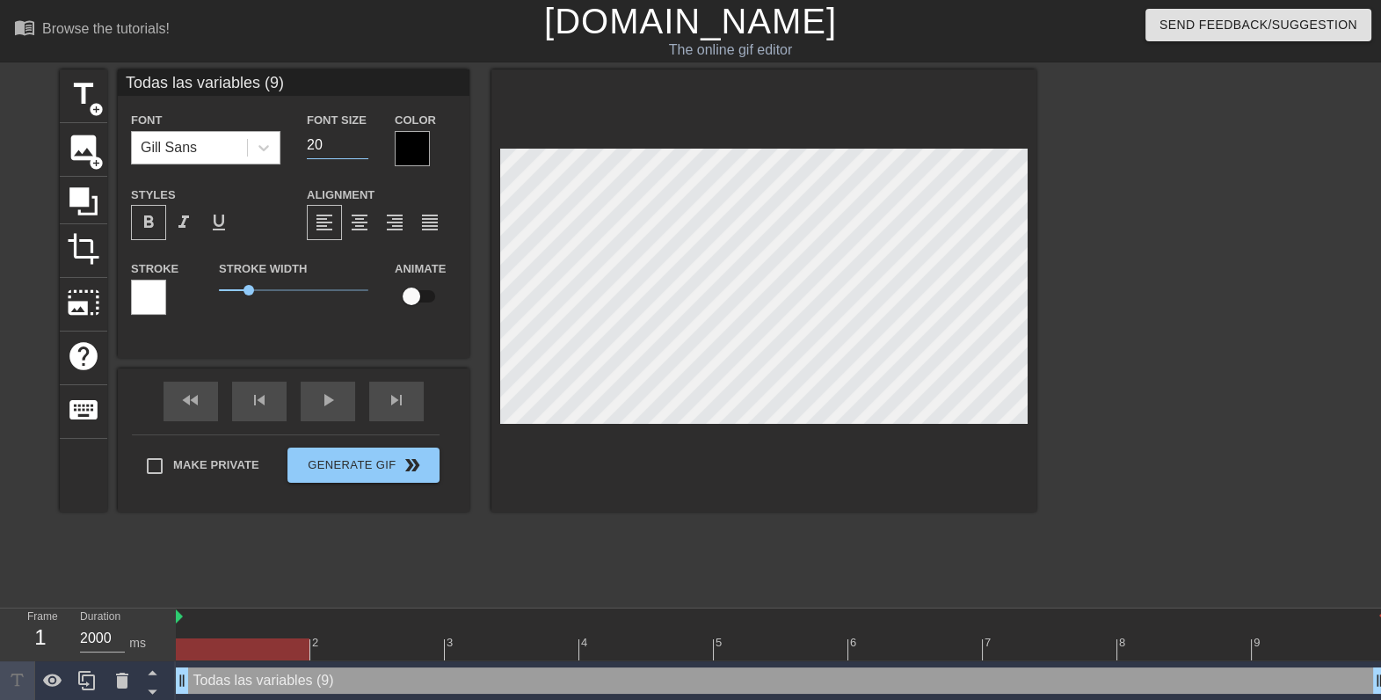
click at [241, 154] on div "Font Gill Sans Font Size 20 Color" at bounding box center [294, 137] width 352 height 57
click at [211, 141] on div "Gill Sans" at bounding box center [189, 148] width 115 height 32
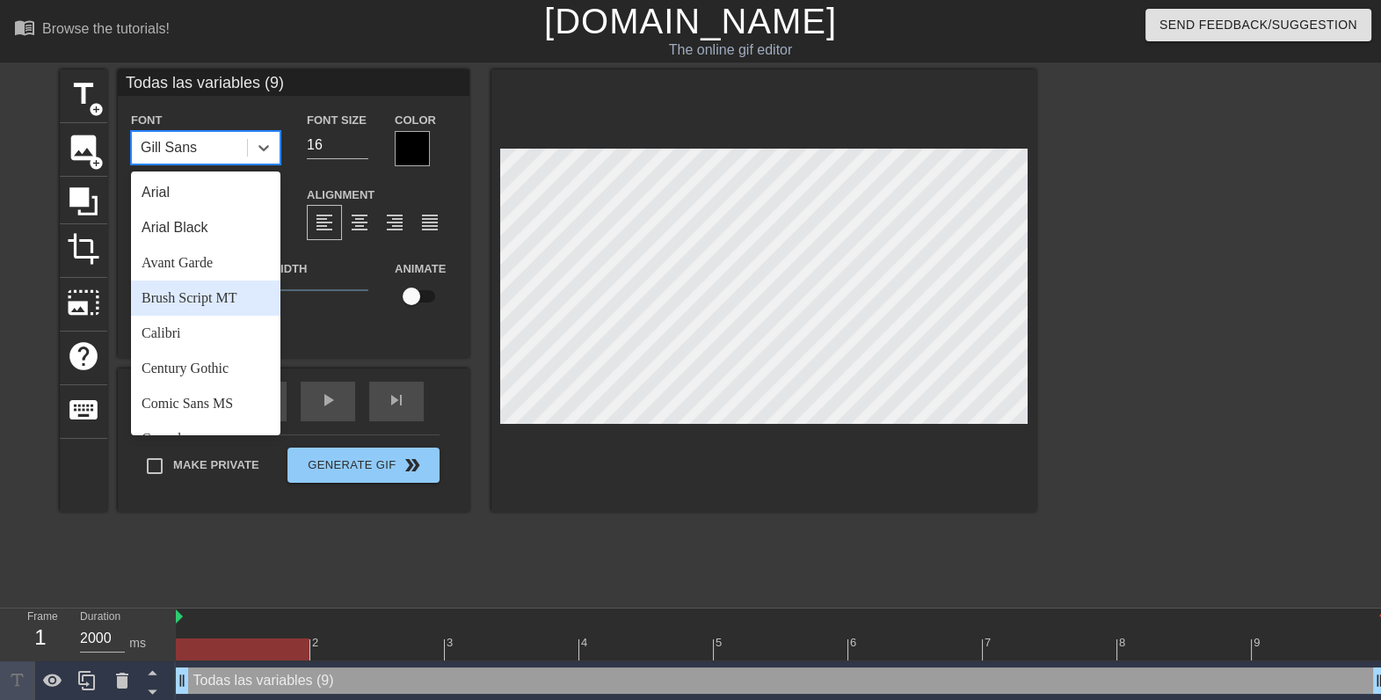
scroll to position [628, 0]
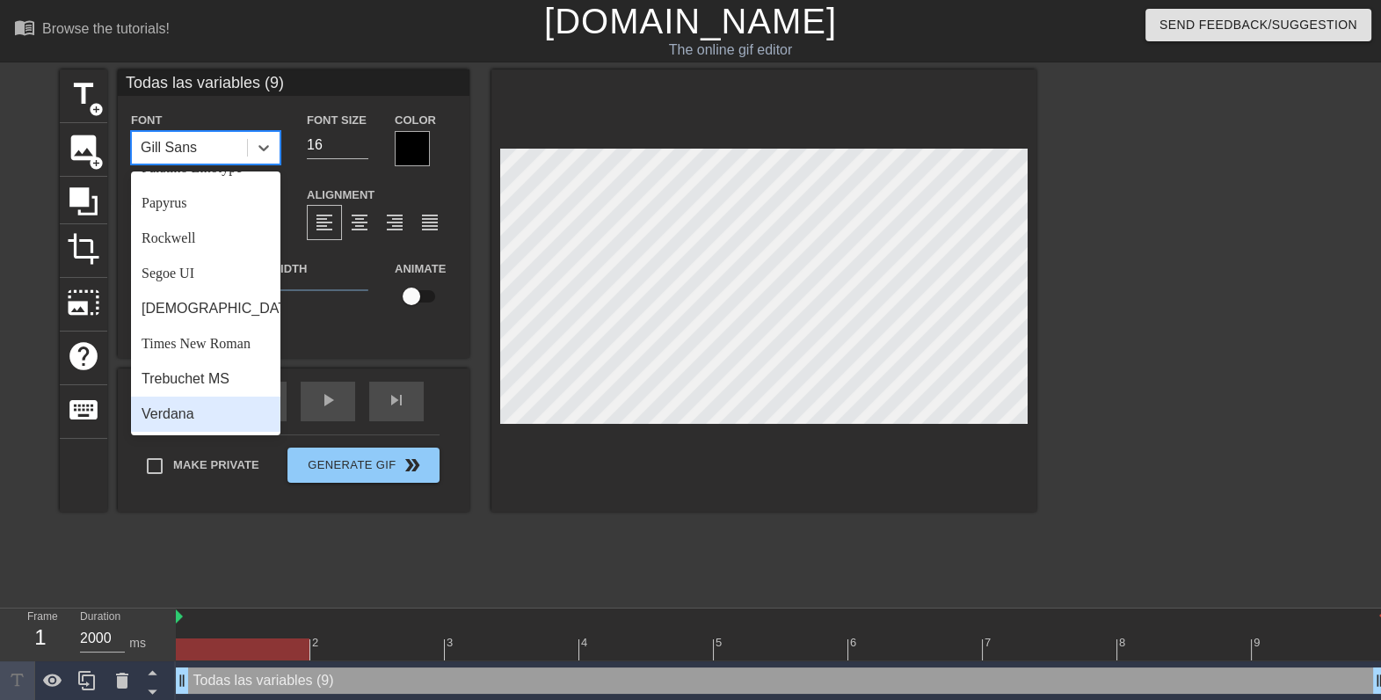
click at [182, 400] on div "Verdana" at bounding box center [205, 413] width 149 height 35
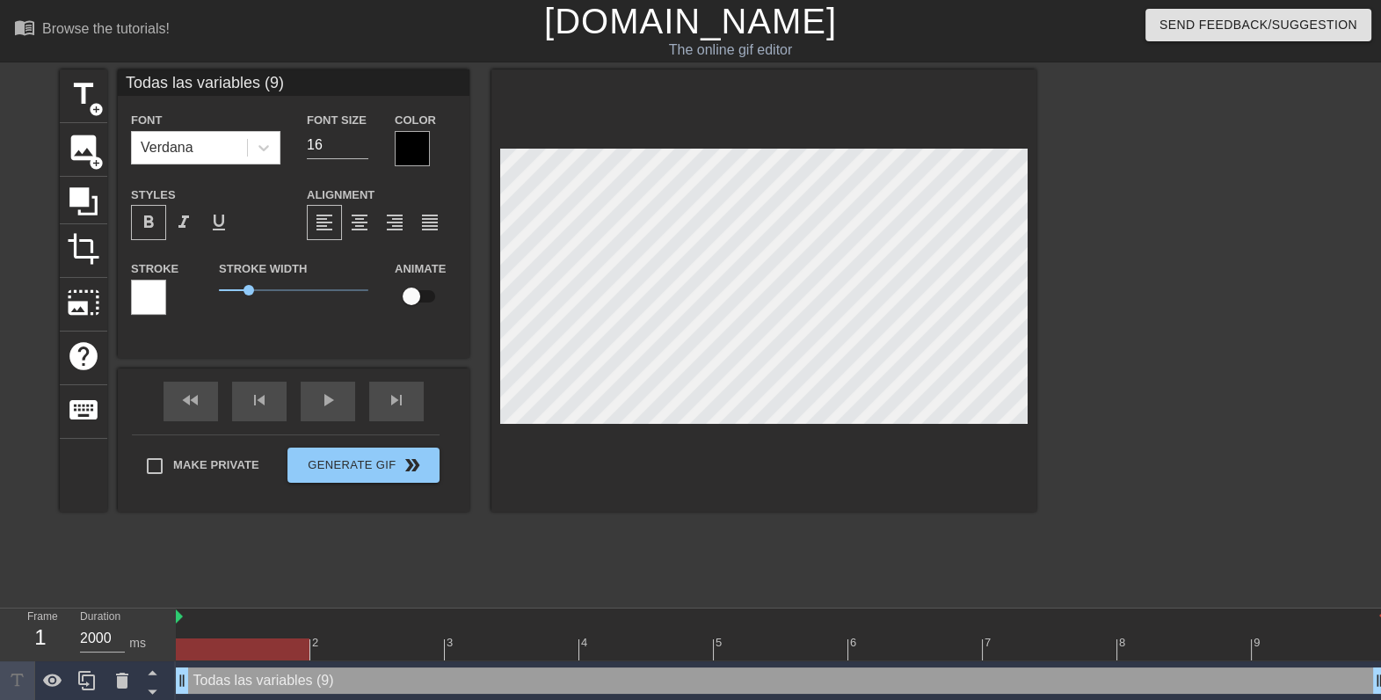
click at [149, 222] on span "format_bold" at bounding box center [148, 222] width 21 height 21
drag, startPoint x: 243, startPoint y: 284, endPoint x: 223, endPoint y: 290, distance: 20.3
click at [223, 290] on span "0.15" at bounding box center [293, 289] width 149 height 21
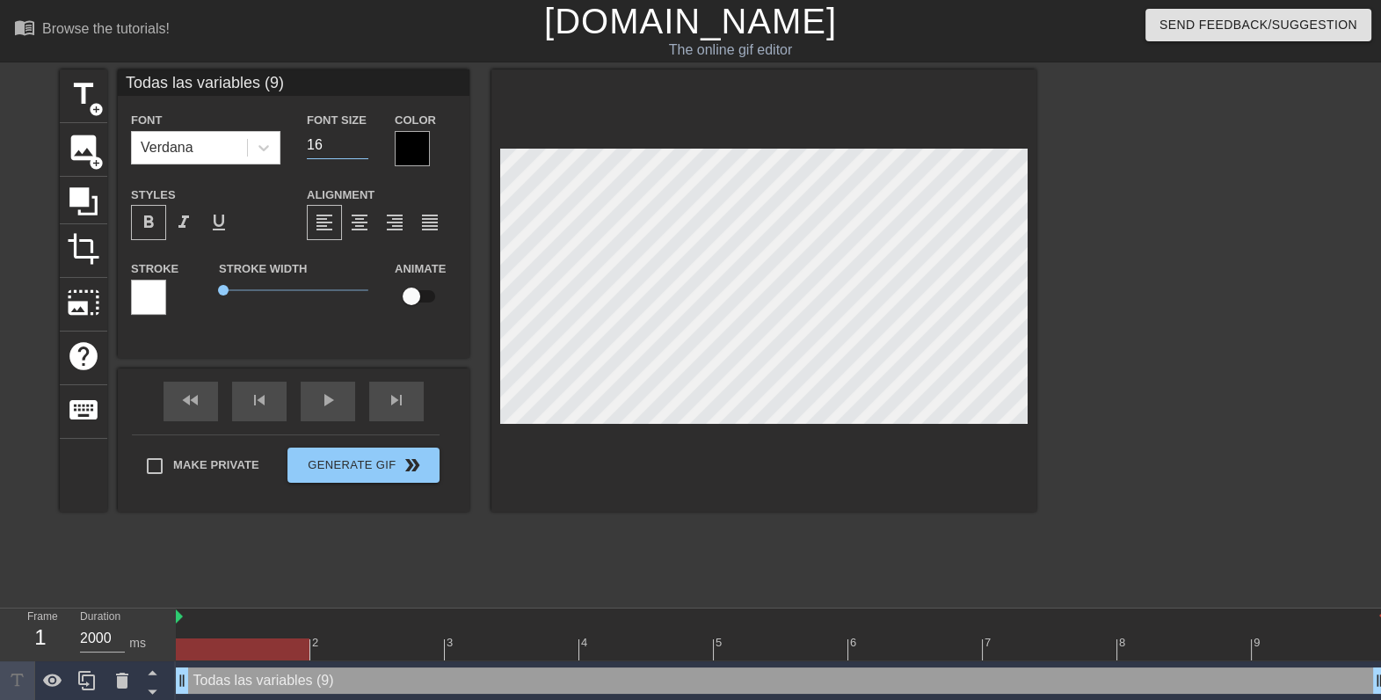
click at [351, 131] on input "16" at bounding box center [338, 145] width 62 height 28
type input "14"
type input "Todas las variables (9)"
type textarea "Todas las variables (9)"
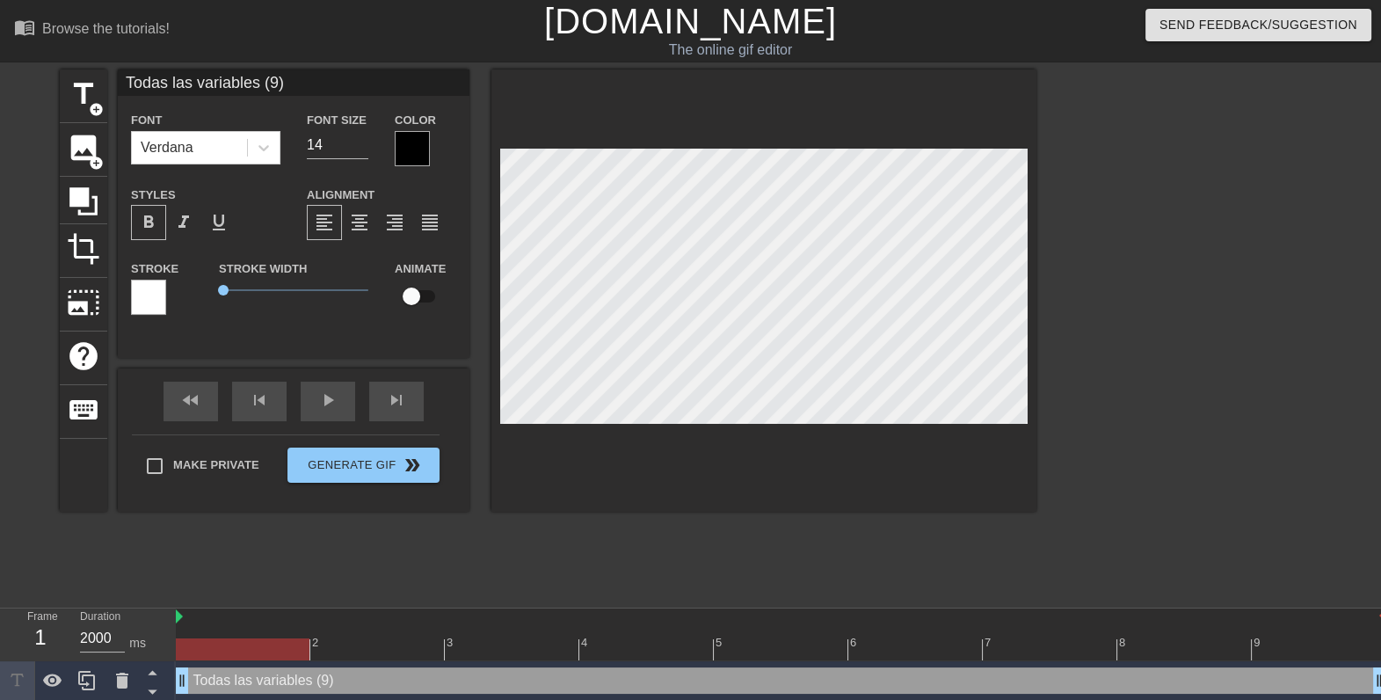
scroll to position [3, 3]
type input "Todas las variables(9)"
type textarea "Todas las variables (9)"
click at [371, 214] on div "format_align_center" at bounding box center [359, 222] width 35 height 35
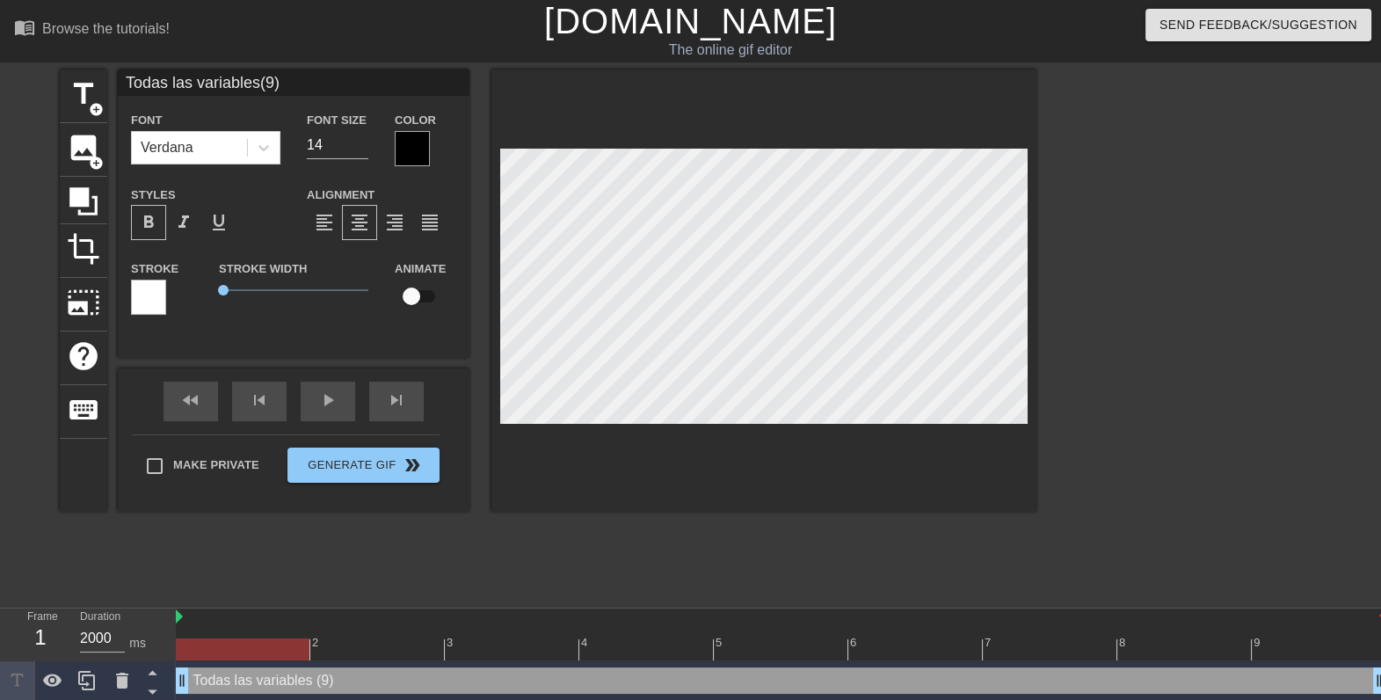
scroll to position [3, 1]
click at [127, 678] on icon at bounding box center [122, 680] width 21 height 21
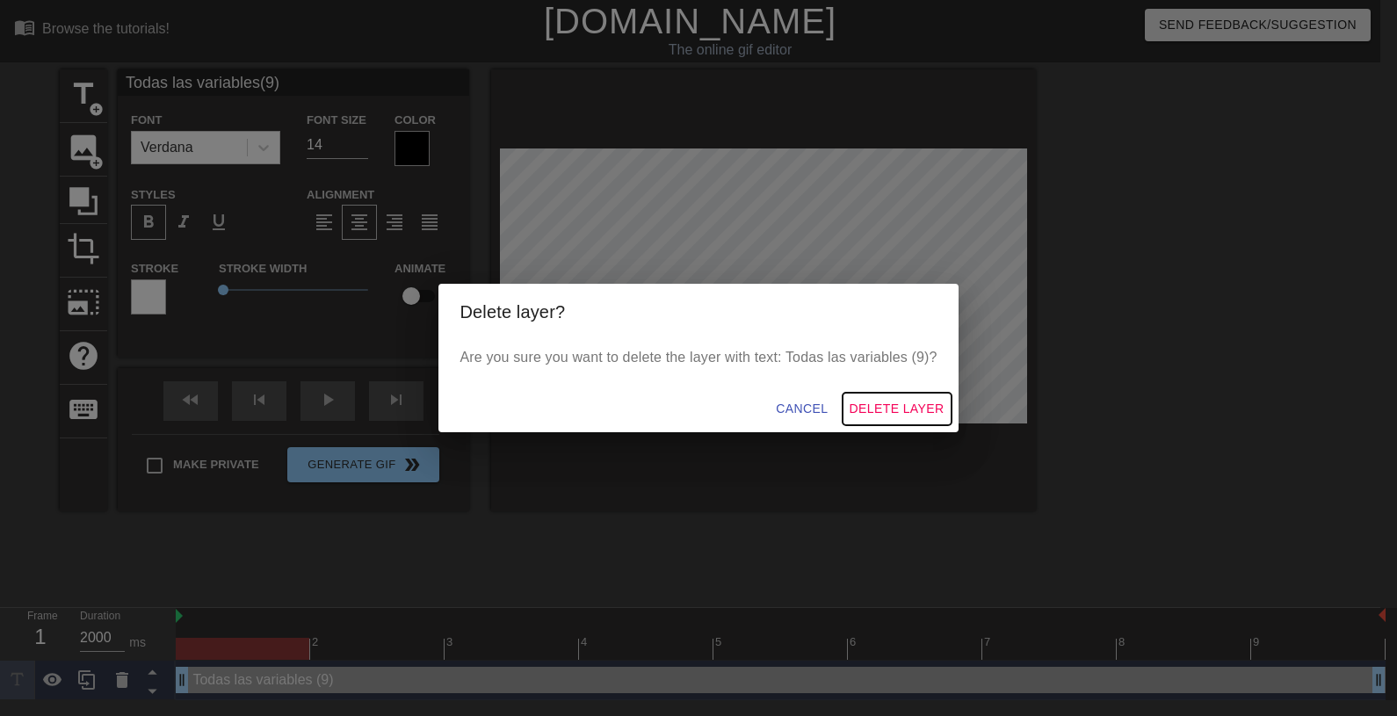
click at [886, 414] on span "Delete Layer" at bounding box center [897, 409] width 95 height 22
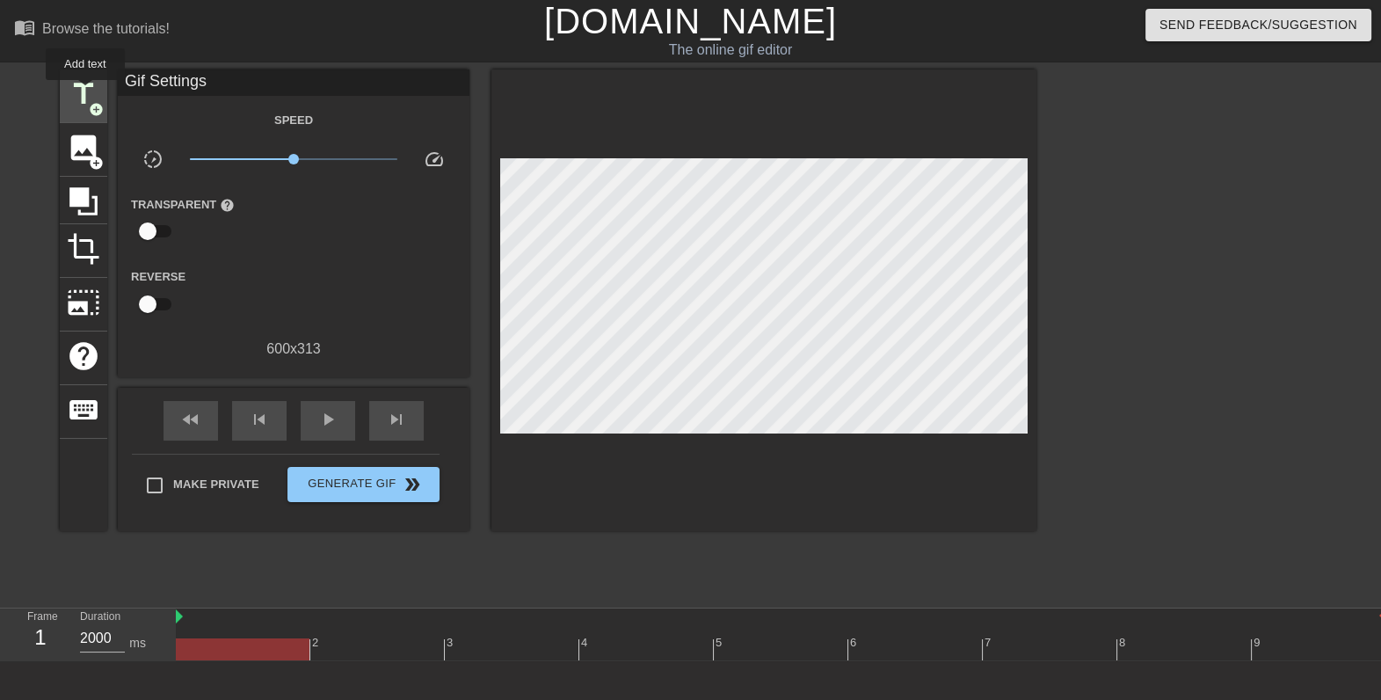
click at [85, 92] on span "title" at bounding box center [83, 93] width 33 height 33
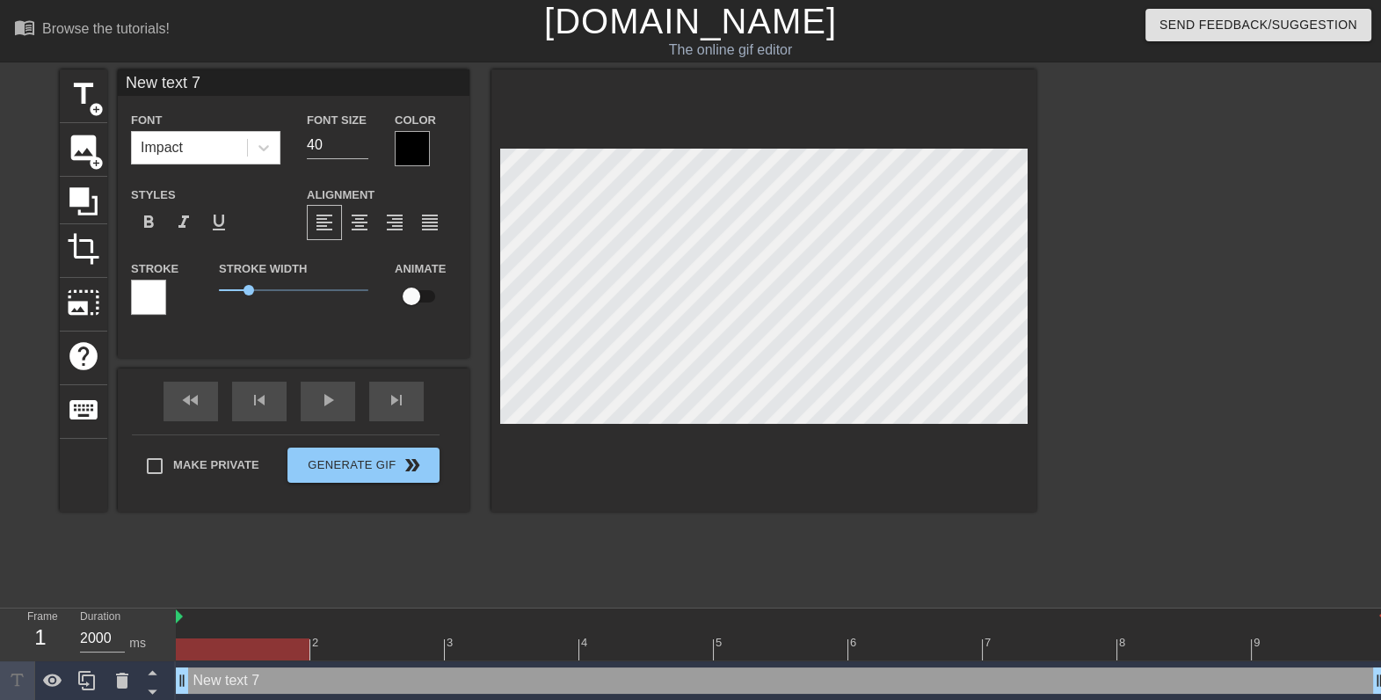
type textarea "T"
type input "T"
type textarea "To"
type input "To"
type textarea "Tod"
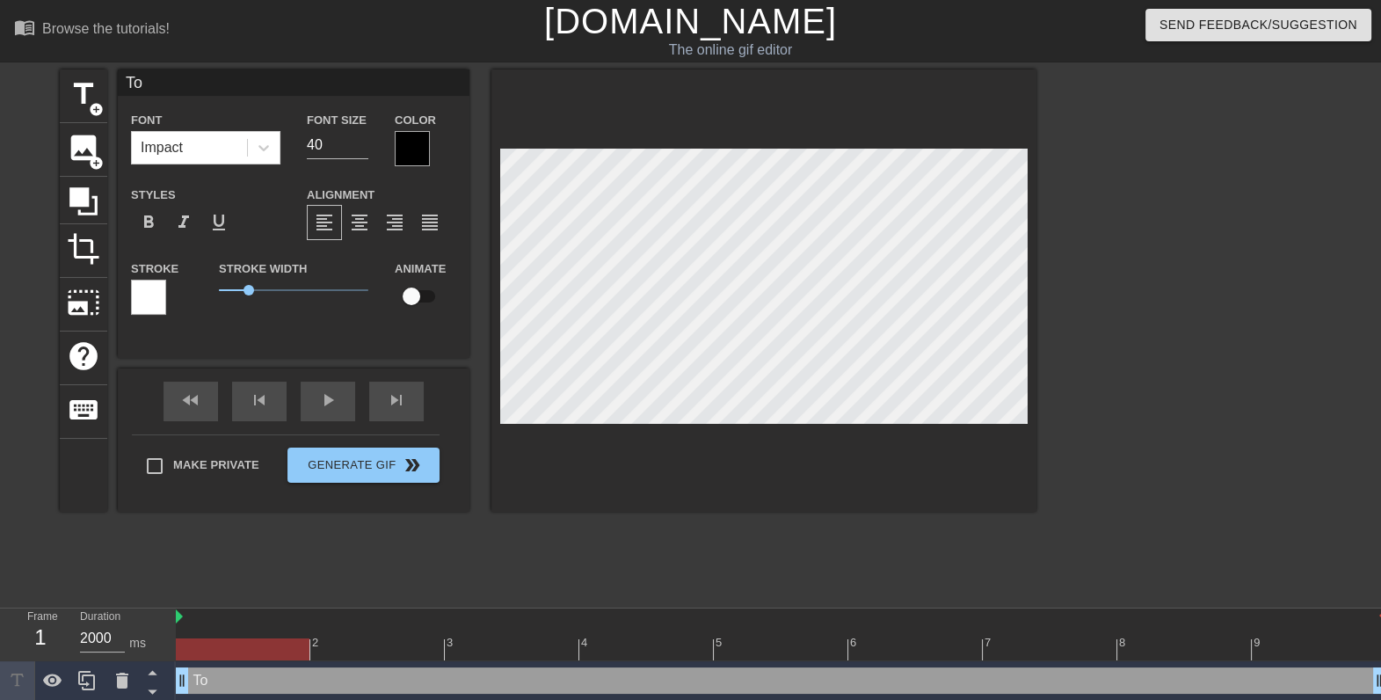
type input "Tod"
type textarea "Toda"
type input "Toda"
type textarea "Todas"
type input "Todas"
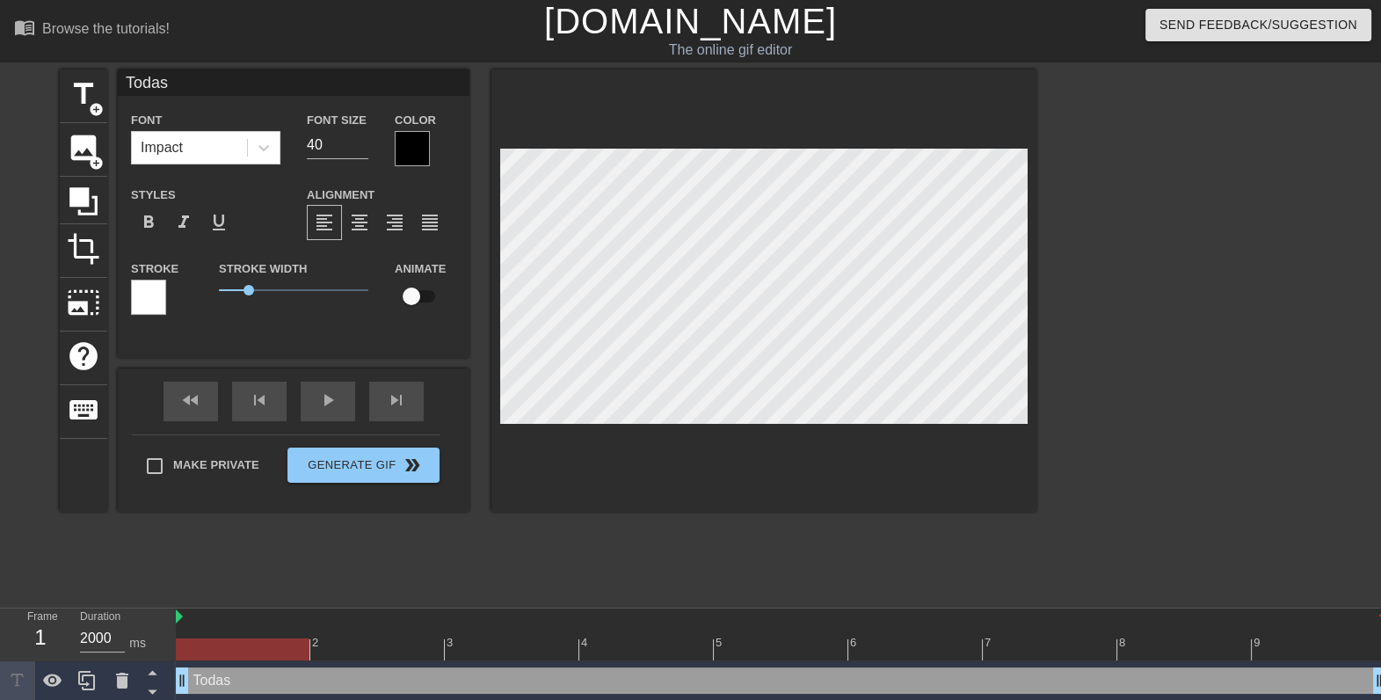
type textarea "Todas l"
type input "Todas l"
type textarea "Todas la"
type input "Todas la"
type textarea "Todas las"
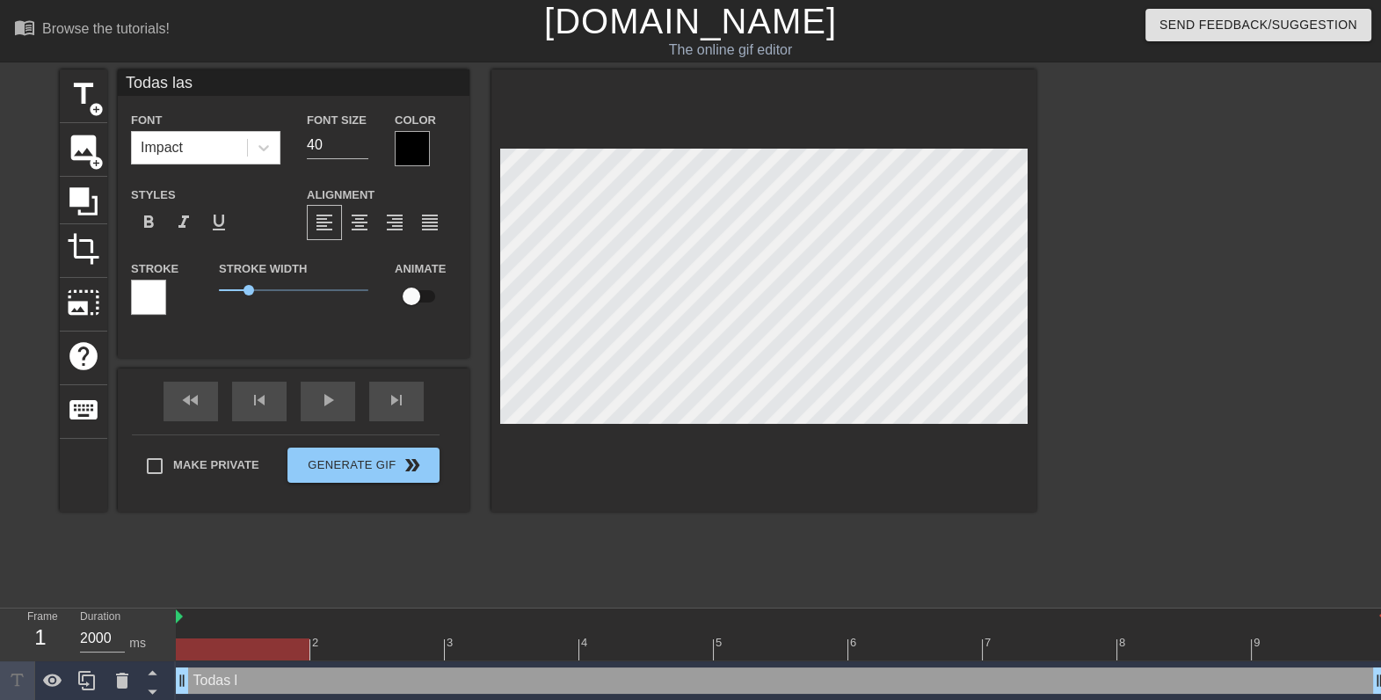
type input "Todas las"
type textarea "Todas las v"
type input "Todas las v"
type textarea "Todas las va"
type input "Todas las va"
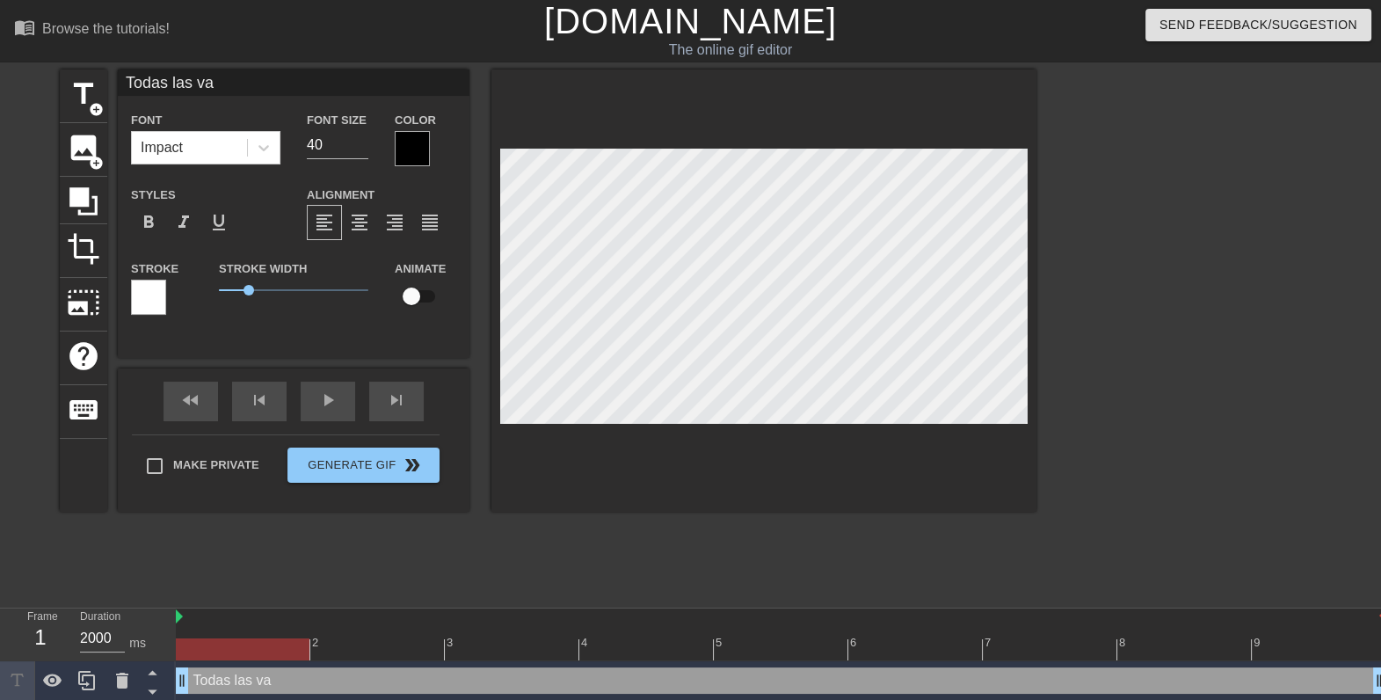
type textarea "Todas las var"
type input "Todas las var"
type textarea "Todas las vari"
type input "Todas las vari"
type textarea "Todas las varia"
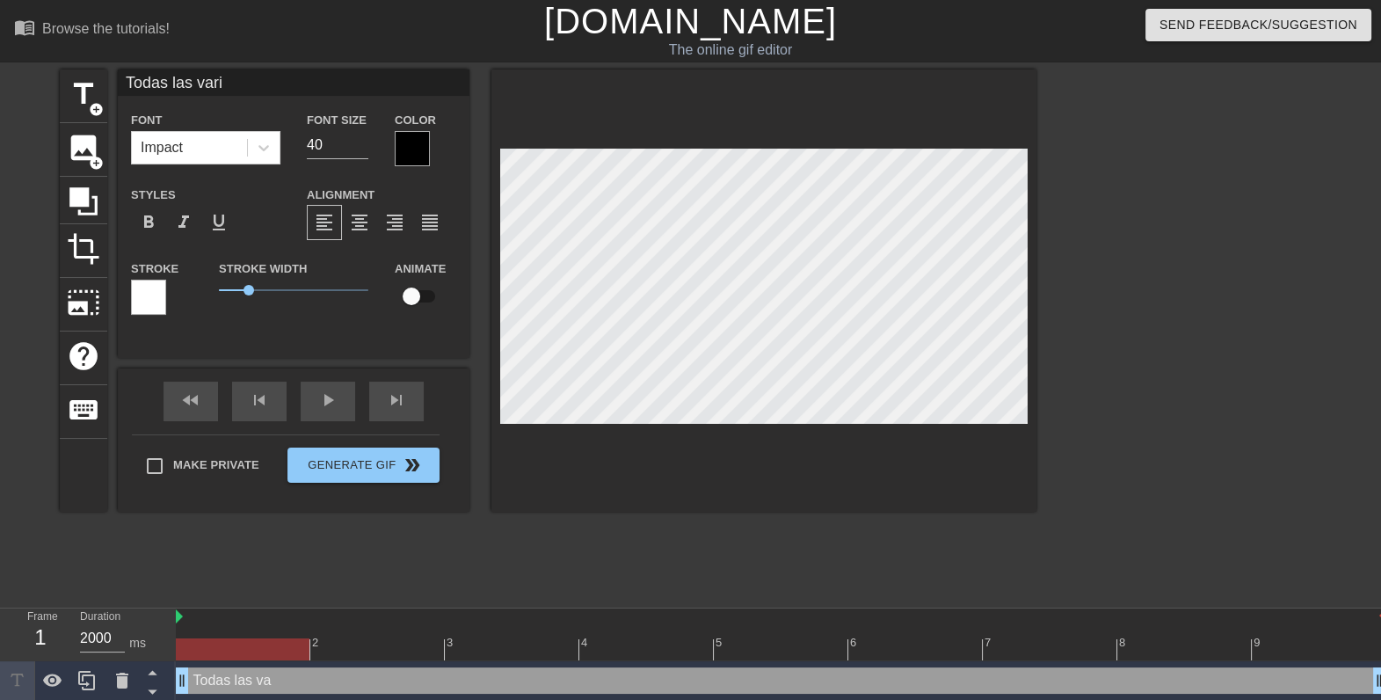
type input "Todas las varia"
type textarea "Todas las varial"
type input "Todas las varia"
type textarea "Todas las variab"
type input "Todas las variab"
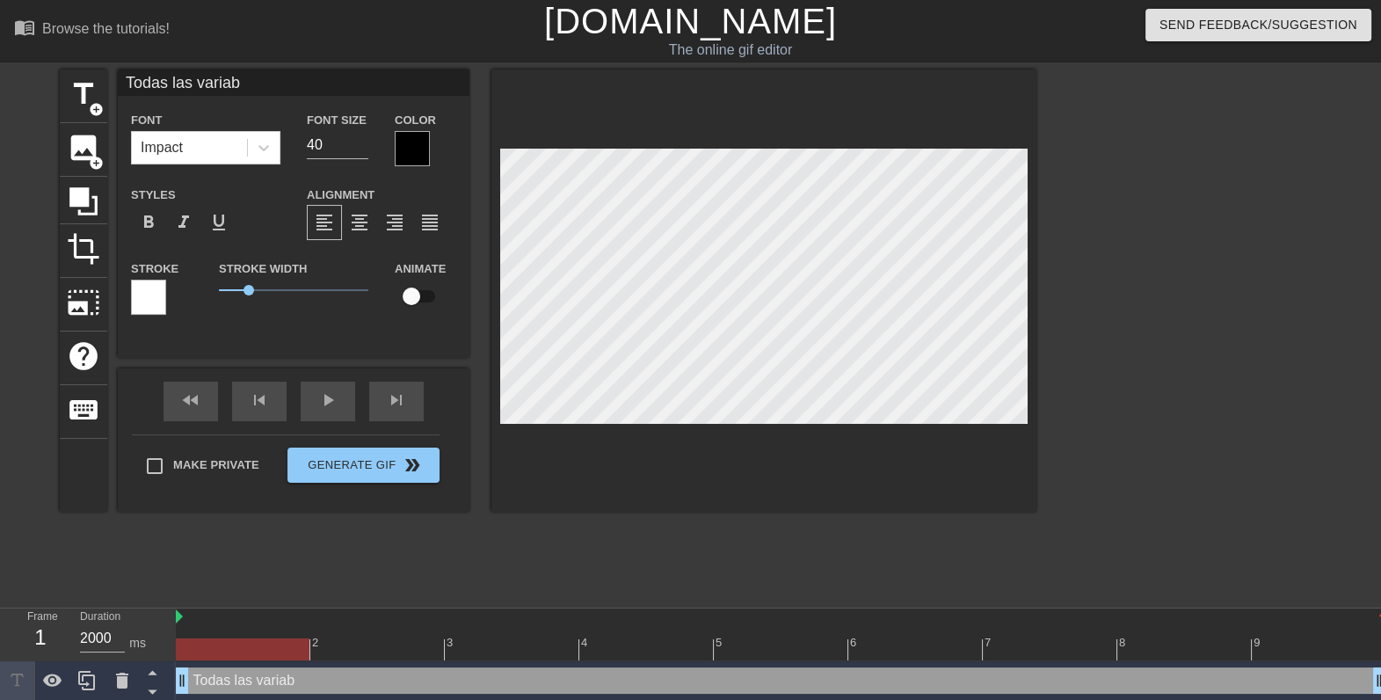
type textarea "Todas las variabl"
type input "Todas las variabl"
type textarea "Todas las variable"
type input "Todas las variable"
type textarea "Todas las variables"
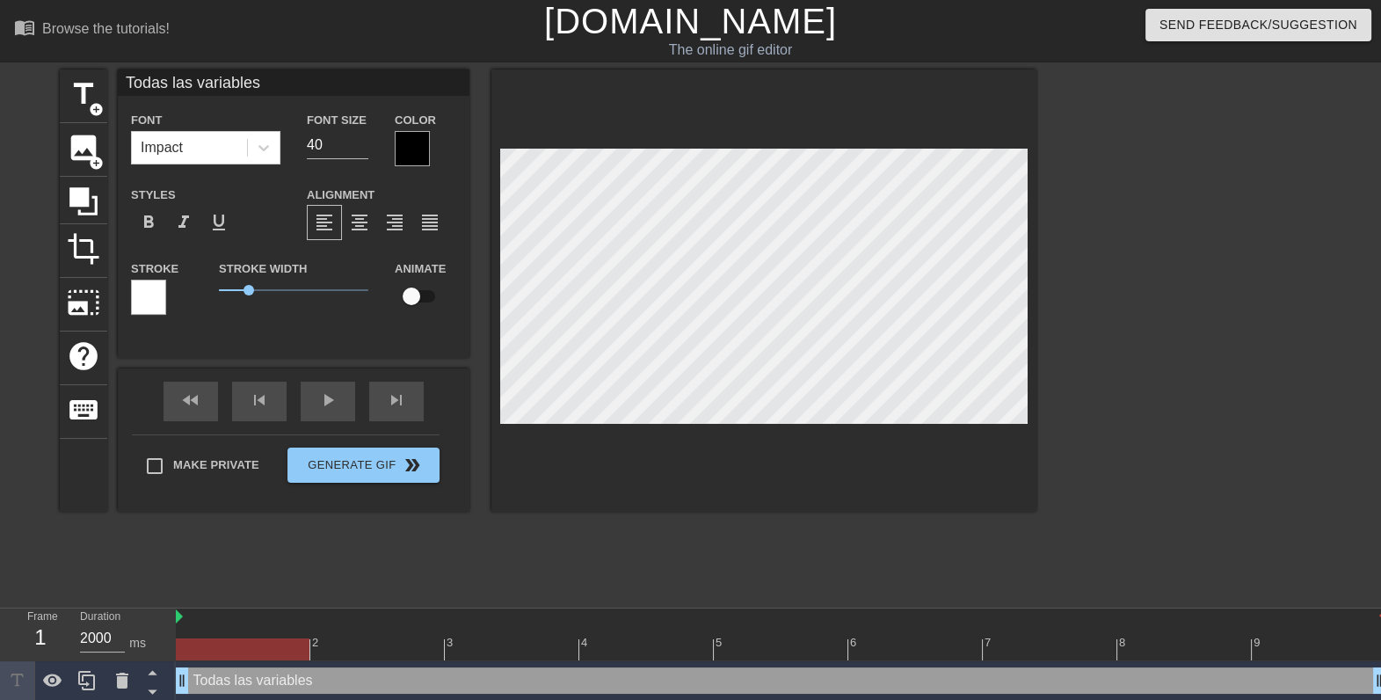
type input "Todas las variables"
type textarea "Todas las variables ("
type input "Todas las variables("
type textarea "Todas las variables ()"
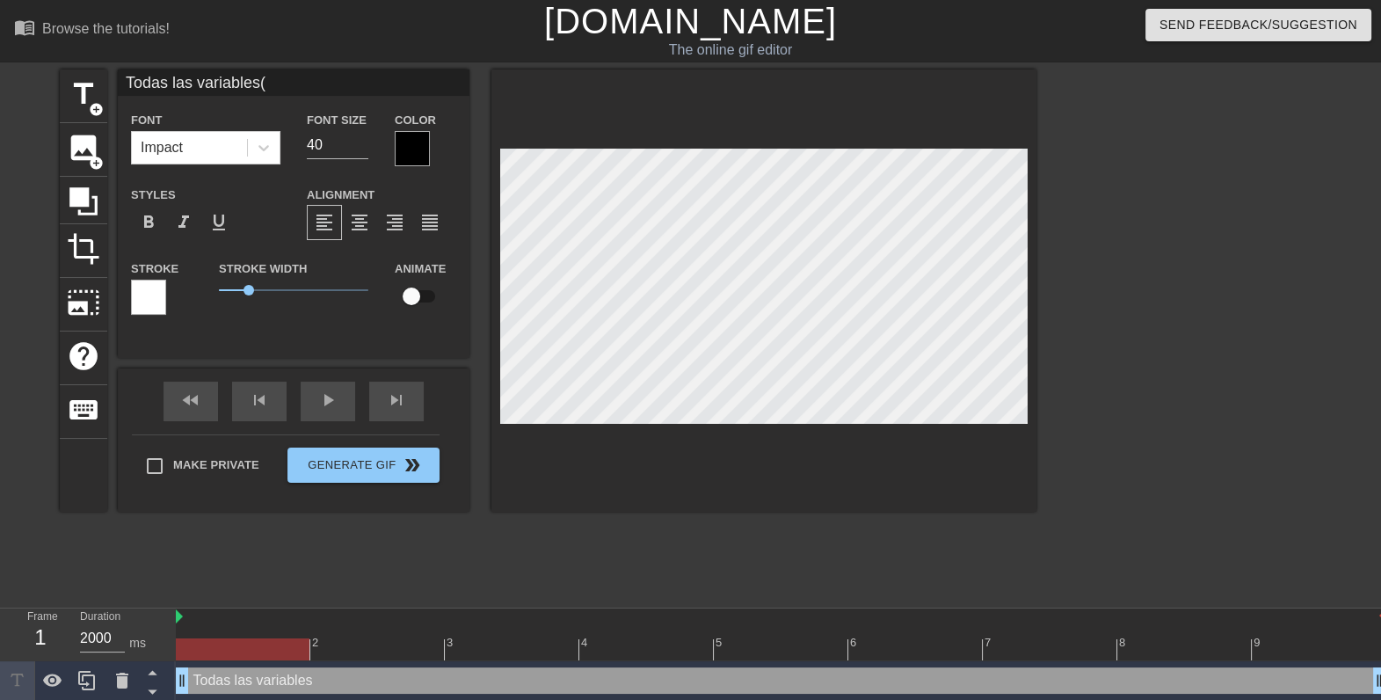
type input "Todas las variables()"
type textarea "Todas las variables (9)"
type input "Todas las variables(9)"
type textarea "Todas las variables (9)"
click at [359, 214] on span "format_align_center" at bounding box center [359, 222] width 21 height 21
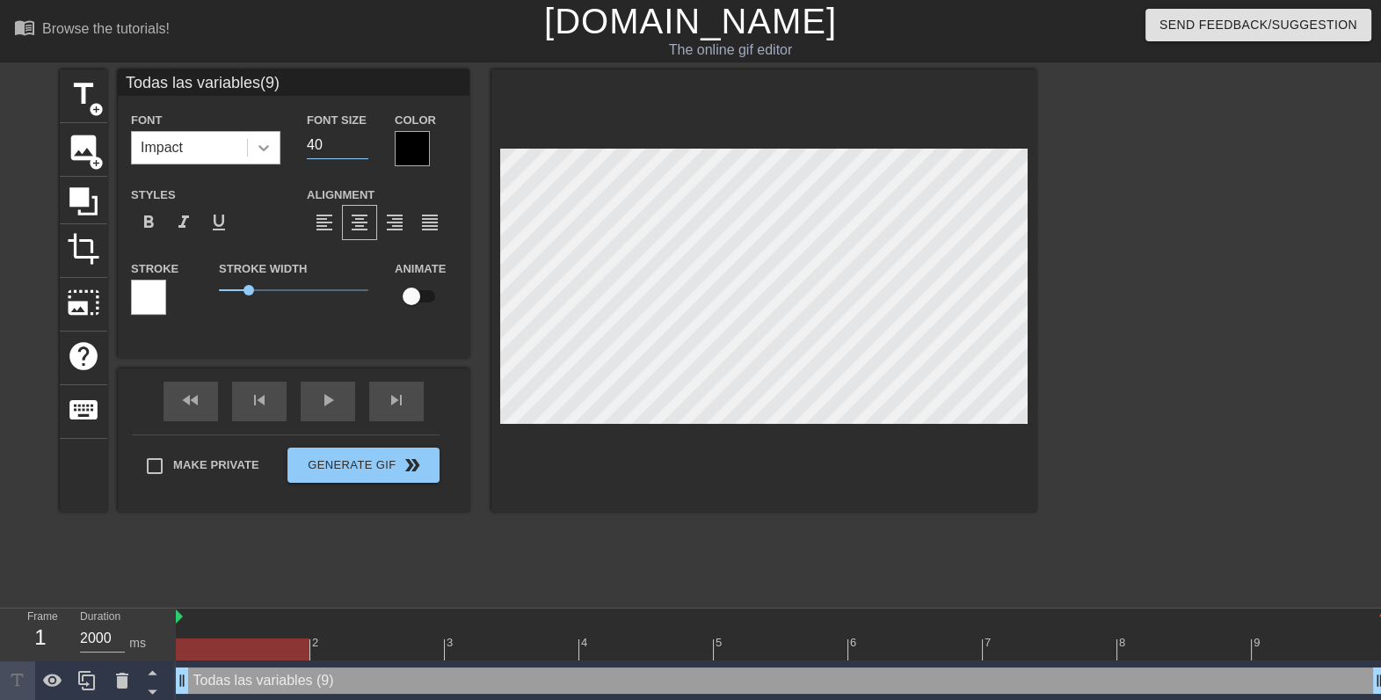
drag, startPoint x: 328, startPoint y: 156, endPoint x: 265, endPoint y: 144, distance: 63.6
click at [265, 144] on div "Font Impact Font Size 40 Color" at bounding box center [294, 137] width 352 height 57
type input "1"
type input "Todas las variables(9)"
type input "14"
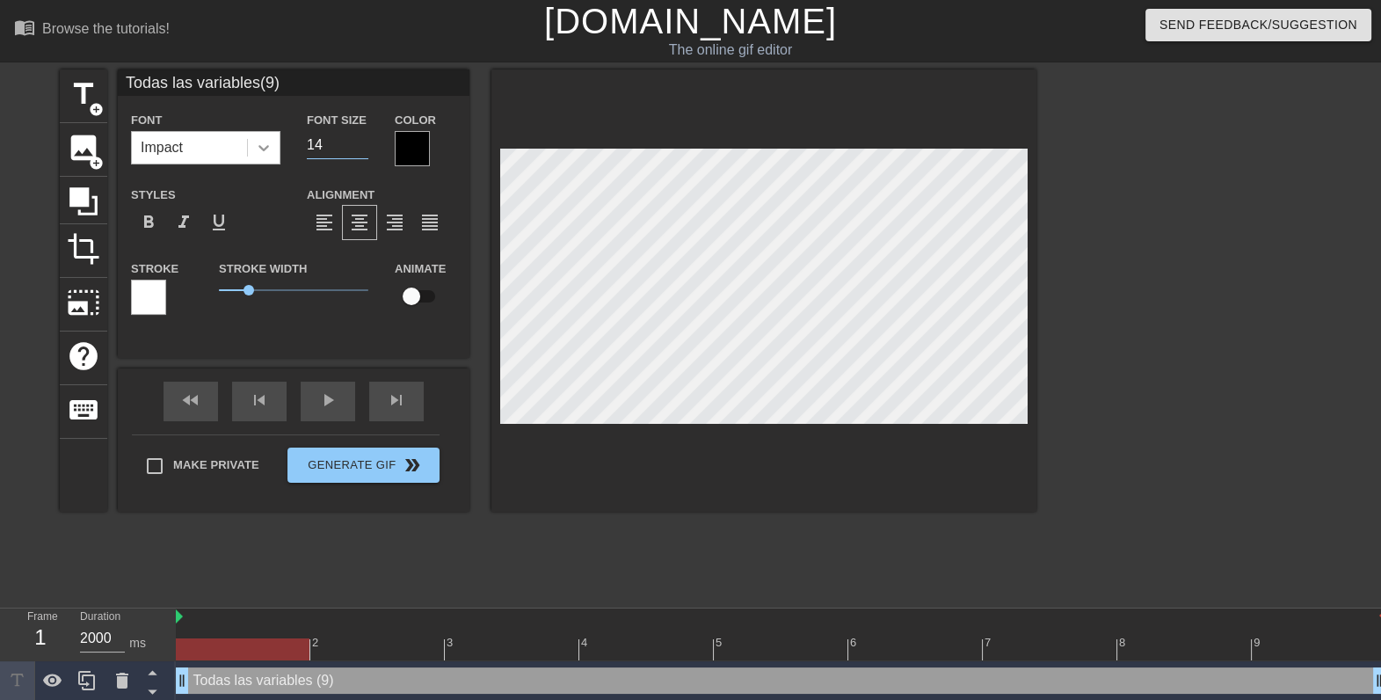
type input "Todas las variables(9)"
type input "14"
drag, startPoint x: 250, startPoint y: 289, endPoint x: 234, endPoint y: 305, distance: 22.4
click at [234, 305] on div "Stroke Width 0.5" at bounding box center [294, 293] width 176 height 73
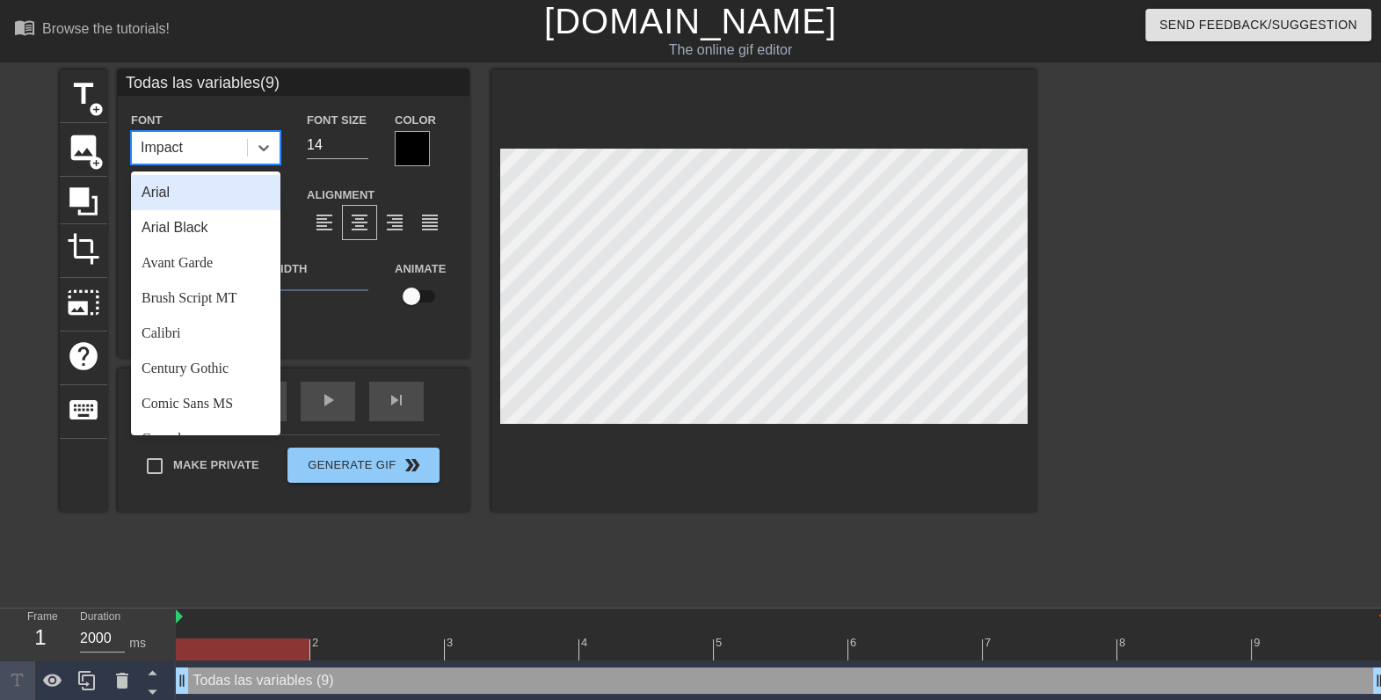
click at [246, 142] on div "Impact" at bounding box center [189, 148] width 115 height 32
click at [214, 237] on div "Arial Black" at bounding box center [205, 227] width 149 height 35
click at [277, 138] on div at bounding box center [264, 148] width 32 height 32
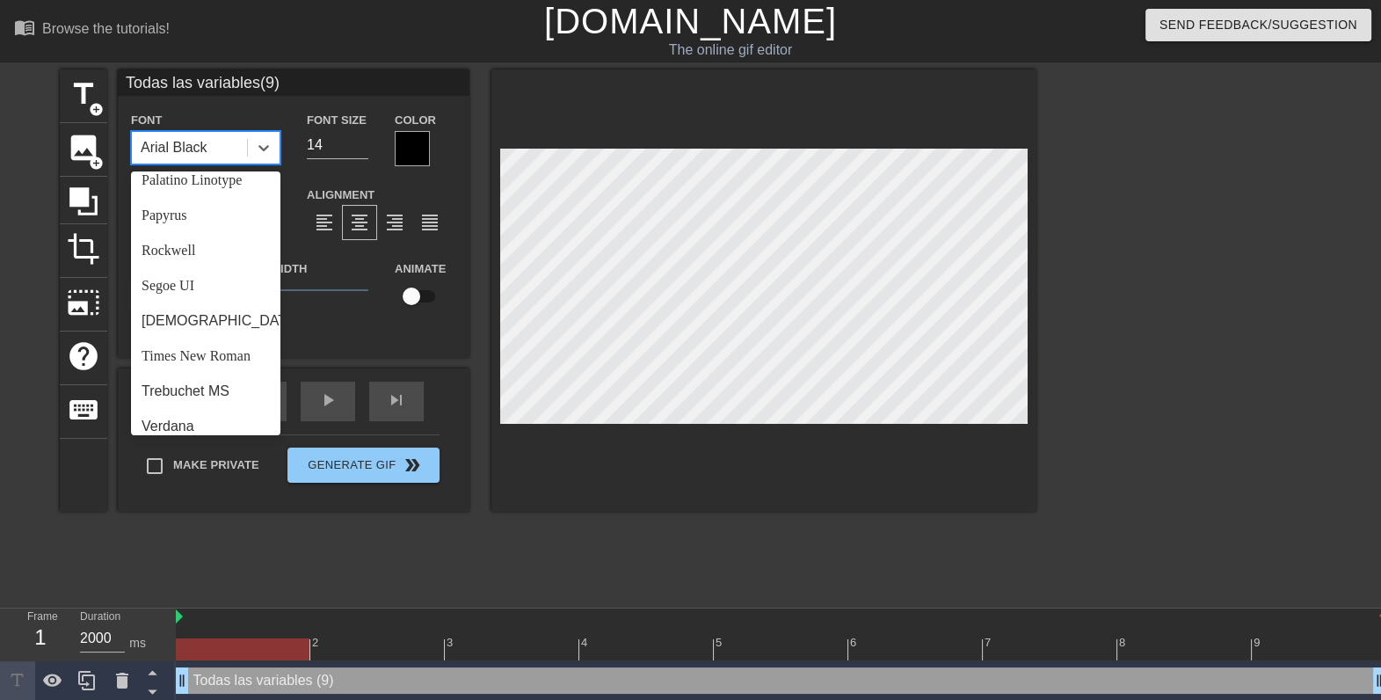
scroll to position [628, 0]
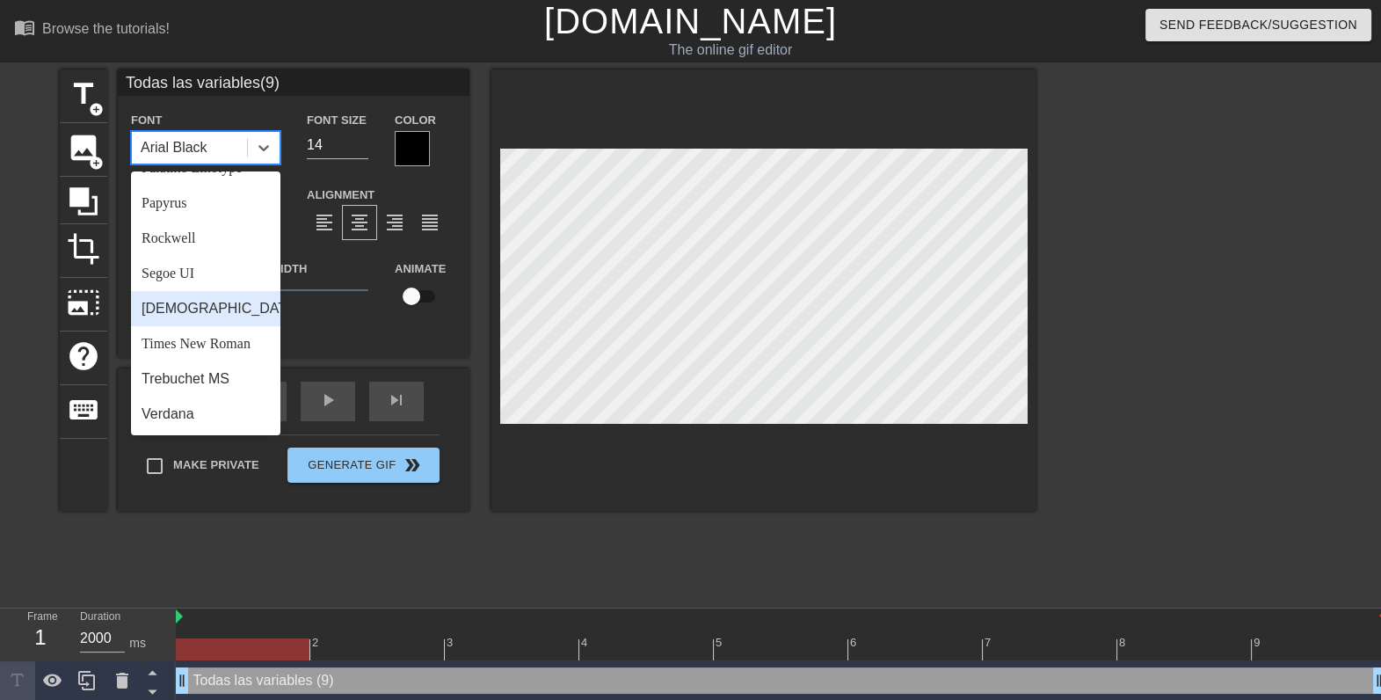
click at [214, 300] on div "Tahoma" at bounding box center [205, 308] width 149 height 35
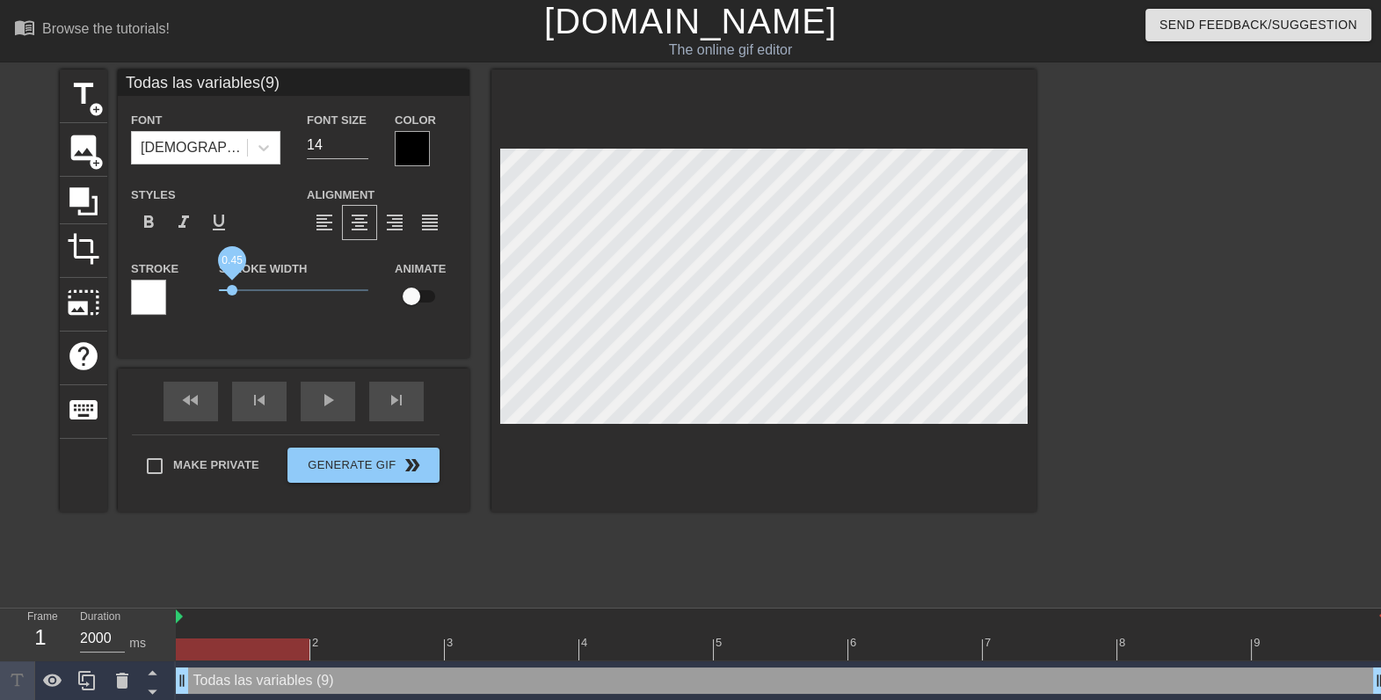
type input "Todas las variables(9)"
drag, startPoint x: 242, startPoint y: 299, endPoint x: 192, endPoint y: 298, distance: 49.2
click at [192, 298] on div "Stroke Stroke Width 0 Animate" at bounding box center [294, 293] width 352 height 73
drag, startPoint x: 326, startPoint y: 147, endPoint x: 315, endPoint y: 151, distance: 11.4
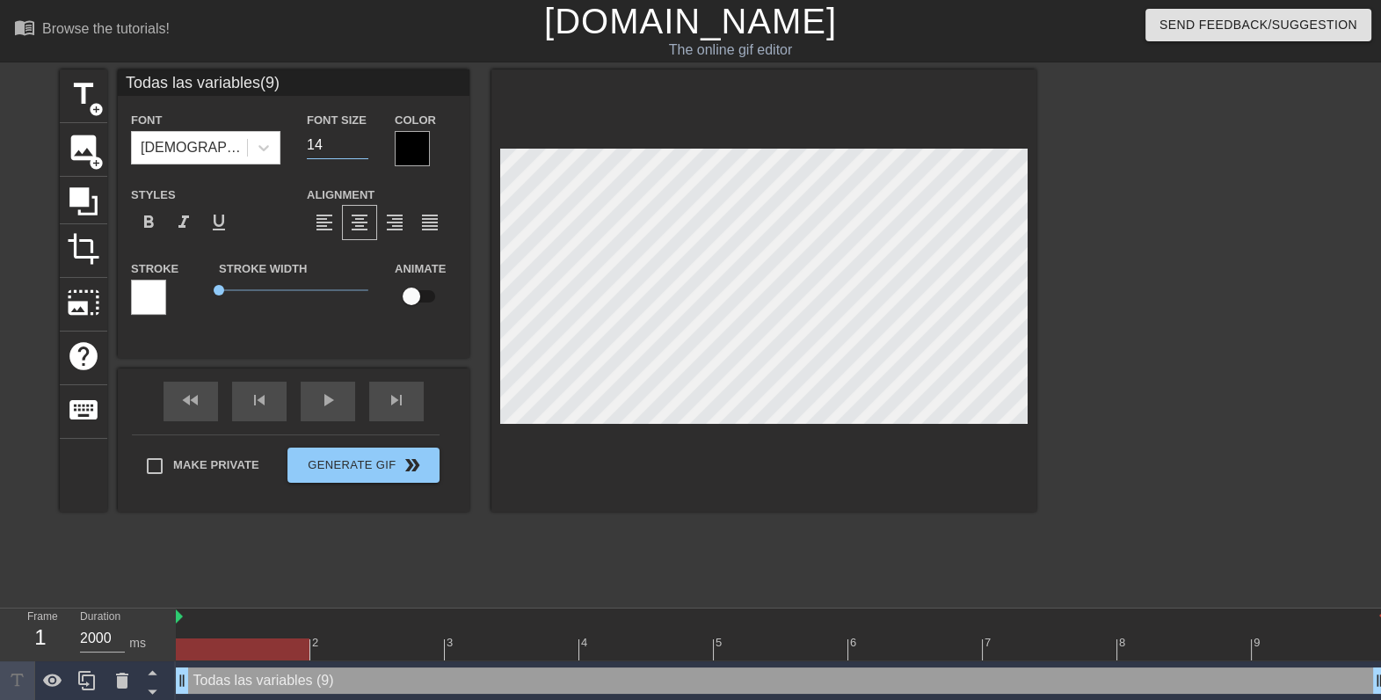
click at [315, 151] on input "14" at bounding box center [338, 145] width 62 height 28
type input "12"
type input "Todas las variables(9)"
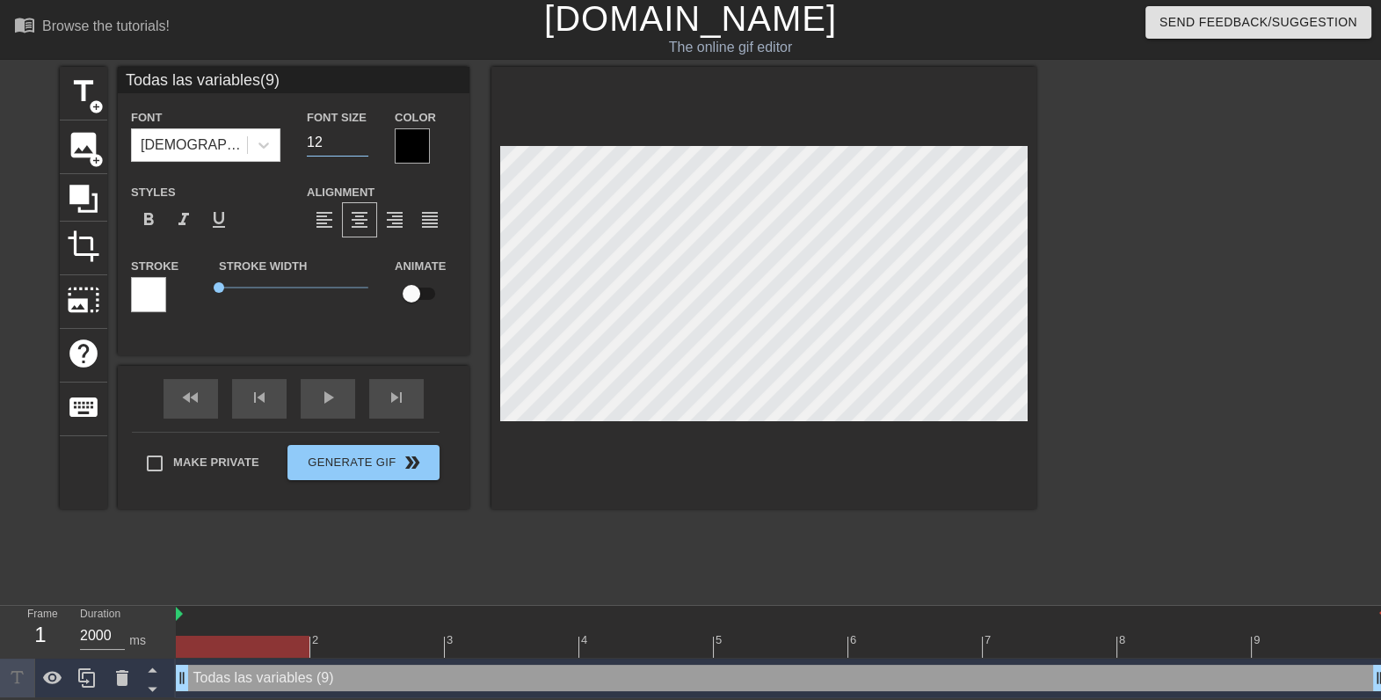
scroll to position [0, 0]
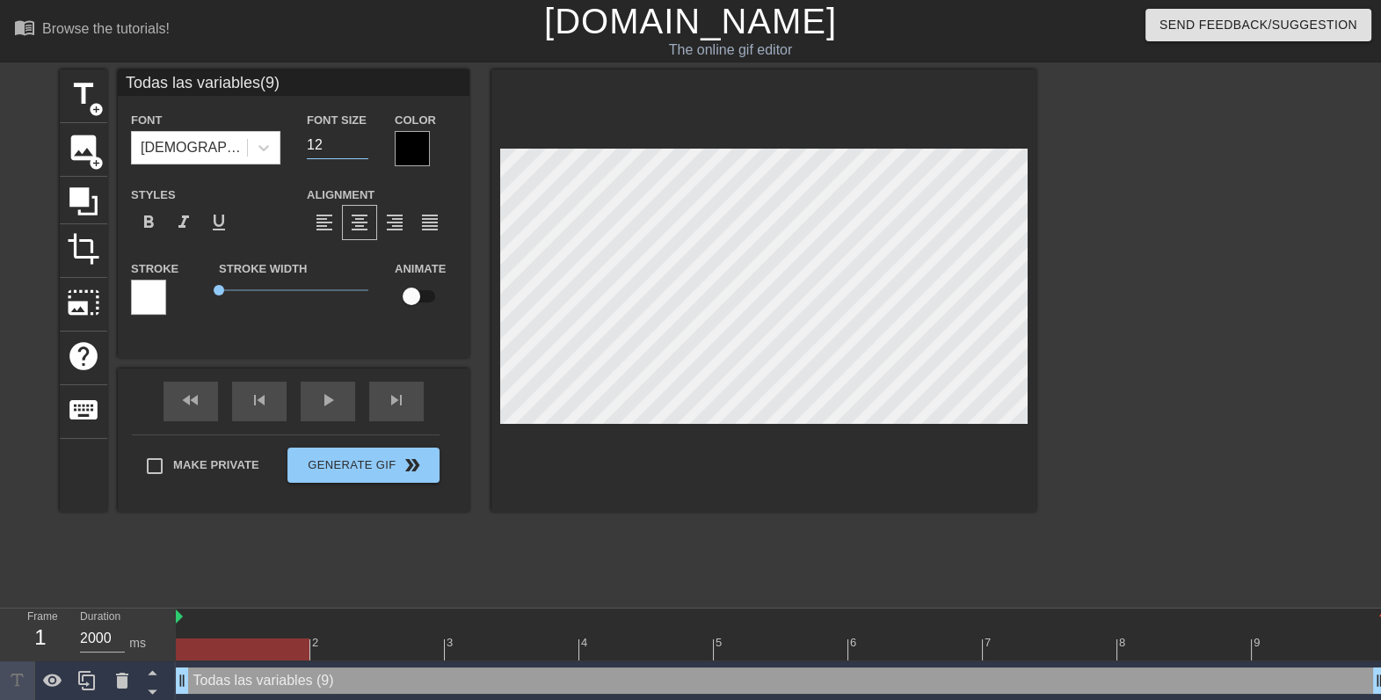
type input "12"
click at [74, 178] on div at bounding box center [83, 200] width 47 height 47
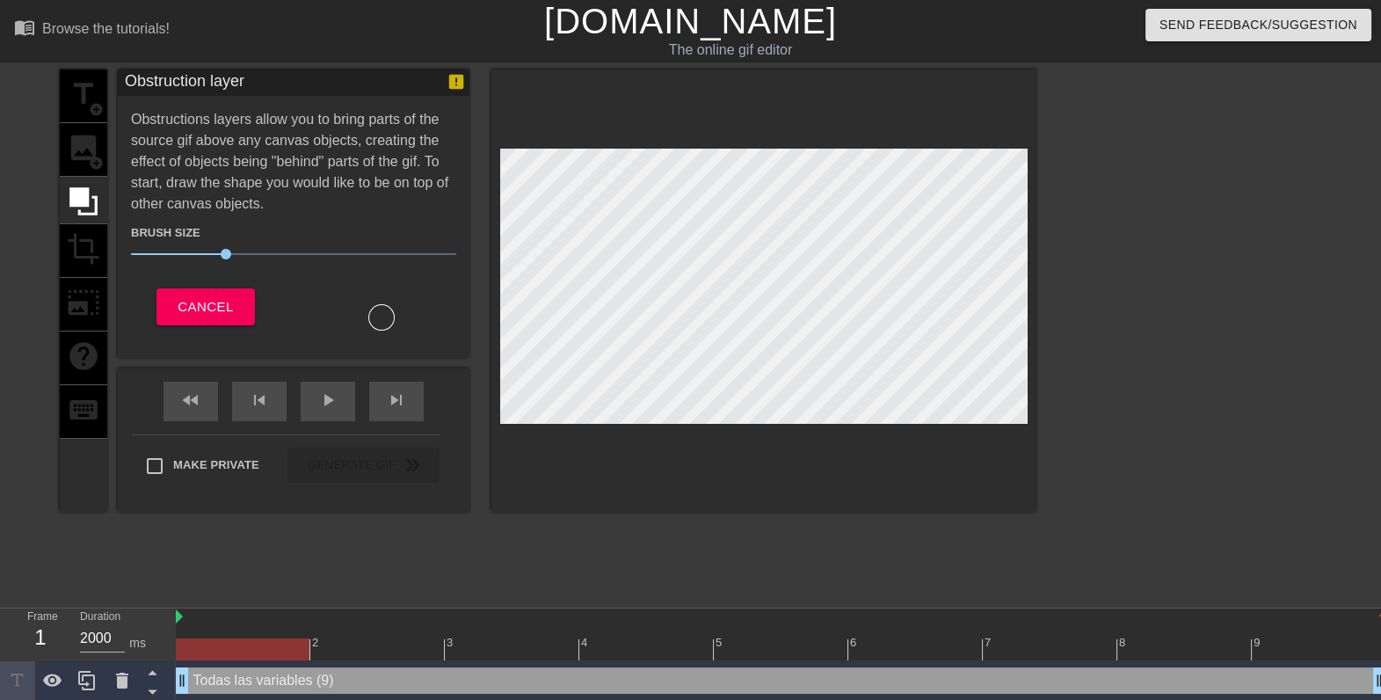
click at [373, 314] on div at bounding box center [381, 317] width 26 height 26
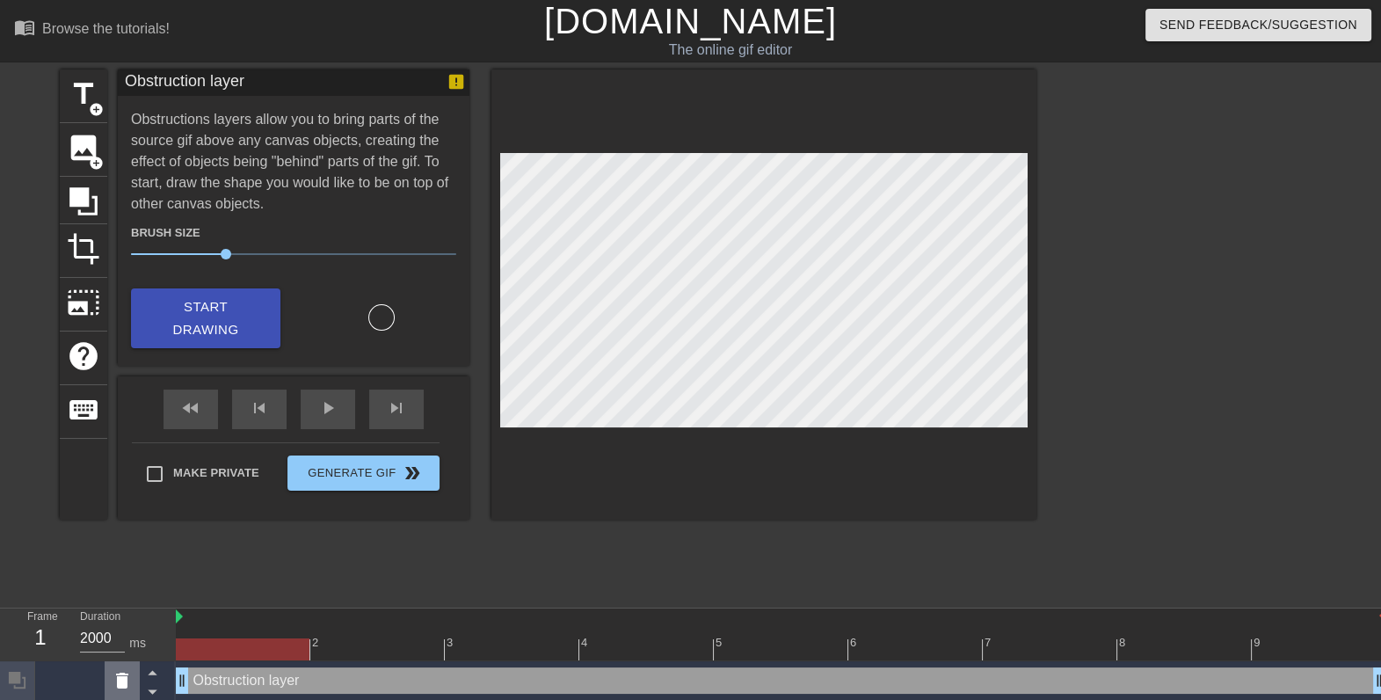
click at [118, 683] on icon at bounding box center [122, 680] width 12 height 16
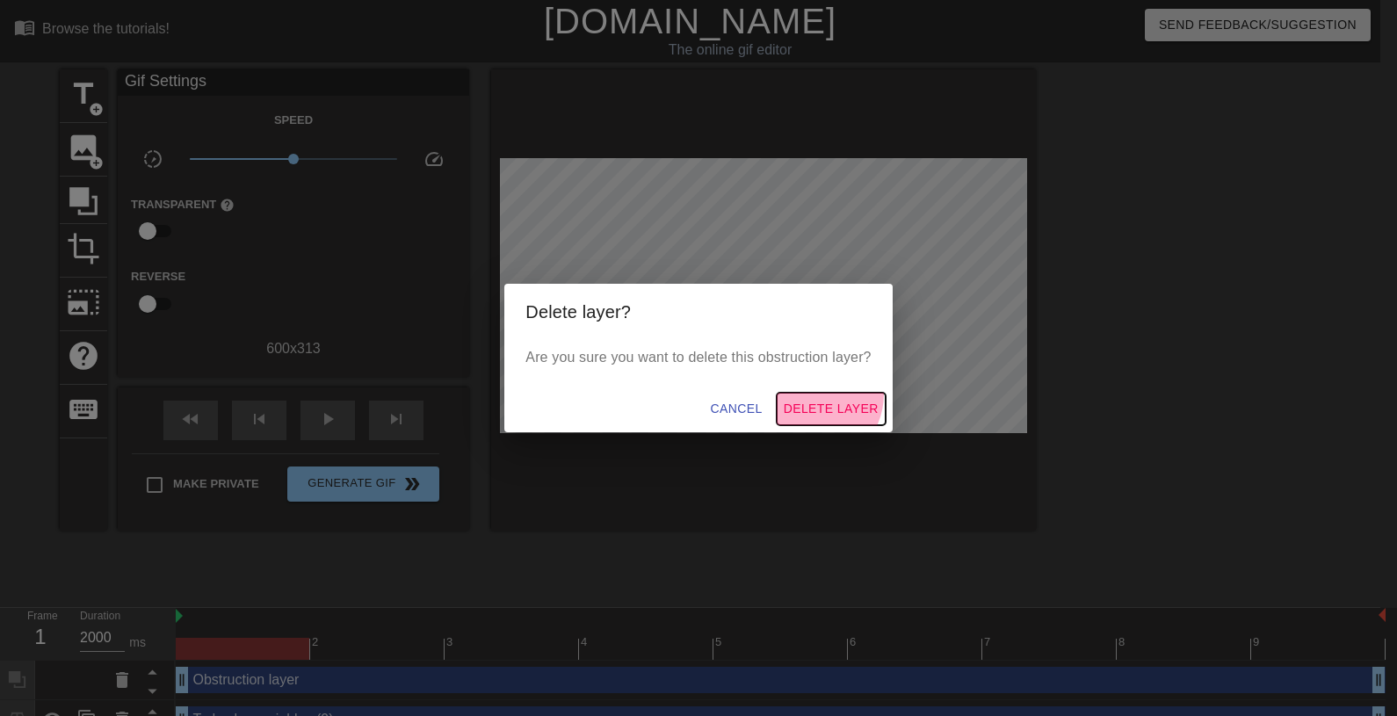
click at [816, 394] on button "Delete Layer" at bounding box center [831, 409] width 109 height 33
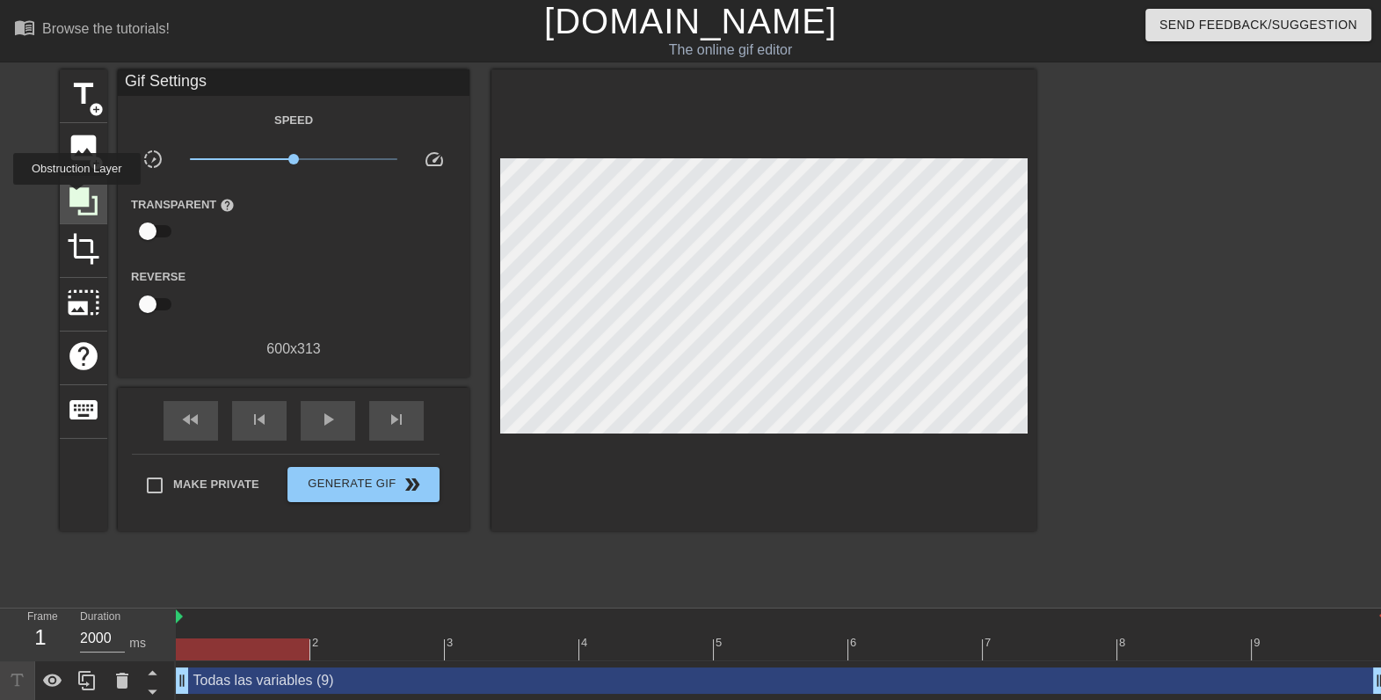
click at [76, 199] on icon at bounding box center [83, 201] width 28 height 28
click at [439, 695] on div "Obstruction layer drag_handle drag_handle" at bounding box center [781, 681] width 1210 height 40
click at [74, 185] on icon at bounding box center [83, 201] width 33 height 33
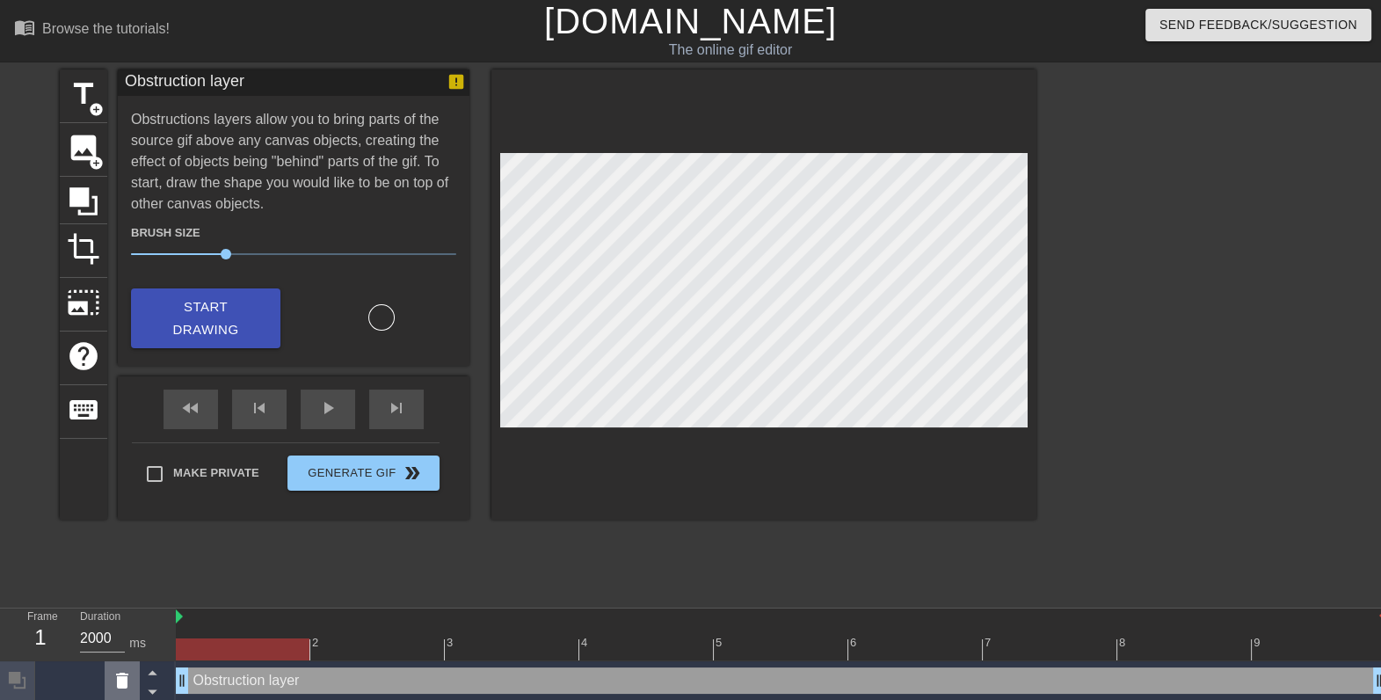
click at [134, 680] on div at bounding box center [122, 680] width 35 height 39
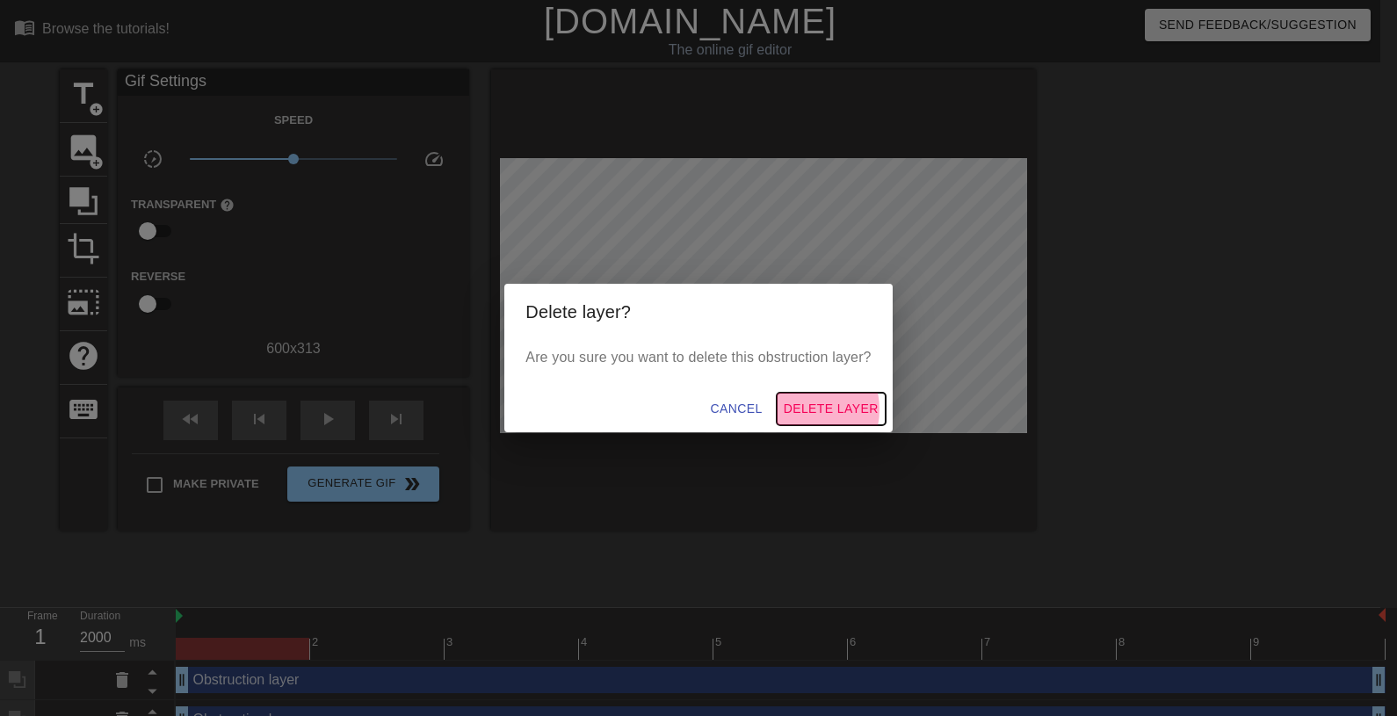
click at [803, 410] on span "Delete Layer" at bounding box center [831, 409] width 95 height 22
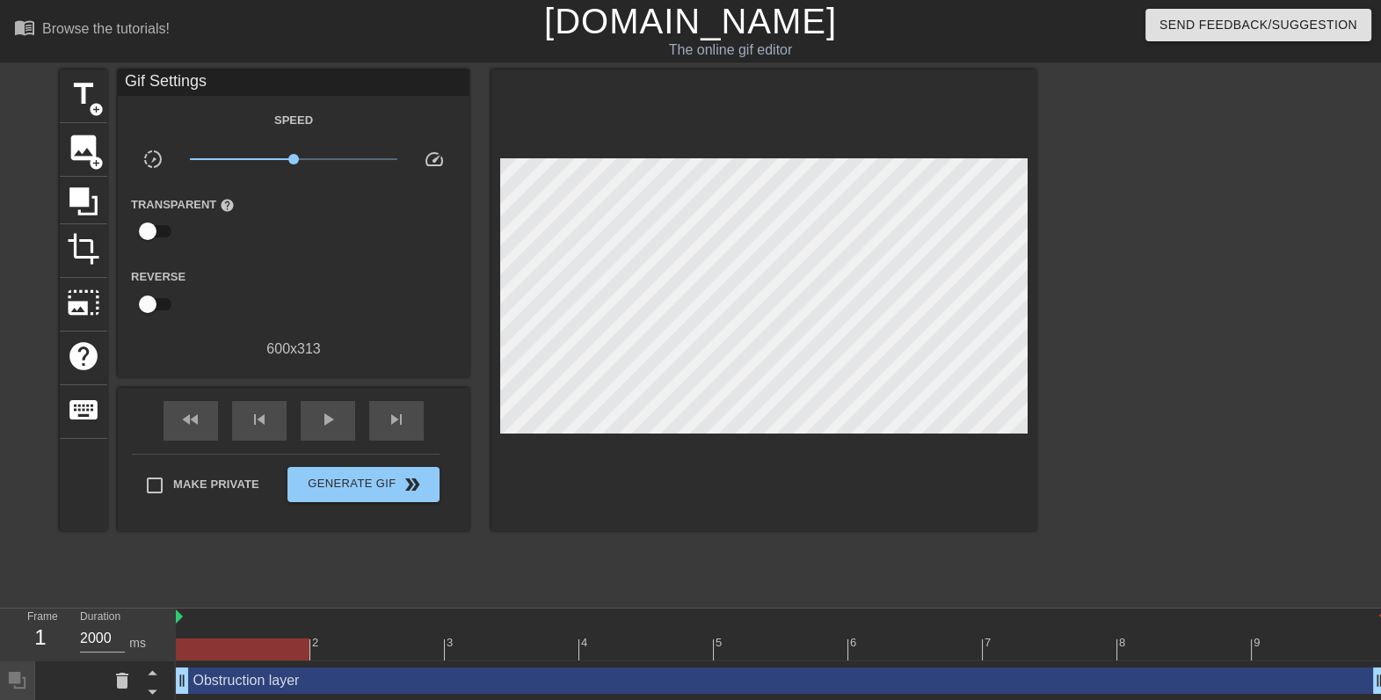
scroll to position [43, 0]
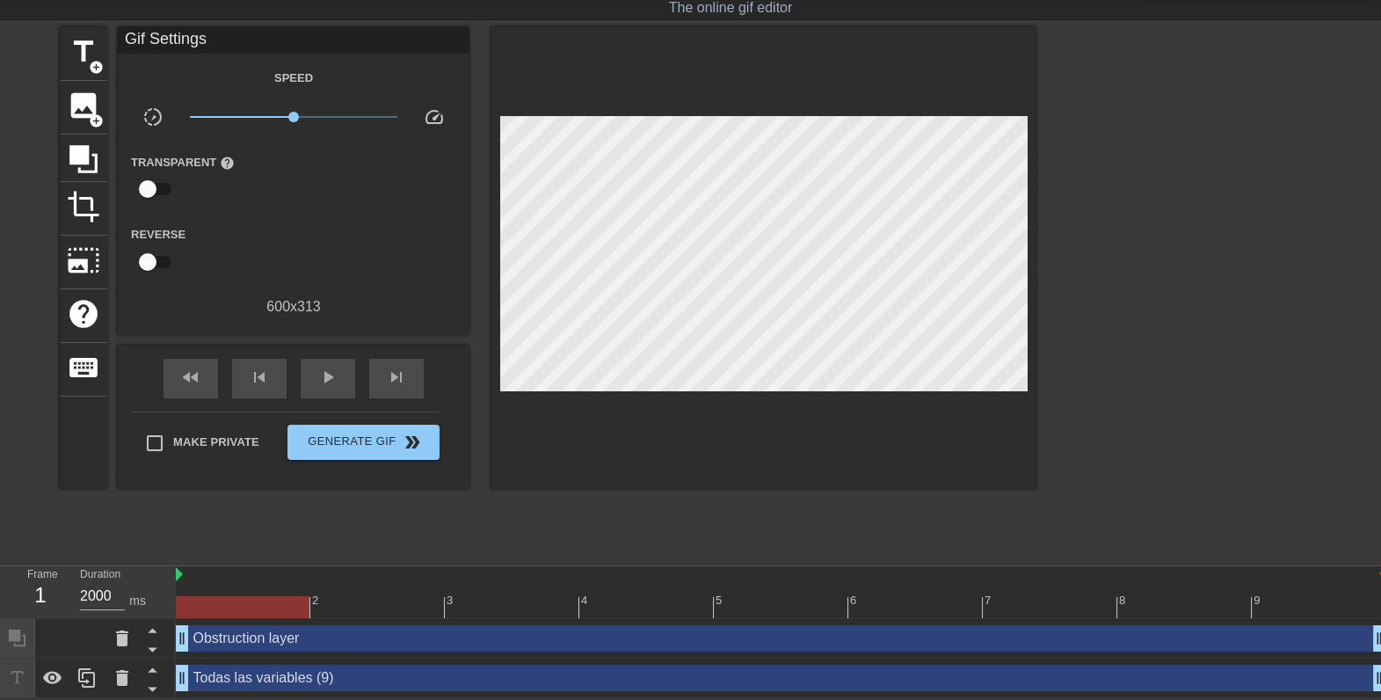
click at [223, 671] on div "Todas las variables (9) drag_handle drag_handle" at bounding box center [781, 677] width 1210 height 26
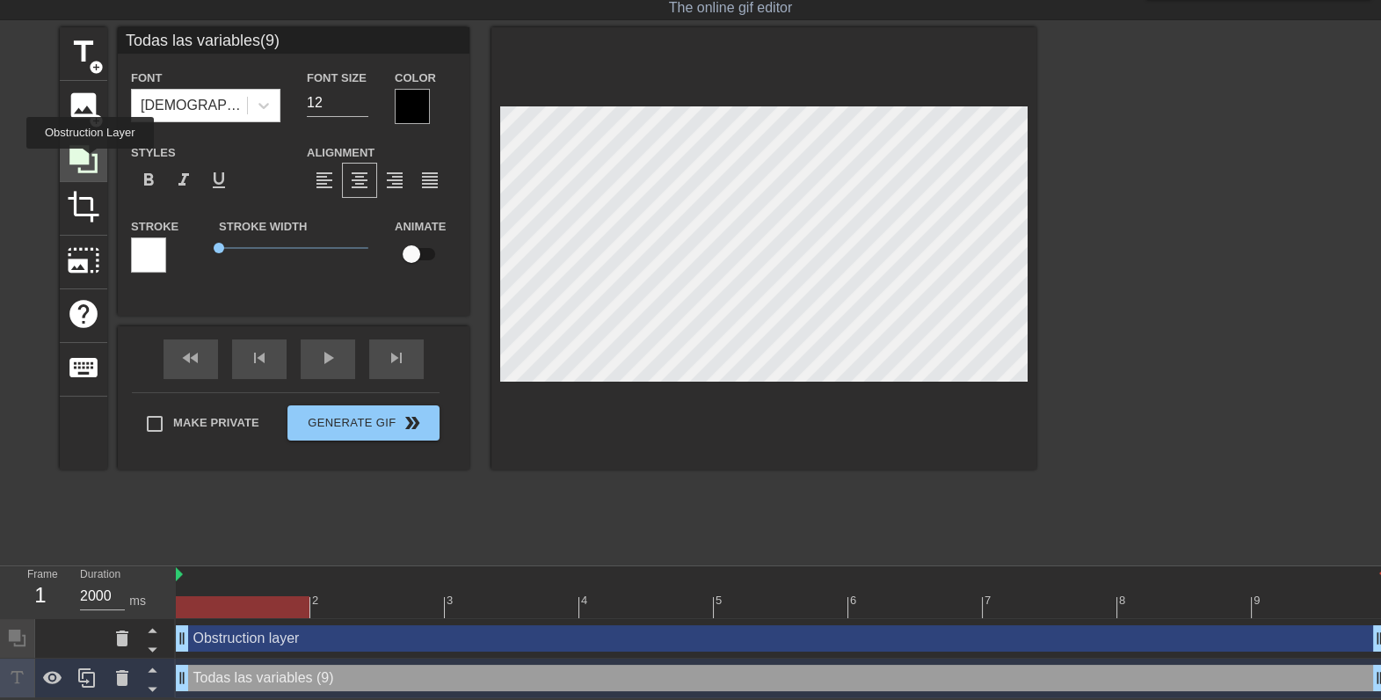
click at [90, 161] on icon at bounding box center [83, 158] width 33 height 33
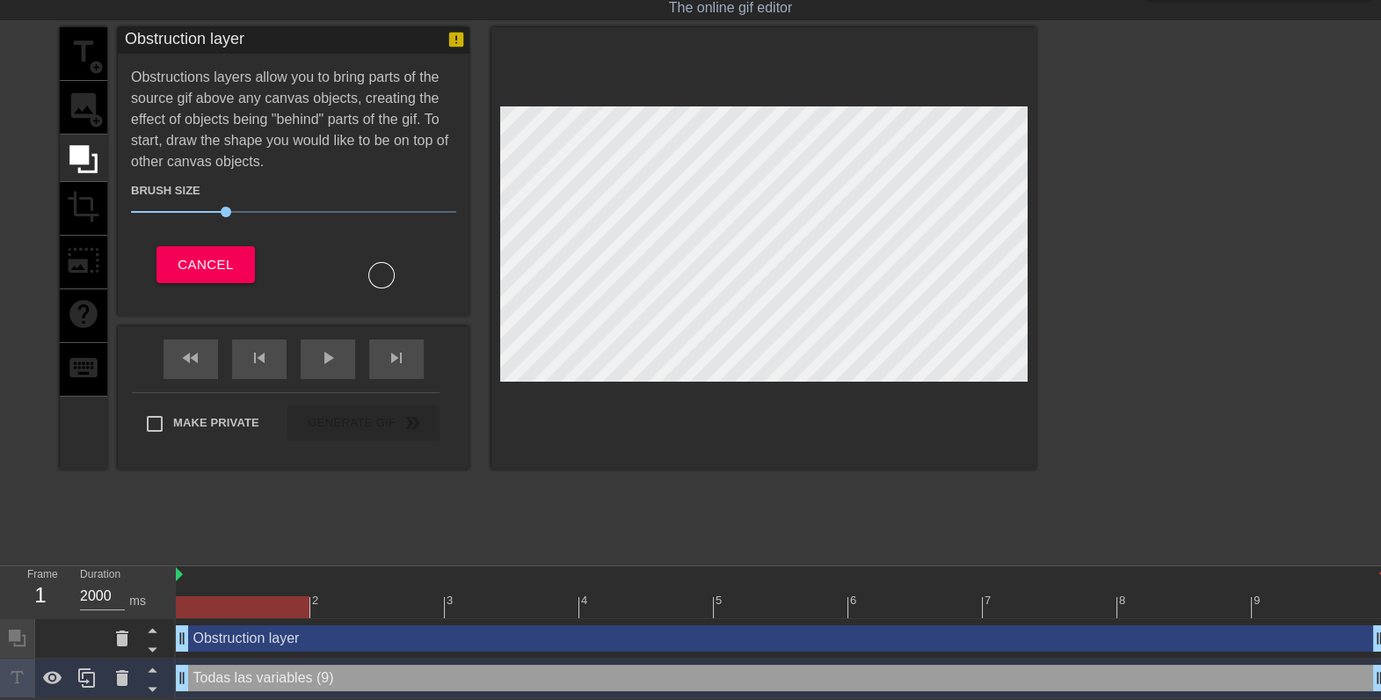
click at [381, 262] on div at bounding box center [381, 275] width 26 height 26
click at [382, 271] on div at bounding box center [381, 275] width 26 height 26
click at [128, 635] on icon at bounding box center [122, 637] width 21 height 21
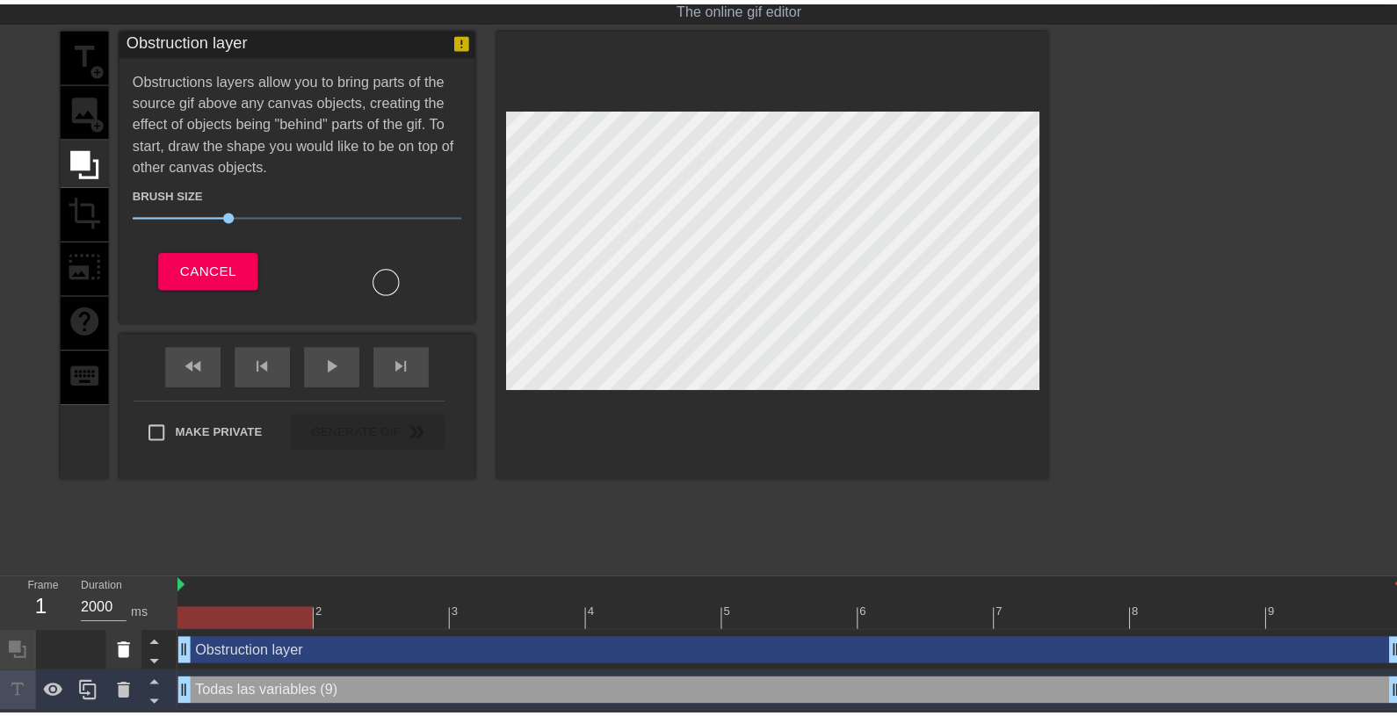
scroll to position [26, 0]
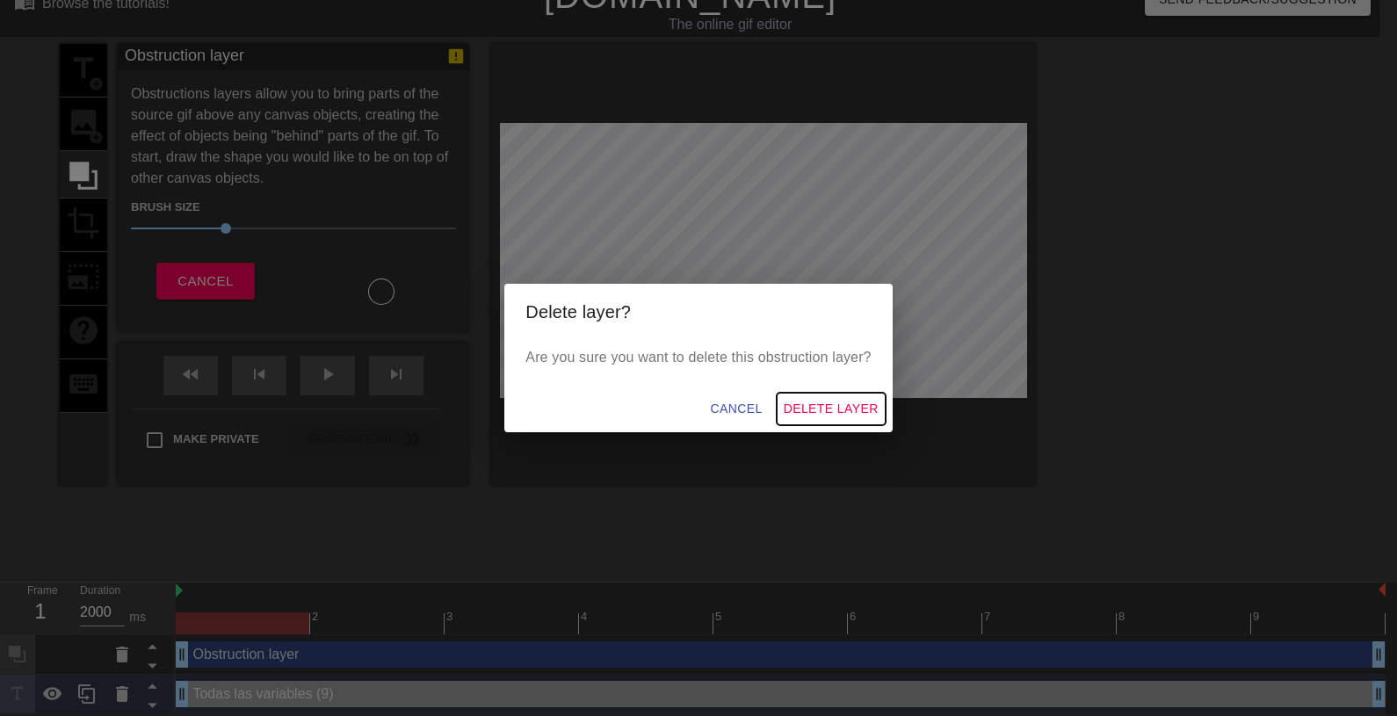
click at [808, 395] on button "Delete Layer" at bounding box center [831, 409] width 109 height 33
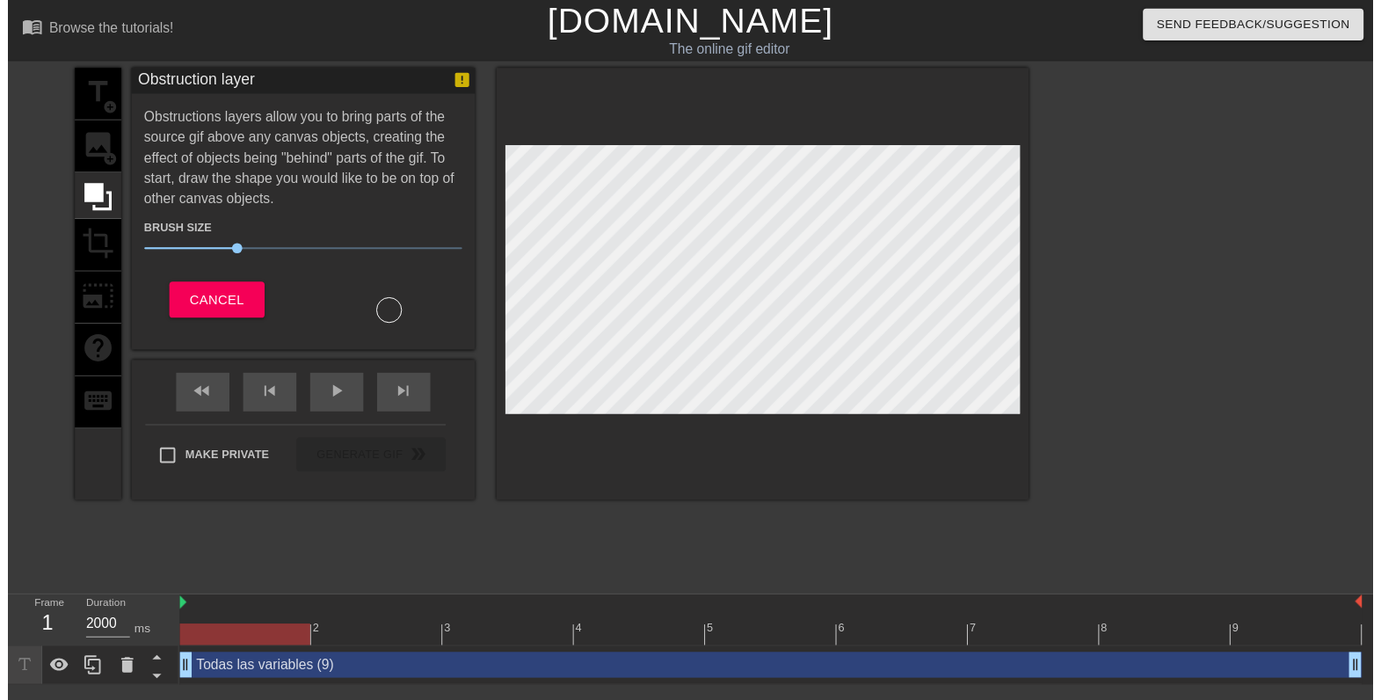
scroll to position [4, 0]
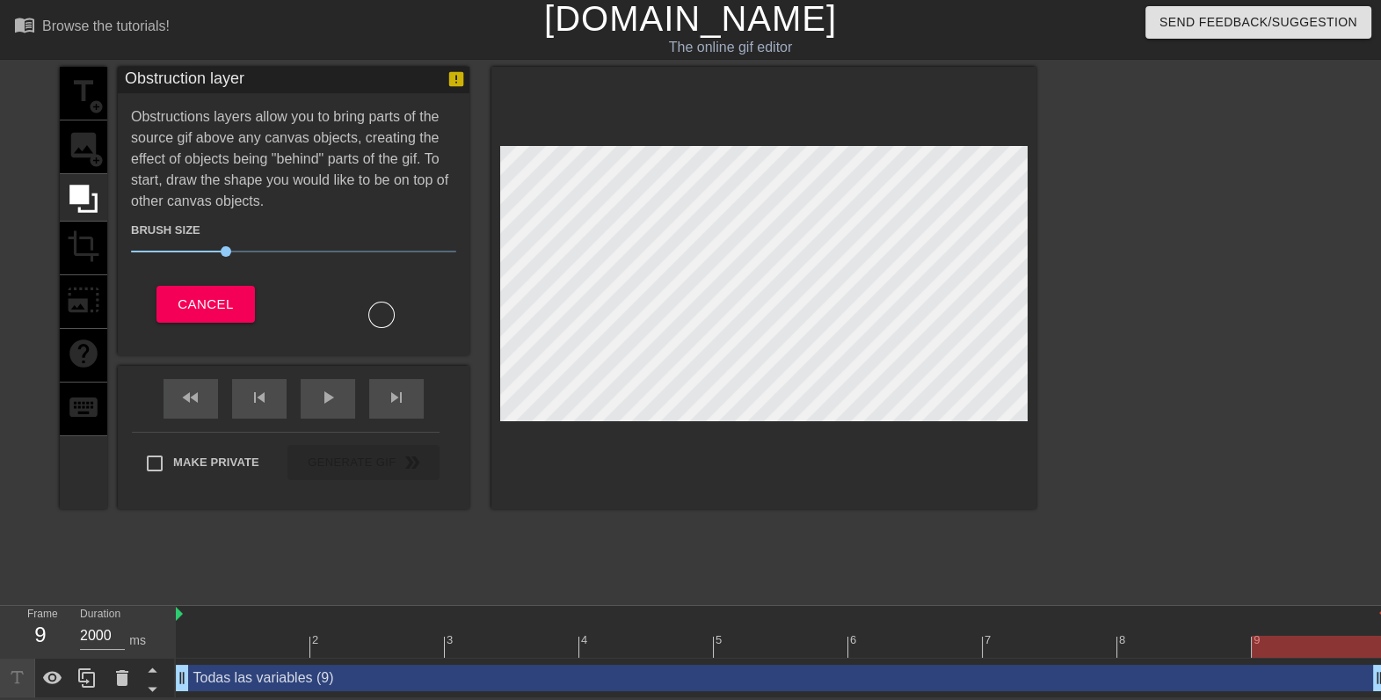
drag, startPoint x: 1375, startPoint y: 674, endPoint x: 1399, endPoint y: 606, distance: 71.7
click at [1380, 606] on html "menu_book Browse the tutorials! Gifntext.com The online gif editor Send Feedbac…" at bounding box center [690, 347] width 1381 height 700
click at [274, 676] on div "Todas las variables (9) drag_handle drag_handle" at bounding box center [781, 677] width 1210 height 26
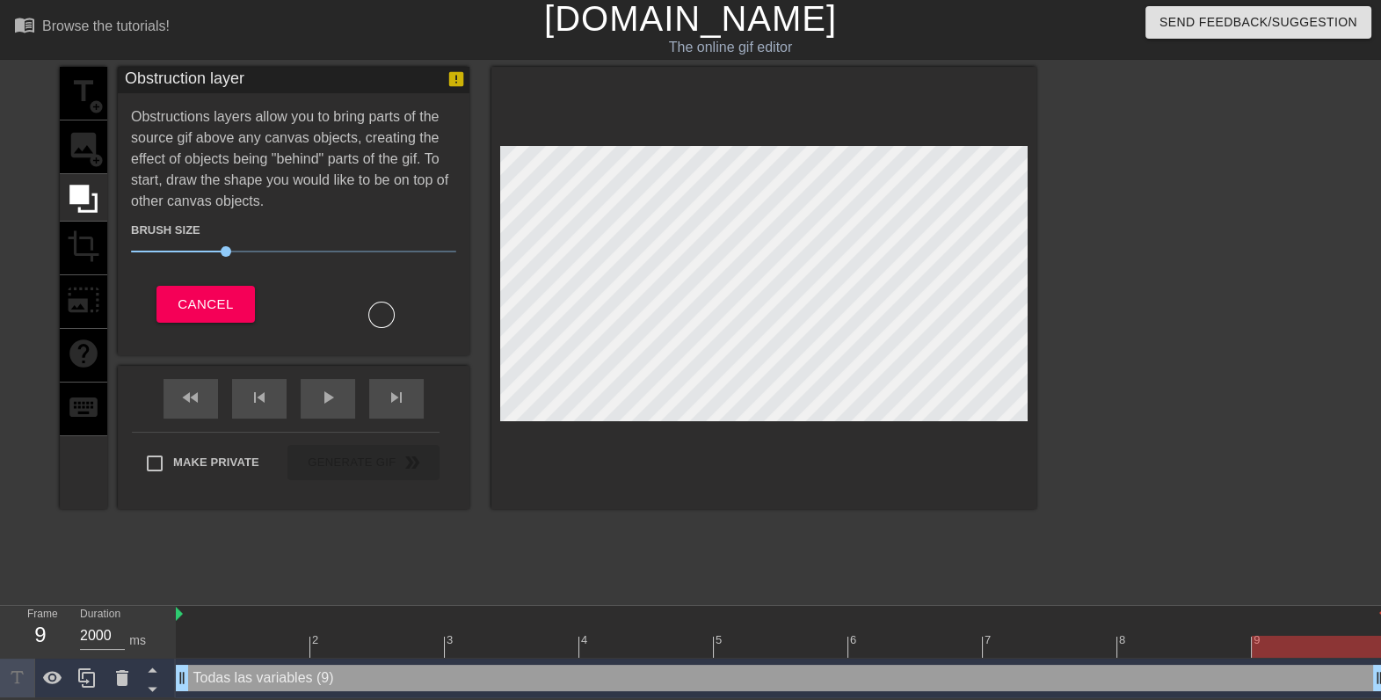
click at [176, 635] on div at bounding box center [781, 646] width 1210 height 22
click at [272, 689] on div "Todas las variables (9) drag_handle drag_handle" at bounding box center [781, 678] width 1210 height 40
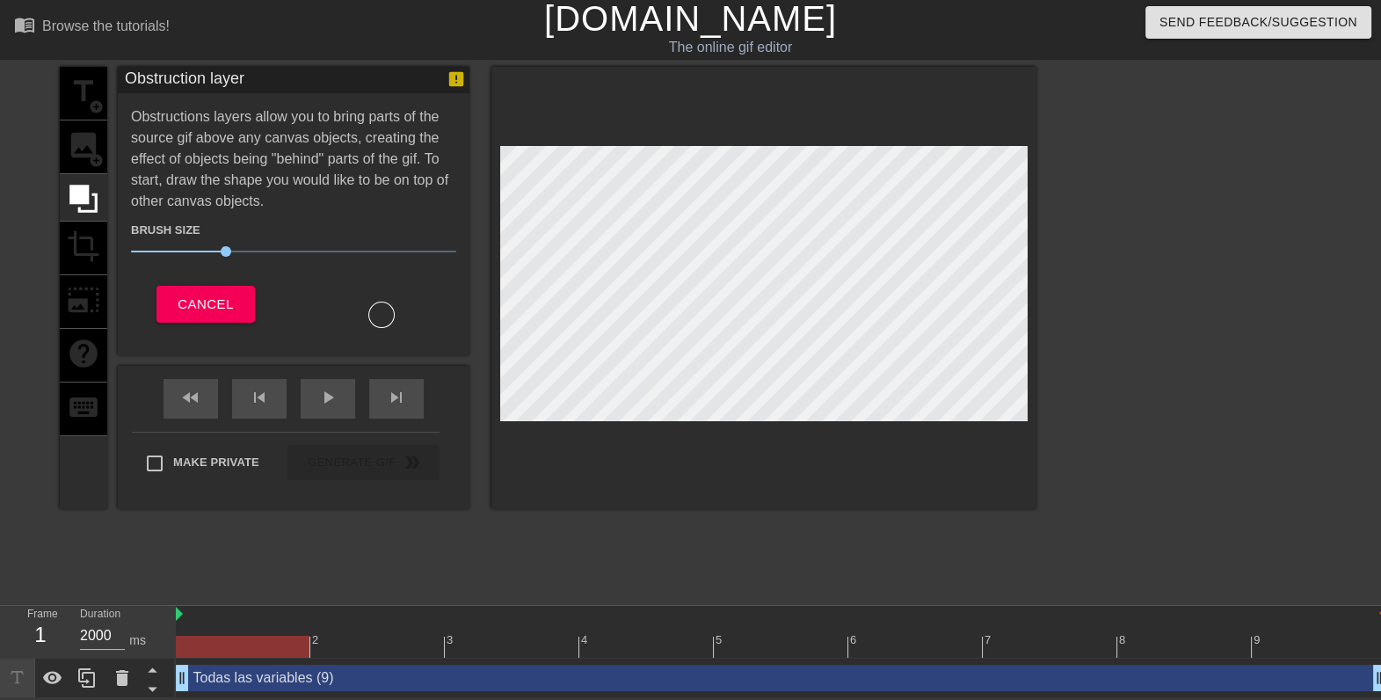
click at [285, 676] on div "Todas las variables (9) drag_handle drag_handle" at bounding box center [781, 677] width 1210 height 26
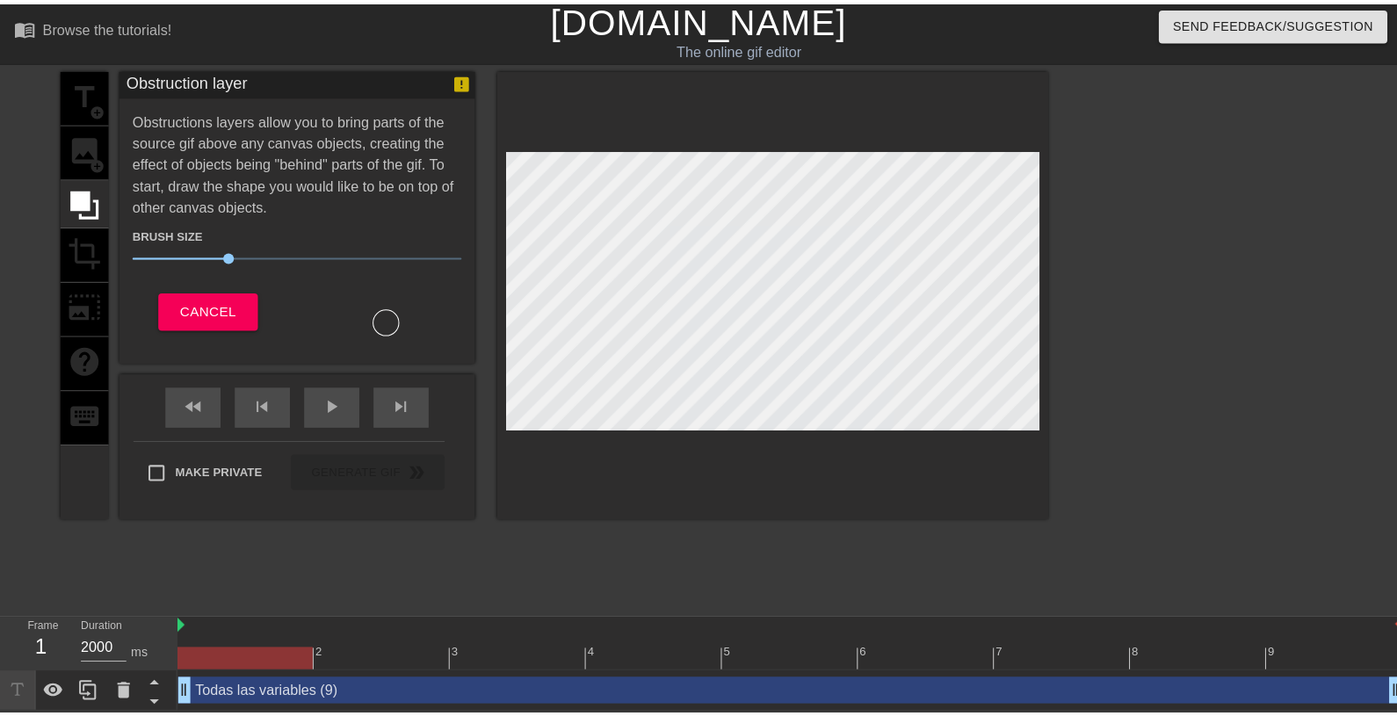
scroll to position [26, 0]
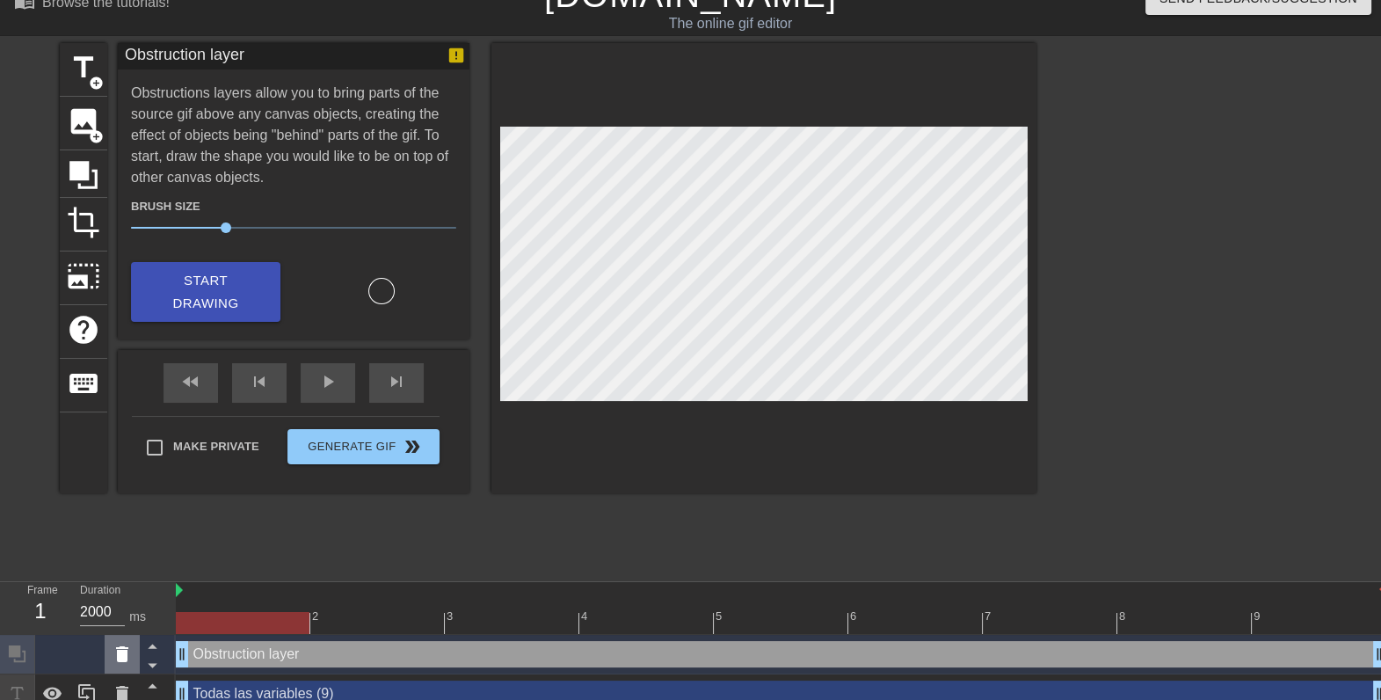
click at [128, 645] on icon at bounding box center [122, 653] width 21 height 21
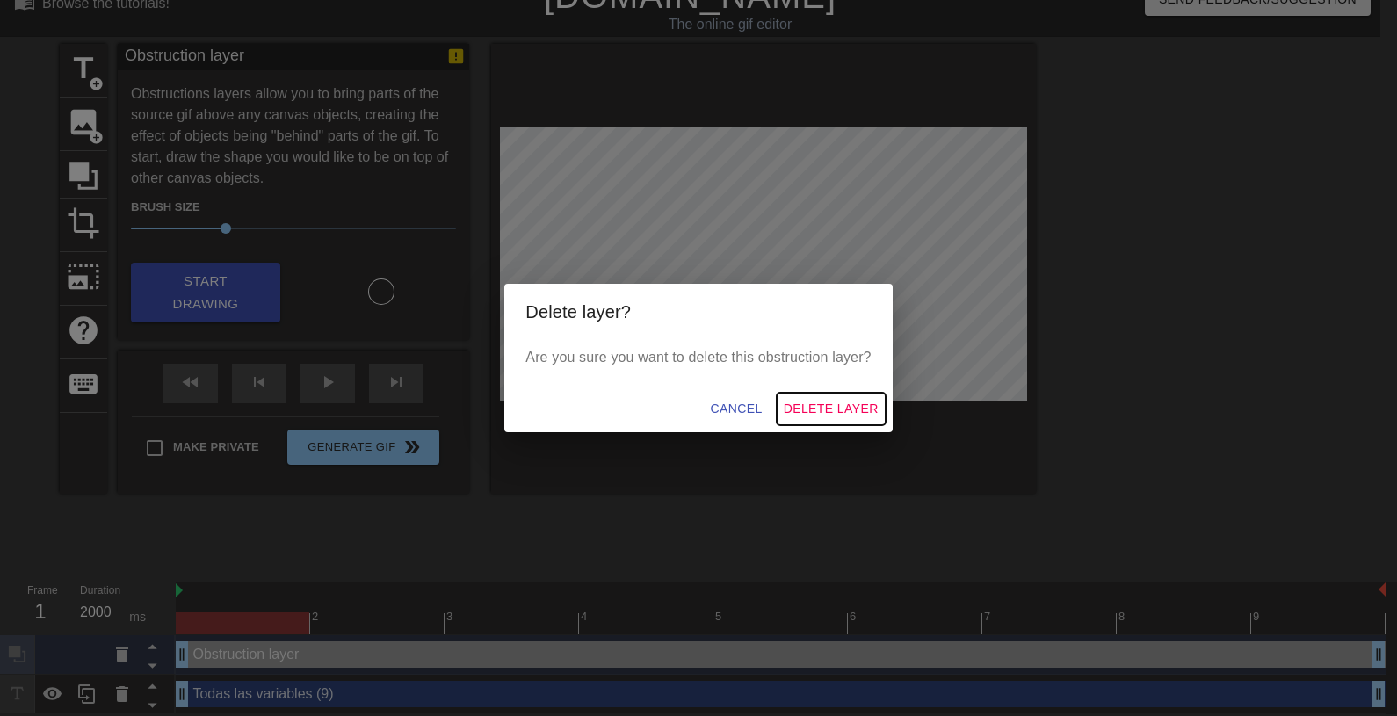
click at [815, 410] on span "Delete Layer" at bounding box center [831, 409] width 95 height 22
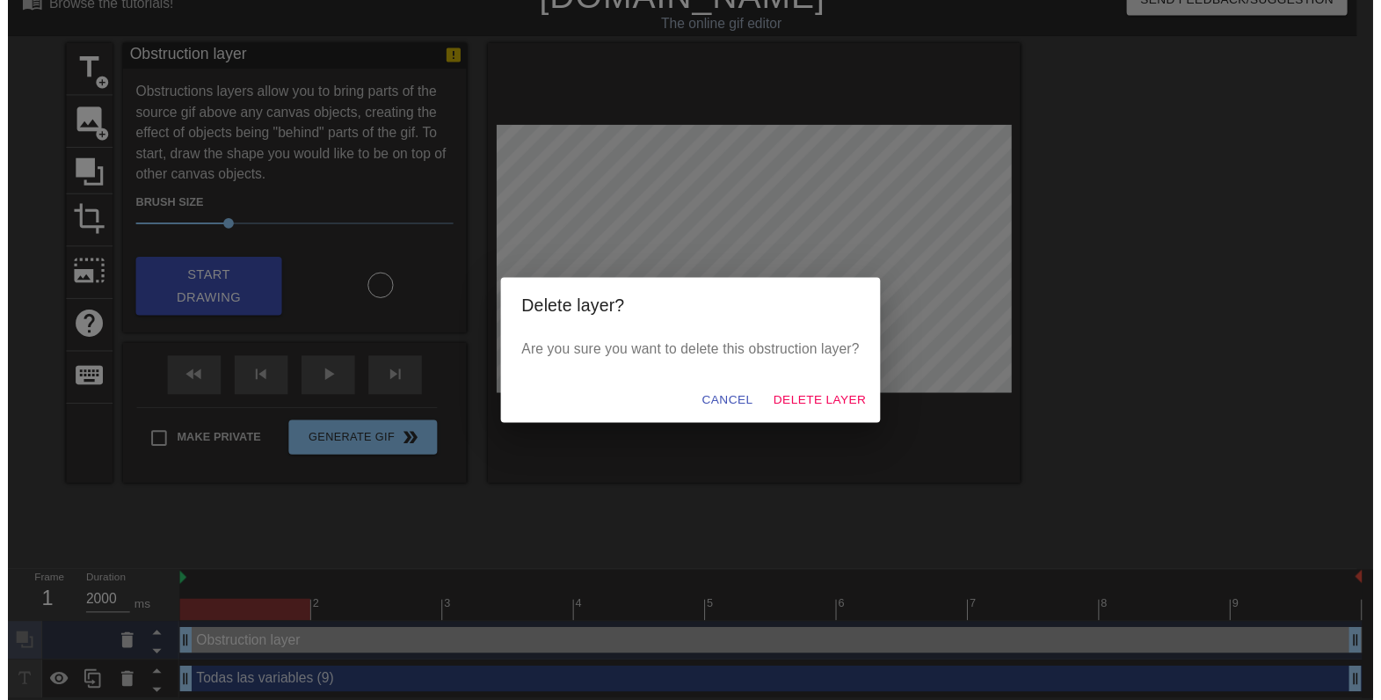
scroll to position [4, 0]
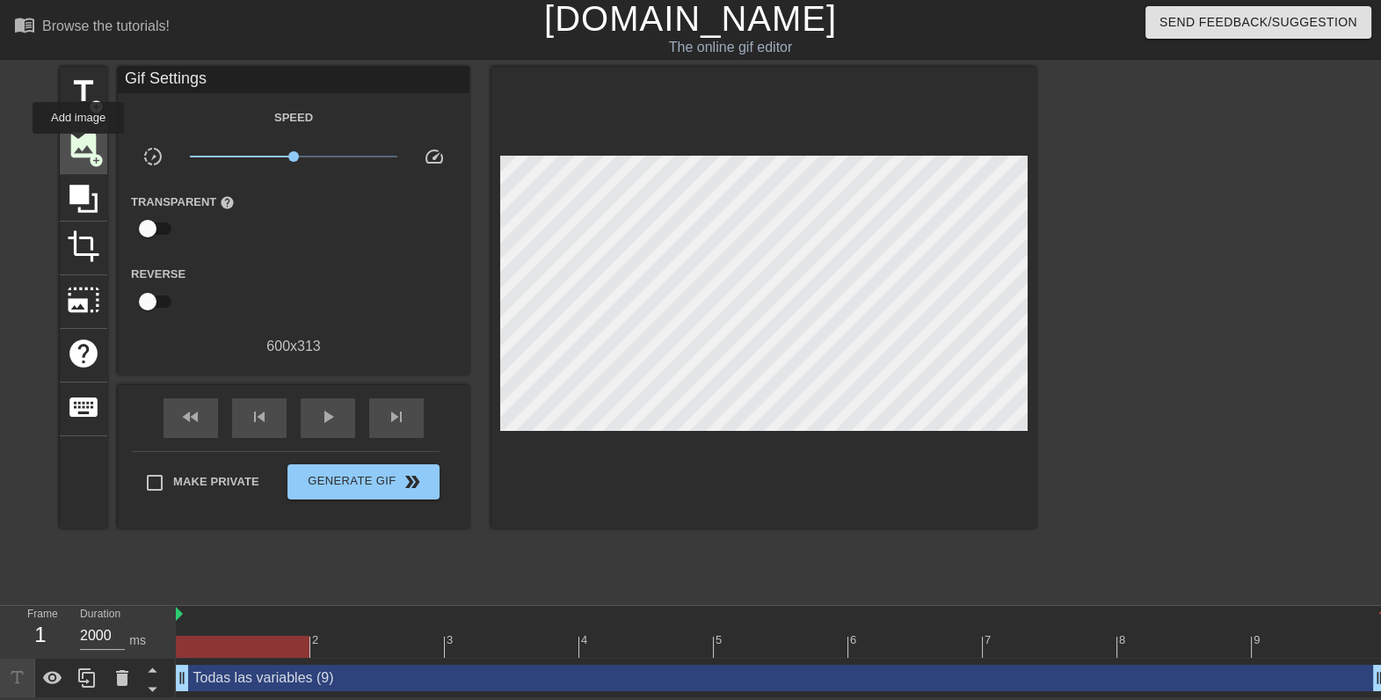
click at [78, 146] on span "image" at bounding box center [83, 144] width 33 height 33
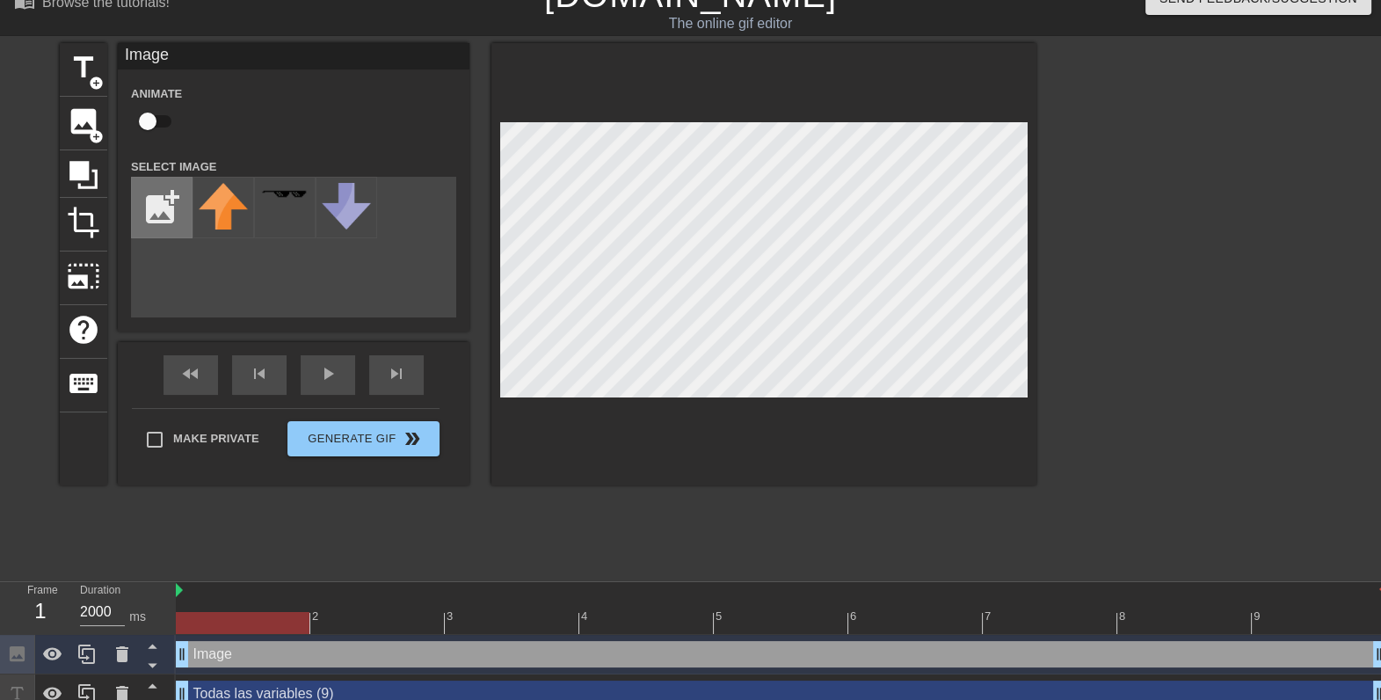
click at [172, 220] on input "file" at bounding box center [162, 208] width 60 height 60
click at [150, 200] on input "file" at bounding box center [162, 208] width 60 height 60
type input "C:\fakepath\blank.PNG"
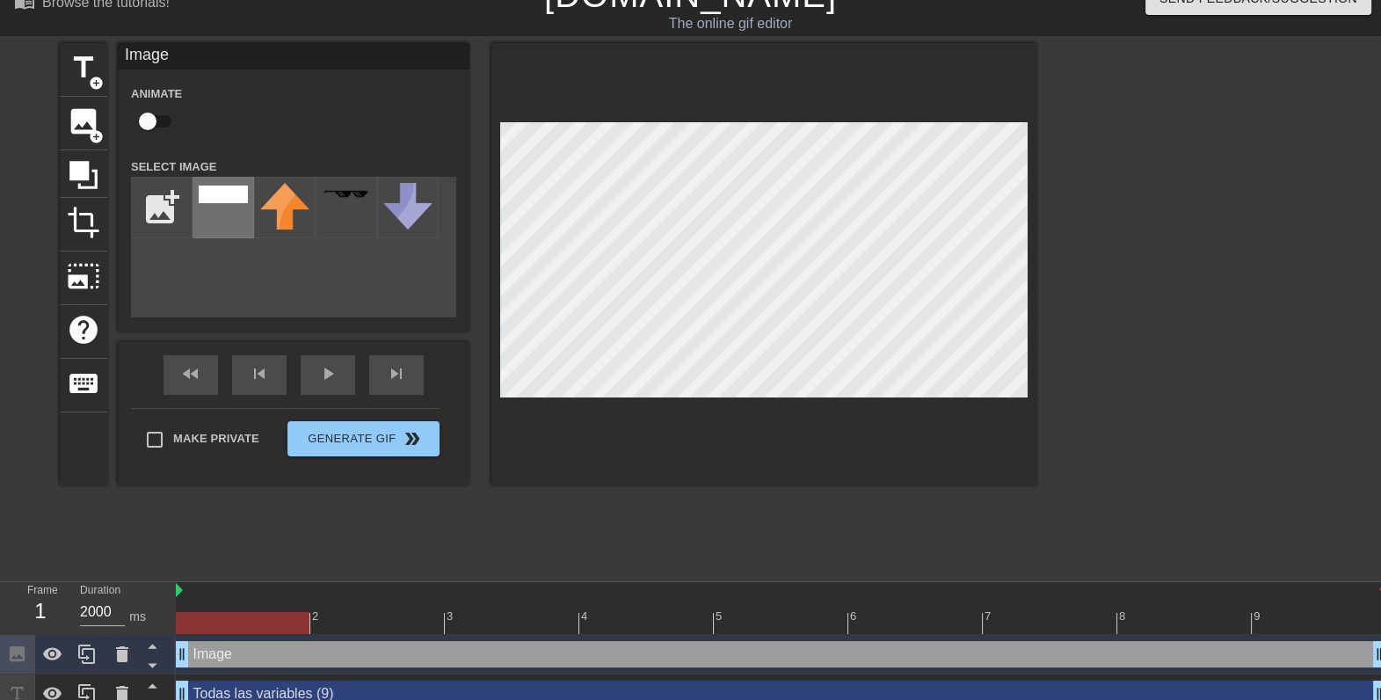
click at [228, 219] on div at bounding box center [223, 208] width 62 height 62
click at [1027, 164] on div at bounding box center [763, 264] width 545 height 442
drag, startPoint x: 217, startPoint y: 657, endPoint x: 214, endPoint y: 690, distance: 32.6
click at [214, 699] on html "menu_book Browse the tutorials! Gifntext.com The online gif editor Send Feedbac…" at bounding box center [690, 344] width 1381 height 740
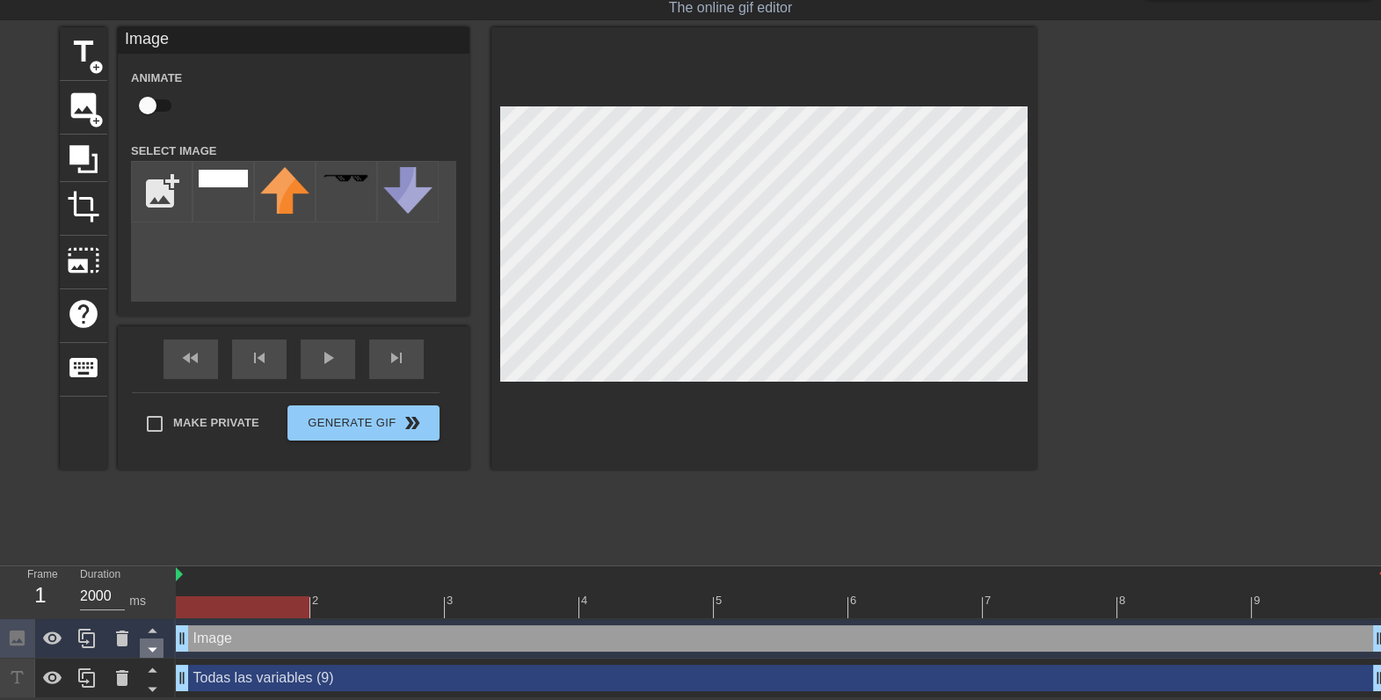
click at [153, 649] on icon at bounding box center [152, 650] width 9 height 4
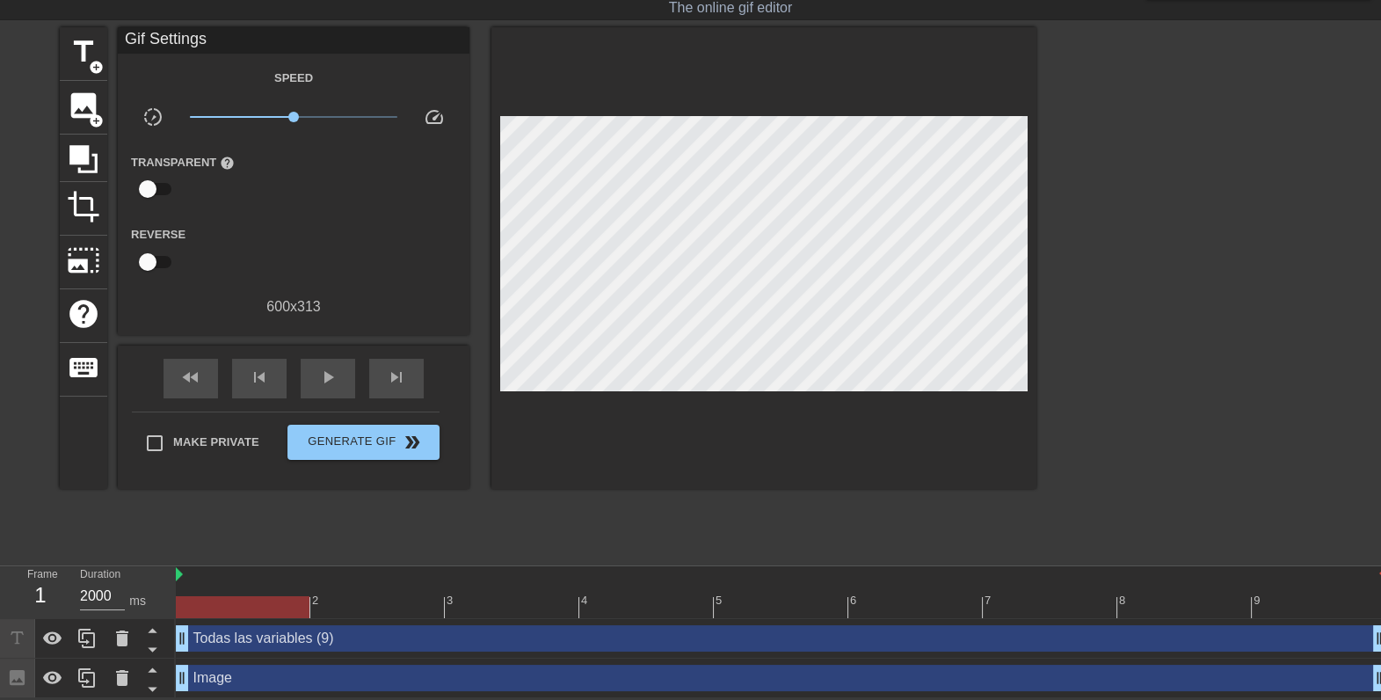
click at [344, 603] on div at bounding box center [781, 607] width 1210 height 22
click at [281, 612] on div at bounding box center [781, 607] width 1210 height 22
click at [0, 478] on html "menu_book Browse the tutorials! Gifntext.com The online gif editor Send Feedbac…" at bounding box center [690, 328] width 1381 height 740
click at [373, 602] on div at bounding box center [781, 607] width 1210 height 22
click at [729, 674] on div "Image drag_handle drag_handle" at bounding box center [781, 677] width 1210 height 26
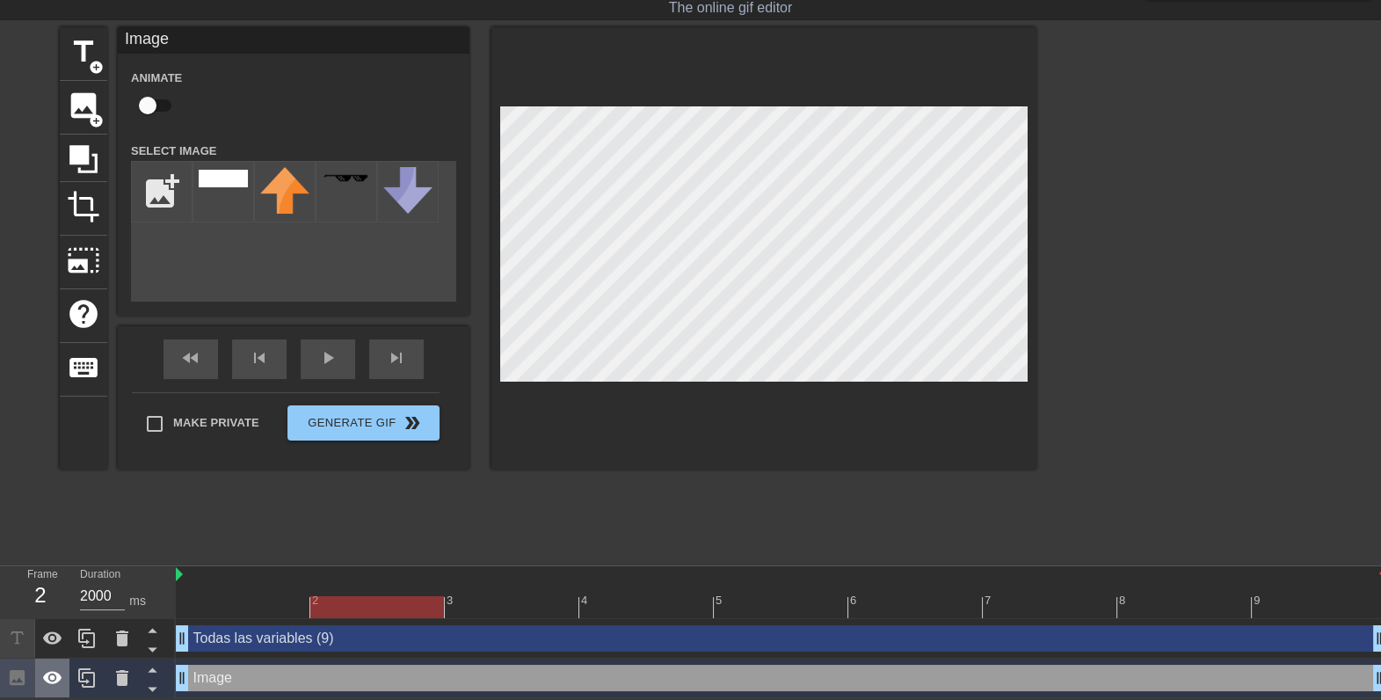
click at [58, 674] on icon at bounding box center [52, 677] width 19 height 13
click at [58, 674] on icon at bounding box center [52, 678] width 19 height 17
click at [88, 678] on icon at bounding box center [86, 677] width 21 height 21
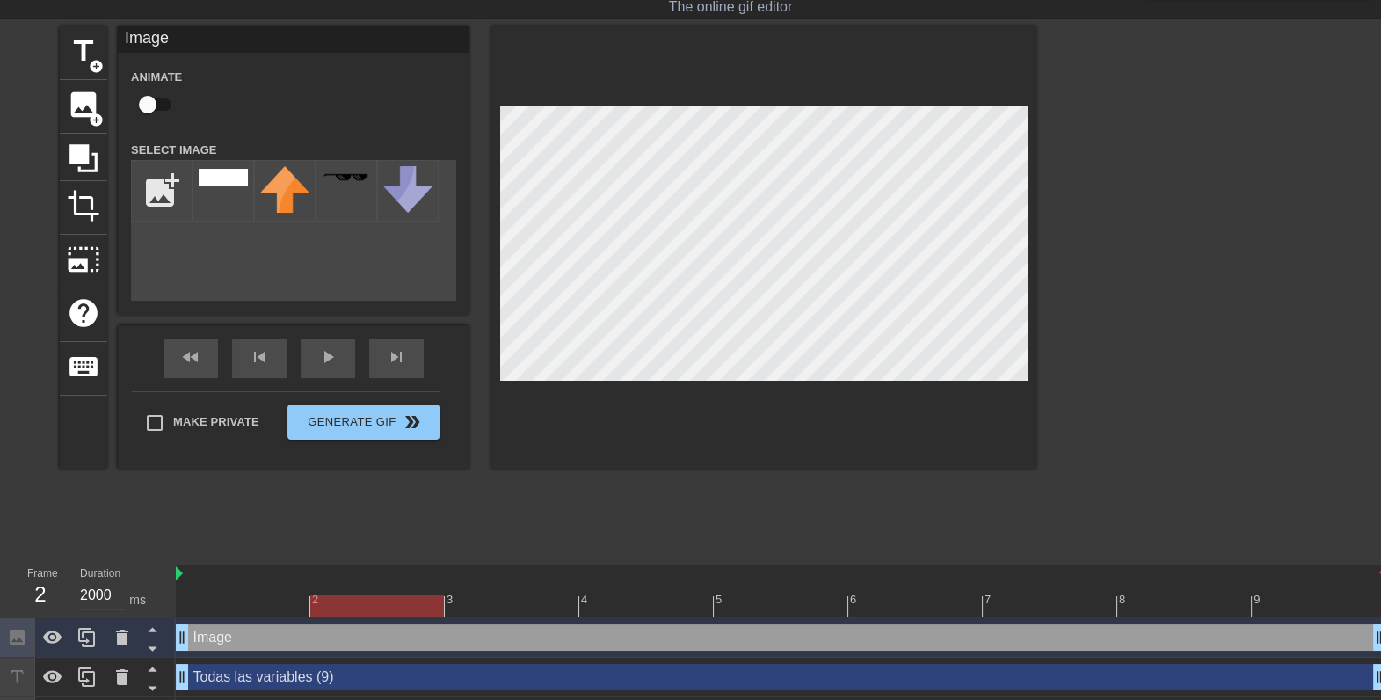
scroll to position [83, 0]
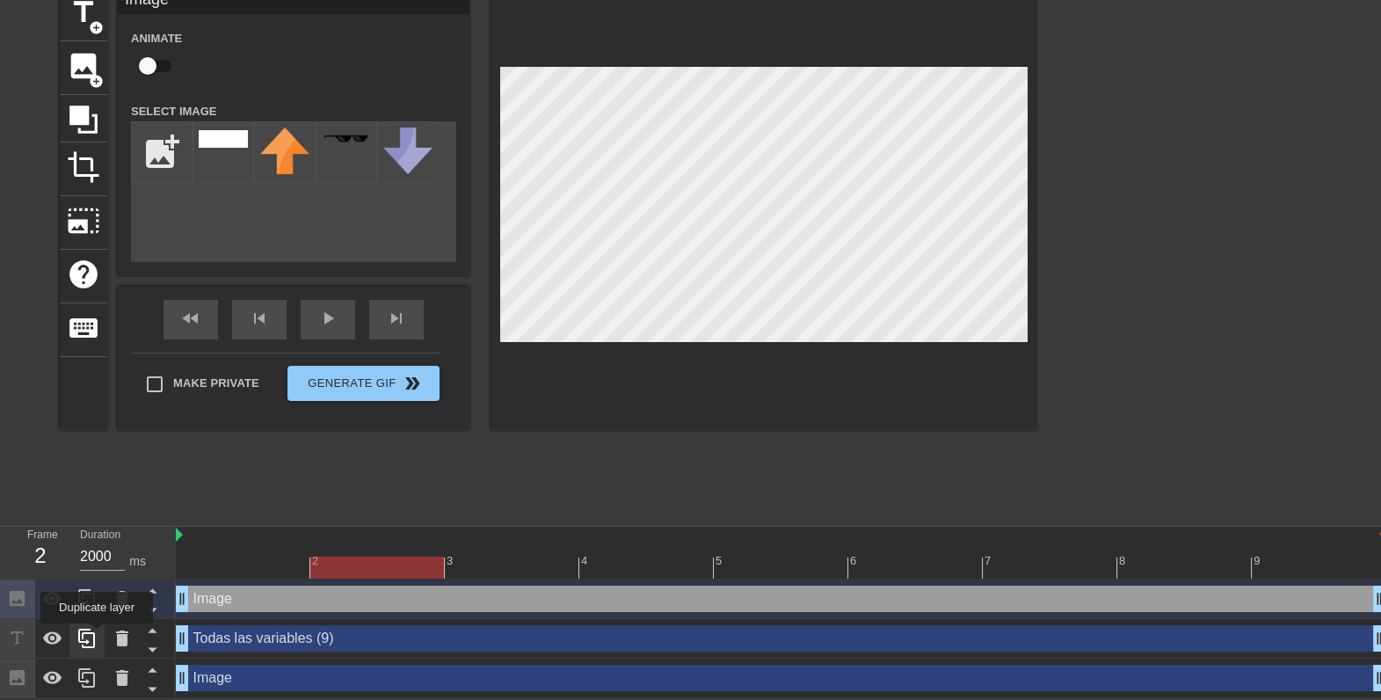
click at [90, 635] on icon at bounding box center [86, 637] width 21 height 21
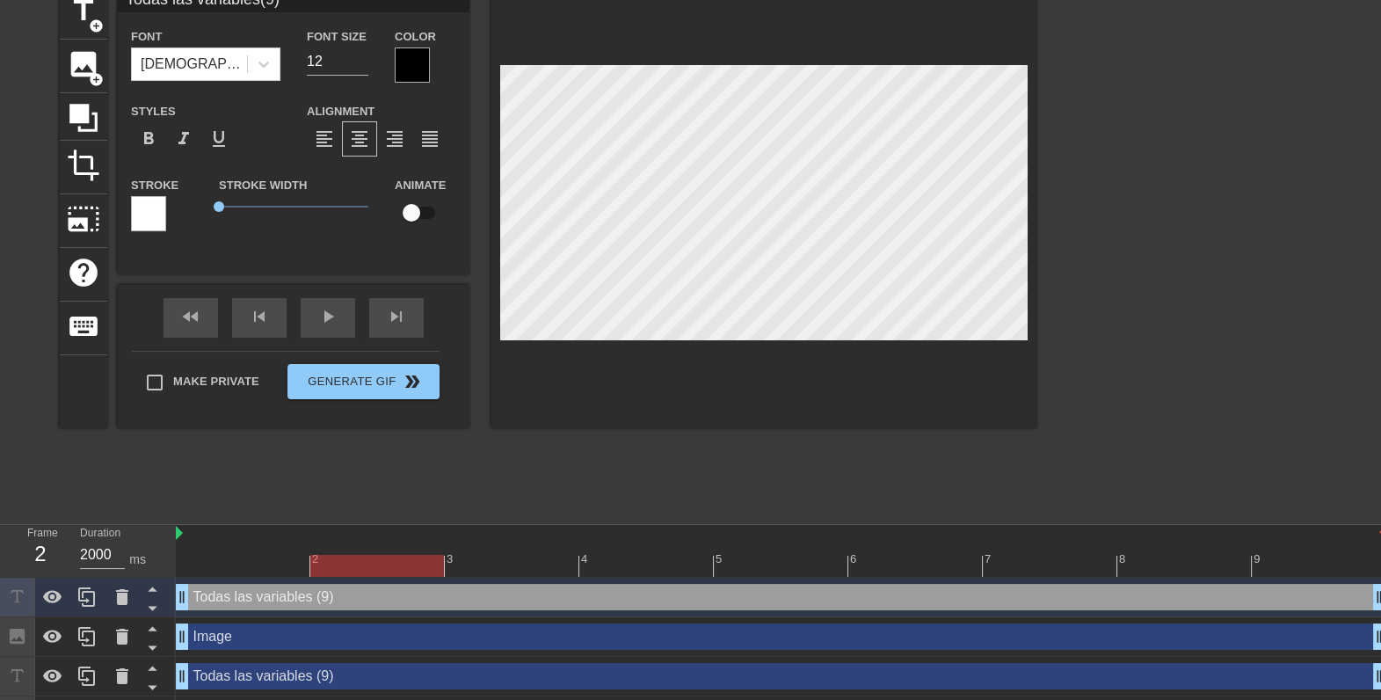
scroll to position [2, 6]
type textarea "A"
type input "A"
type textarea "Al"
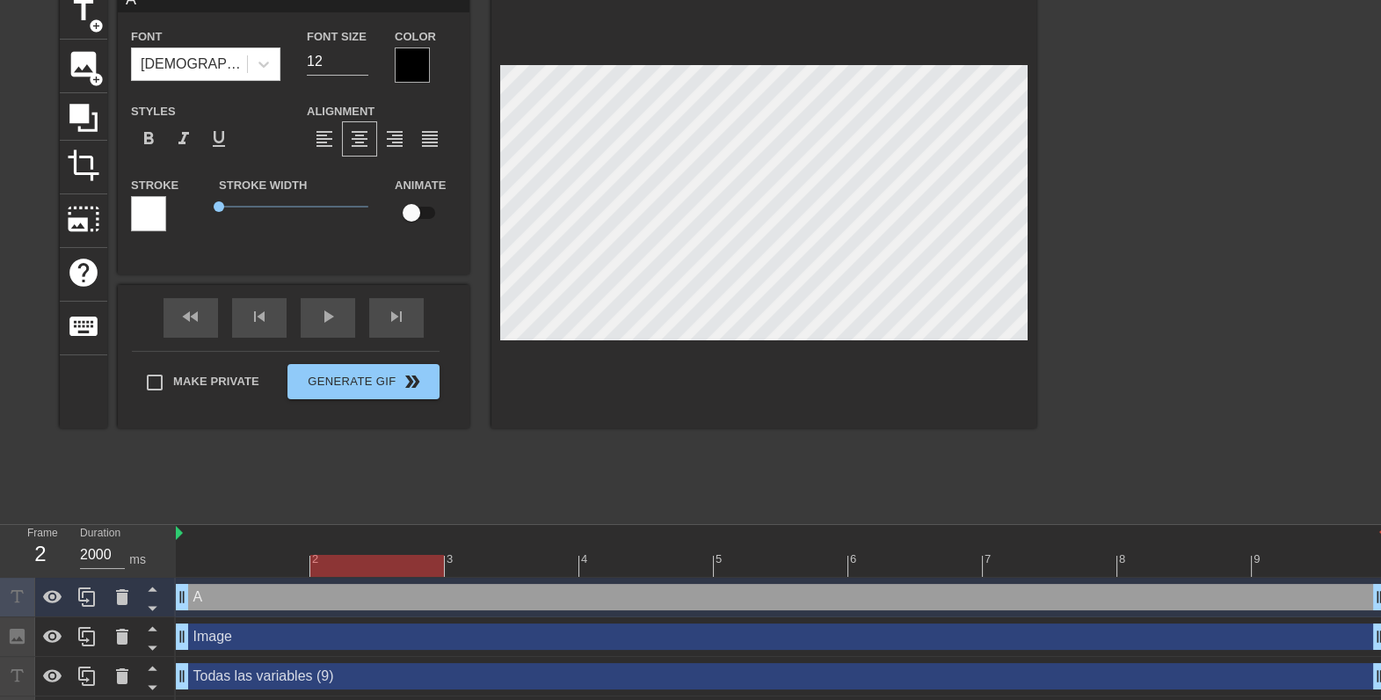
type input "Al"
type textarea "Ale"
type input "Ale"
type textarea "Alet"
type input "Ale"
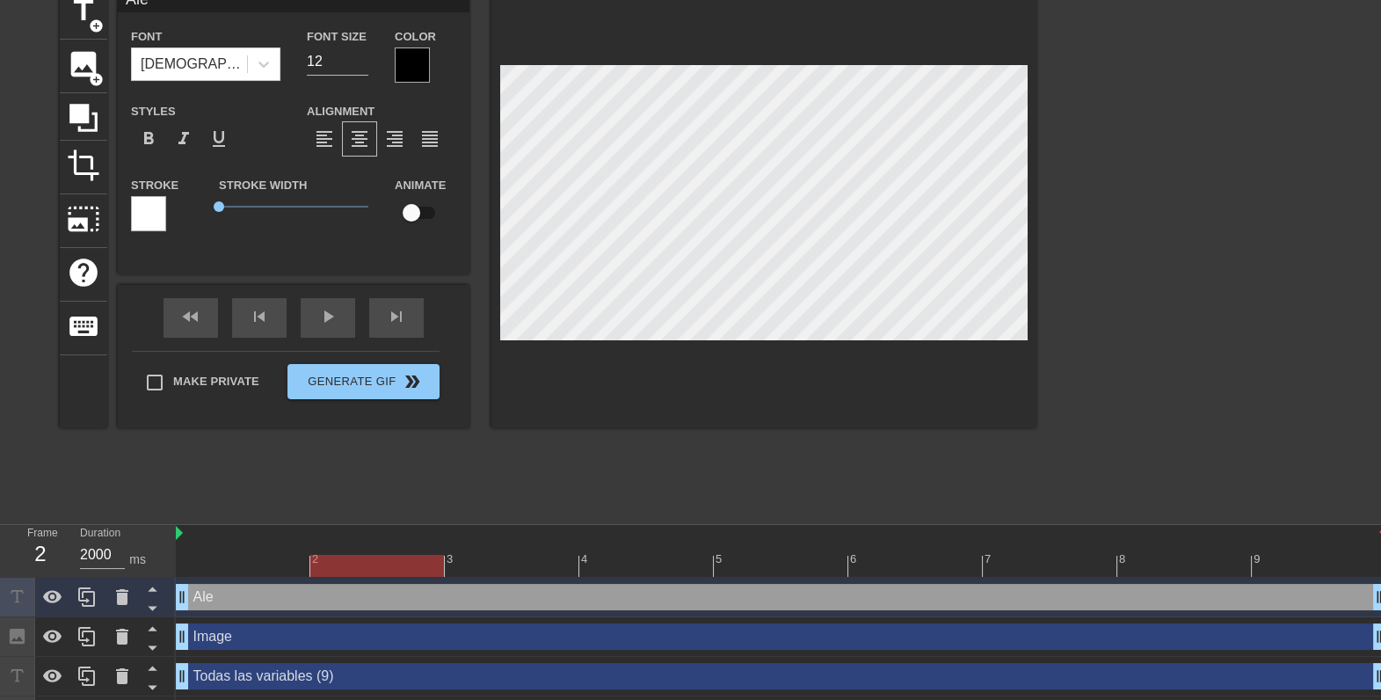
type textarea "Alea"
type input "Alea"
type textarea "Aleat"
type input "Aleat"
type textarea "Aleato"
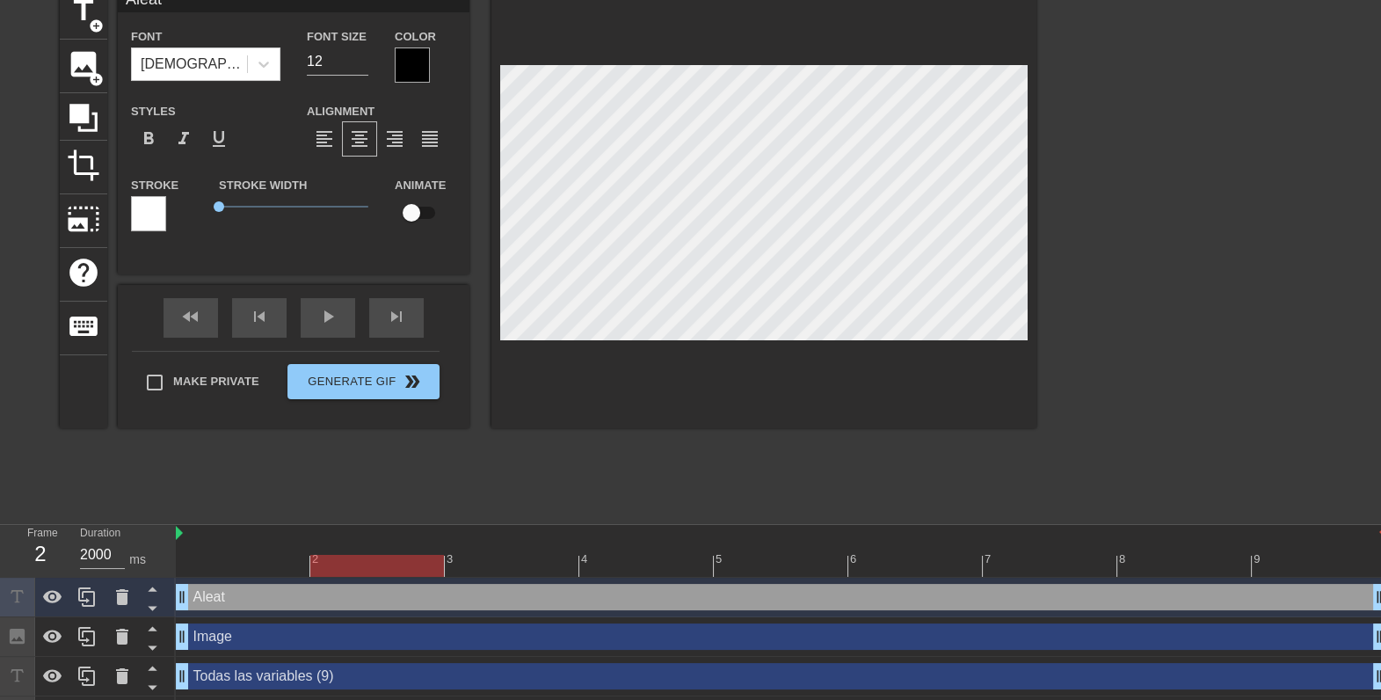
type input "Aleato"
type textarea "Aleator"
type input "Aleator"
type textarea "Aleatori"
type input "Aleatori"
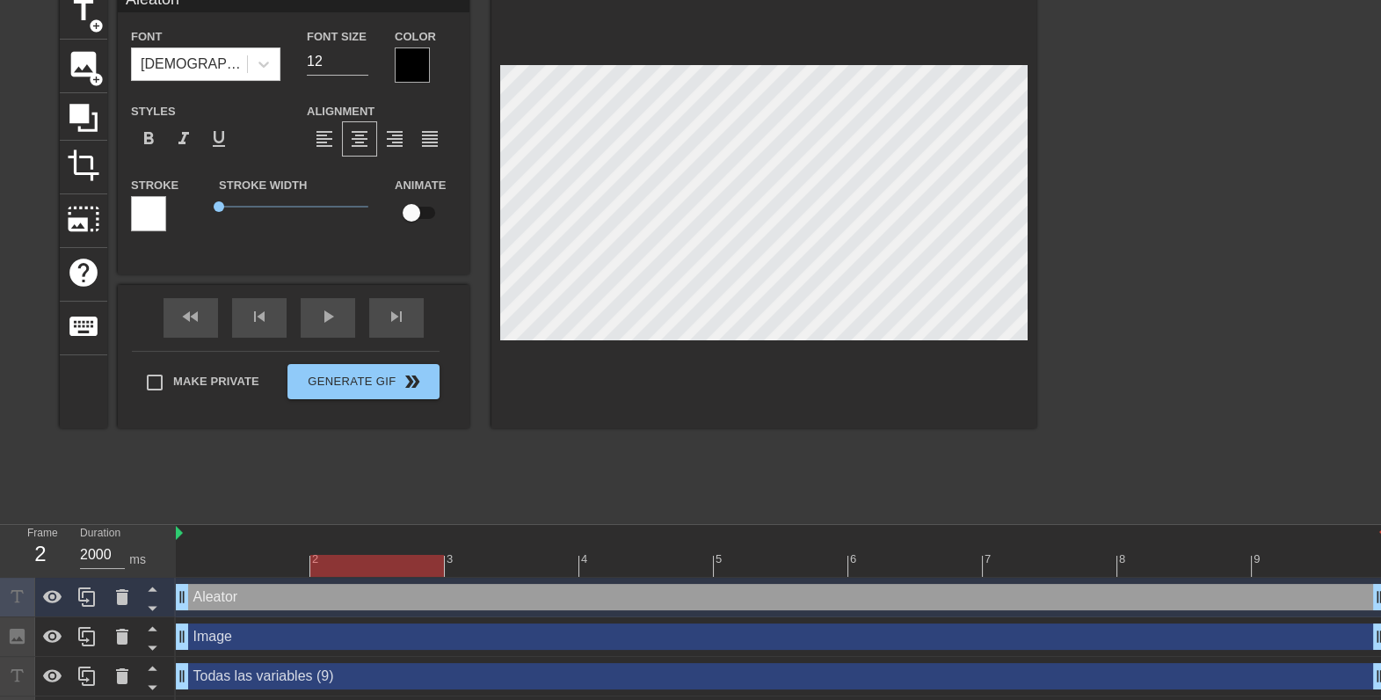
type textarea "Aleatoria"
type input "Aleatoria"
type textarea "Aleatoriam"
type input "Aleatoriam"
type textarea "Aleatoriame"
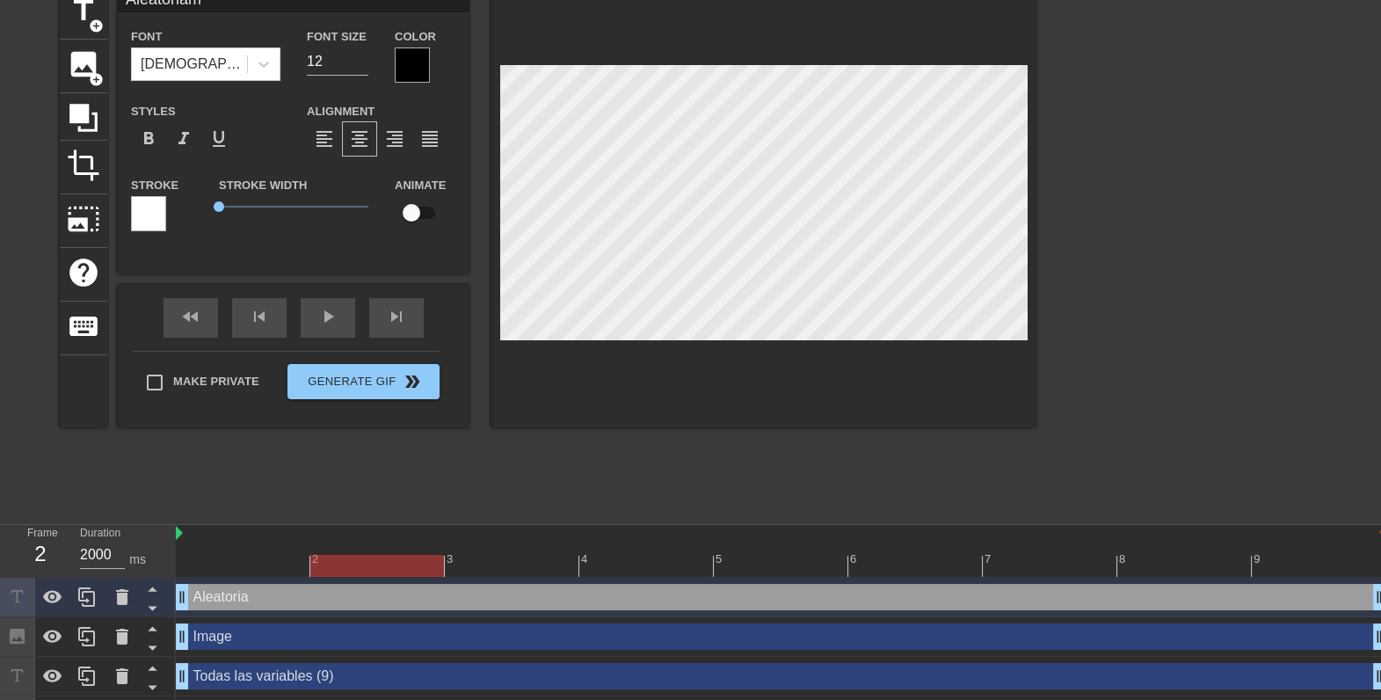
type input "Aleatoriame"
type textarea "Aleatoriamen"
type input "Aleatoriamen"
type textarea "Aleatoriament"
type input "Aleatoriament"
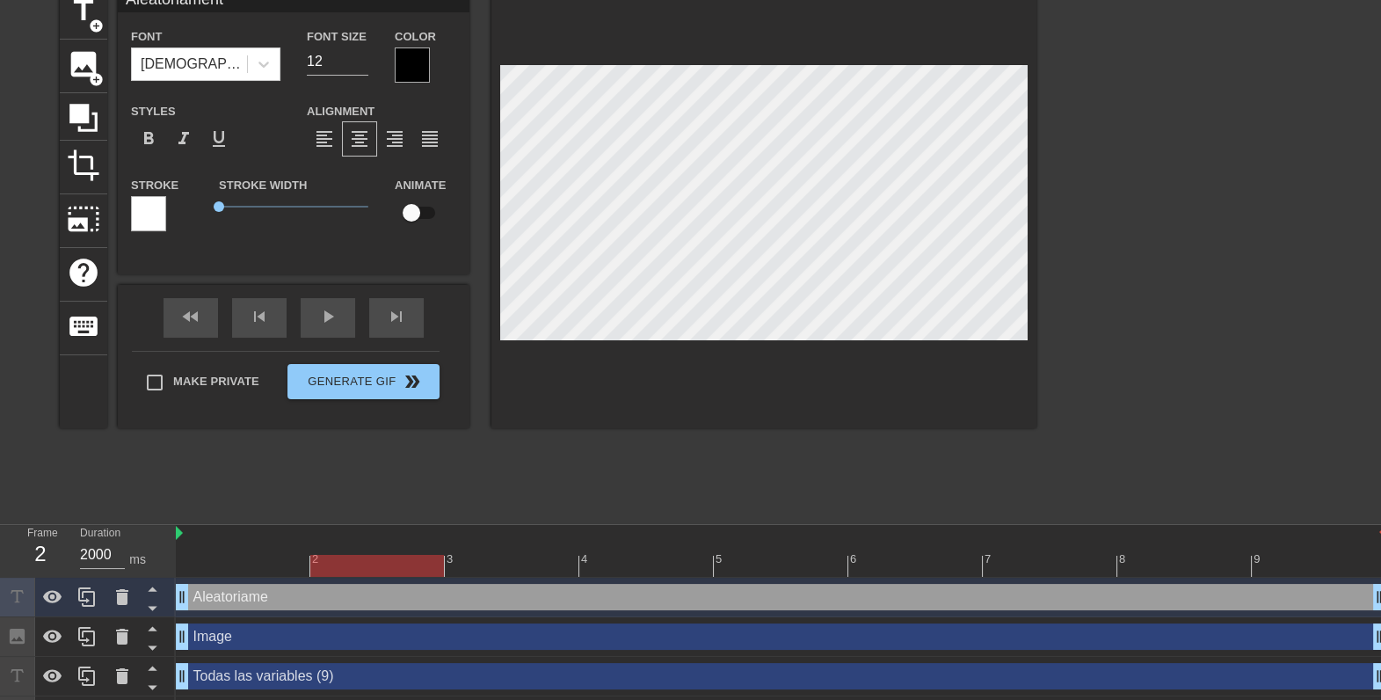
type textarea "Aleatoriamente"
type input "Aleatoriamente"
type textarea "Aleatoriamente s"
type input "Aleatoriamente s"
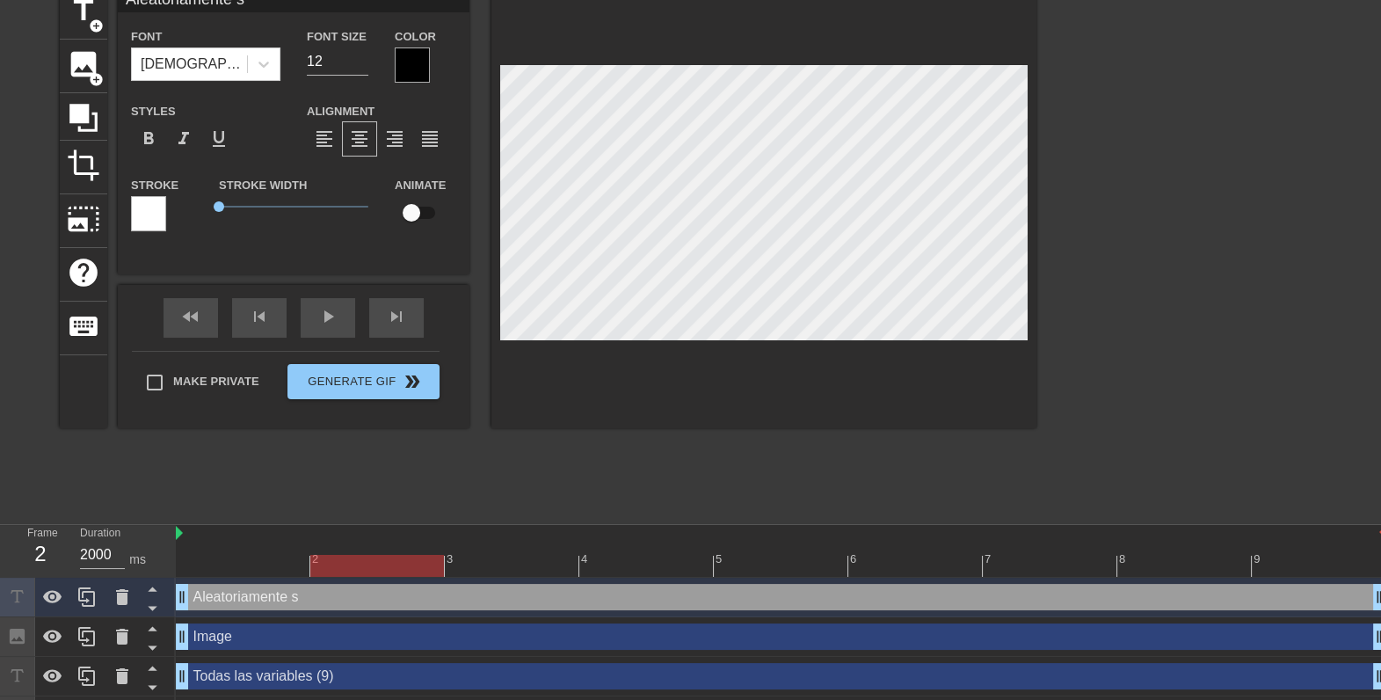
type textarea "Aleatoriamente se"
type input "Aleatoriamente se"
type textarea "Aleatoriamente se e"
type input "Aleatoriamente se e"
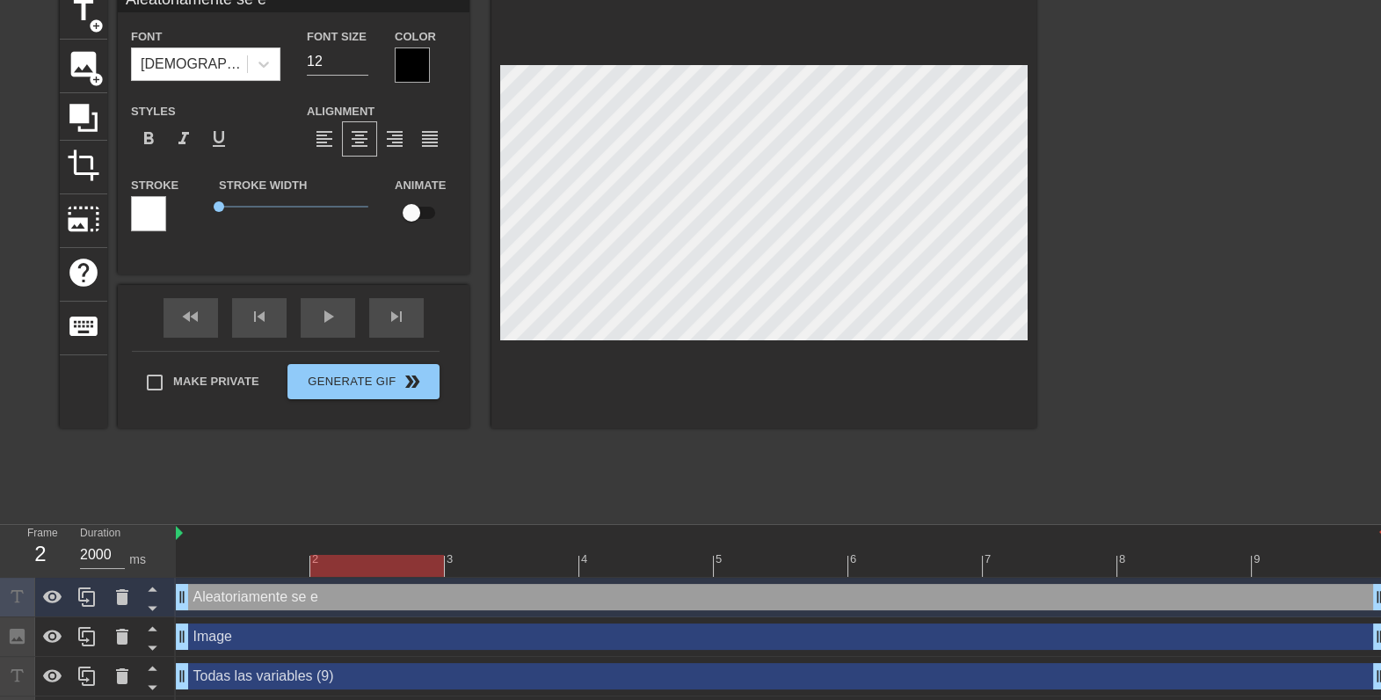
type textarea "Aleatoriamente se ei"
type input "Aleatoriamente se e"
type textarea "Aleatoriamente se el"
type input "Aleatoriamente se e"
type textarea "Aleatoriamente se e"
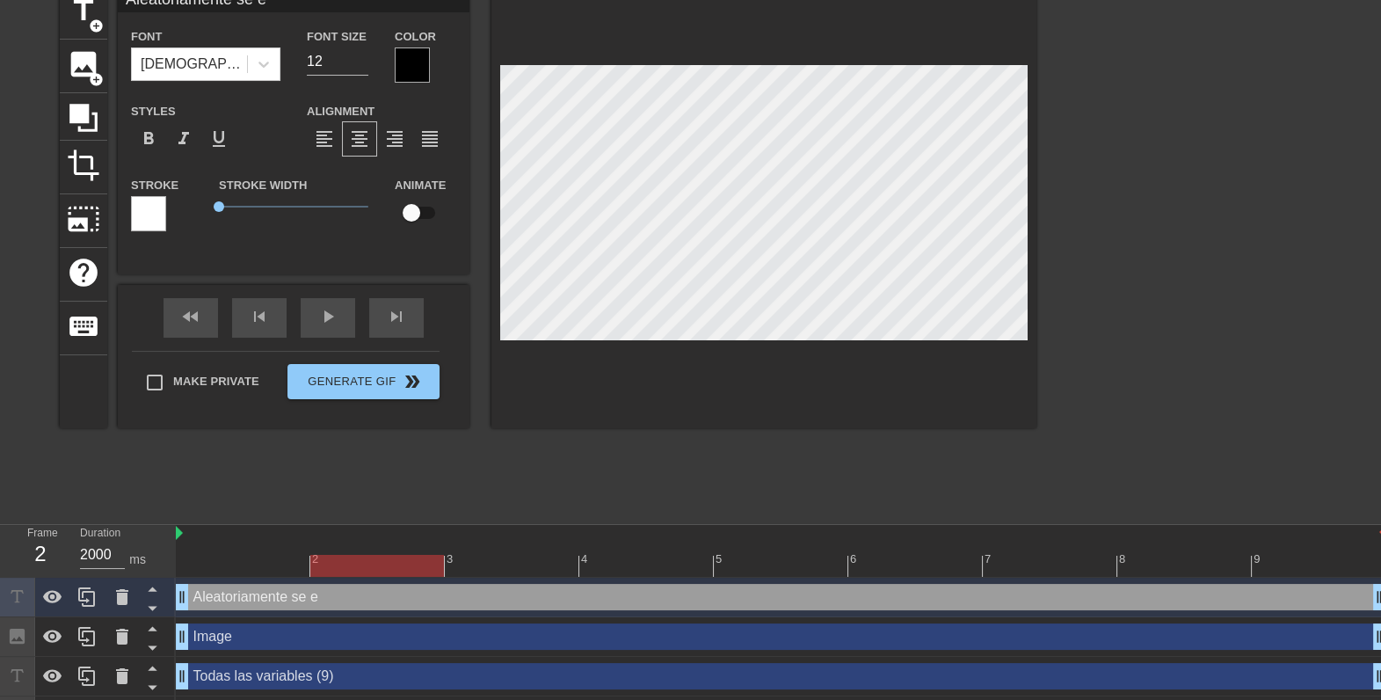
type input "Aleatoriamente se"
type textarea "Aleatoriamente se e"
type input "Aleatoriamente se e"
type textarea "Aleatoriamente se el"
type input "Aleatoriamente se el"
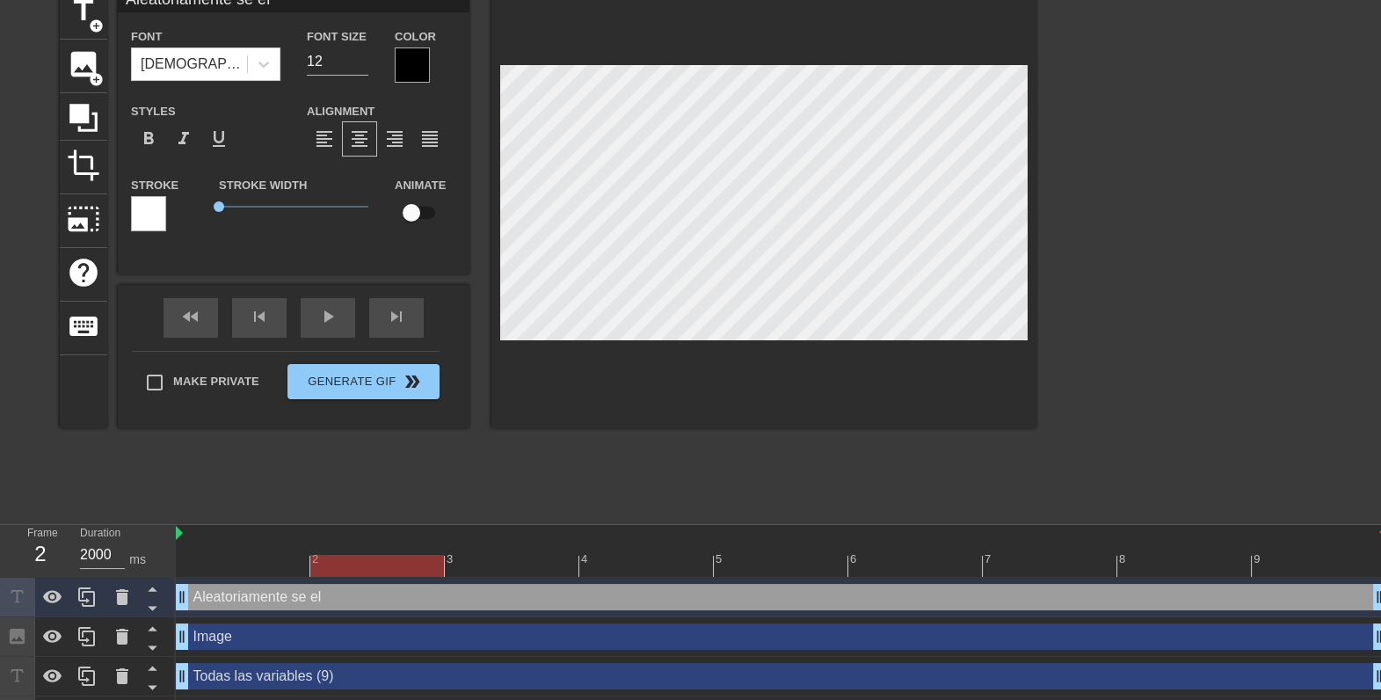
type textarea "Aleatoriamente se eli"
type input "Aleatoriamente se eli"
type textarea "Aleatoriamente se elig"
type input "Aleatoriamente se elige"
type textarea "Aleatoriamente se eligen"
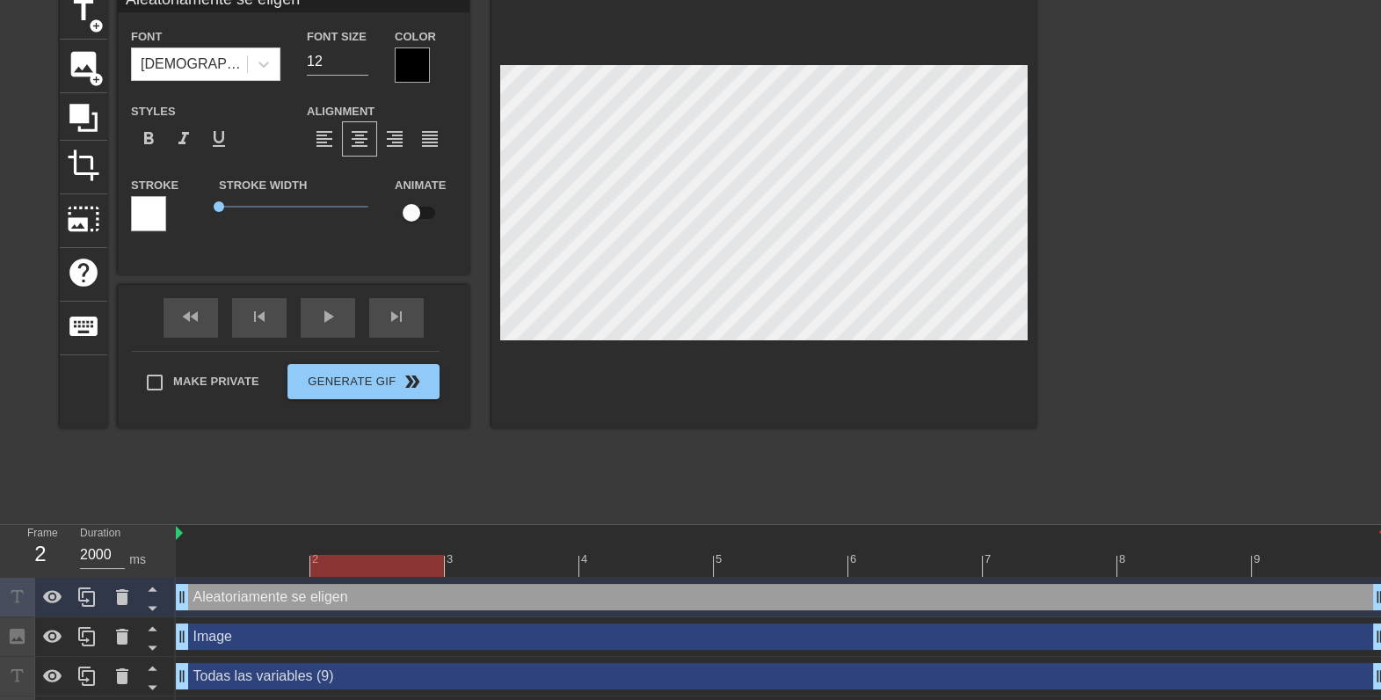
type input "Aleatoriamente se eligen"
type textarea "Aleatoriamente se eligen +"
type input "Aleatoriamente se eligen"
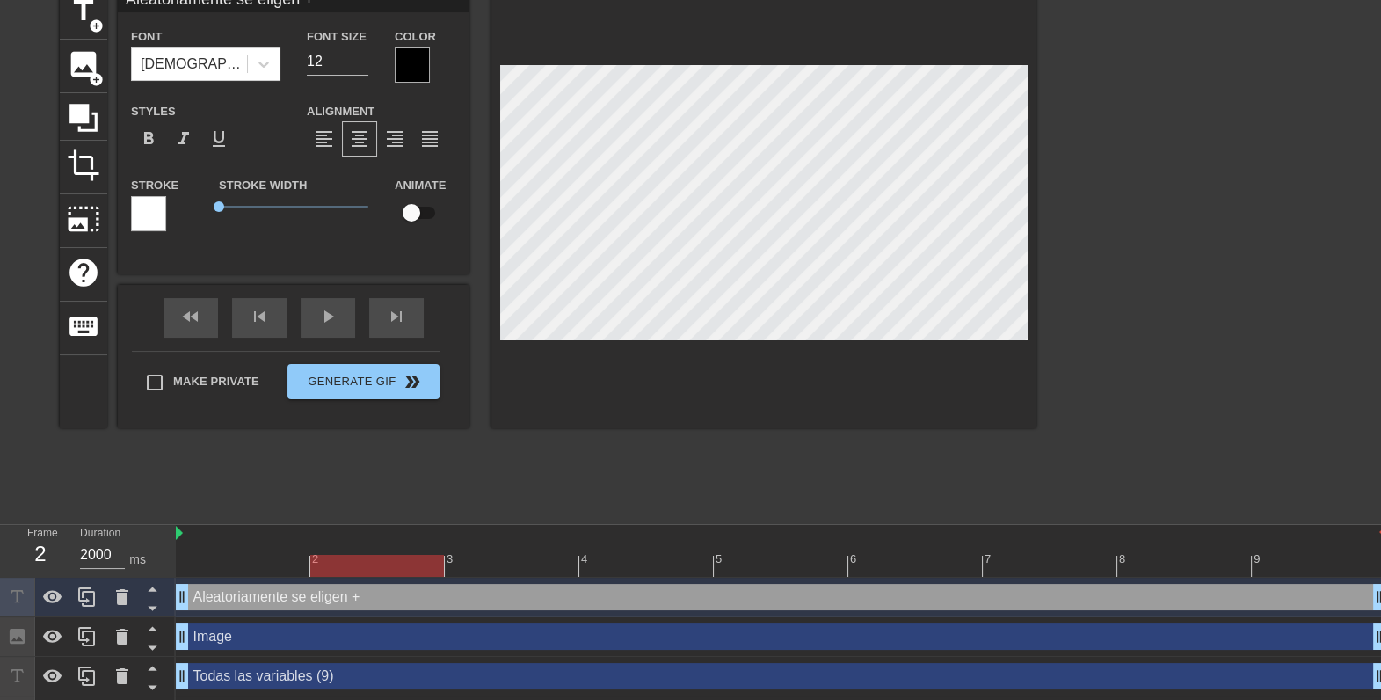
type textarea "Aleatoriamente se eligen"
type input "Aleatoriamente se eligen"
type textarea "Aleatoriamente se eligen"
type input "Aleatoriamente se elige"
type textarea "Aleatoriamente se elig"
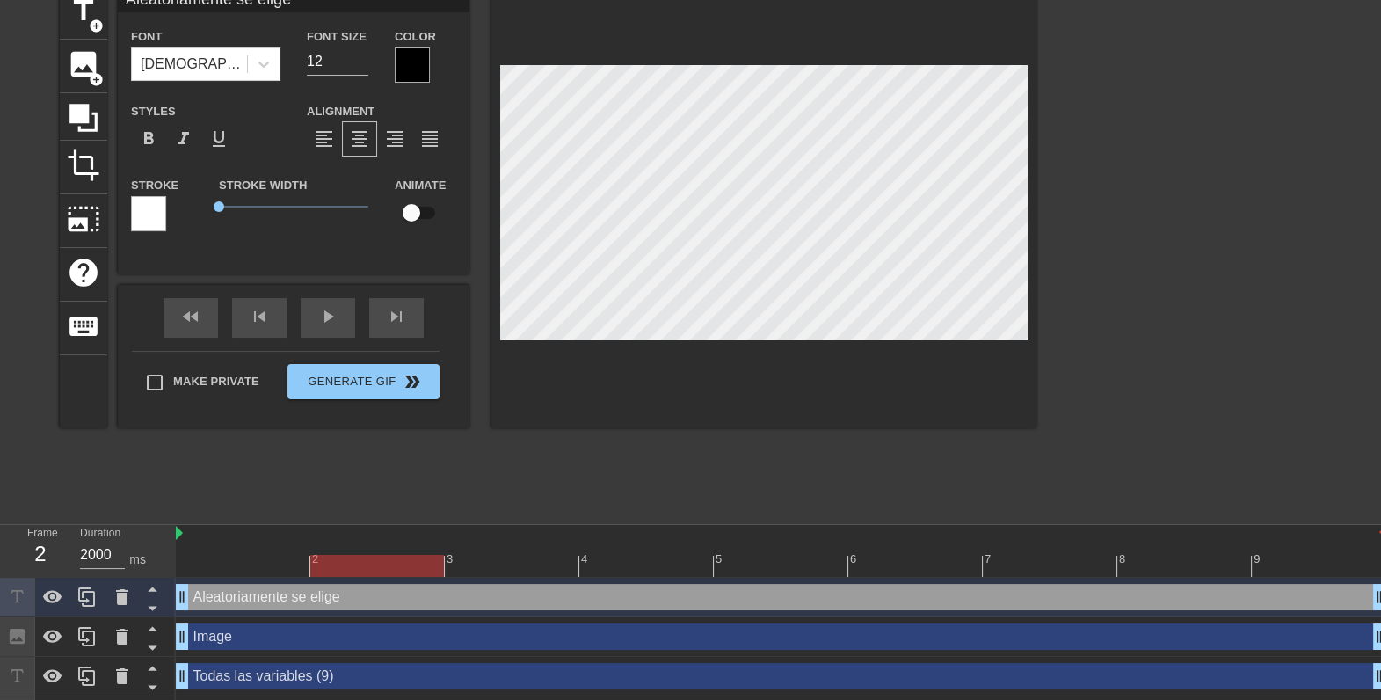
type input "Aleatoriamente se elig"
type textarea "Aleatoriamente se elige"
type input "Aleatoriamente se elige"
type textarea "Aleatoriamente se elige u"
type input "Aleatoriamente se elige u"
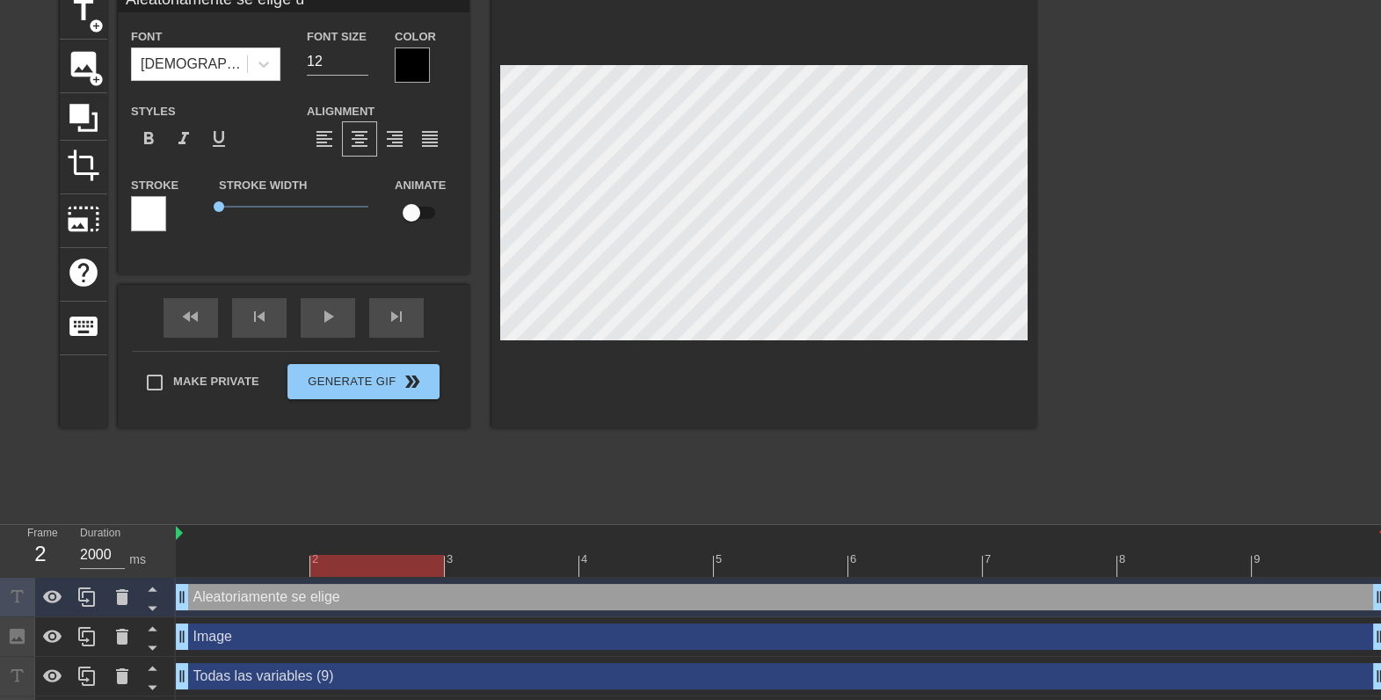
type textarea "Aleatoriamente se elige un"
type input "Aleatoriamente se elige un"
type textarea "Aleatoriamente se elige un s"
type input "Aleatoriamente se elige un s"
type textarea "Aleatoriamente se elige un su"
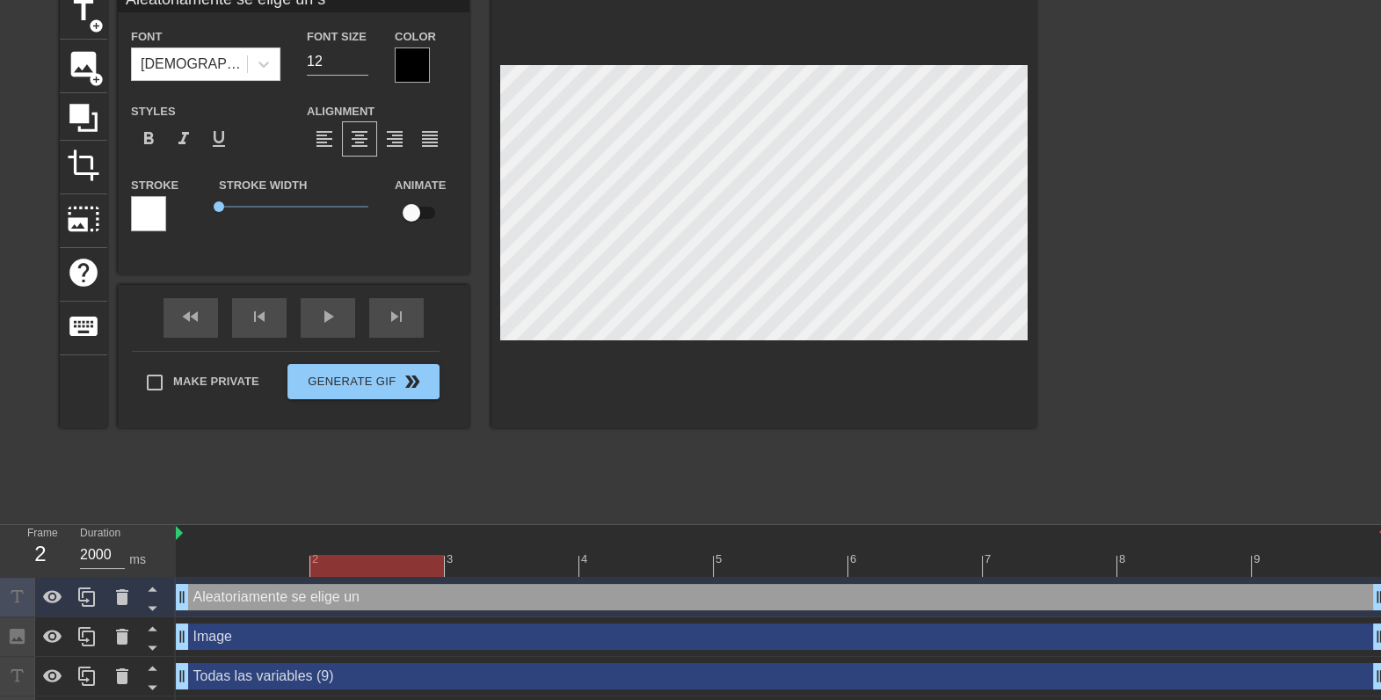
type input "Aleatoriamente se elige un su"
type textarea "Aleatoriamente se elige un sub"
type input "Aleatoriamente se elige un sub"
type textarea "Aleatoriamente se elige un subs"
type input "Aleatoriamente se elige un subs"
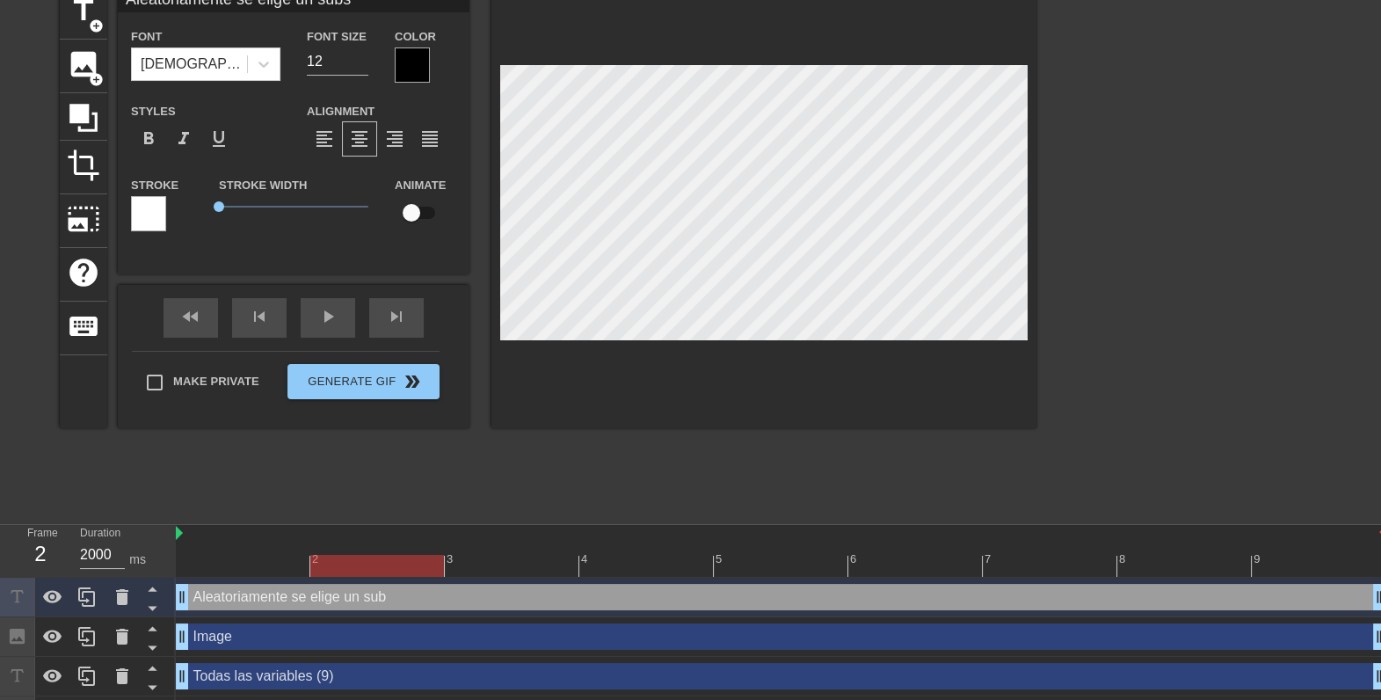
type textarea "Aleatoriamente se elige un subse"
type input "Aleatoriamente se elige un subse"
type textarea "Aleatoriamente se elige un subset"
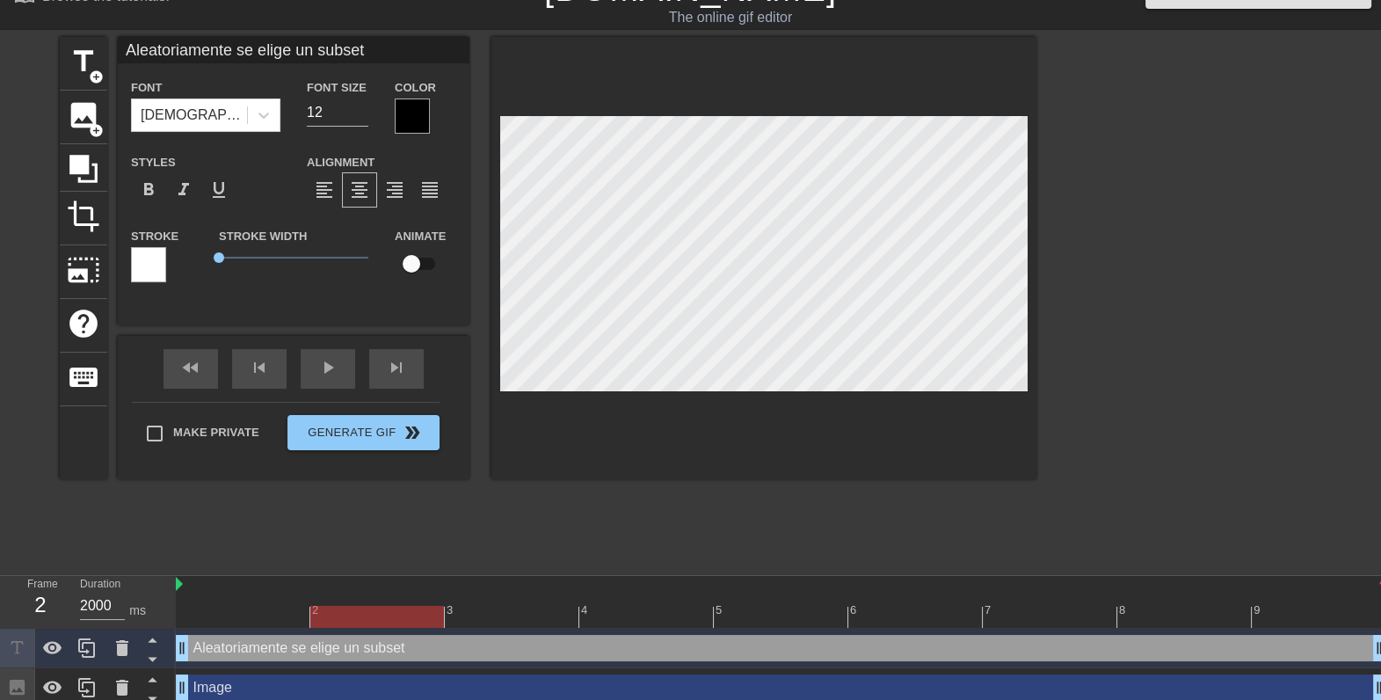
scroll to position [0, 0]
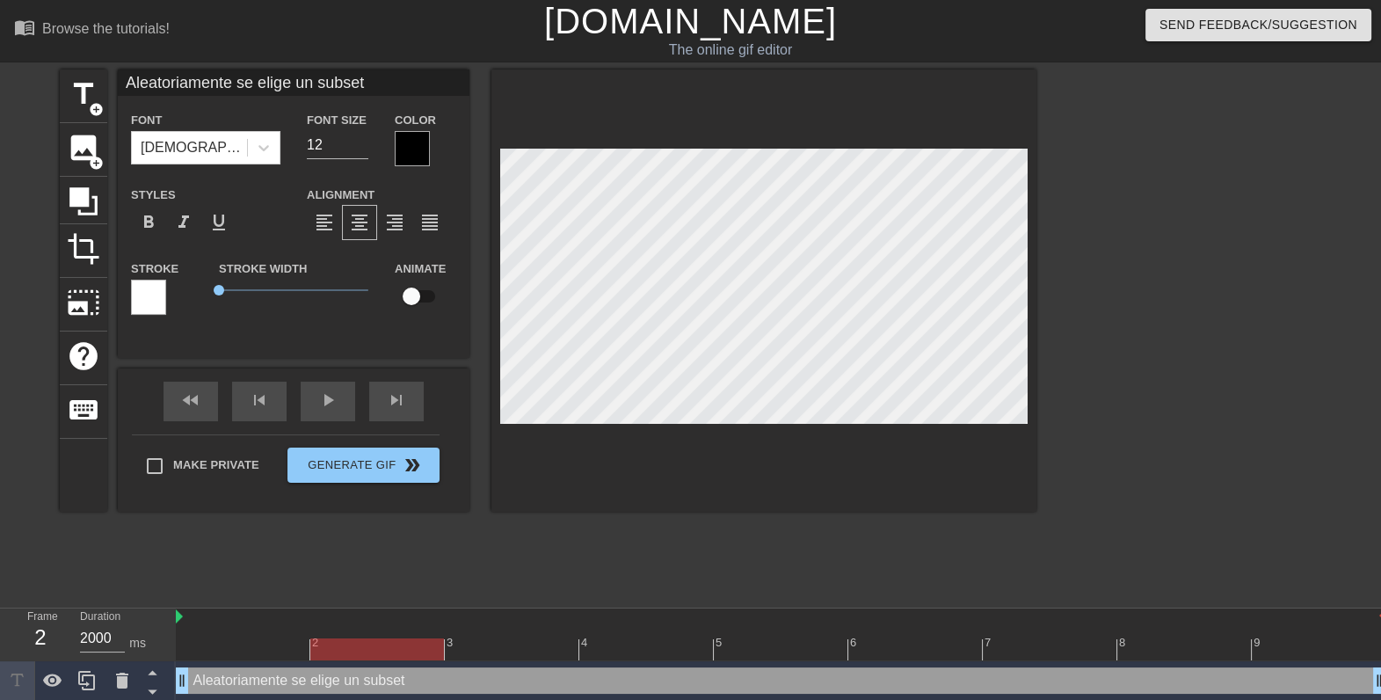
type input "Aleatoriamente se elige un subset"
type textarea "Aleatoriamente se elige un subset"
type input "Aleatoriamente se elige un subset"
type textarea "Aleatoriamente se elige un subset"
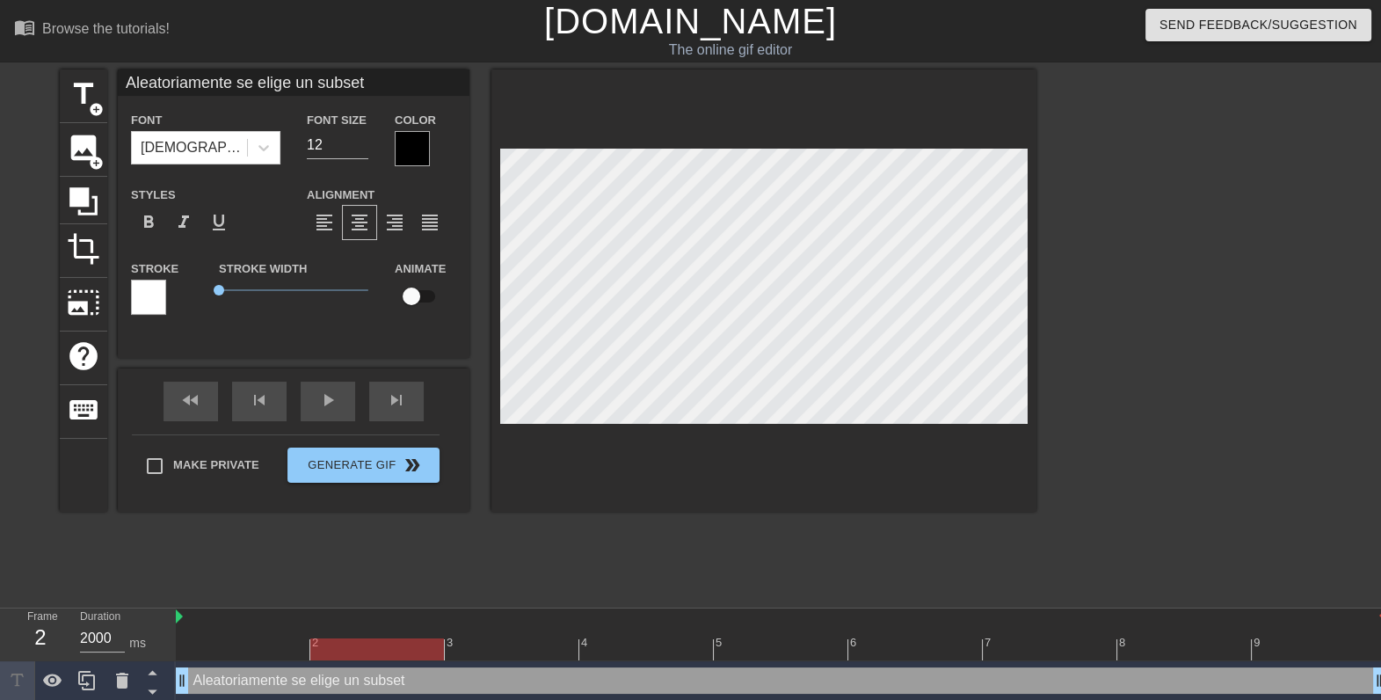
scroll to position [2, 12]
type input "Aleatoriamente se elige un subse"
type textarea "Aleatoriamente se elige un subse"
type input "Aleatoriamente se elige un subs"
type textarea "Aleatoriamente se elige un subs"
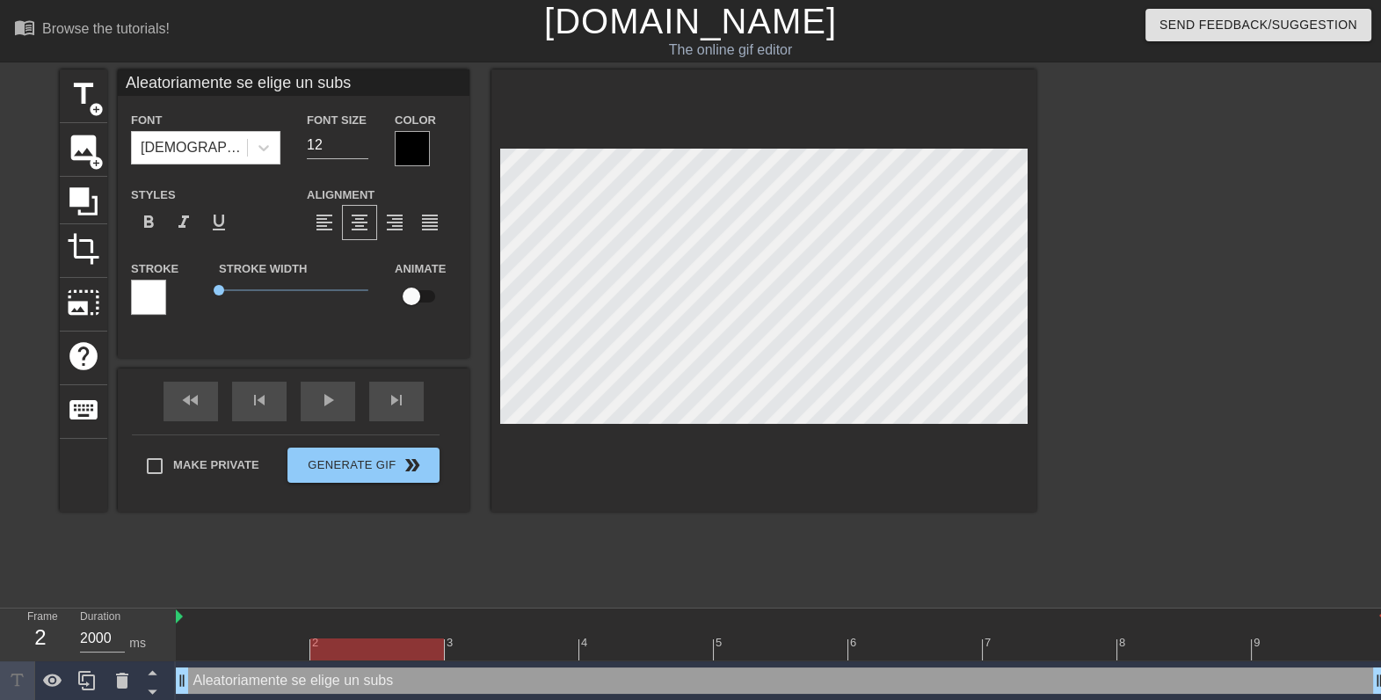
type input "Aleatoriamente se elige un sub"
type textarea "Aleatoriamente se elige un subc"
type input "Aleatoriamente se elige un subc"
type textarea "Aleatoriamente se elige un subco"
type input "Aleatoriamente se elige un subco"
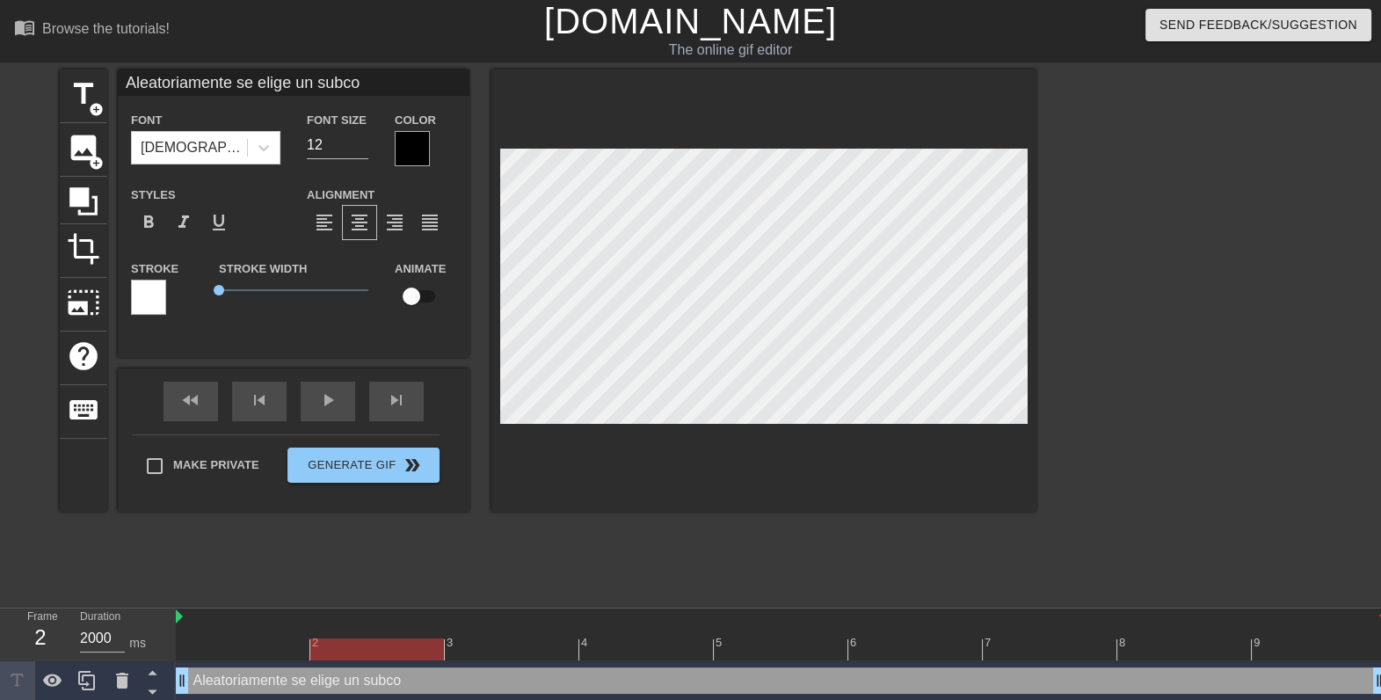
type textarea "Aleatoriamente se elige un subcon"
type input "Aleatoriamente se elige un subcon"
type textarea "Aleatoriamente se elige un subconj"
type input "Aleatoriamente se elige un subconj"
type textarea "Aleatoriamente se elige un subconju"
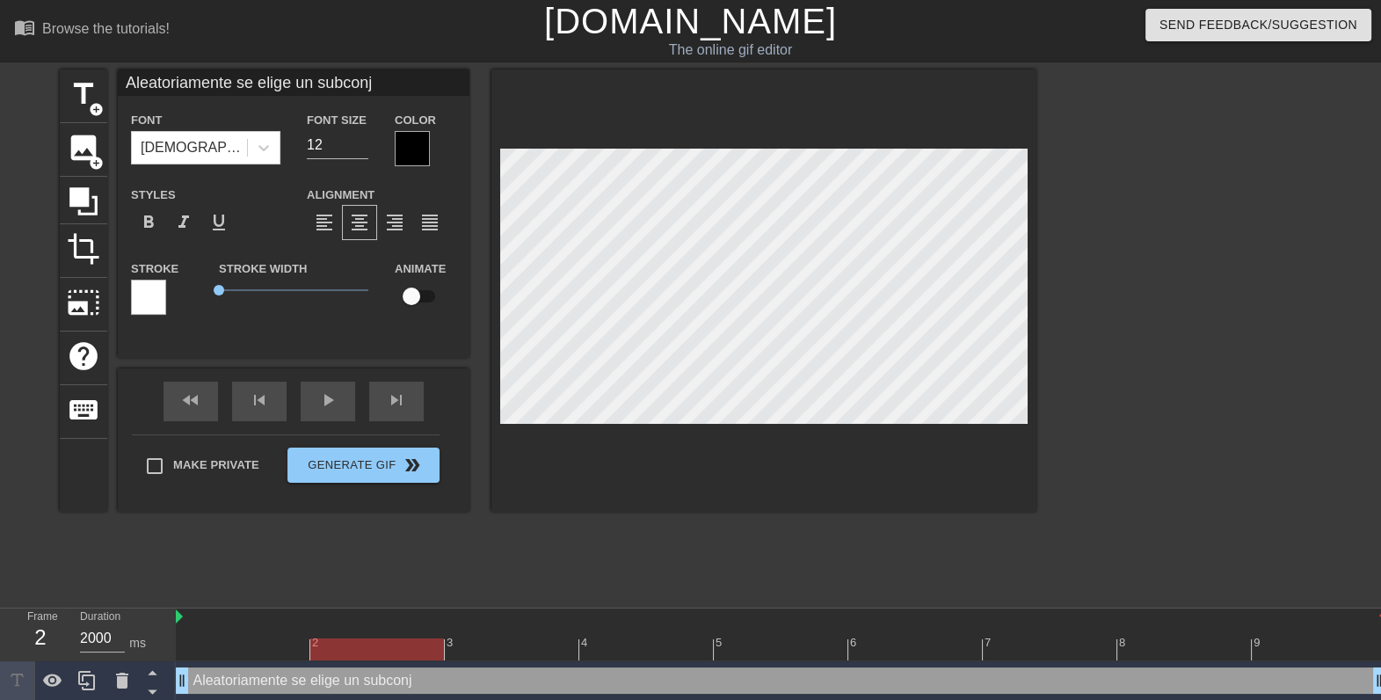
type input "Aleatoriamente se elige un subconju"
type textarea "Aleatoriamente se elige un subconjun"
type input "Aleatoriamente se elige un subconjun"
click at [434, 221] on span "format_align_justify" at bounding box center [429, 222] width 21 height 21
click at [357, 225] on span "format_align_center" at bounding box center [359, 222] width 21 height 21
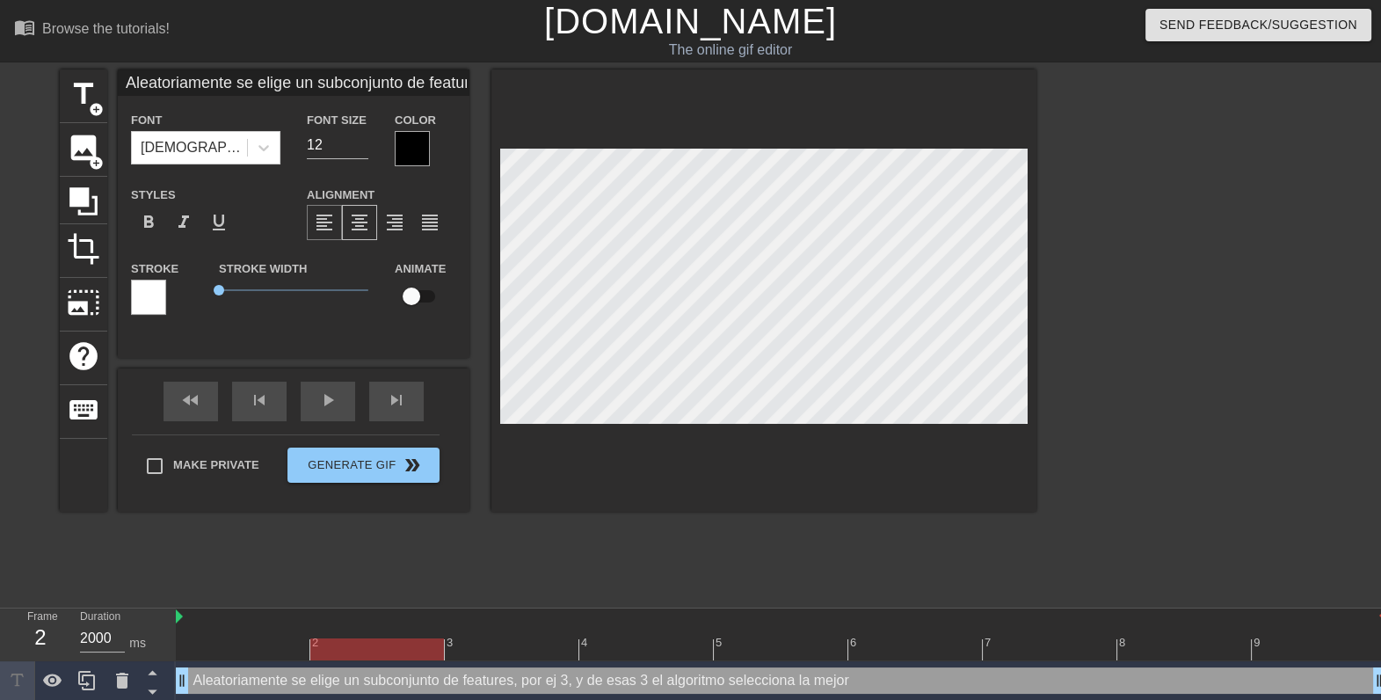
click at [331, 221] on span "format_align_left" at bounding box center [324, 222] width 21 height 21
